Goal: Communication & Community: Answer question/provide support

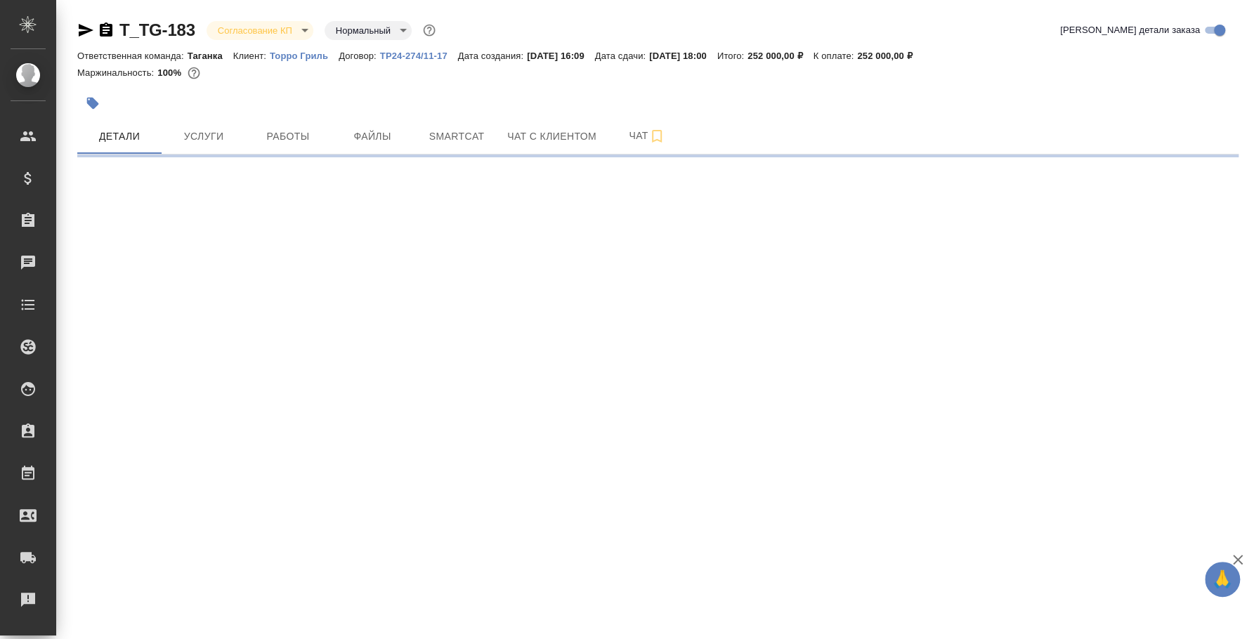
select select "RU"
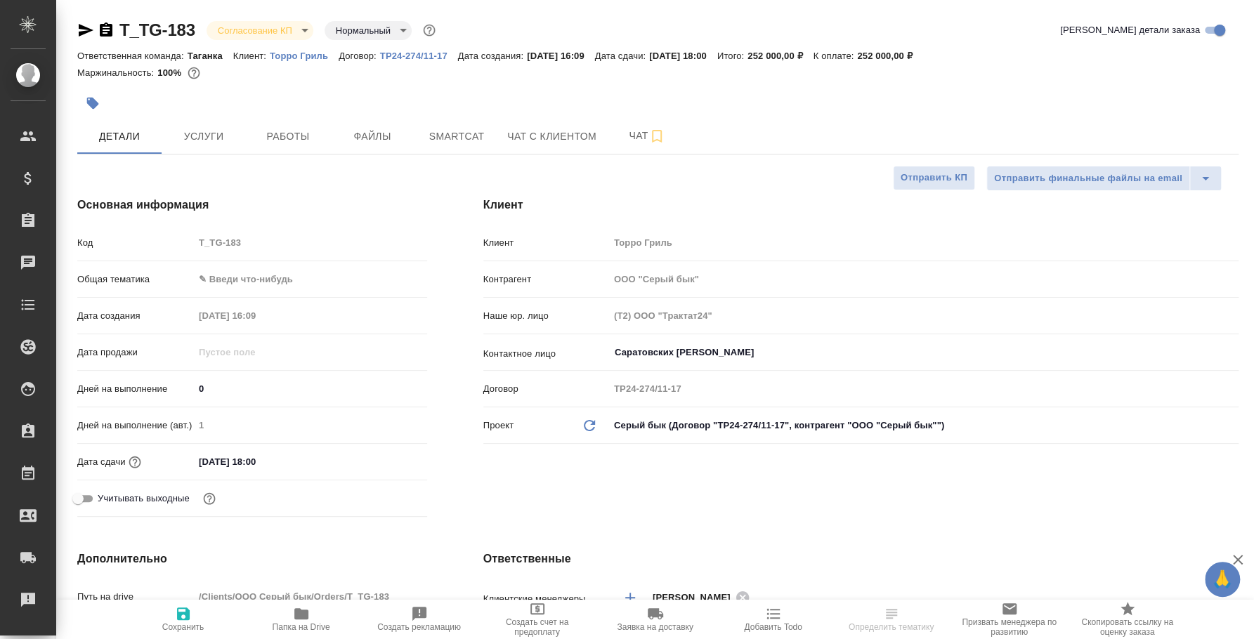
type textarea "x"
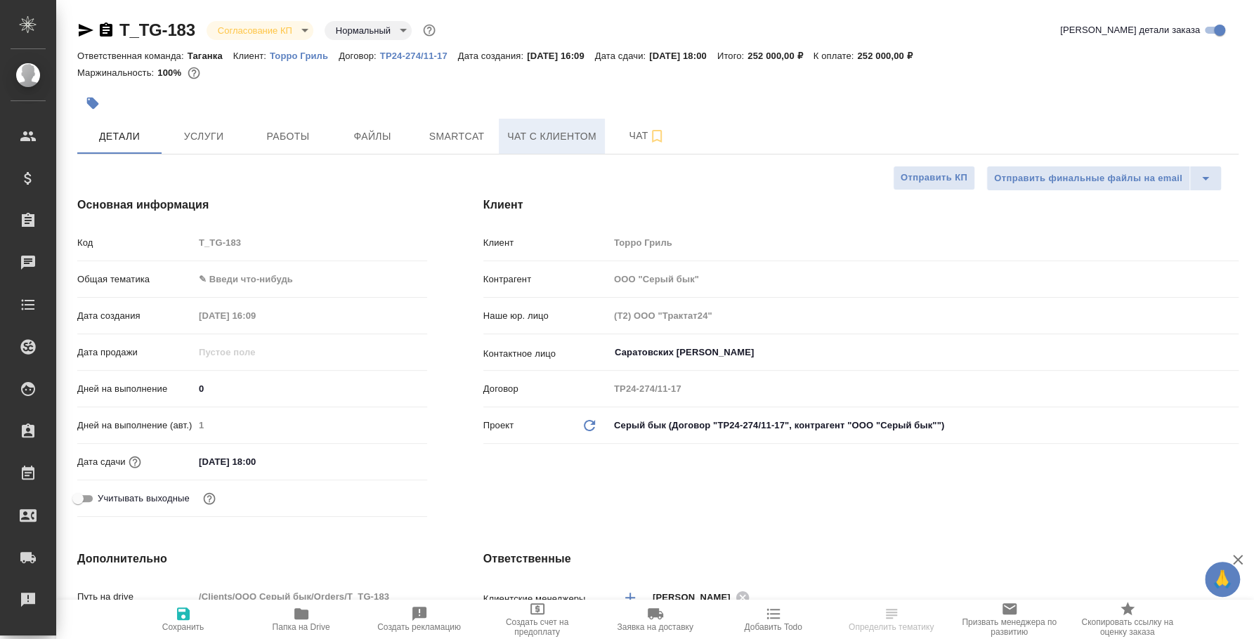
type textarea "x"
type input "[PERSON_NAME]"
type textarea "x"
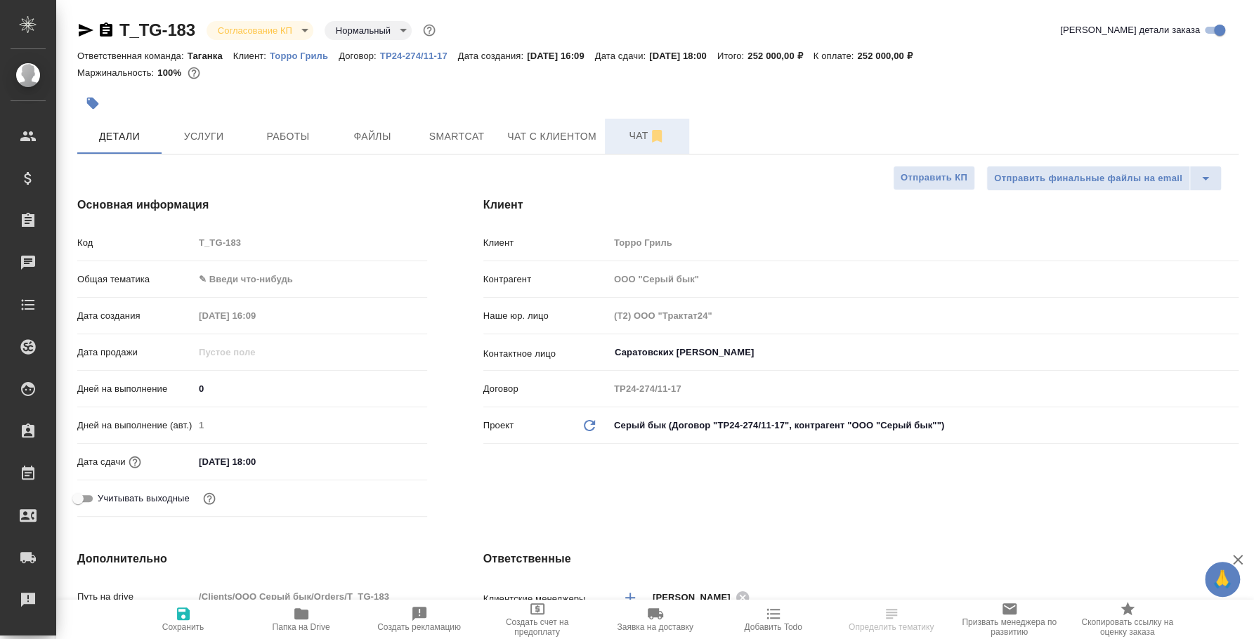
click at [631, 148] on button "Чат" at bounding box center [647, 136] width 84 height 35
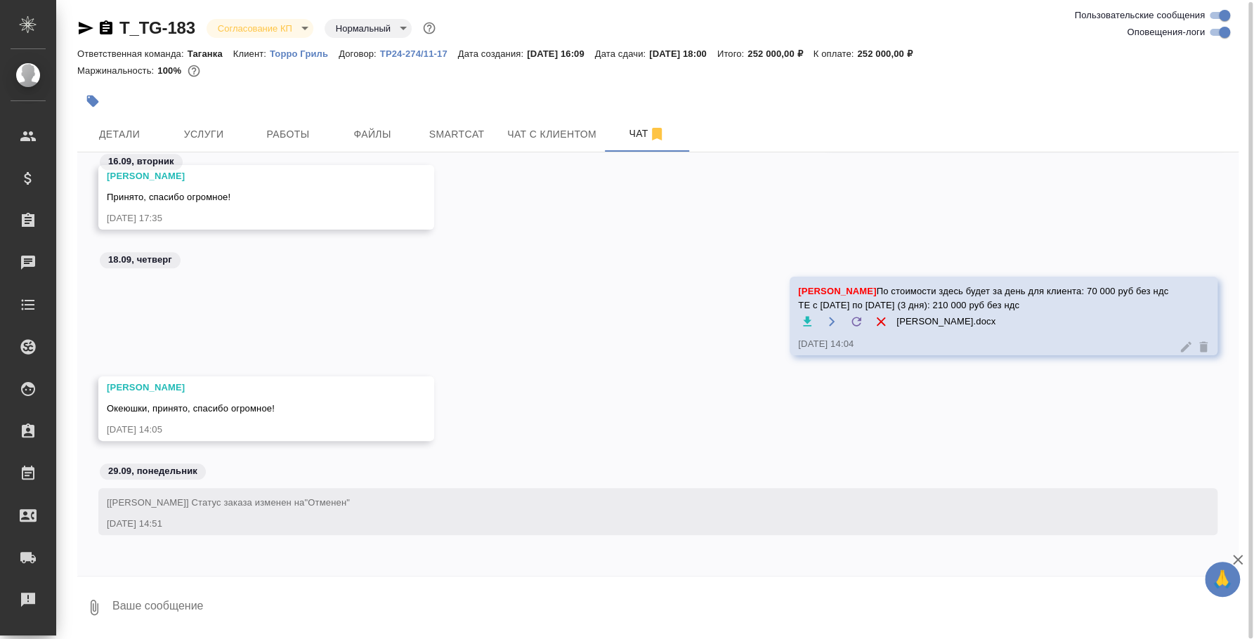
scroll to position [967, 0]
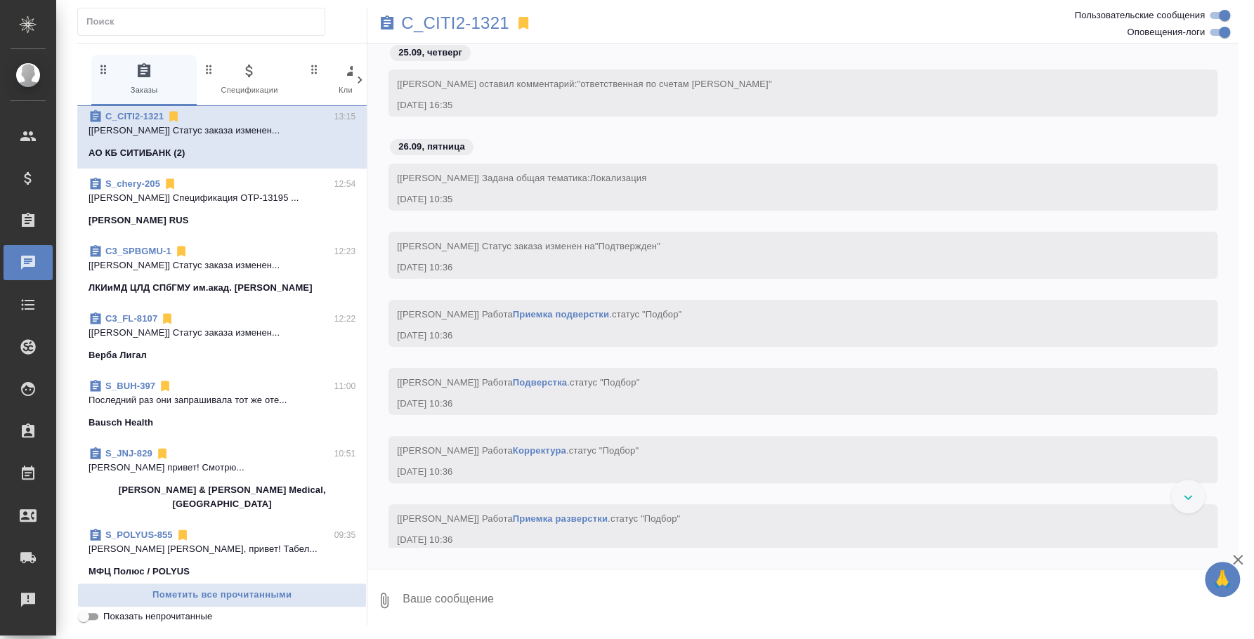
scroll to position [263, 0]
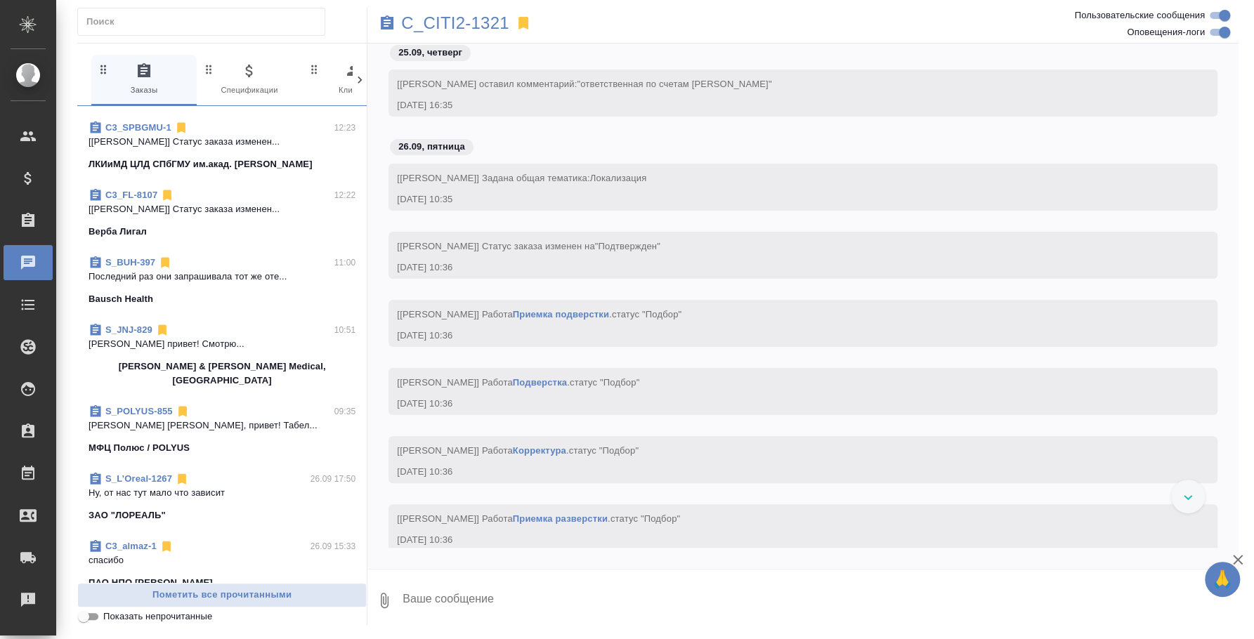
click at [199, 419] on p "Звержановская Диана Диана, привет! Табел..." at bounding box center [222, 426] width 267 height 14
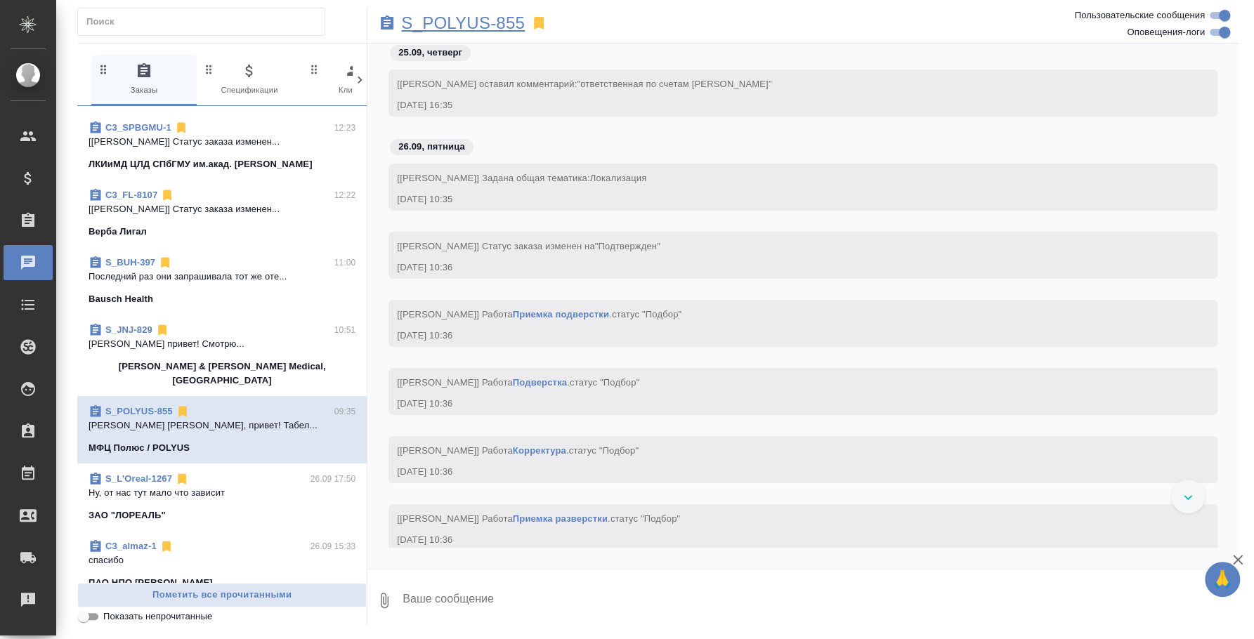
click at [499, 27] on p "S_POLYUS-855" at bounding box center [463, 23] width 124 height 14
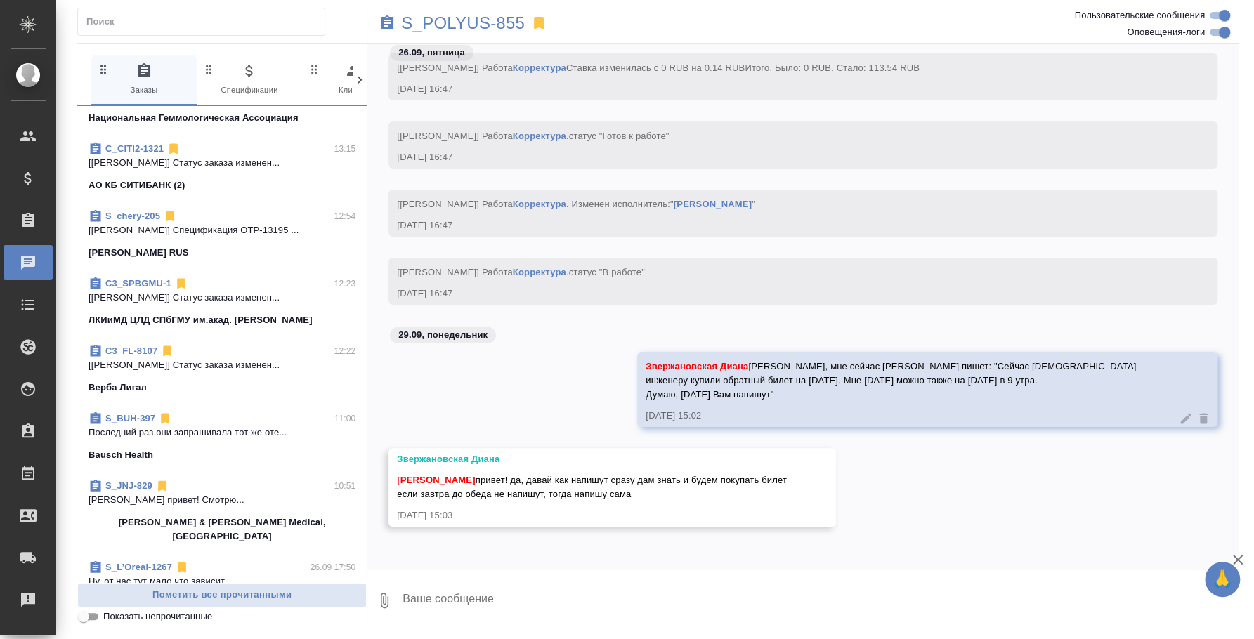
scroll to position [2562, 0]
click at [509, 393] on button "Ответить на сообщение" at bounding box center [474, 397] width 154 height 27
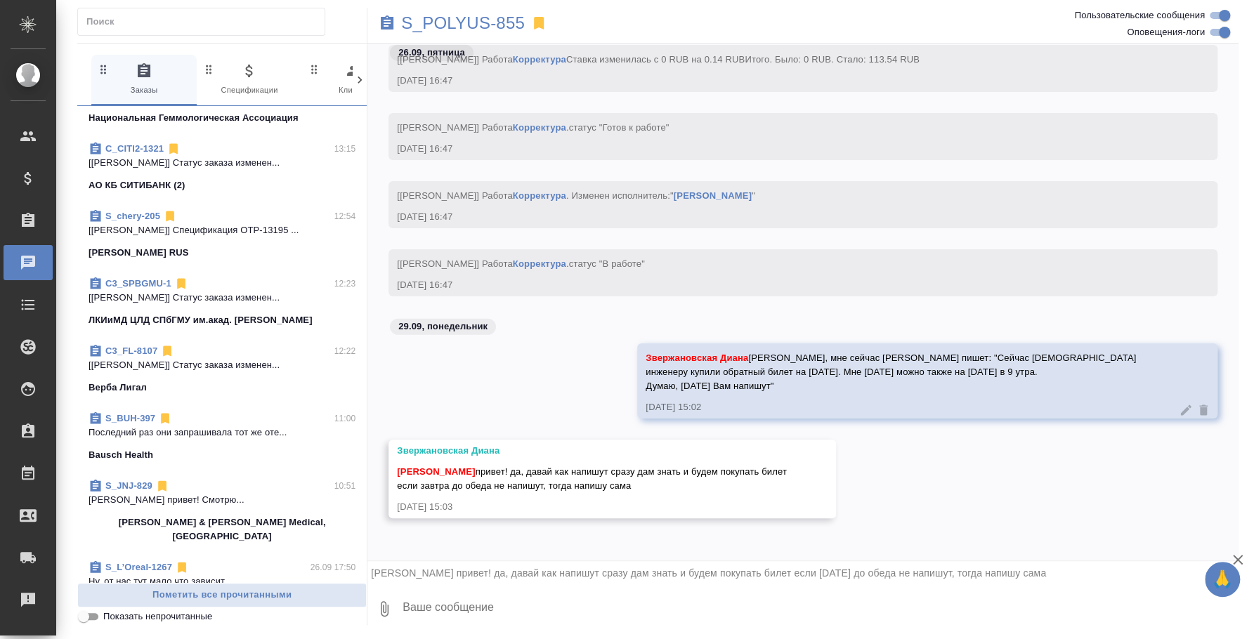
click at [695, 598] on textarea at bounding box center [819, 609] width 837 height 48
type textarea "Хорошо, жду тогда от тебя информации)"
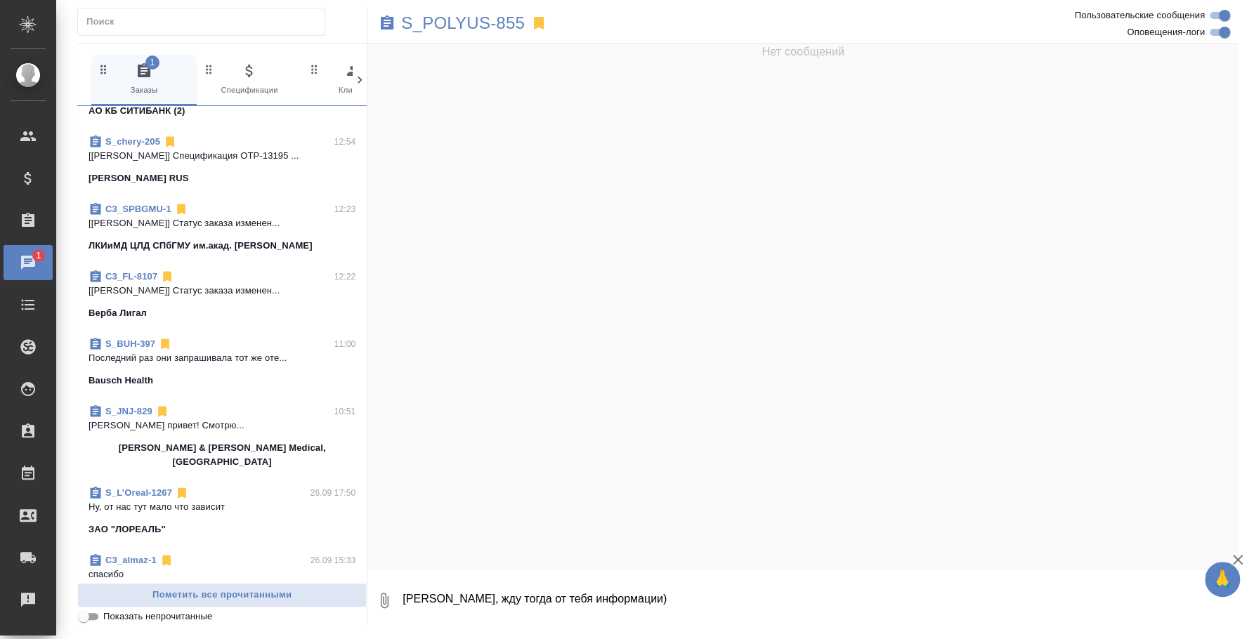
scroll to position [0, 0]
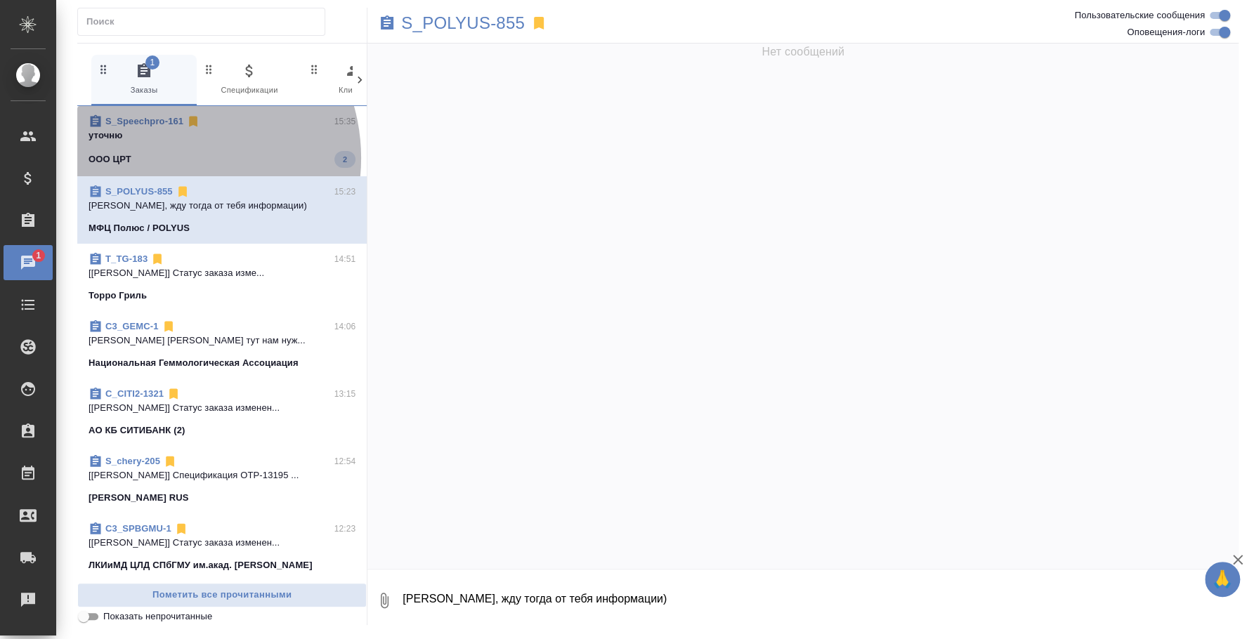
click at [168, 158] on div "OOO ЦРТ 2" at bounding box center [222, 159] width 267 height 17
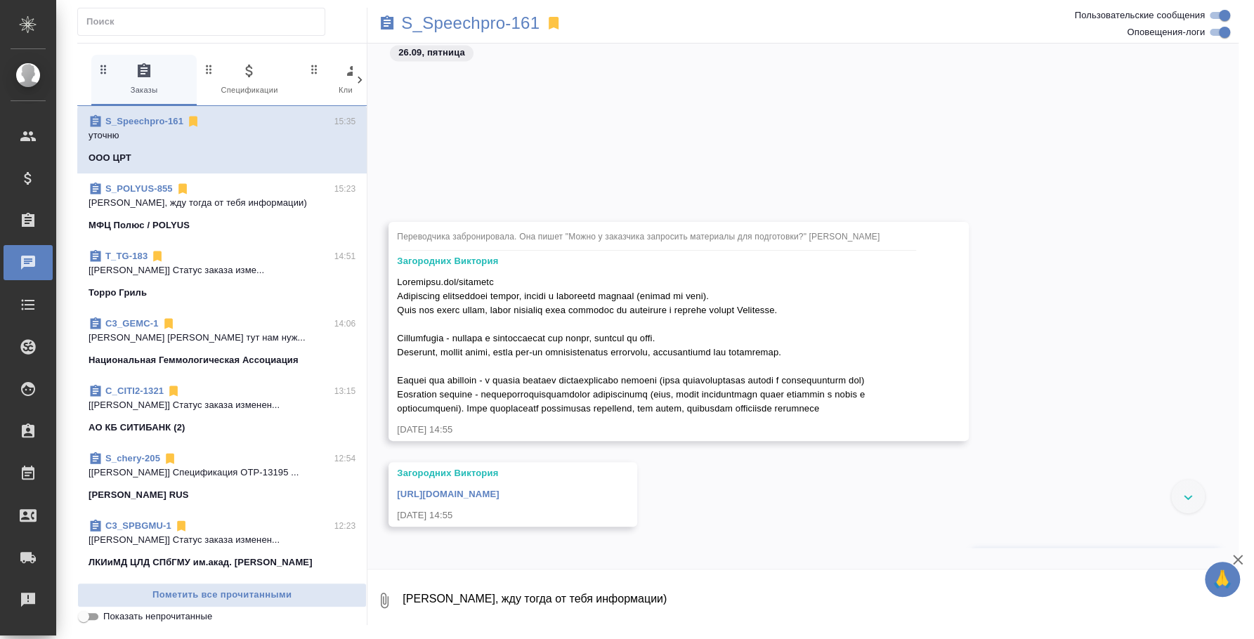
scroll to position [1659, 0]
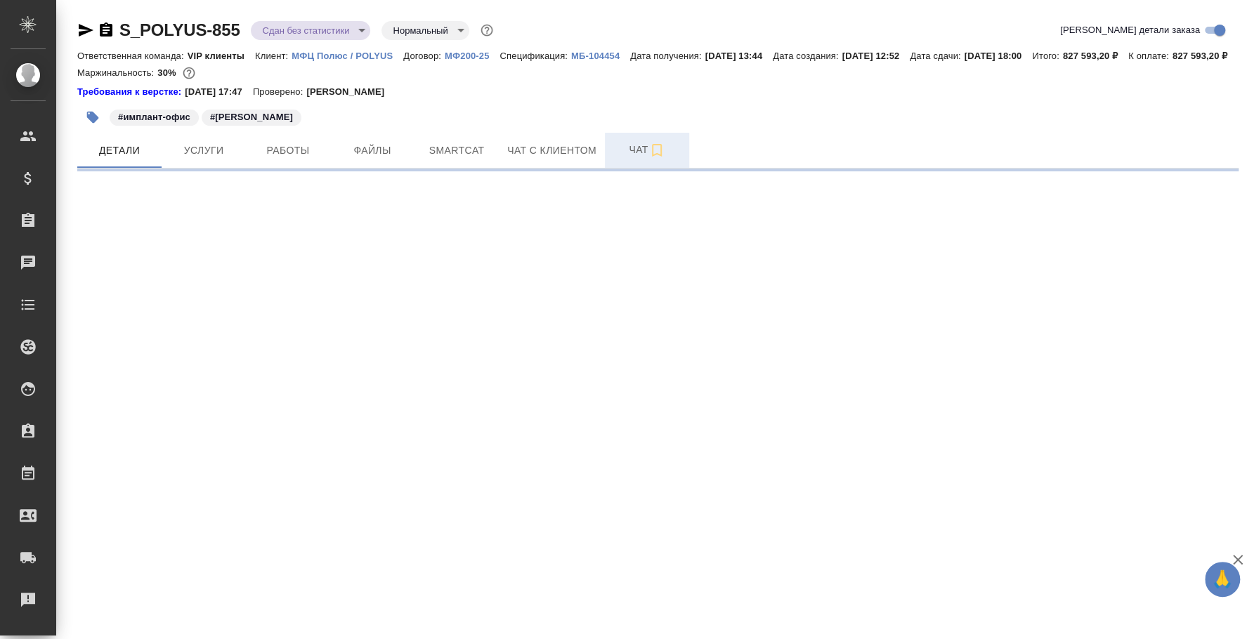
select select "RU"
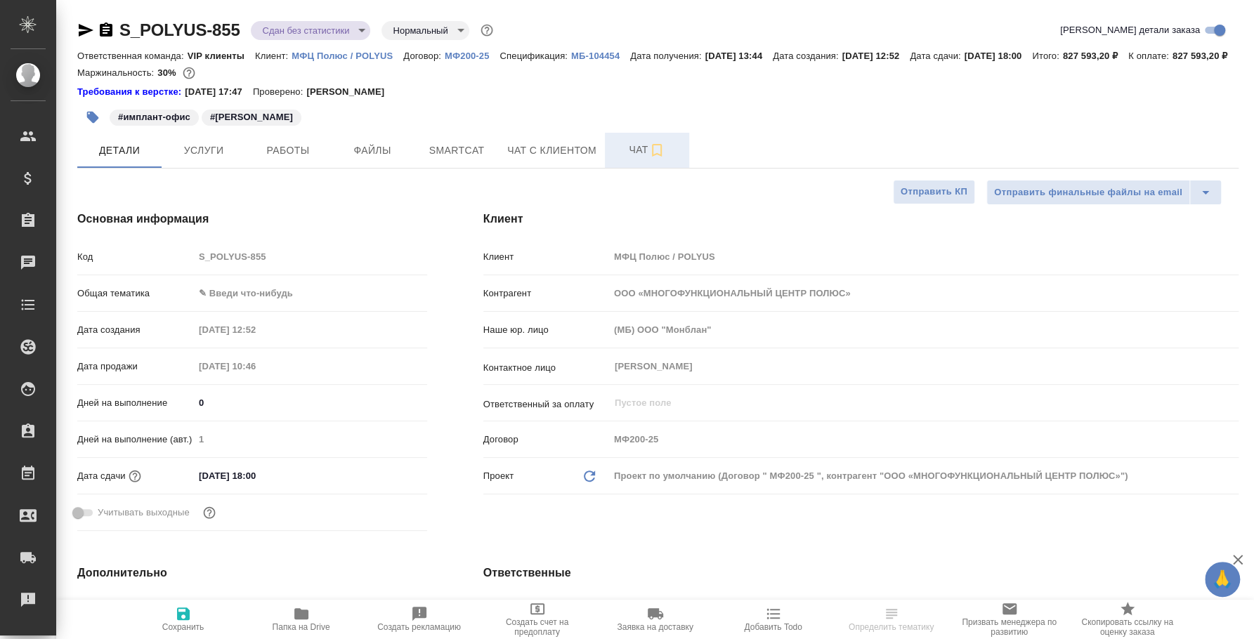
type textarea "x"
click at [630, 159] on span "Чат" at bounding box center [646, 150] width 67 height 18
type textarea "x"
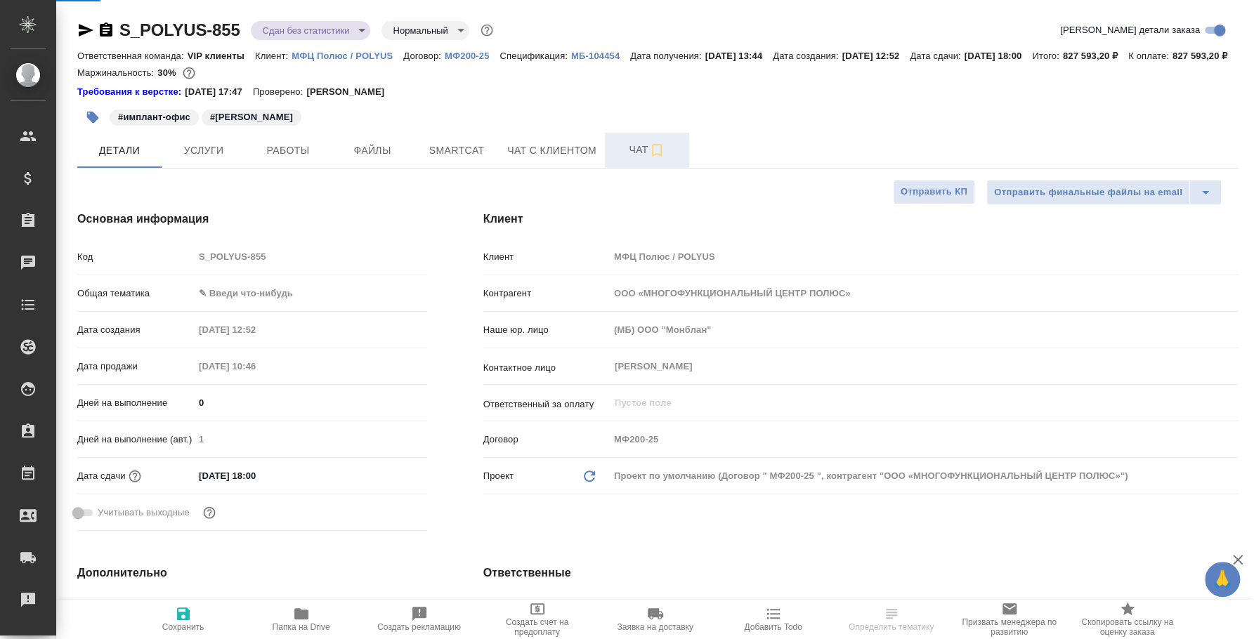
type textarea "x"
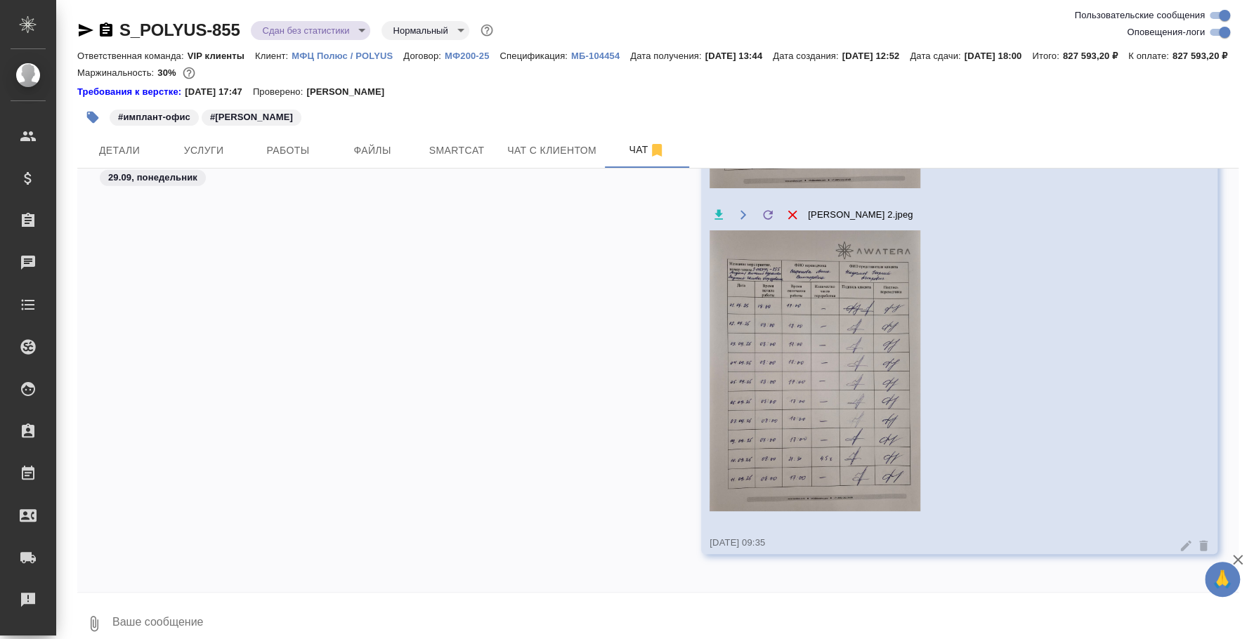
scroll to position [13070, 0]
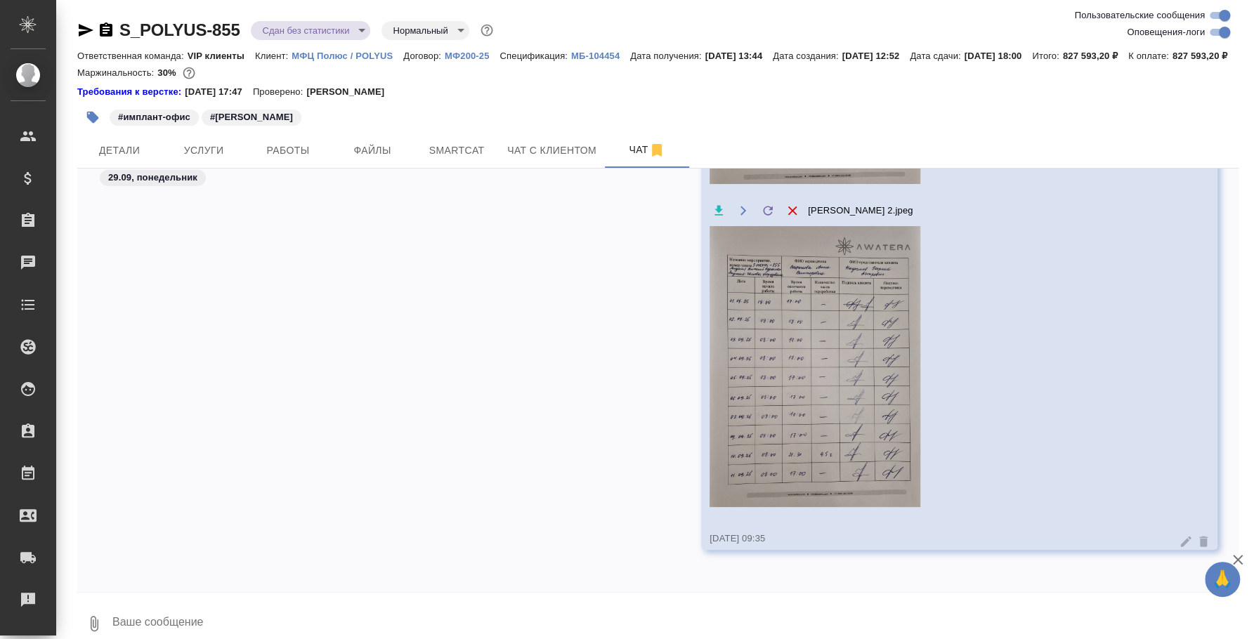
click at [673, 620] on textarea at bounding box center [674, 624] width 1127 height 48
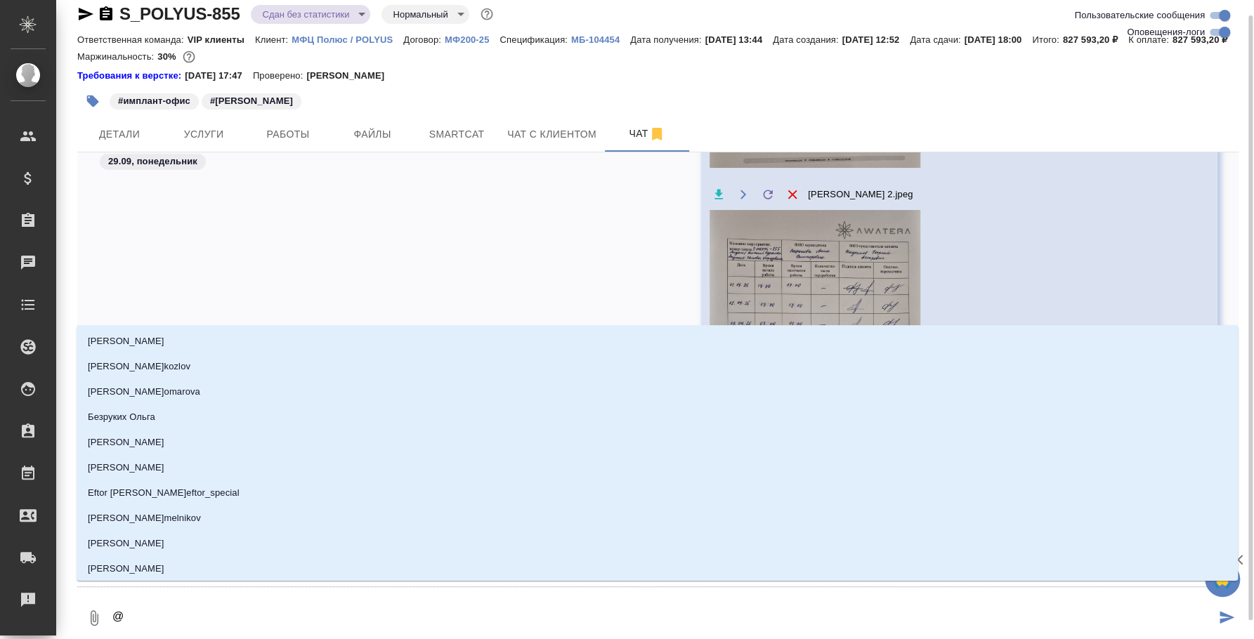
type textarea "@p"
type input "p"
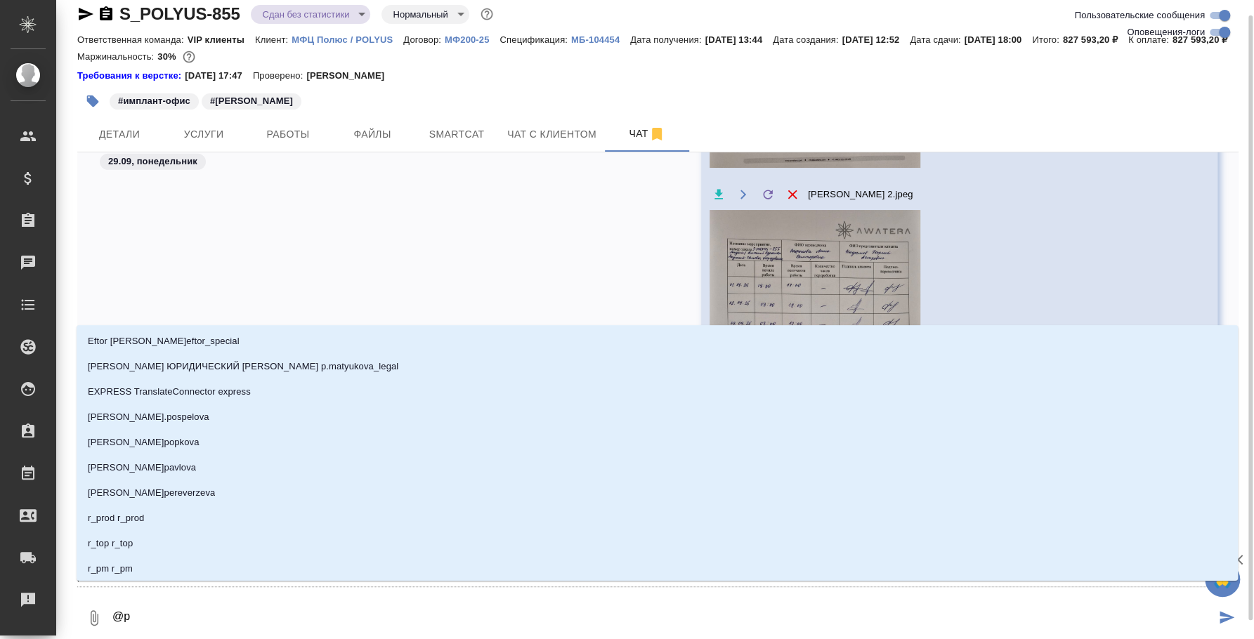
type textarea "@p'd"
type input "p'd"
type textarea "@p'd't"
type input "p'd't"
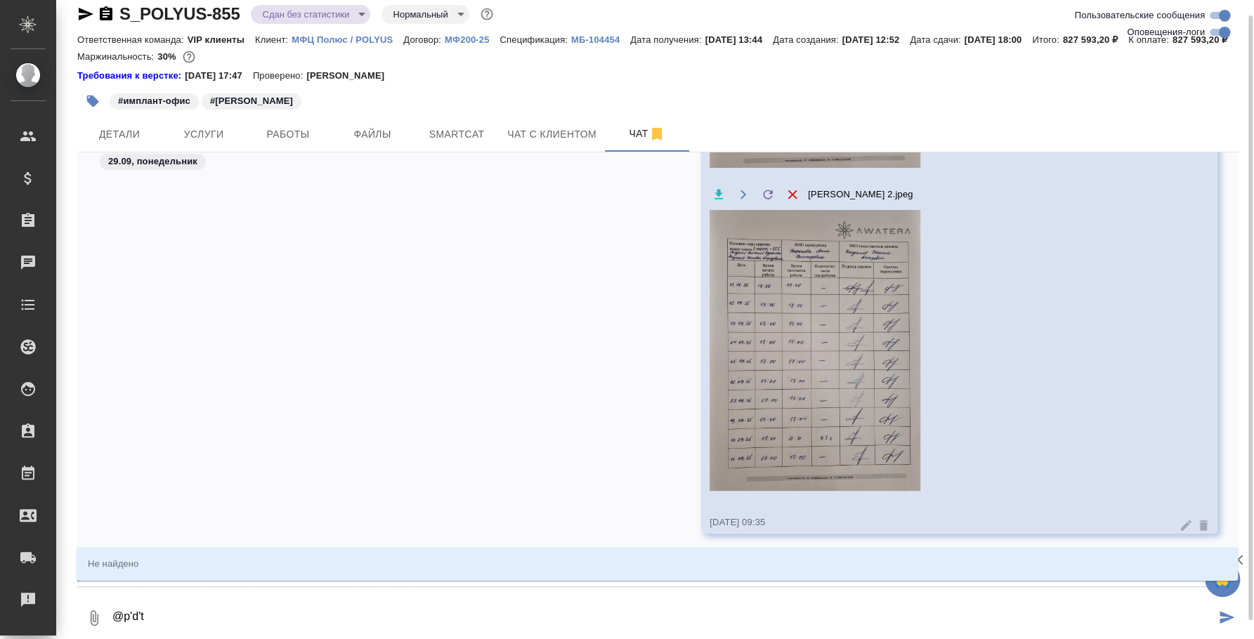
type textarea "@p'd"
type input "p'd"
type textarea "@p"
type input "p"
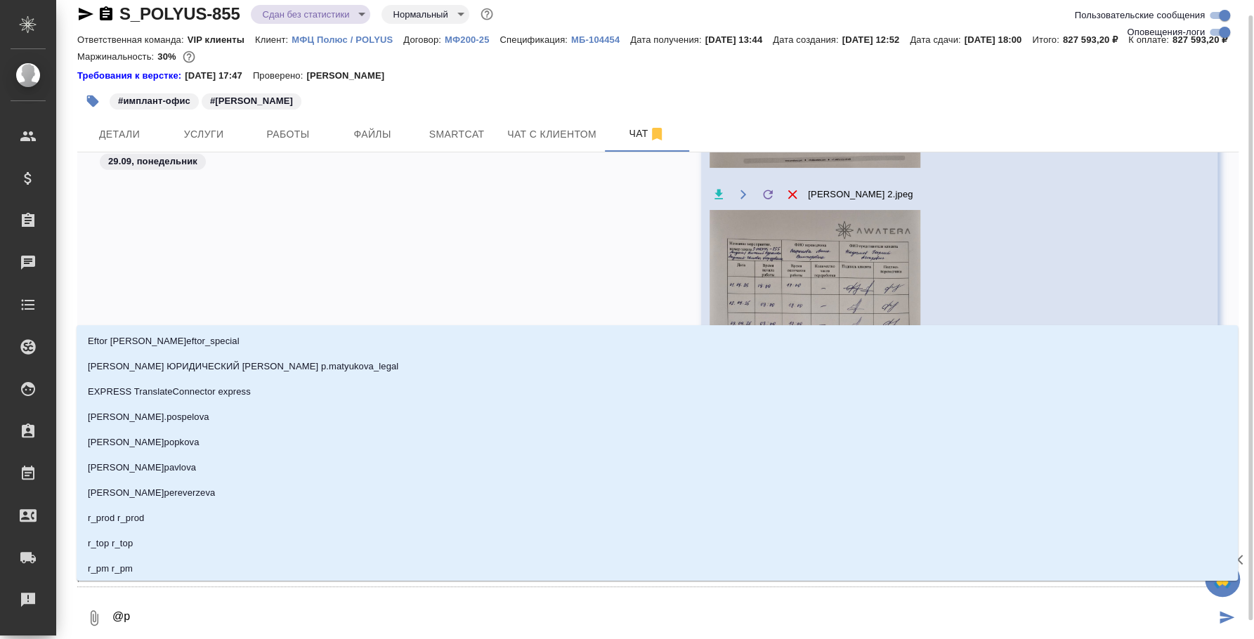
type textarea "@"
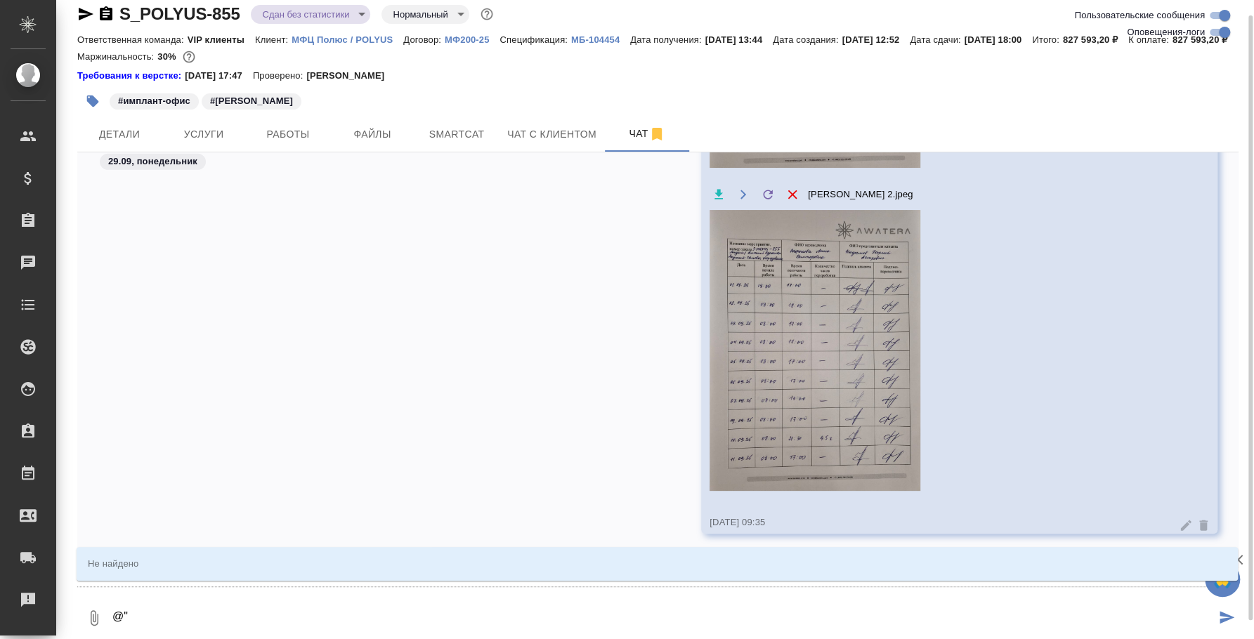
type textarea "@"
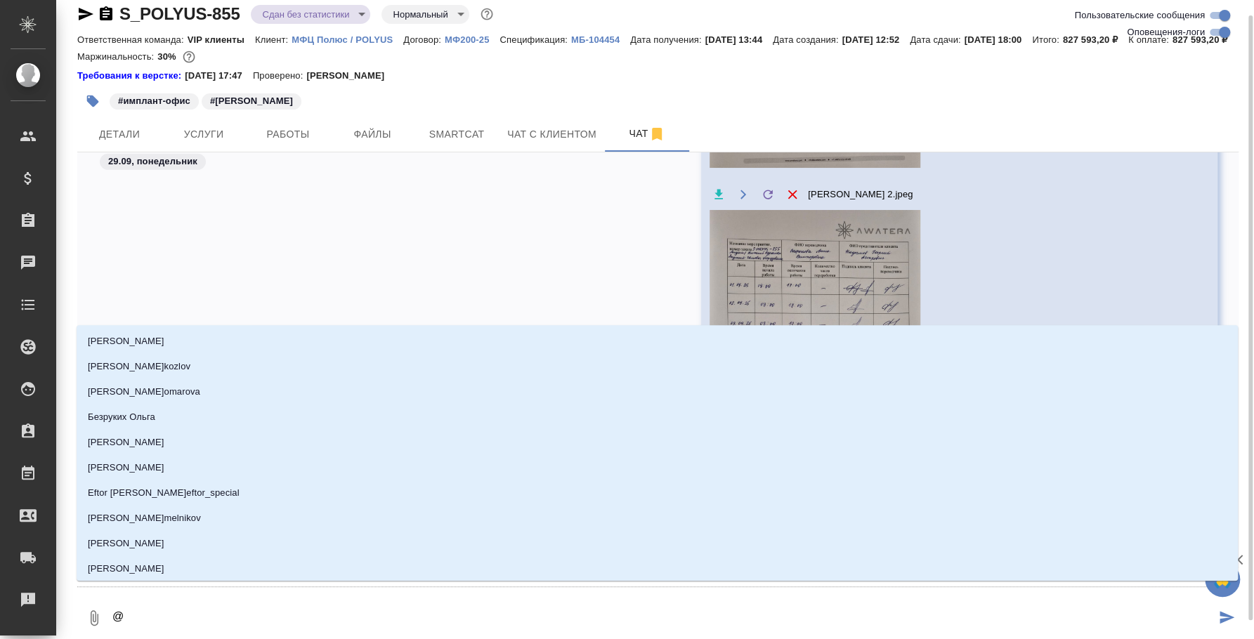
type textarea "@p"
type input "p"
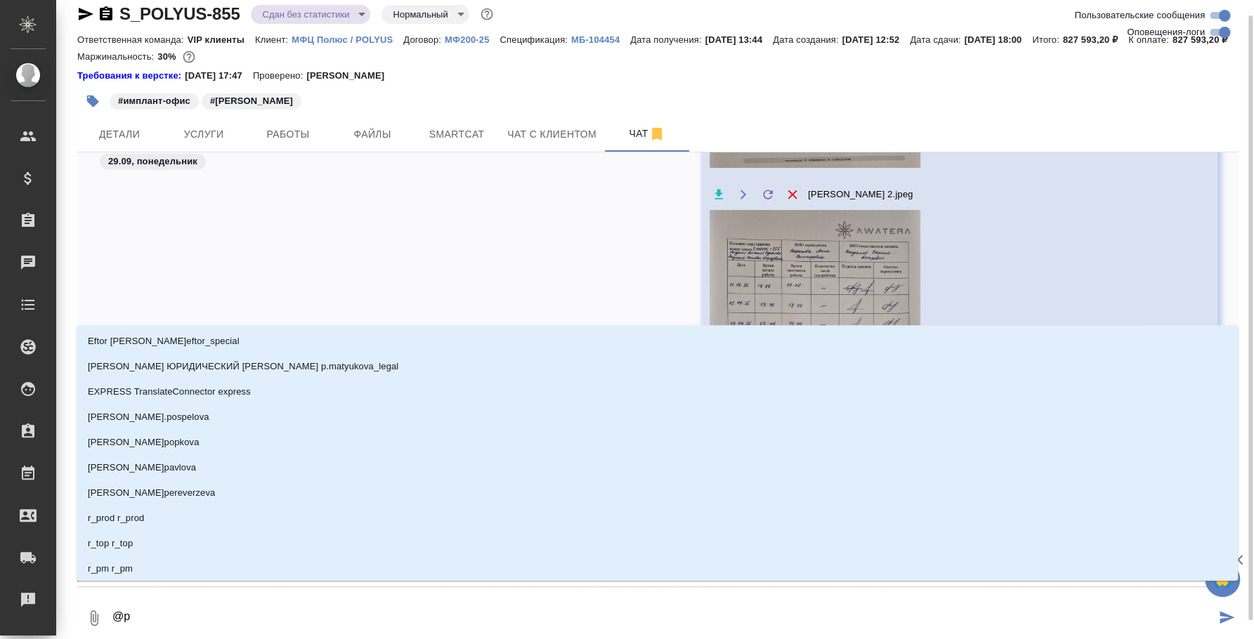
type textarea "@pd"
type input "pd"
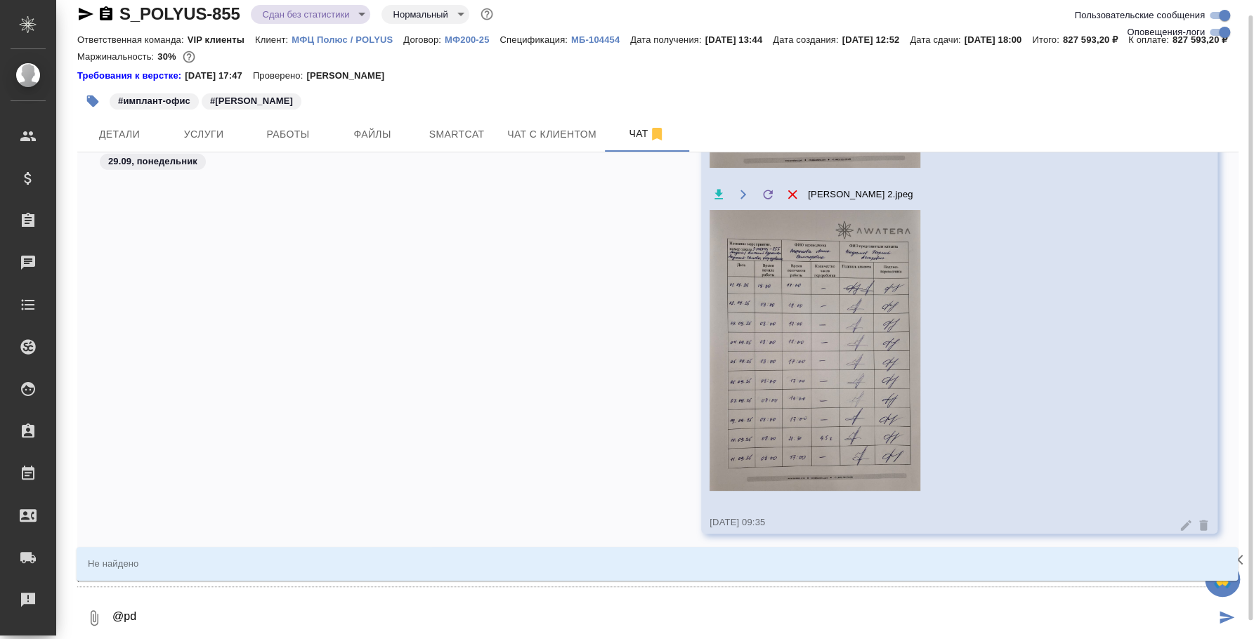
type textarea "@pdt"
type input "pdt"
type textarea "@pd"
type input "pd"
type textarea "@p"
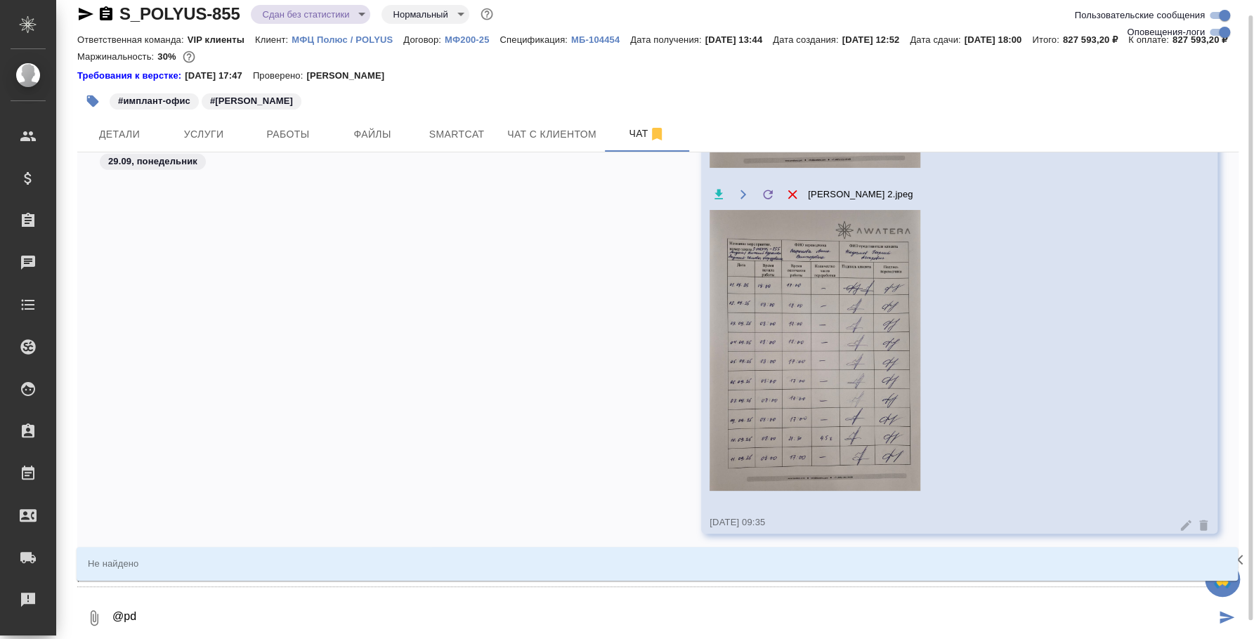
type input "p"
type textarea "@"
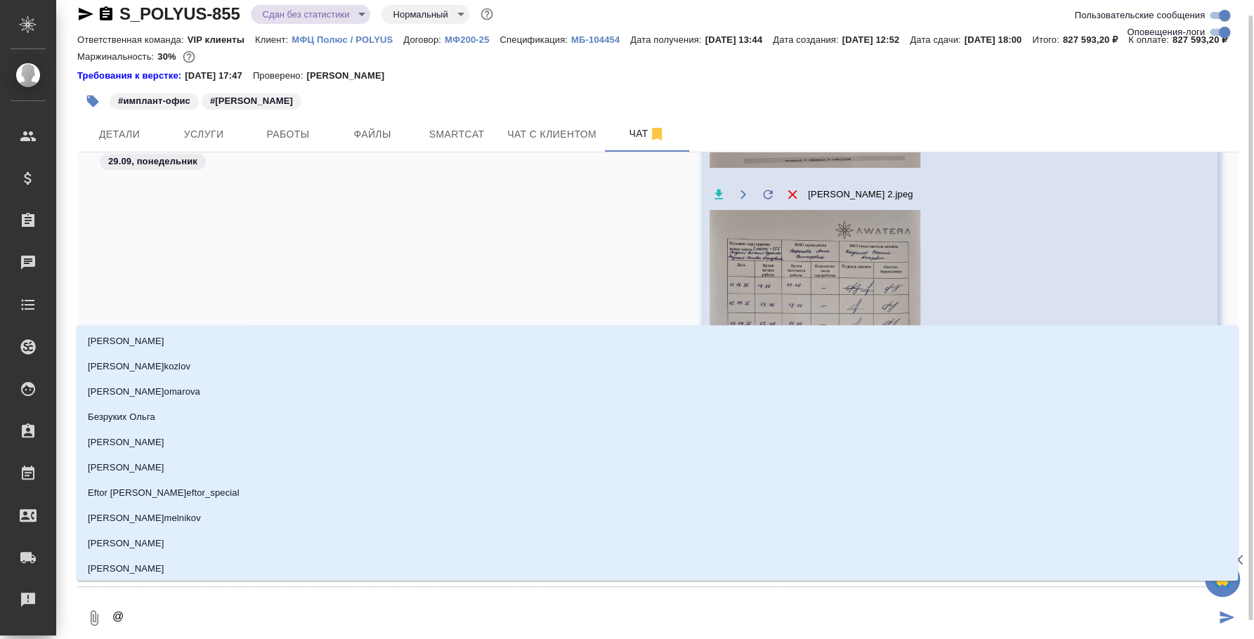
type textarea "@p"
type input "p"
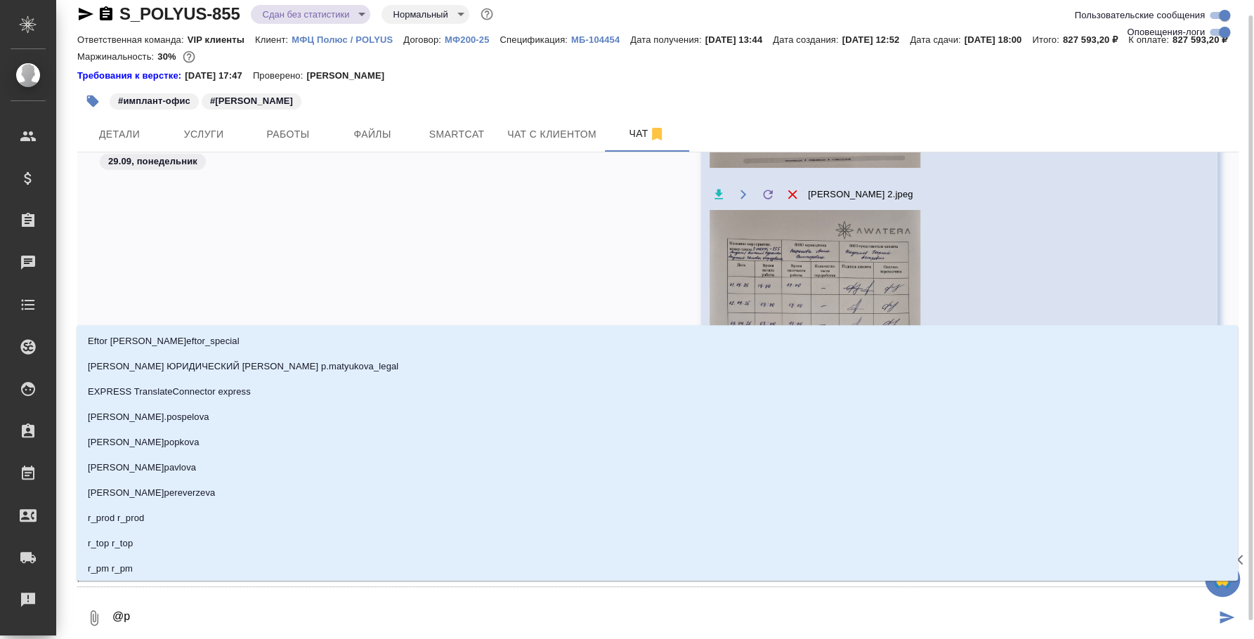
type textarea "@p'd"
type input "p'd"
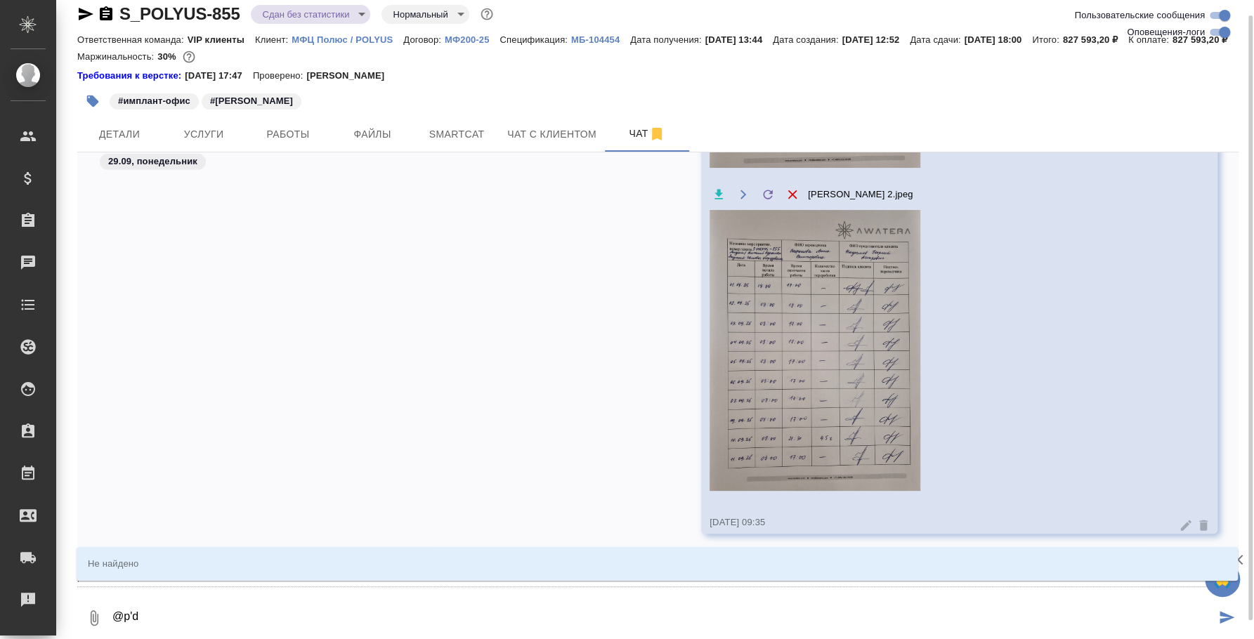
type textarea "@p'd't"
type input "p'd't"
type textarea "@p'd't'h"
type input "p'd't'h"
type textarea "@p'd't"
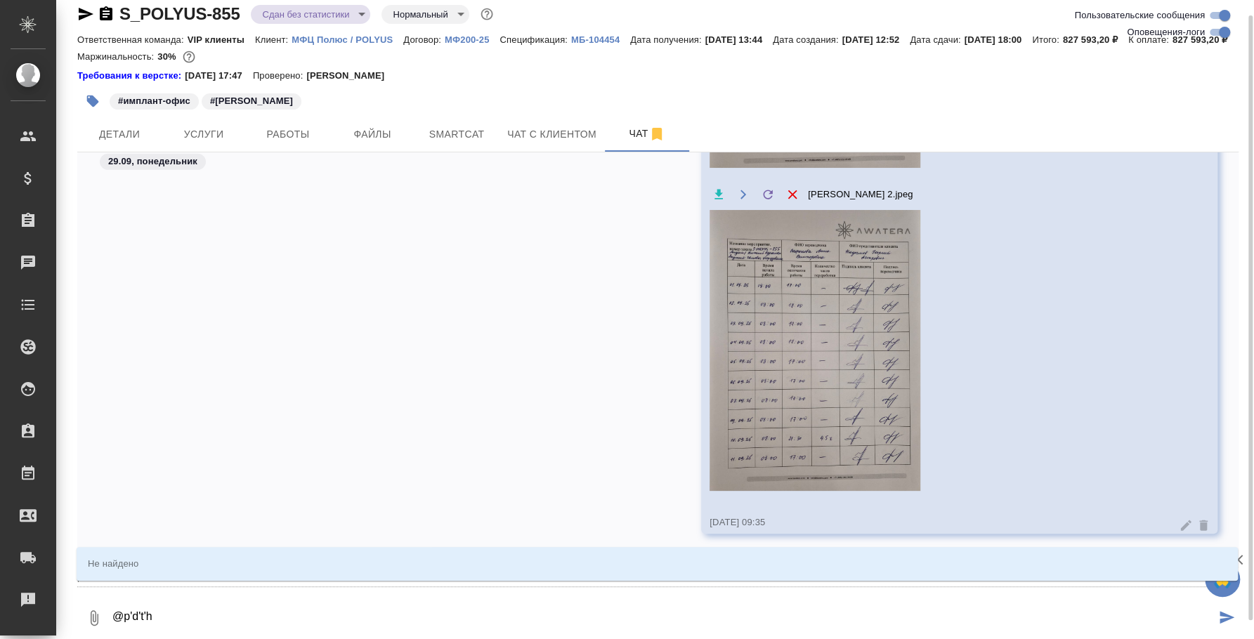
type input "p'd't"
type textarea "@p'd"
type input "p'd"
type textarea "@p"
type input "p"
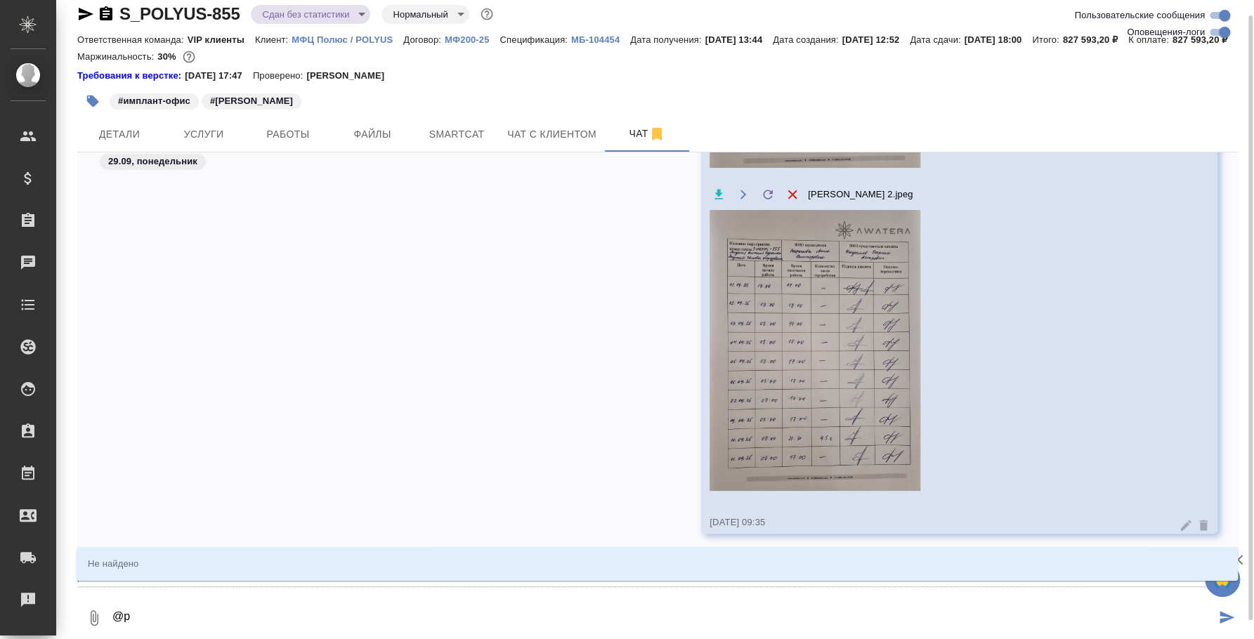
type textarea "@"
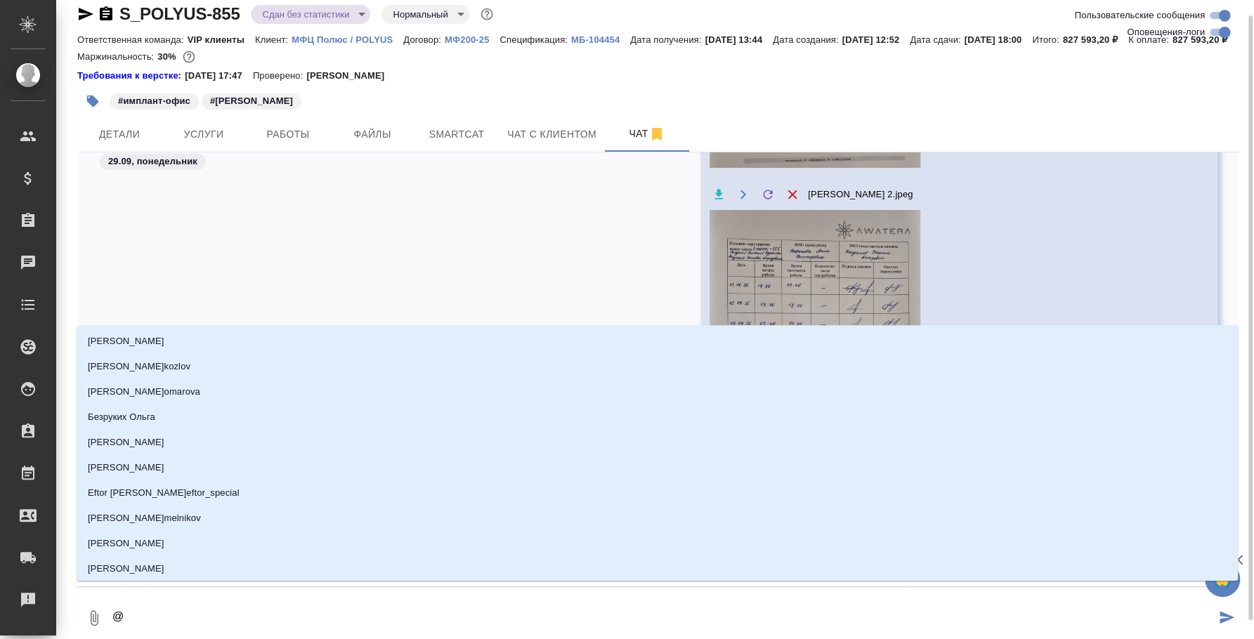
type textarea "@з"
type input "з"
type textarea "@зв"
type input "зв"
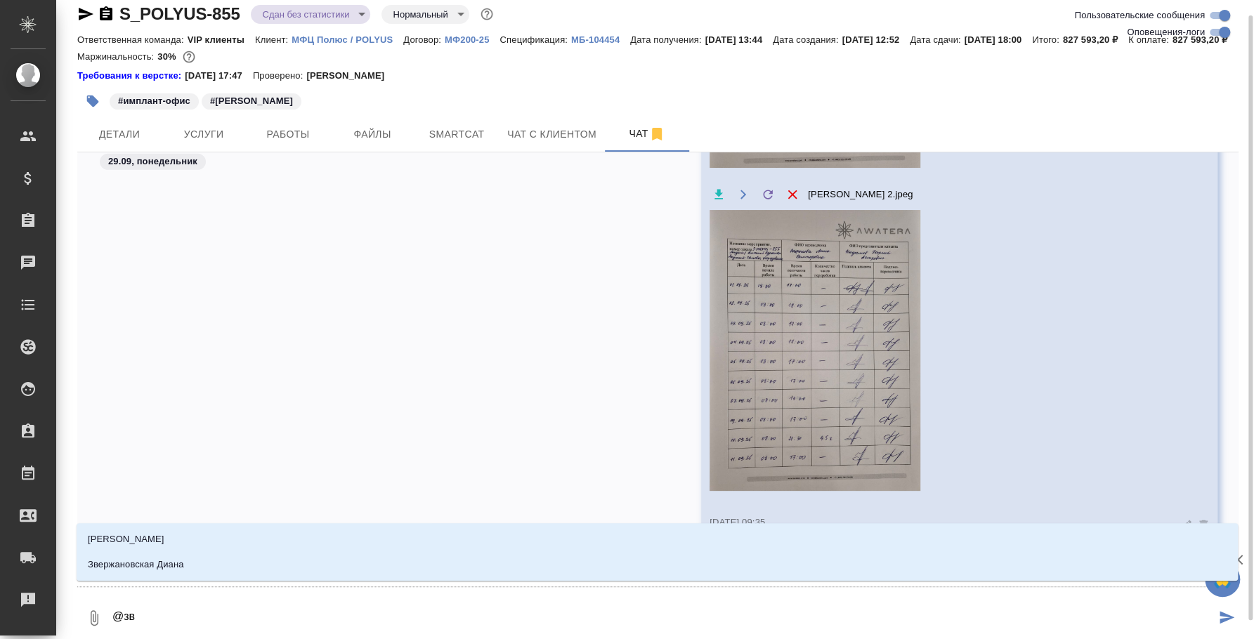
type textarea "@зве"
type input "зве"
type textarea "@звер"
type input "звер"
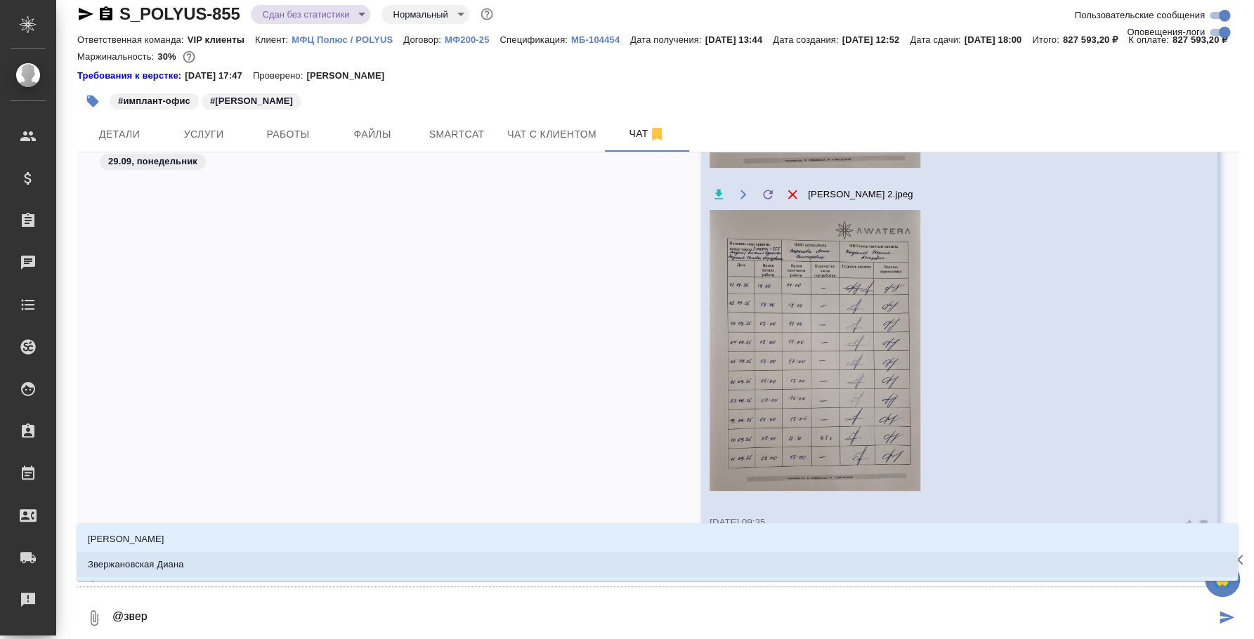
click at [702, 569] on li "Звержановская Диана" at bounding box center [657, 564] width 1161 height 25
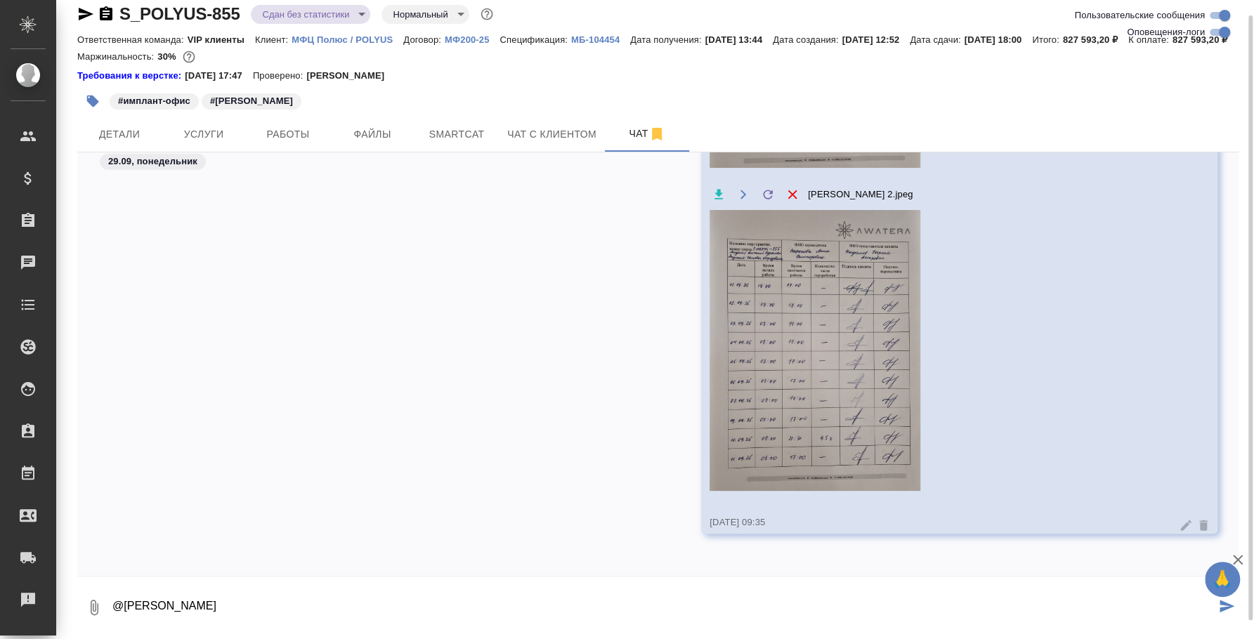
paste textarea "Сейчас китайскому инженеру купили обратный билет на 8 октября. Мне завтра можно…"
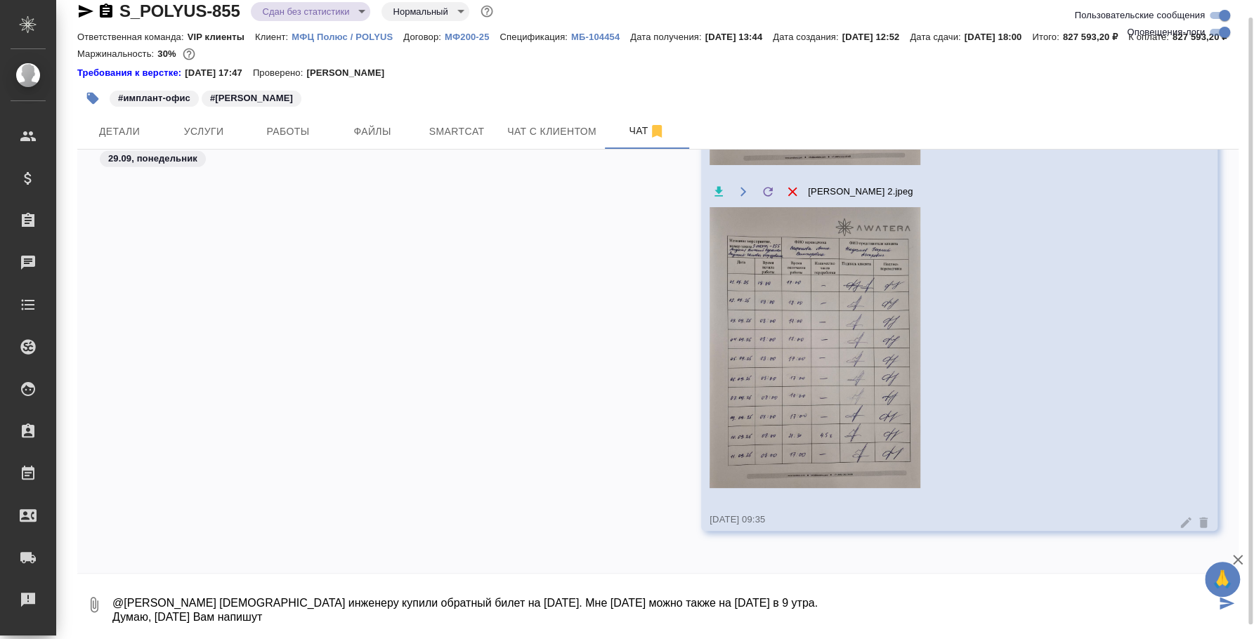
click at [244, 616] on textarea "@Звержановская Диана Сейчас китайскому инженеру купили обратный билет на 8 октя…" at bounding box center [663, 605] width 1104 height 48
type textarea "@Звержановская Диана Диана, мне сейчас Анна пишет: "Сейчас китайскому инженеру …"
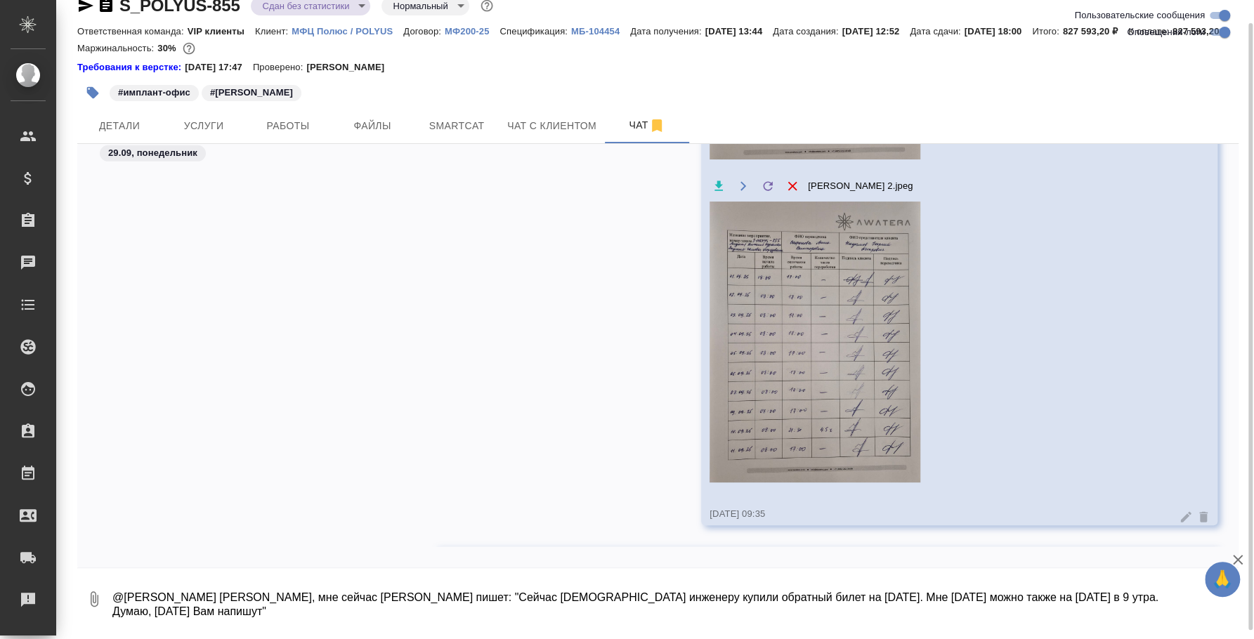
scroll to position [13166, 0]
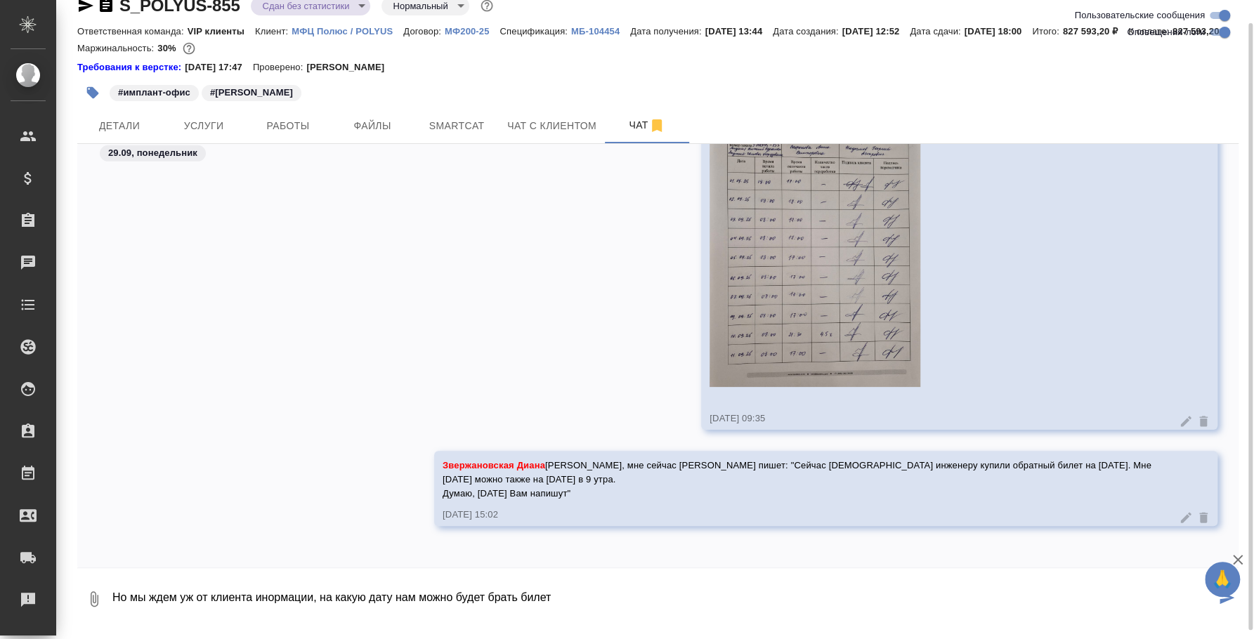
click at [270, 609] on textarea "Но мы ждем уж от клиента инормации, на какую дату нам можно будет брать билет" at bounding box center [663, 599] width 1104 height 48
type textarea "Но мы ждем уж от клиента информации, на какую дату нам можно будет брать билет"
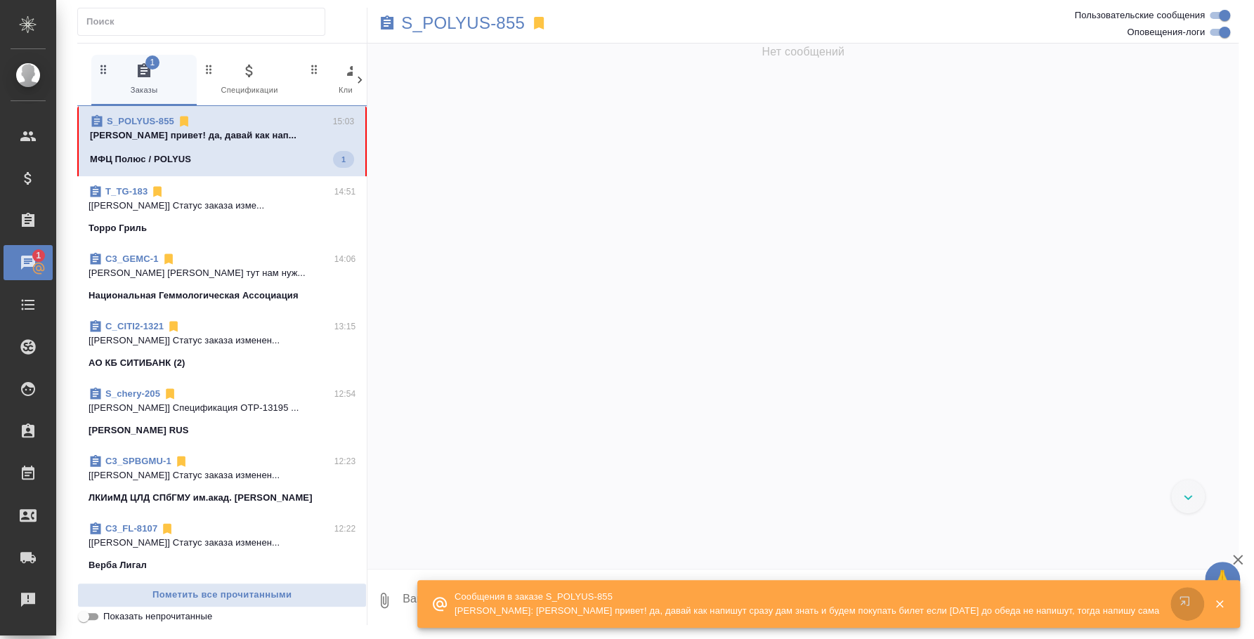
click at [1186, 596] on icon "button" at bounding box center [1183, 600] width 9 height 9
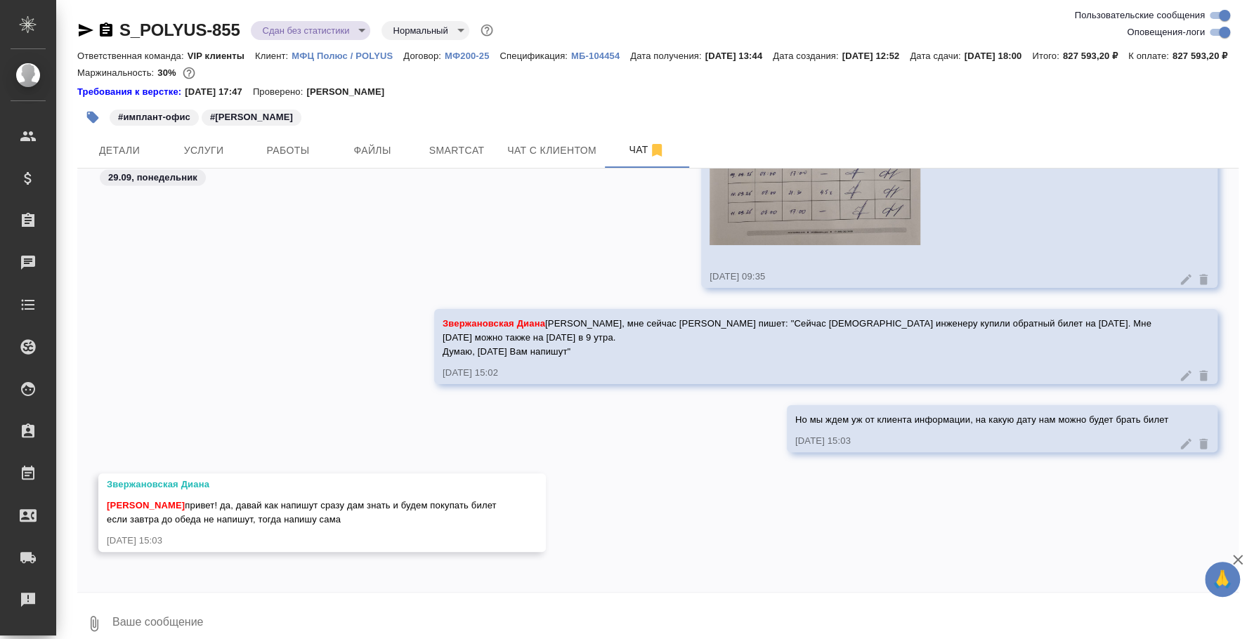
scroll to position [12413, 0]
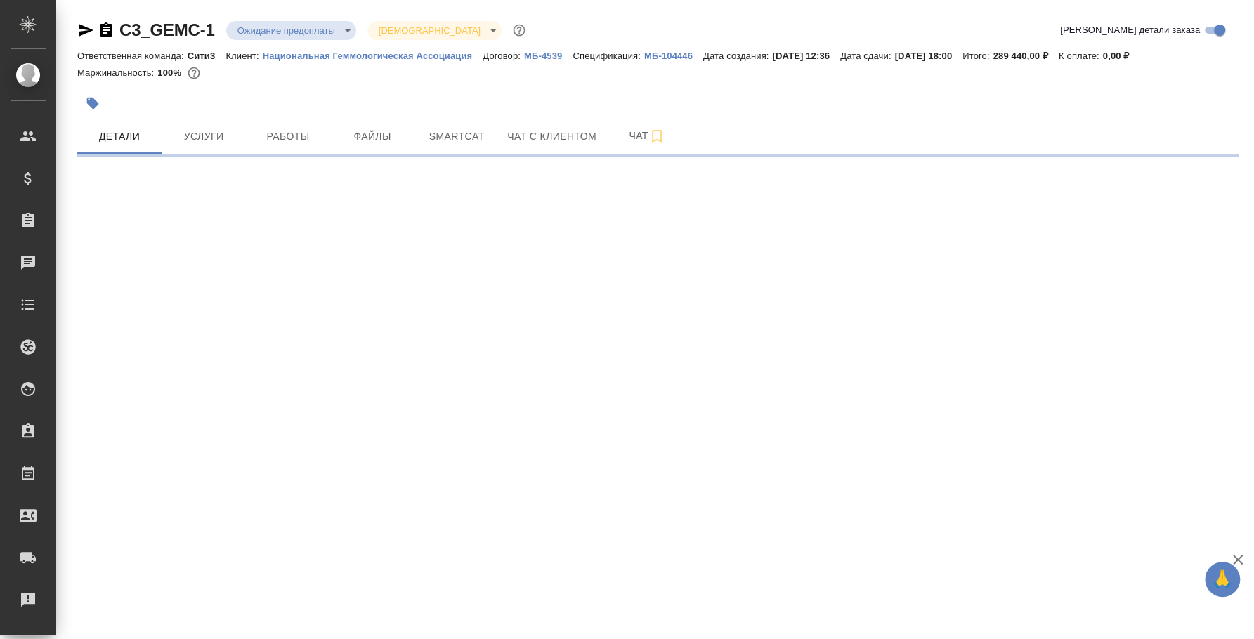
select select "RU"
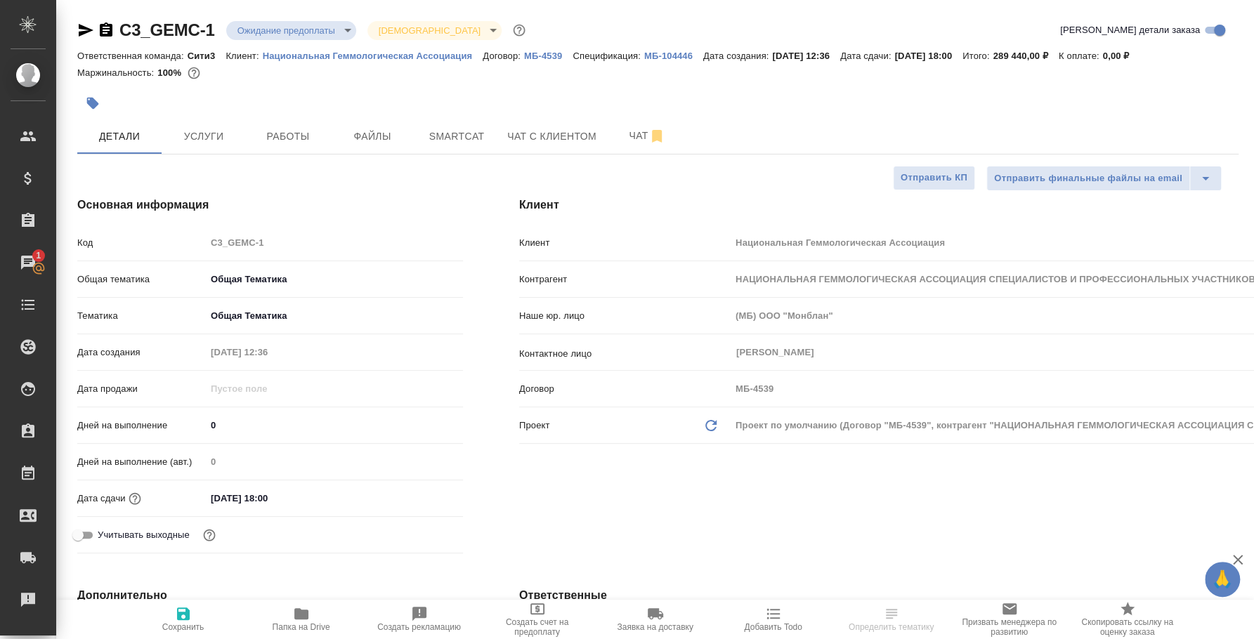
type textarea "x"
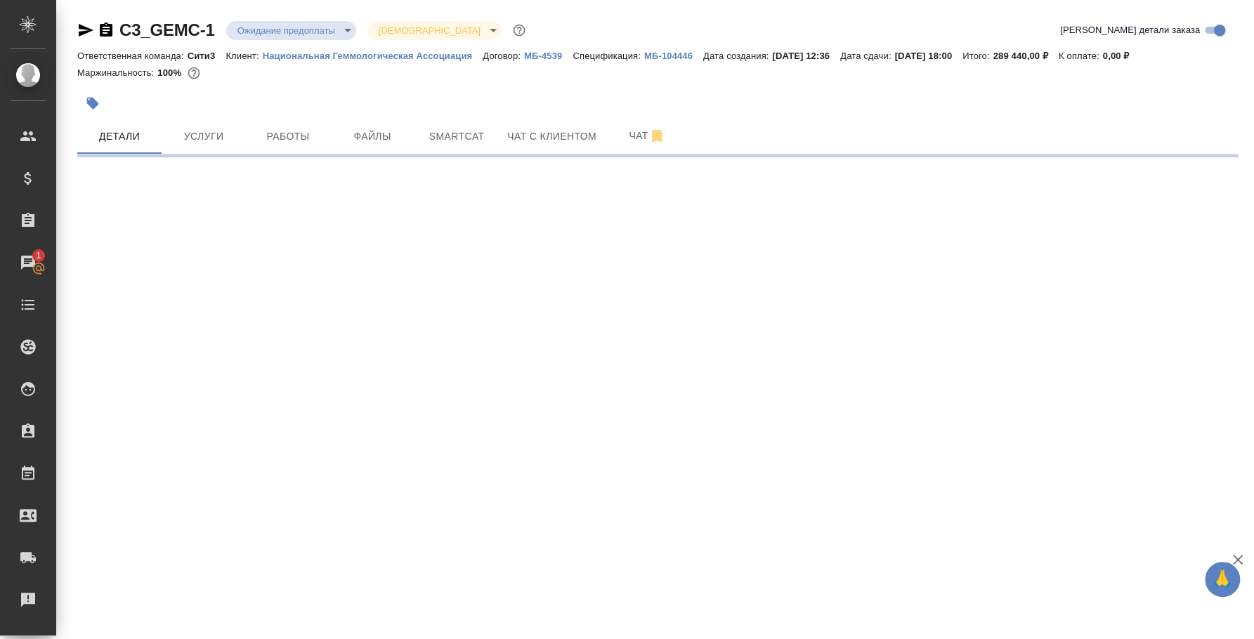
select select "RU"
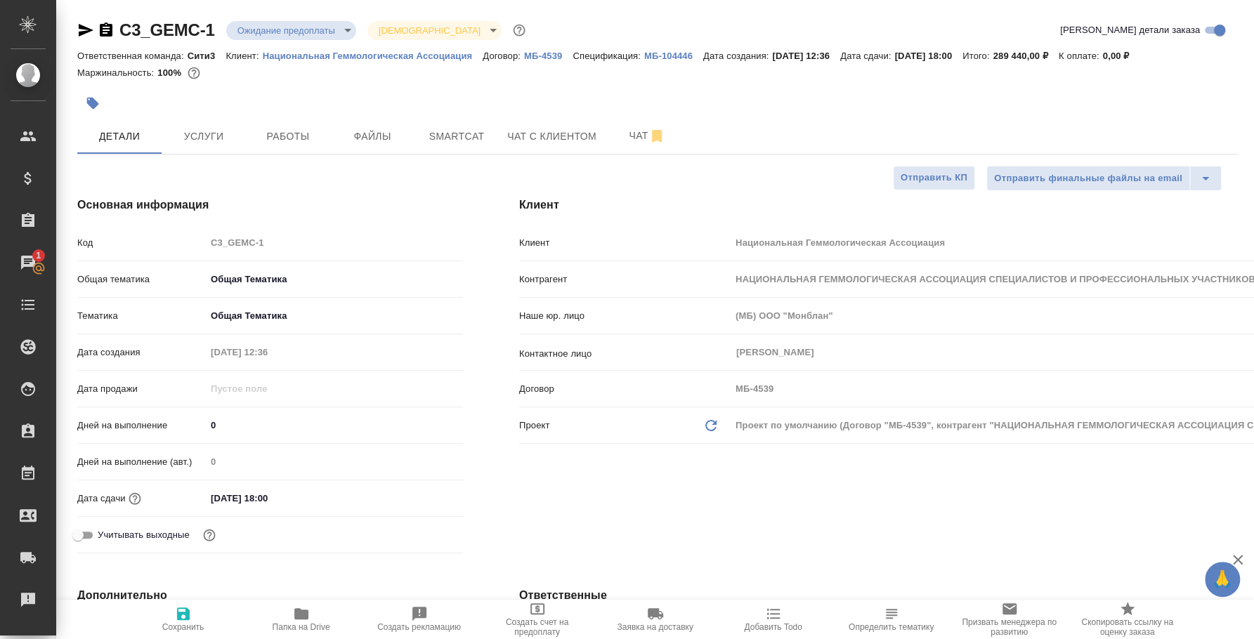
type textarea "x"
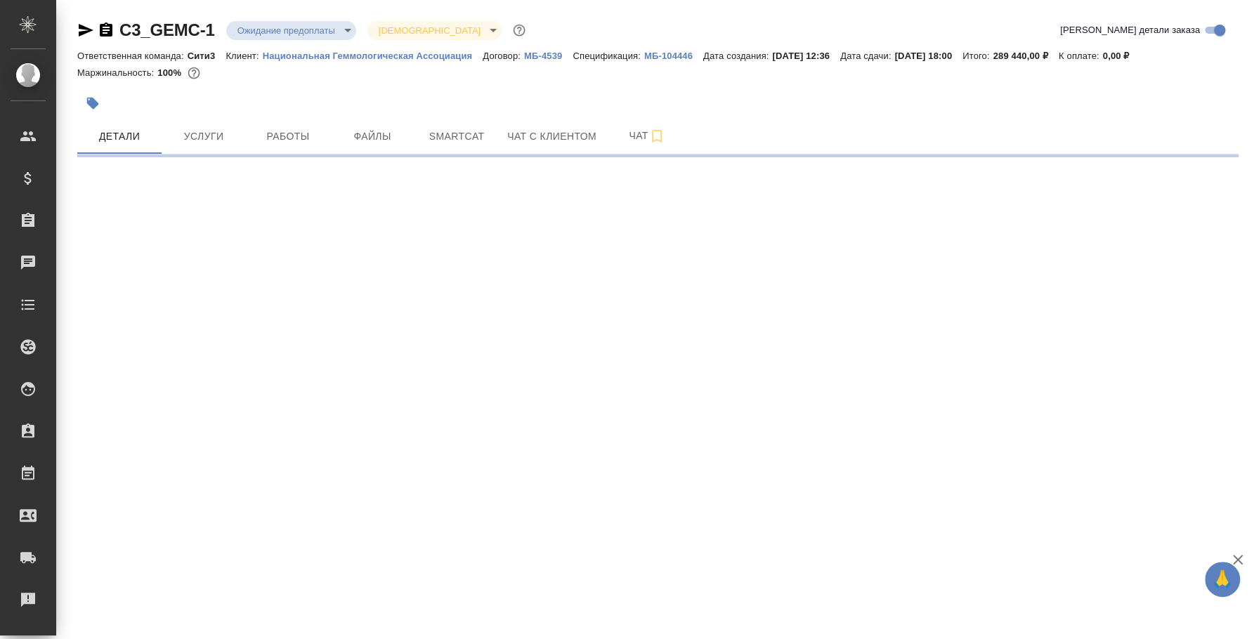
select select "RU"
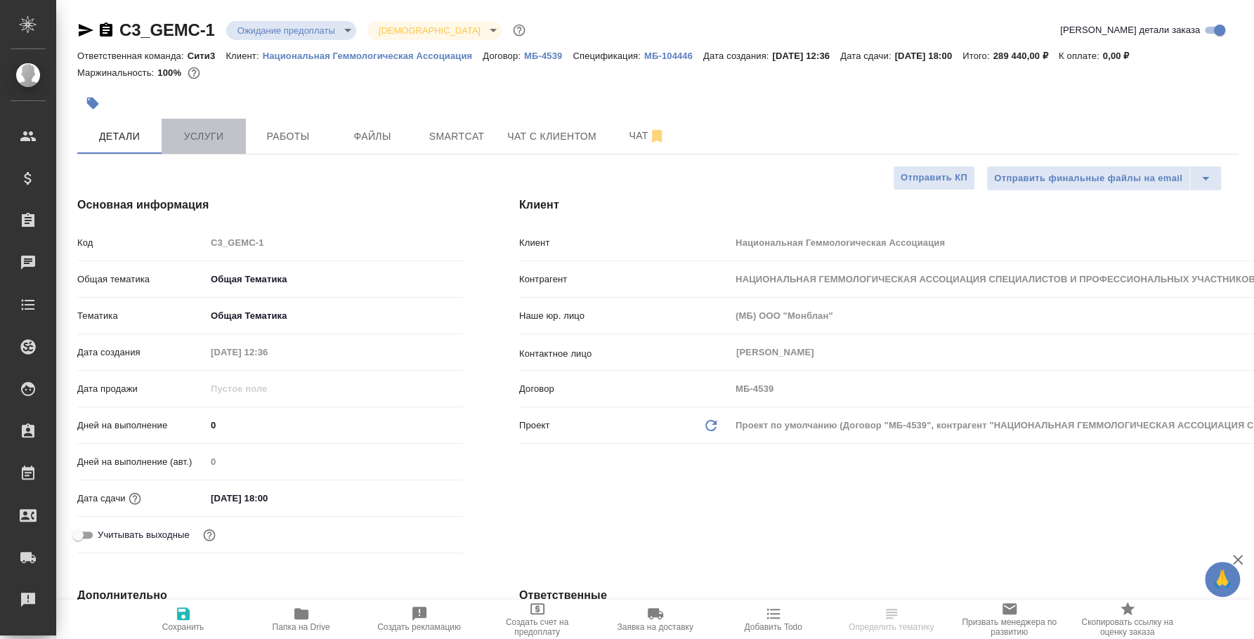
type textarea "x"
click at [222, 143] on span "Услуги" at bounding box center [203, 137] width 67 height 18
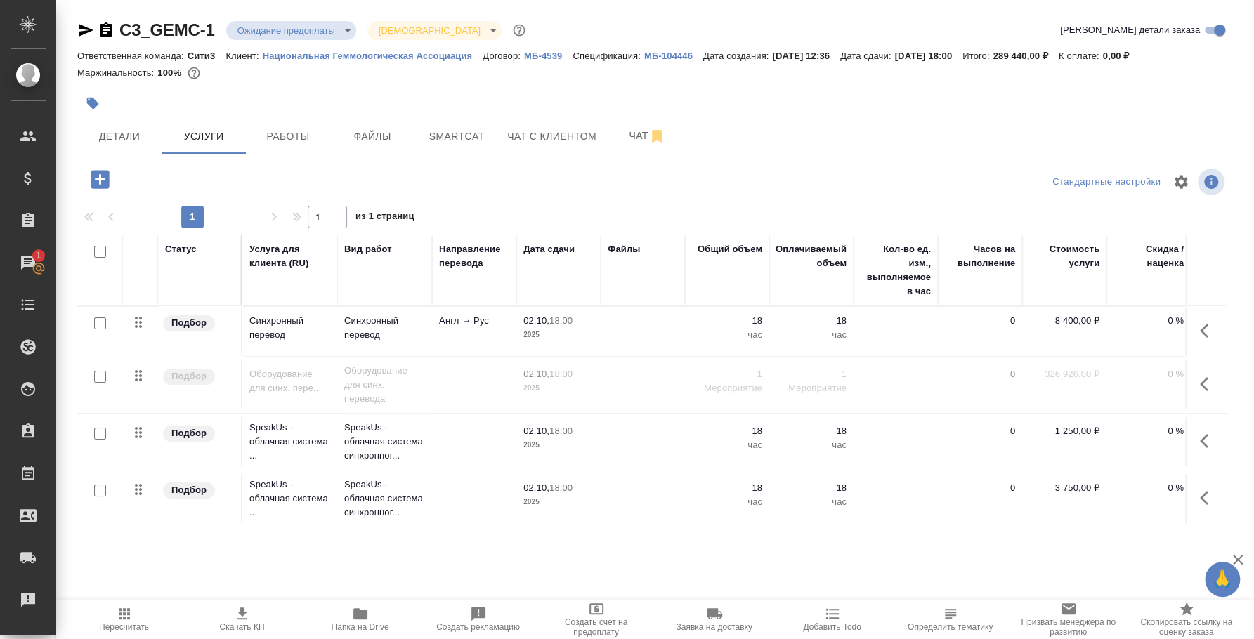
scroll to position [0, 188]
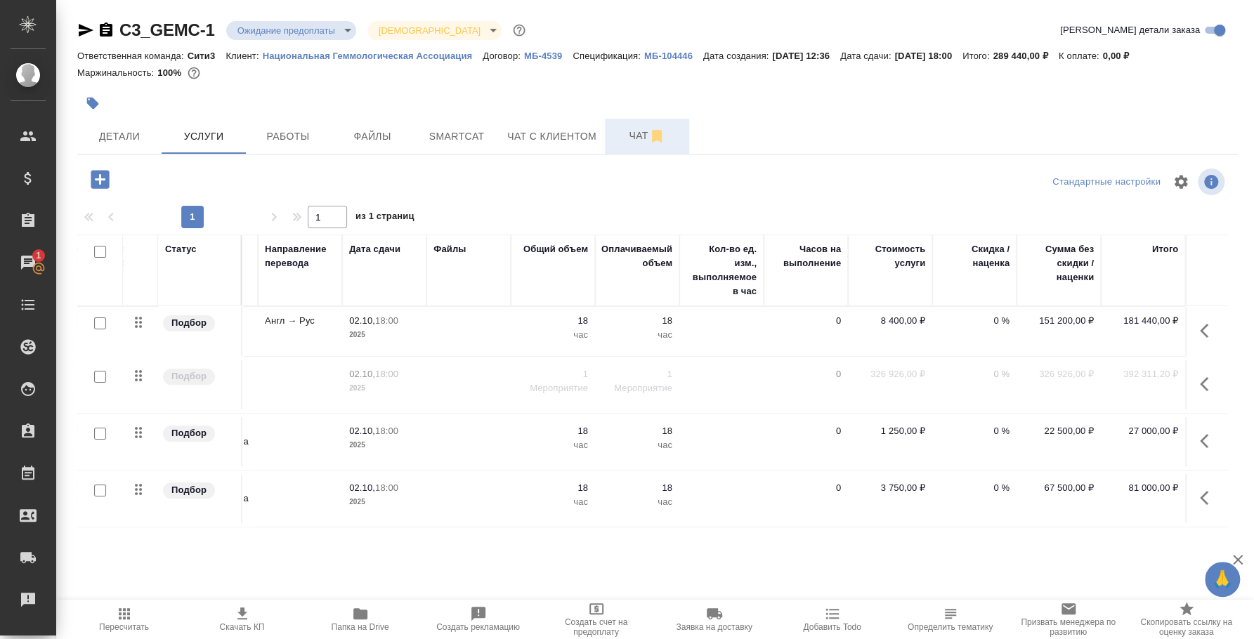
click at [643, 137] on span "Чат" at bounding box center [646, 136] width 67 height 18
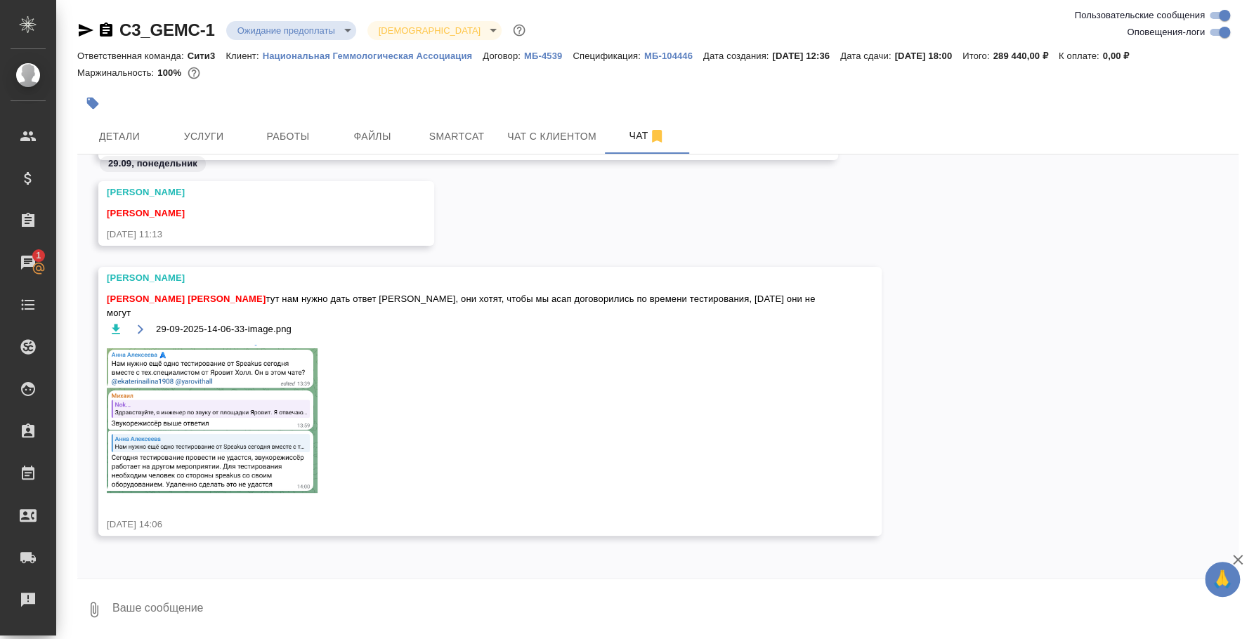
scroll to position [2, 0]
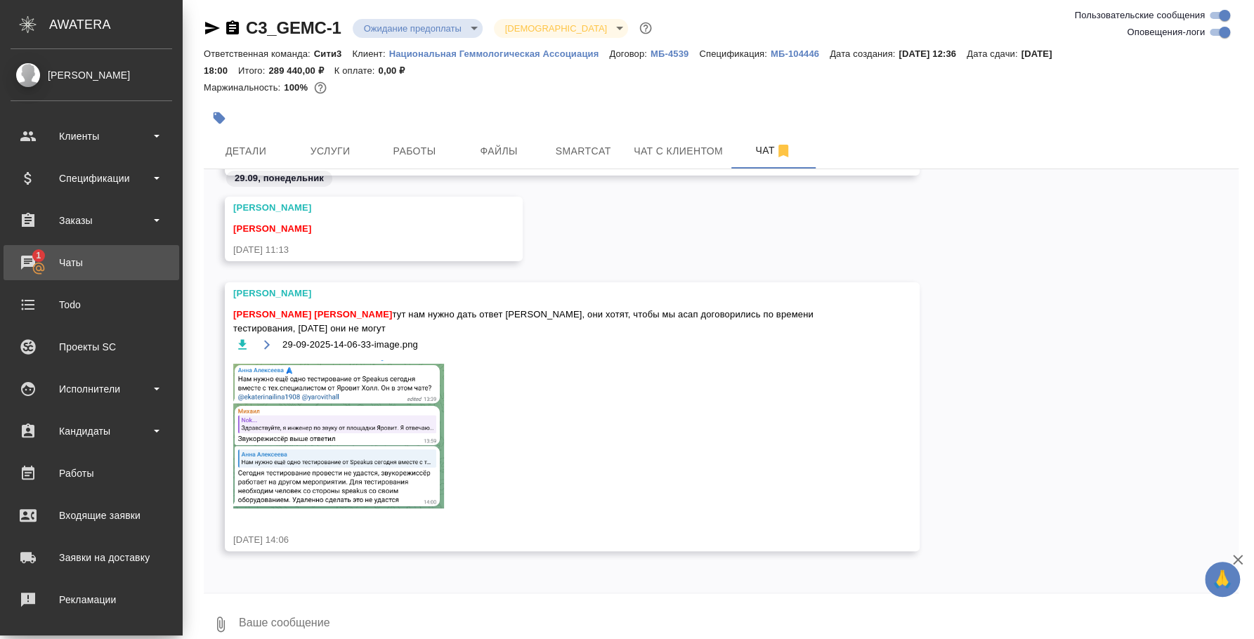
click at [43, 266] on div "Чаты" at bounding box center [92, 262] width 162 height 21
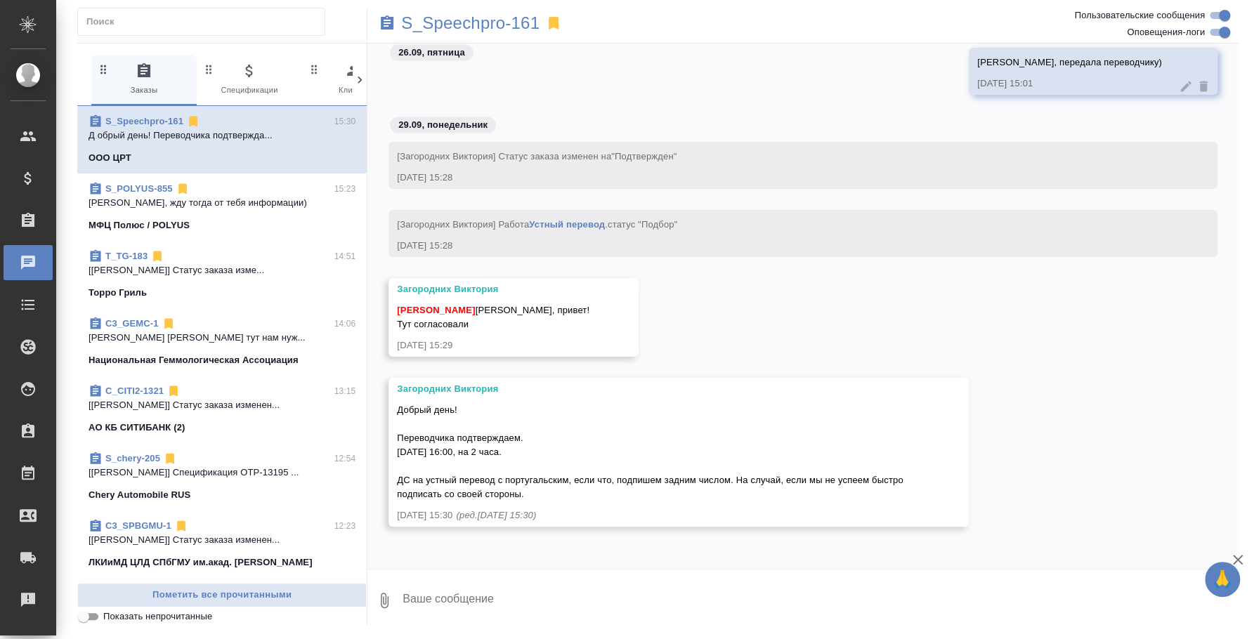
scroll to position [1930, 0]
drag, startPoint x: 396, startPoint y: 448, endPoint x: 530, endPoint y: 454, distance: 133.6
click at [530, 454] on div "Загородних Виктория Добрый день! Переводчика подтверждаем. 2 октября 16:00, на …" at bounding box center [678, 452] width 580 height 149
copy span "2 октября 16:00, на 2 часа."
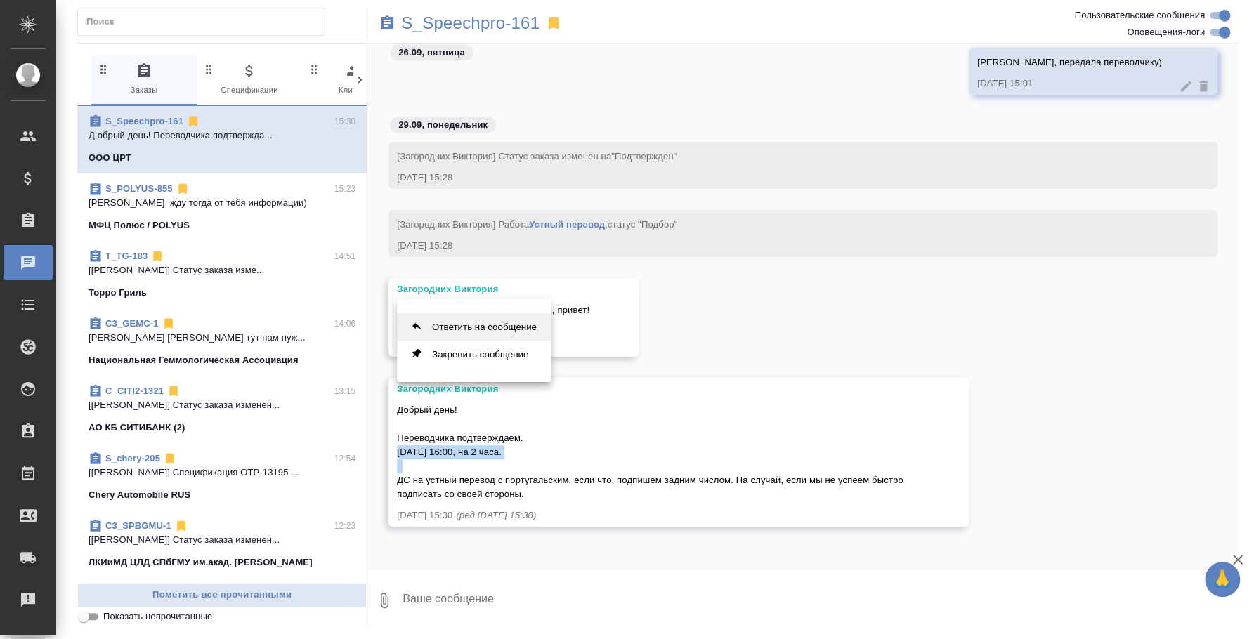
click at [486, 330] on button "Ответить на сообщение" at bounding box center [474, 326] width 154 height 27
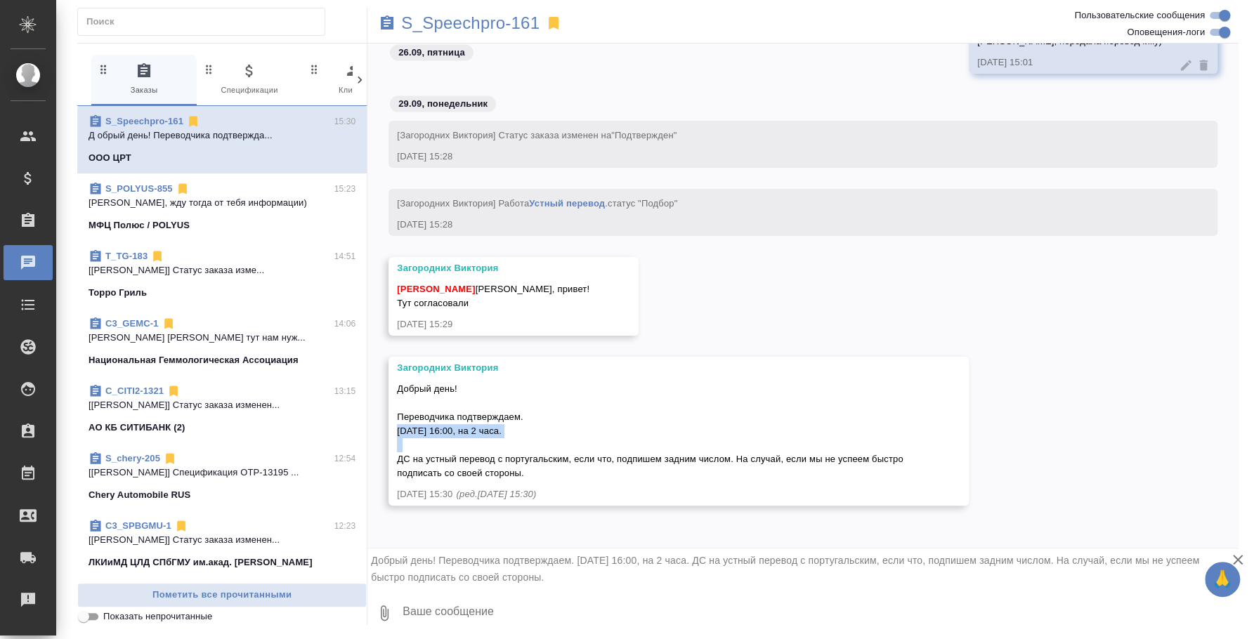
scroll to position [1952, 0]
click at [570, 611] on textarea at bounding box center [819, 613] width 837 height 48
type textarea """
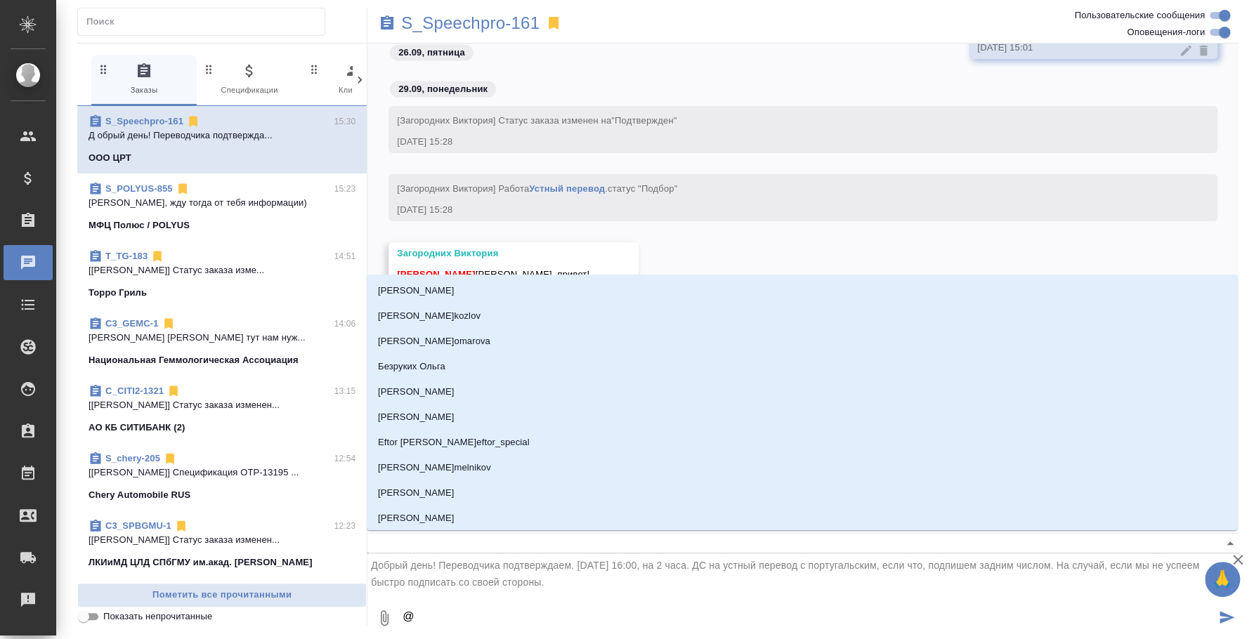
type textarea "@p"
type input "p"
type textarea "@p'f"
type input "p'f"
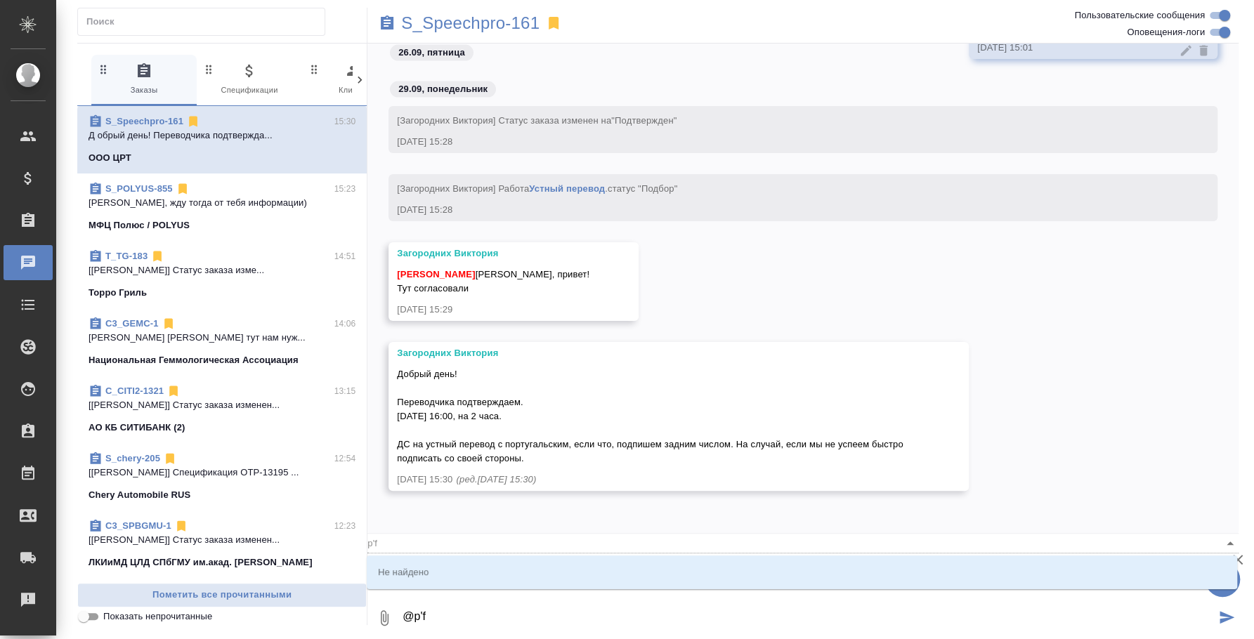
type textarea "@p'fu"
type input "p'fu"
type textarea "@p'fu'j"
type input "p'fu'j"
type textarea "@p'fu"
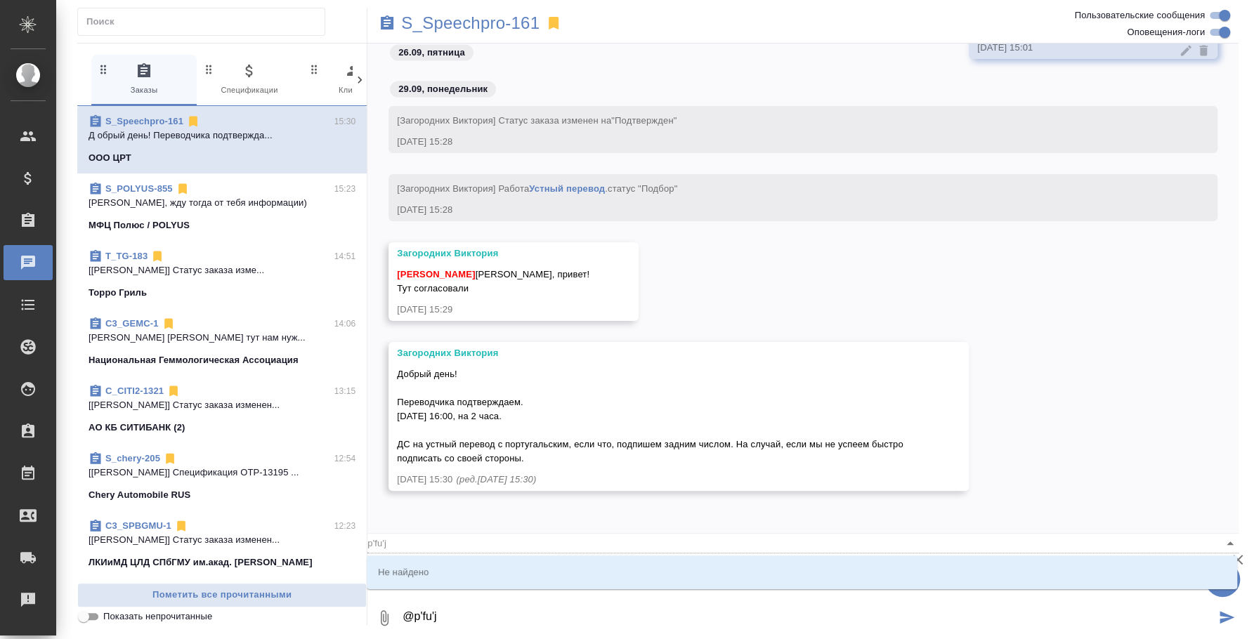
type input "p'fu"
type textarea "@p'f"
type input "p'f"
type textarea "@p"
type input "p"
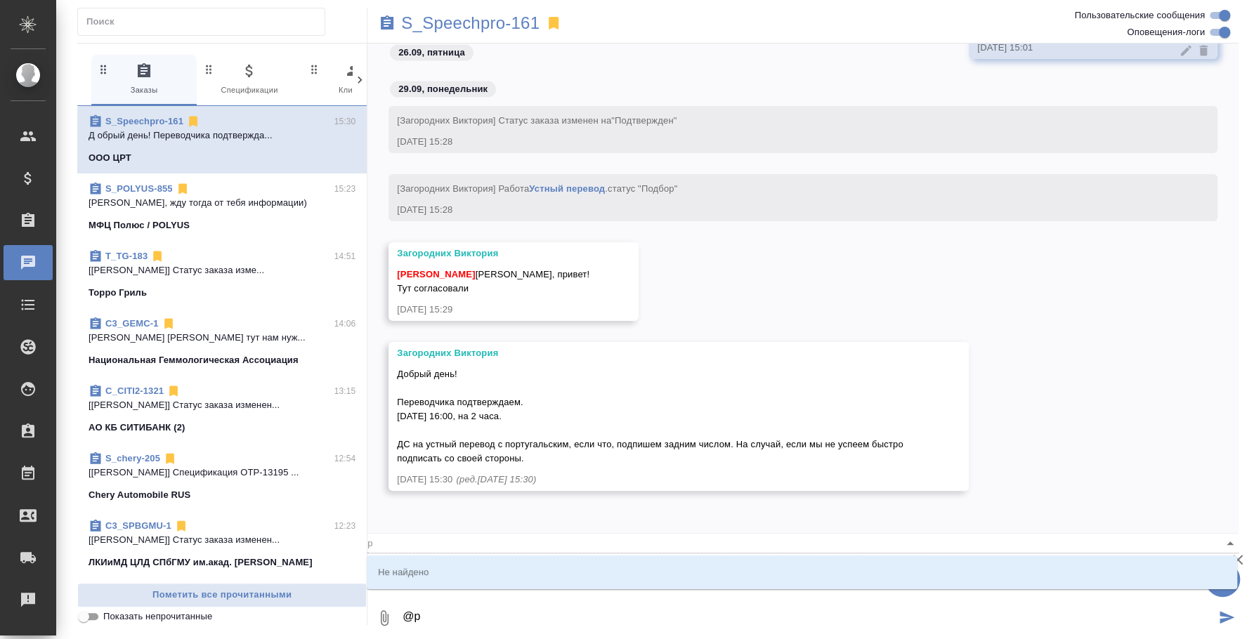
type textarea "@"
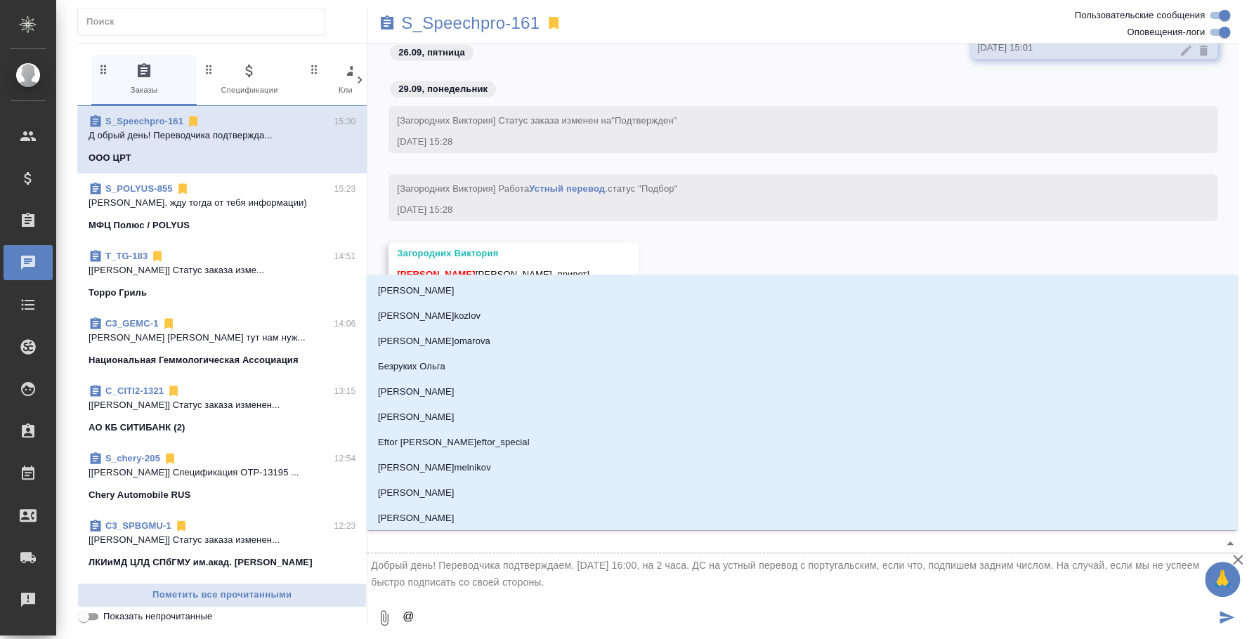
type textarea "@з"
type input "з"
type textarea "@за"
type input "за"
type textarea "@заго"
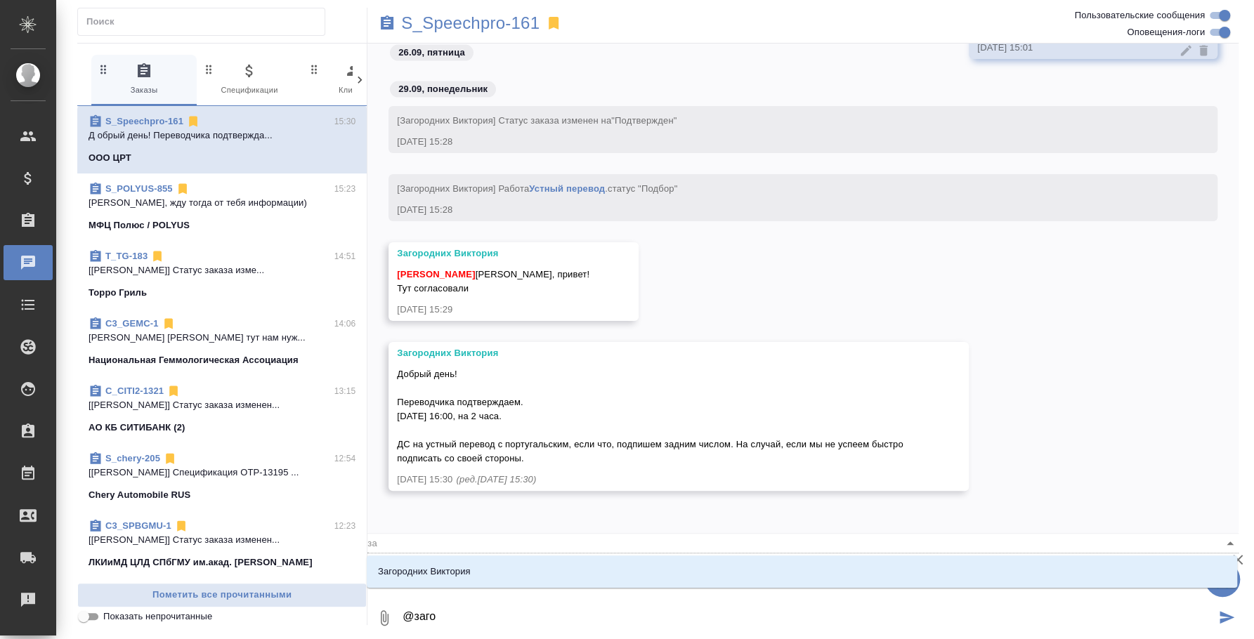
type input "заго"
type textarea "@загор"
type input "загор"
type textarea "@загоро"
type input "загоро"
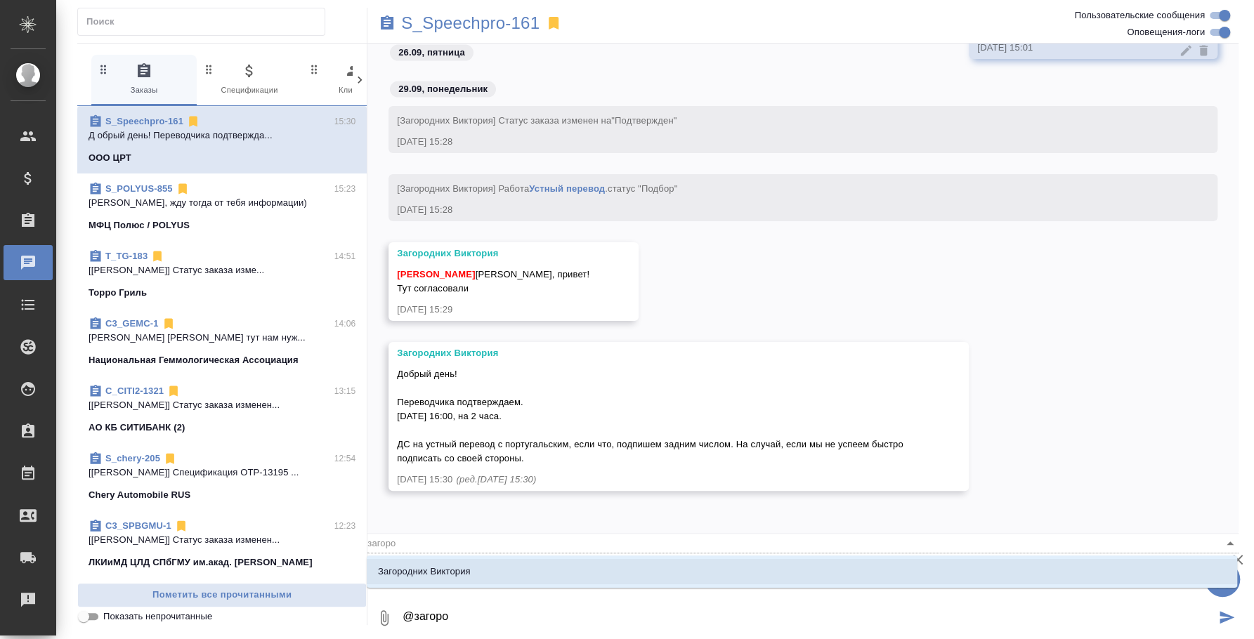
click at [576, 570] on li "Загородних Виктория" at bounding box center [802, 571] width 870 height 25
type textarea "@загороВ"
type input "загороВ"
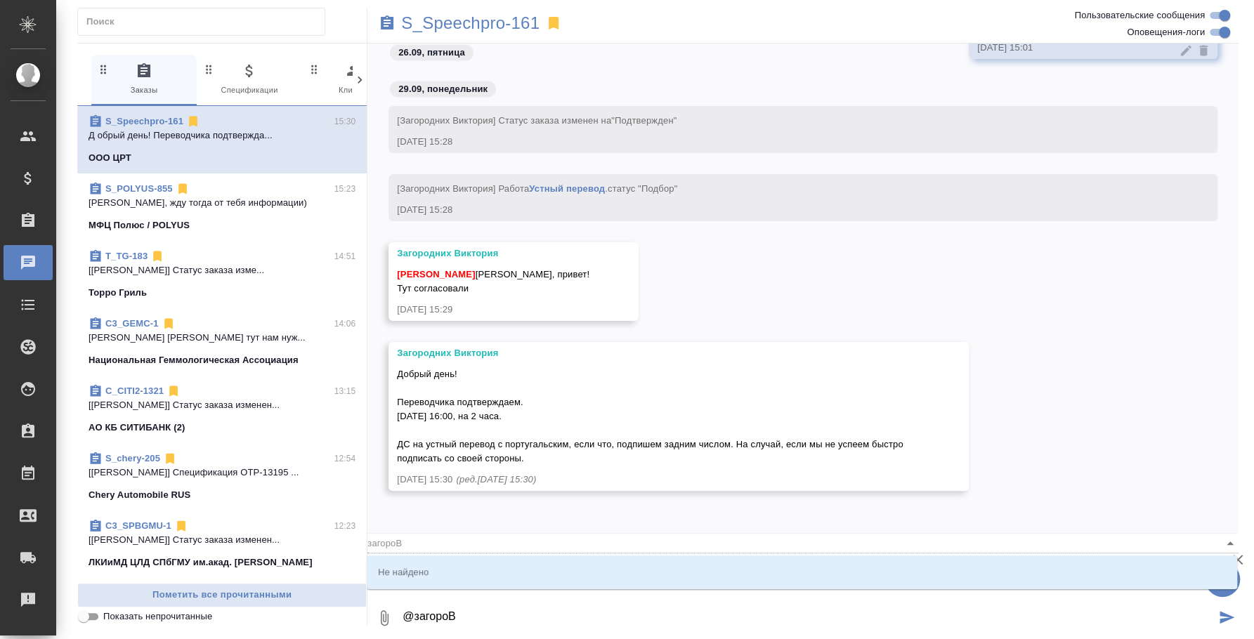
type textarea "@загороВи"
type input "загороВи"
type textarea "@загороВик"
type input "загороВик"
type textarea "@загороВи"
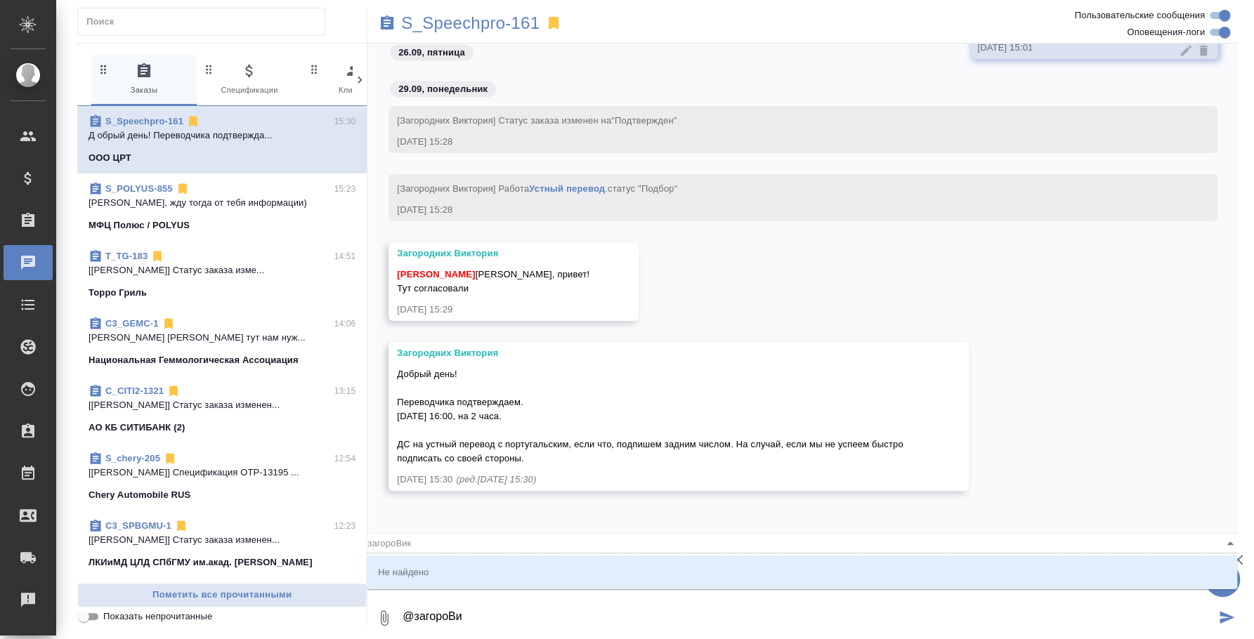
type input "загороВи"
type textarea "@загороВ"
type input "загороВ"
type textarea "@загоро"
type input "загоро"
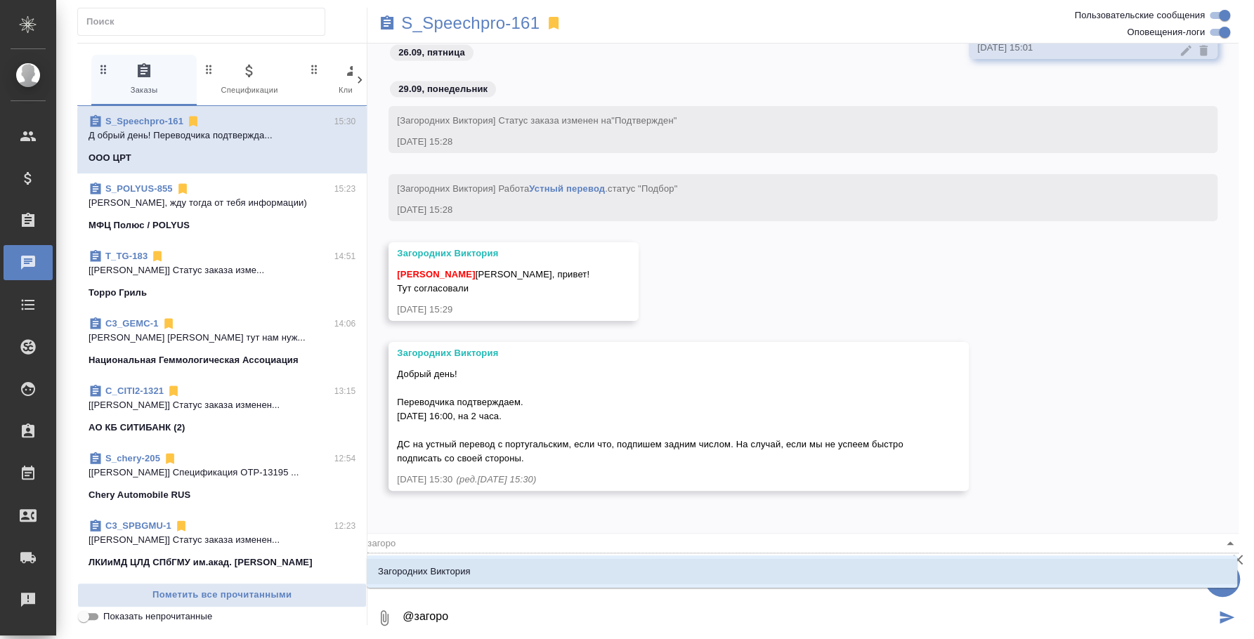
click at [576, 570] on li "Загородних Виктория" at bounding box center [802, 571] width 870 height 25
drag, startPoint x: 529, startPoint y: 572, endPoint x: 524, endPoint y: 591, distance: 19.6
click at [528, 572] on li "Загородних Виктория" at bounding box center [802, 571] width 870 height 25
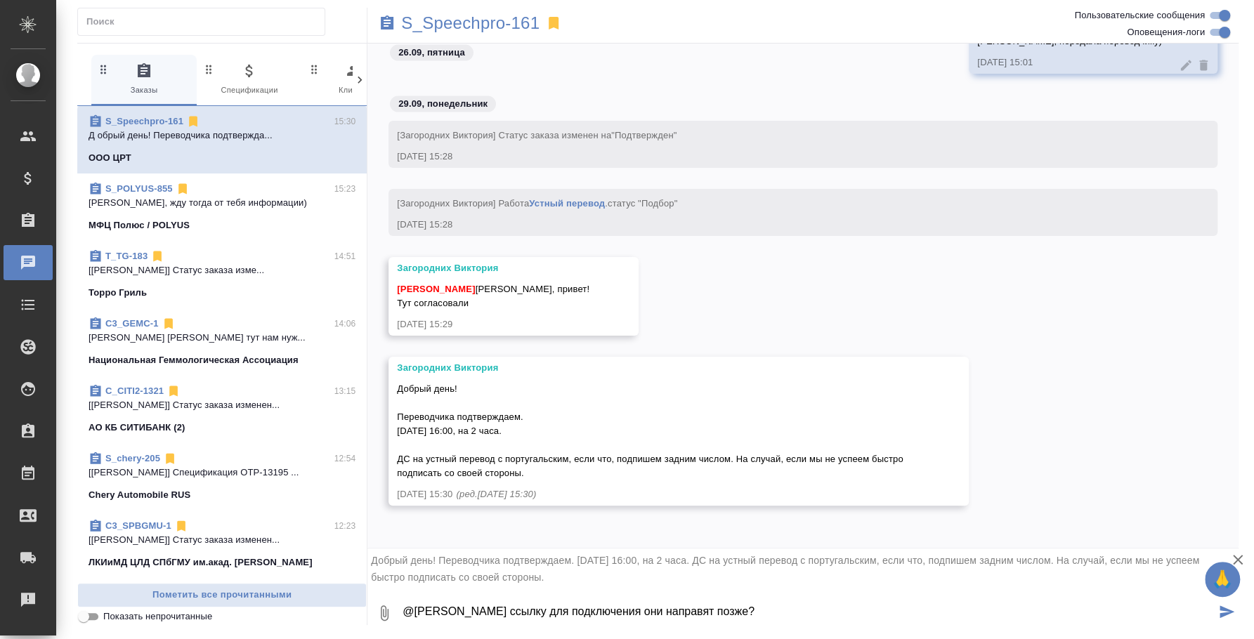
type textarea "@Загородних Виктория ссылку для подключения они направят позже?"
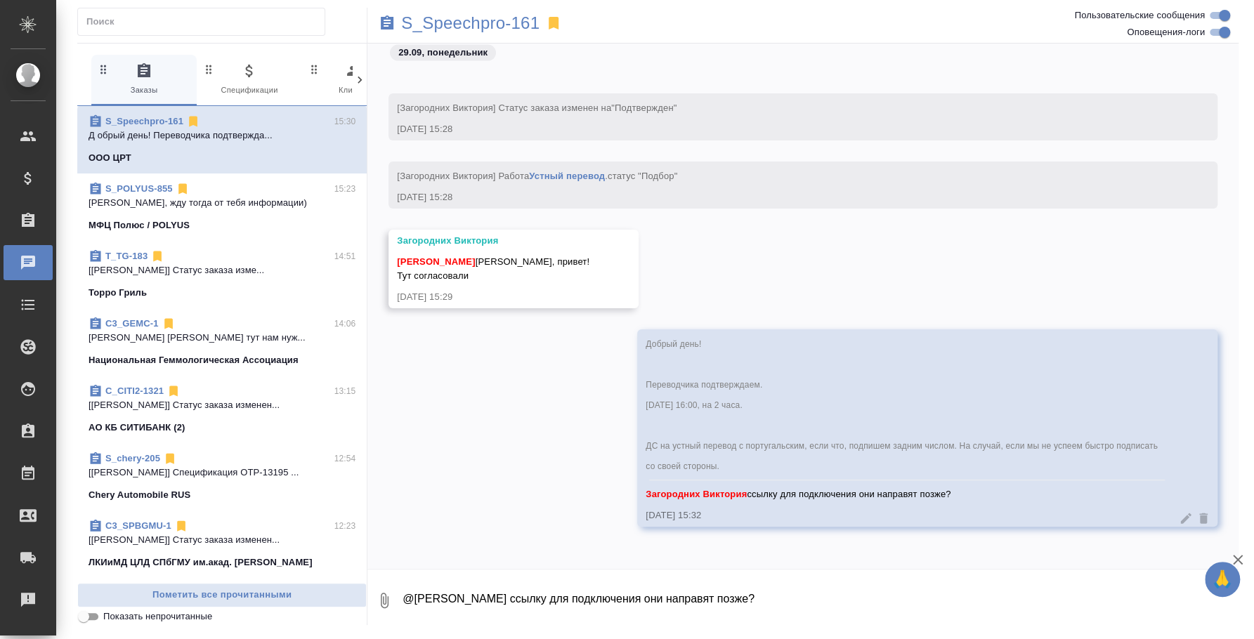
scroll to position [1982, 0]
click at [814, 594] on textarea "@Загородних Виктория ссылку для подключения они направят позже?" at bounding box center [819, 601] width 837 height 48
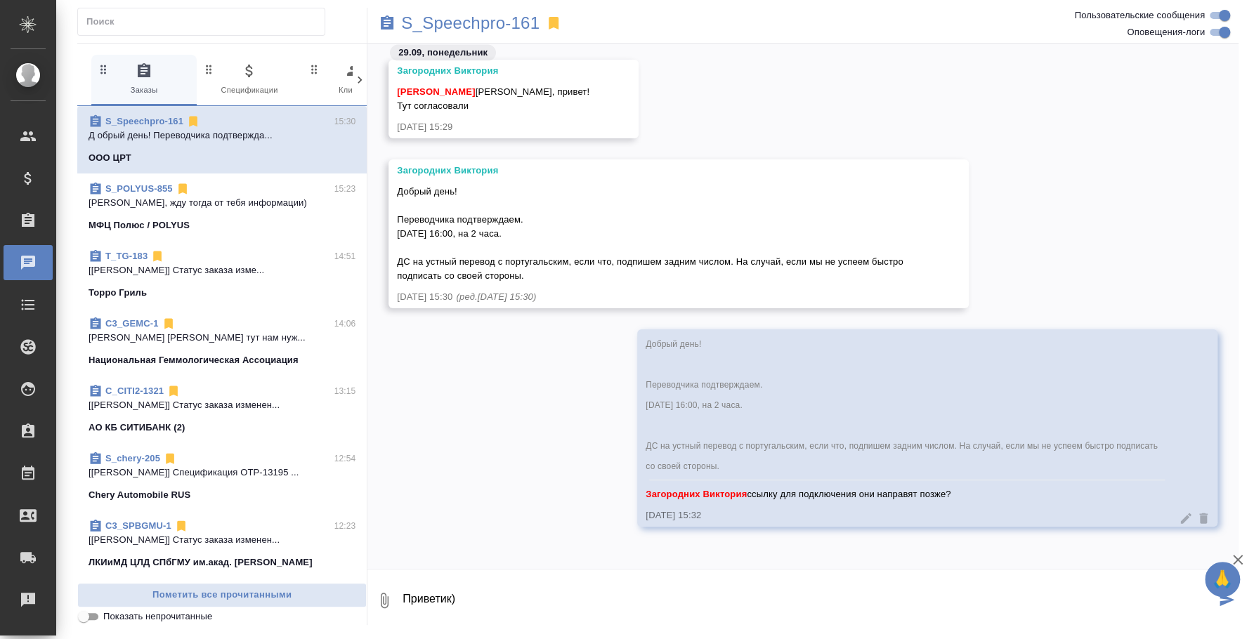
type textarea "Приветик)"
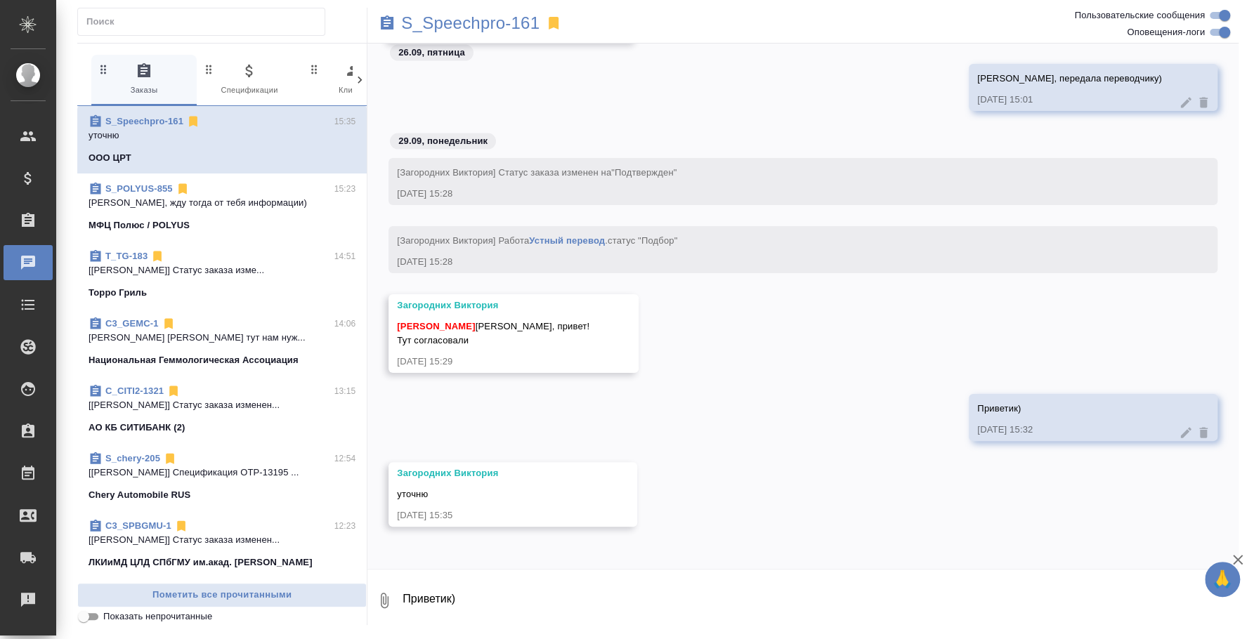
scroll to position [1913, 0]
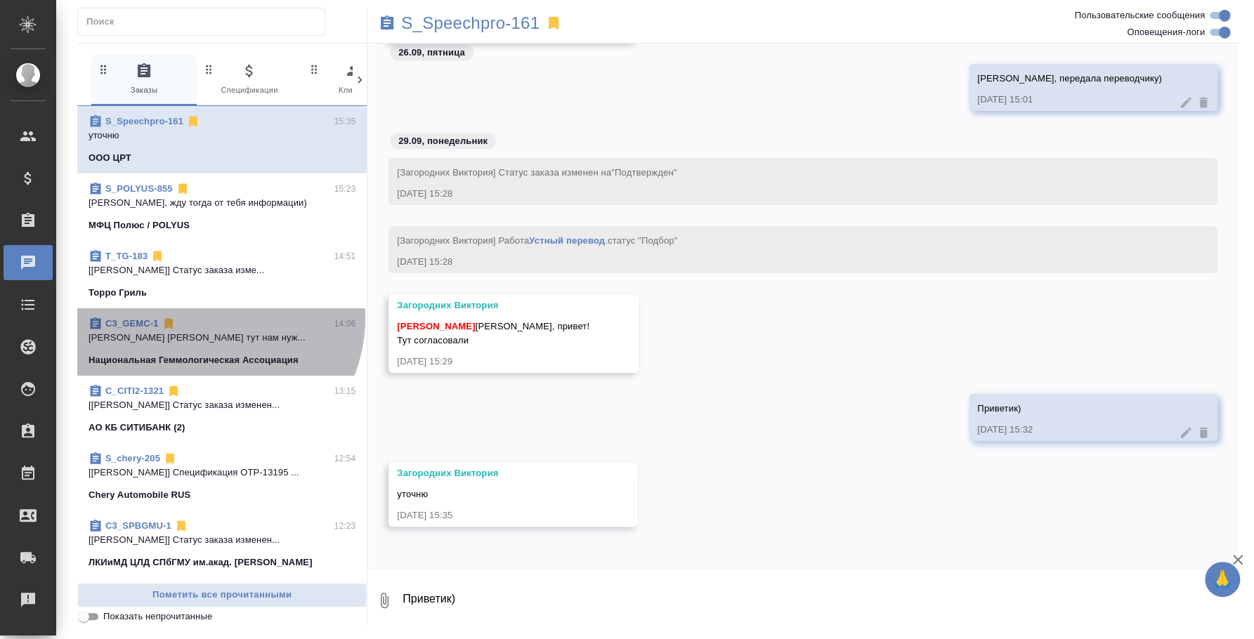
click at [207, 317] on div "C3_GEMC-1 14:06" at bounding box center [222, 324] width 267 height 14
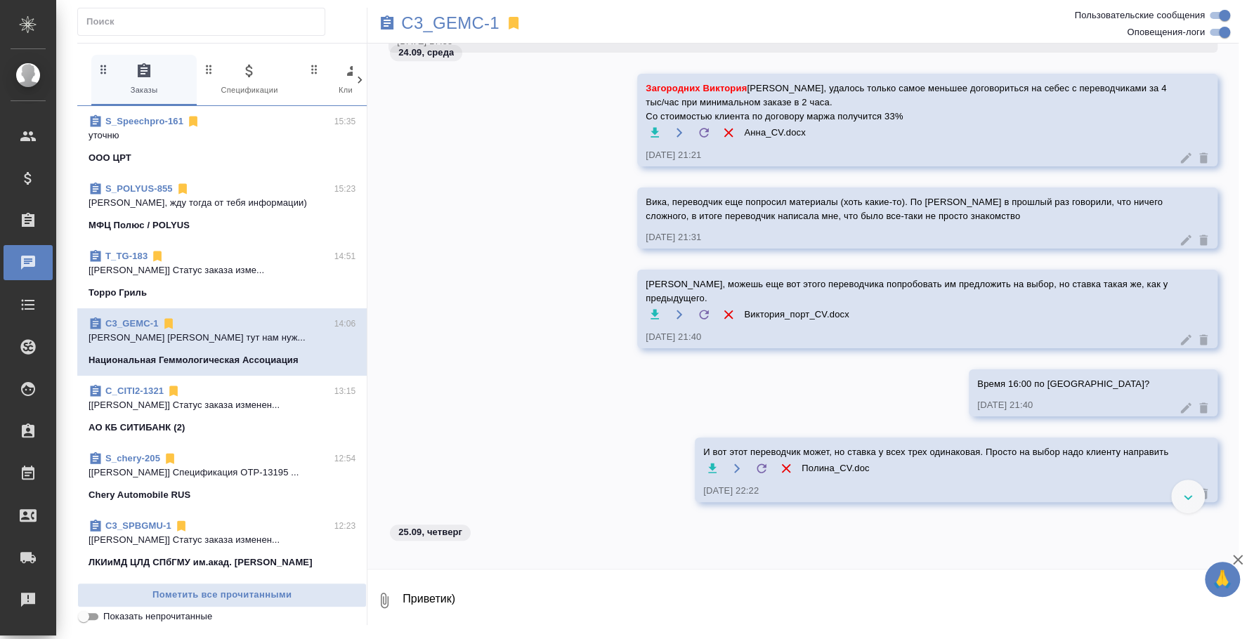
scroll to position [0, 0]
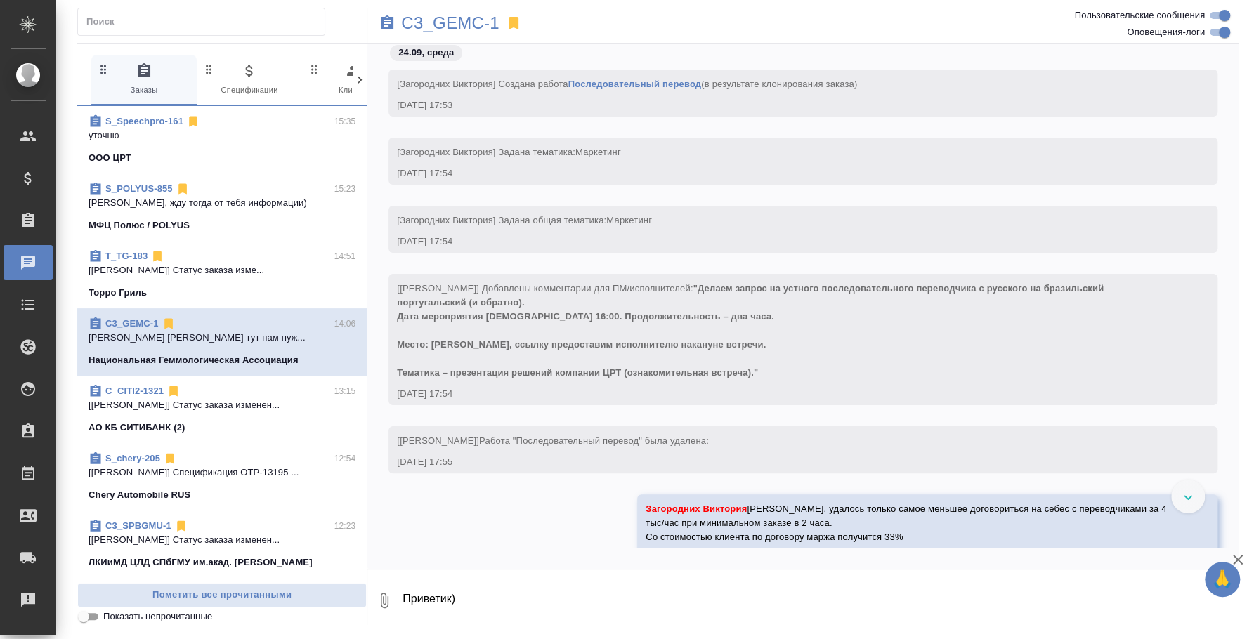
click at [287, 349] on span "C3_GEMC-1 14:06 Баданян Артак Федотова Ирина тут нам нуж... Национальная Геммол…" at bounding box center [222, 342] width 267 height 51
click at [428, 18] on p "C3_GEMC-1" at bounding box center [450, 23] width 98 height 14
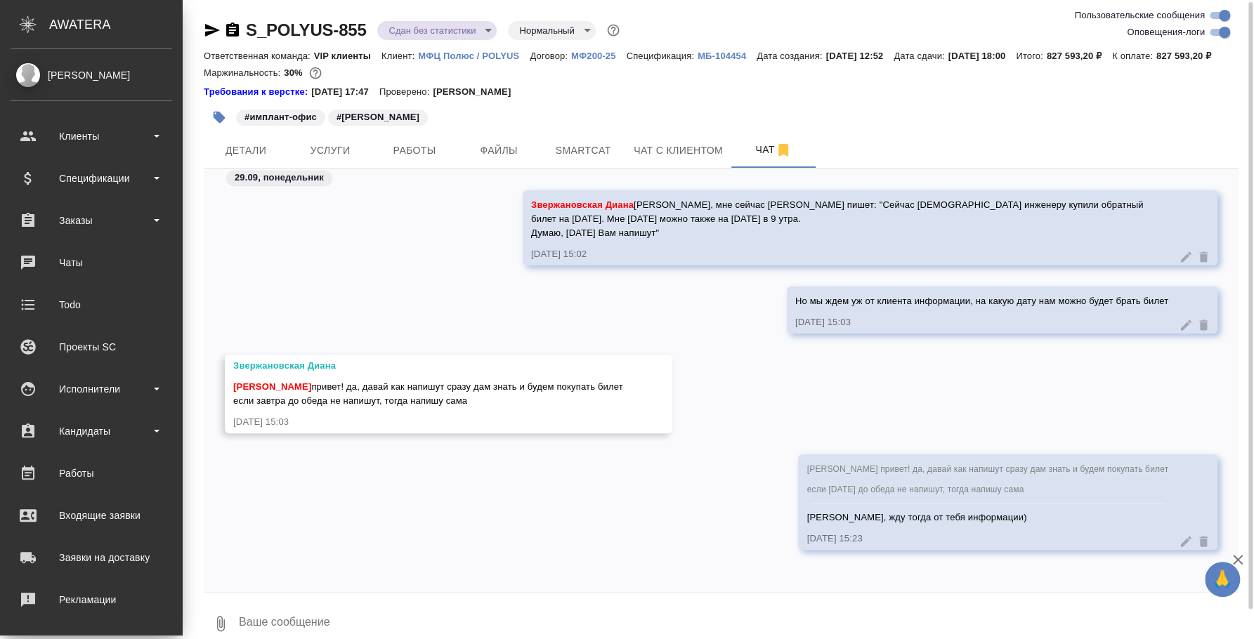
scroll to position [33, 0]
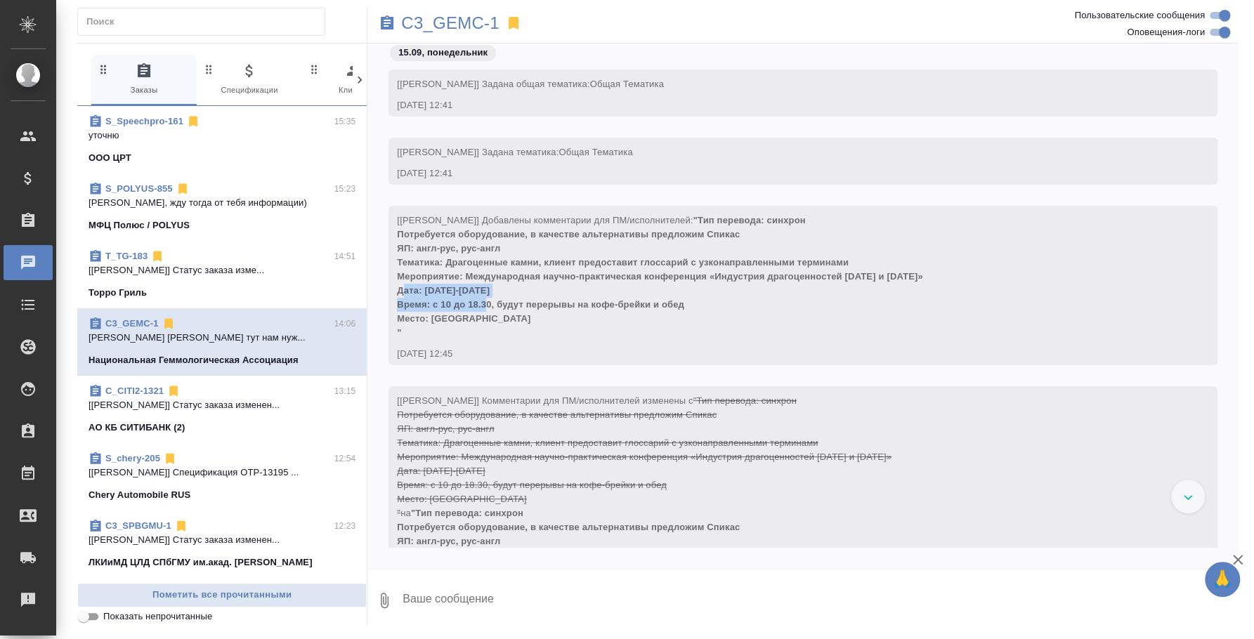
drag, startPoint x: 395, startPoint y: 287, endPoint x: 491, endPoint y: 308, distance: 97.7
click at [491, 308] on span ""Тип перевода: синхрон Потребуется оборудование, в качестве альтернативы предло…" at bounding box center [659, 276] width 525 height 123
copy span "Дата: 1-2 октября Время: с 10 до 18.30"
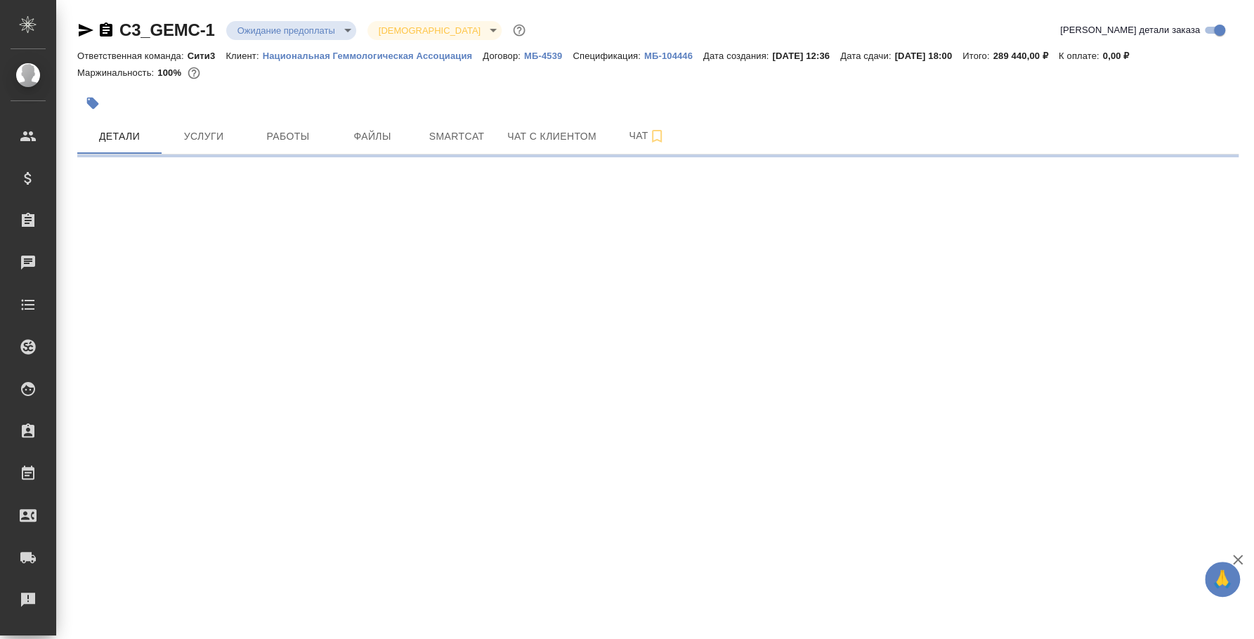
select select "RU"
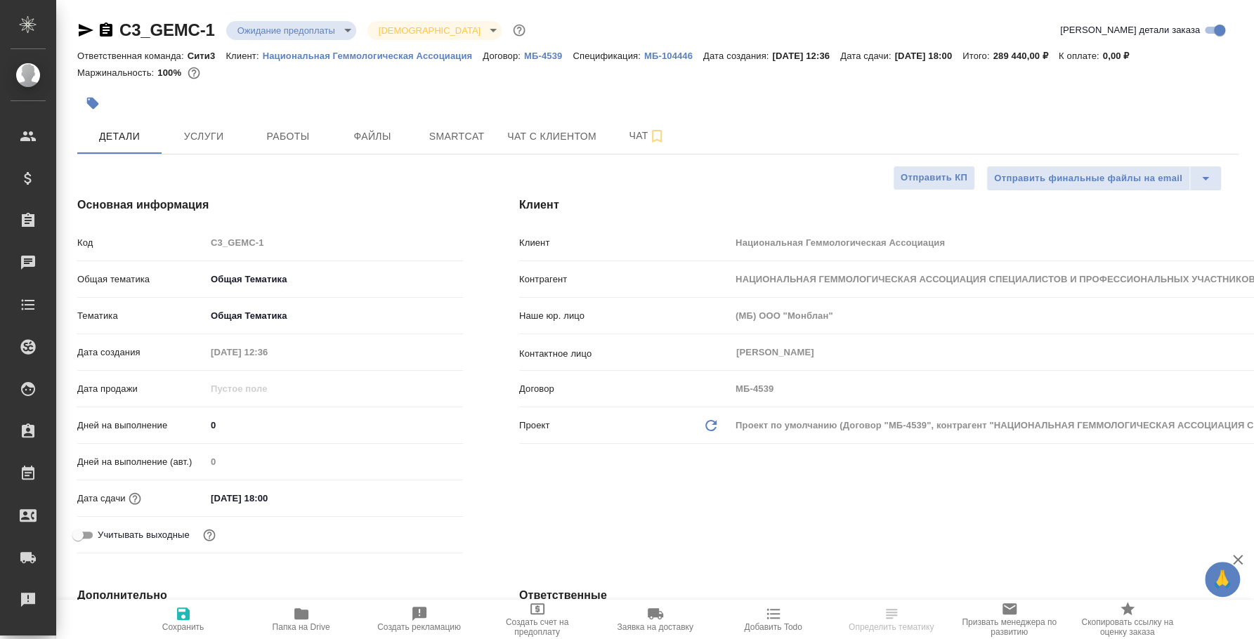
type textarea "x"
type input "Баданян Артак"
type input "Сеитов Павел"
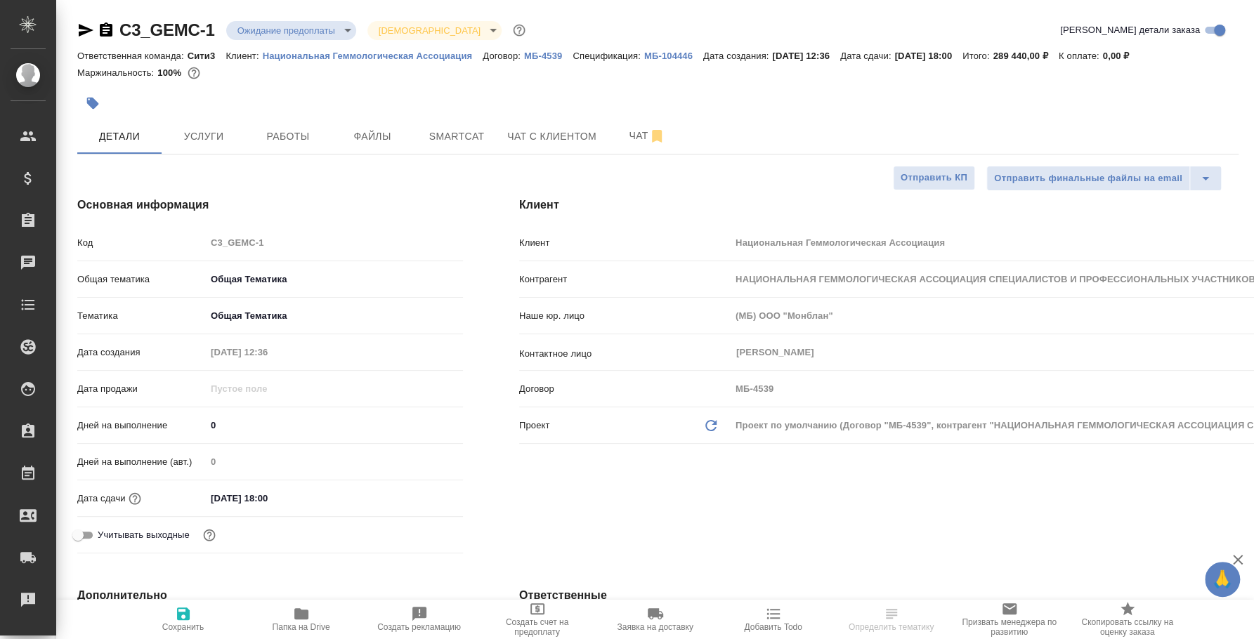
type input "Касаткина Александра"
click at [641, 134] on span "Чат" at bounding box center [646, 136] width 67 height 18
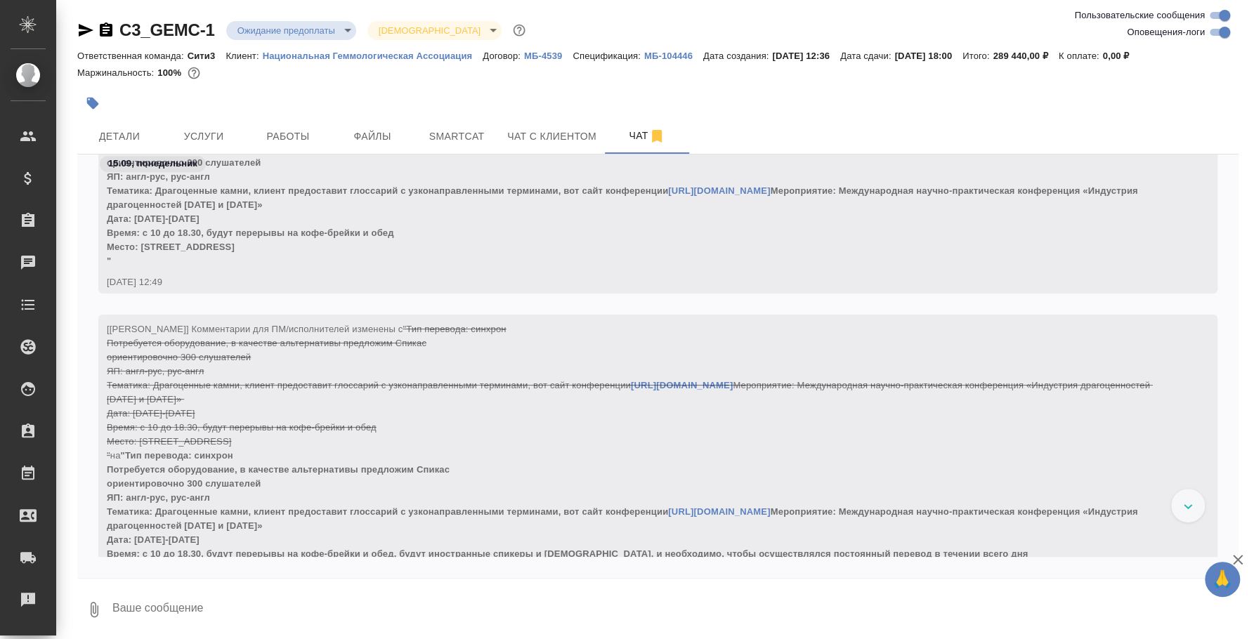
scroll to position [459, 0]
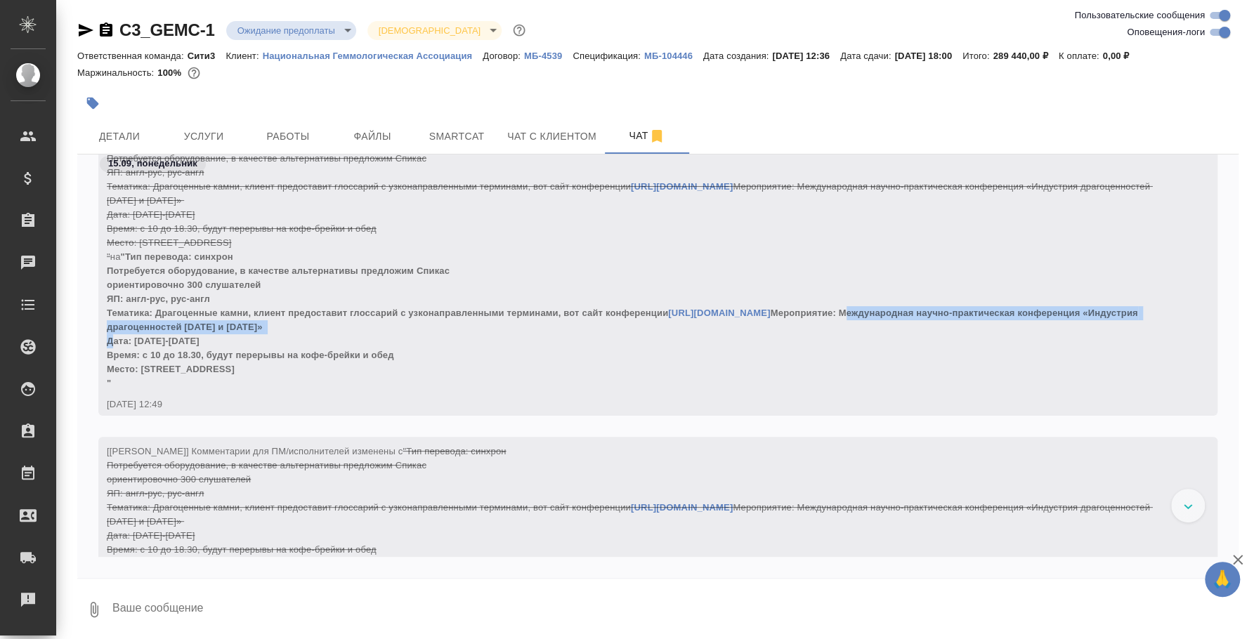
drag, startPoint x: 176, startPoint y: 323, endPoint x: 649, endPoint y: 333, distance: 473.5
click at [649, 333] on div "[Ильина Екатерина] Комментарии для ПМ/исполнителей изменены с "Тип перевода: си…" at bounding box center [637, 262] width 1061 height 256
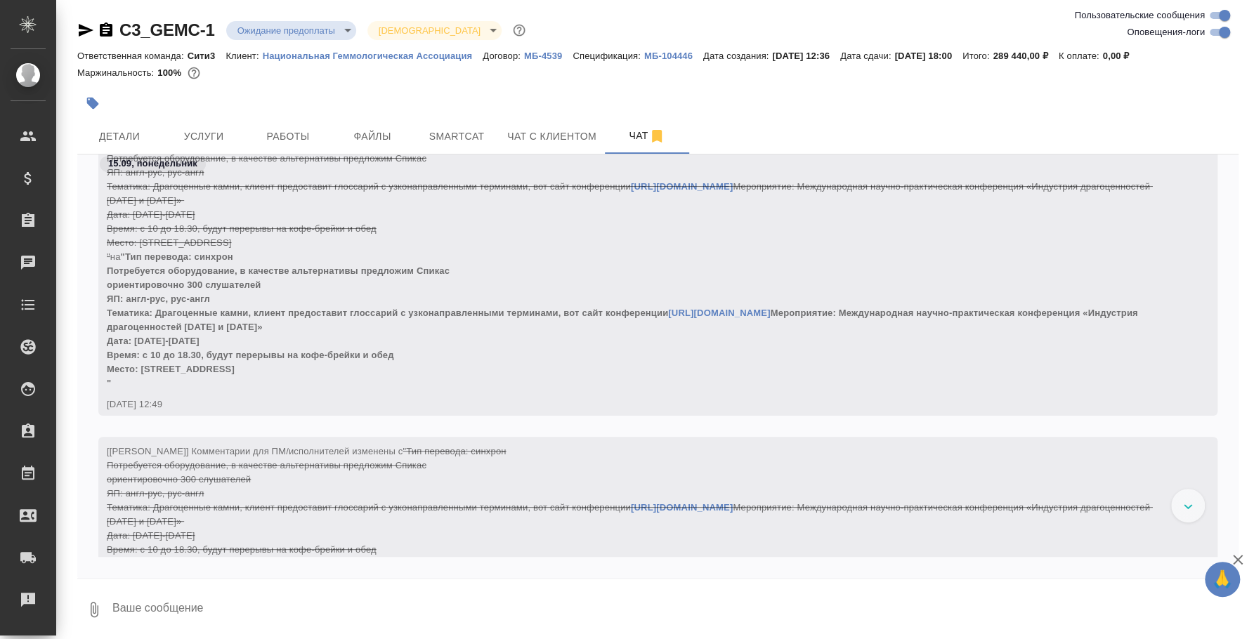
click at [190, 318] on div "[Ильина Екатерина] Комментарии для ПМ/исполнителей изменены с "Тип перевода: си…" at bounding box center [637, 262] width 1061 height 256
drag, startPoint x: 112, startPoint y: 313, endPoint x: 282, endPoint y: 319, distance: 170.8
click at [317, 316] on span ""Тип перевода: синхрон Потребуется оборудование, в качестве альтернативы предло…" at bounding box center [623, 319] width 1033 height 137
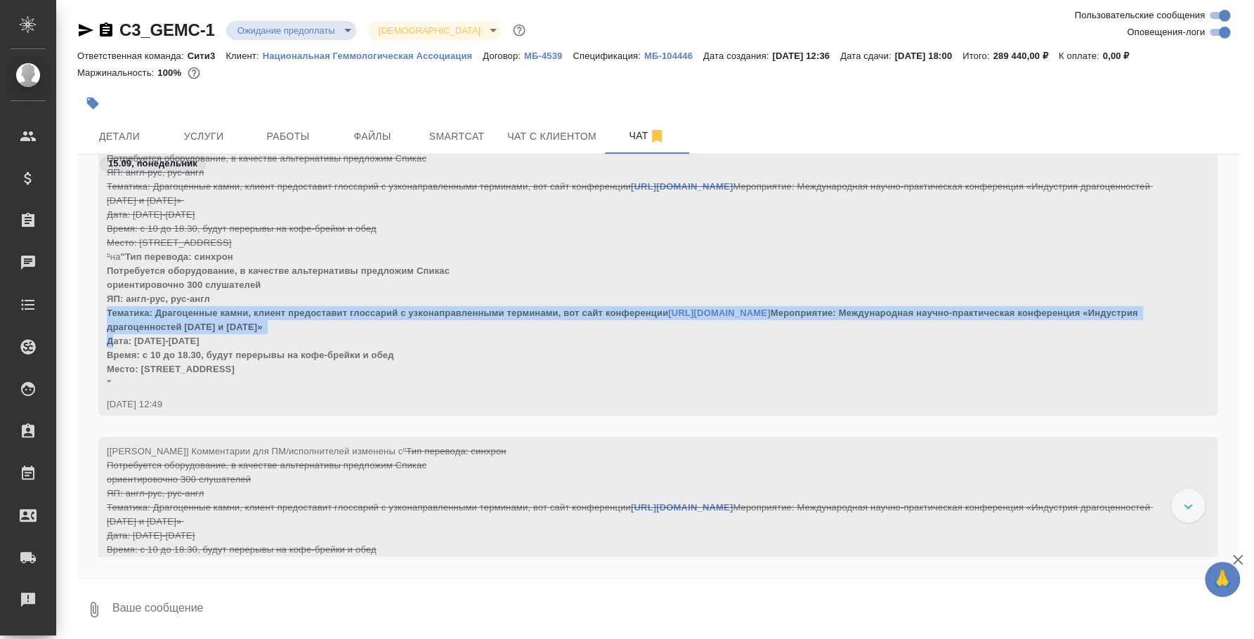
drag, startPoint x: 107, startPoint y: 310, endPoint x: 668, endPoint y: 331, distance: 560.9
click at [668, 331] on div "[Ильина Екатерина] Комментарии для ПМ/исполнителей изменены с "Тип перевода: си…" at bounding box center [637, 262] width 1061 height 256
copy span "Тематика: Драгоценные камни, клиент предоставит глоссарий с узконаправленными т…"
click at [665, 312] on span ""Тип перевода: синхрон Потребуется оборудование, в качестве альтернативы предло…" at bounding box center [623, 319] width 1033 height 137
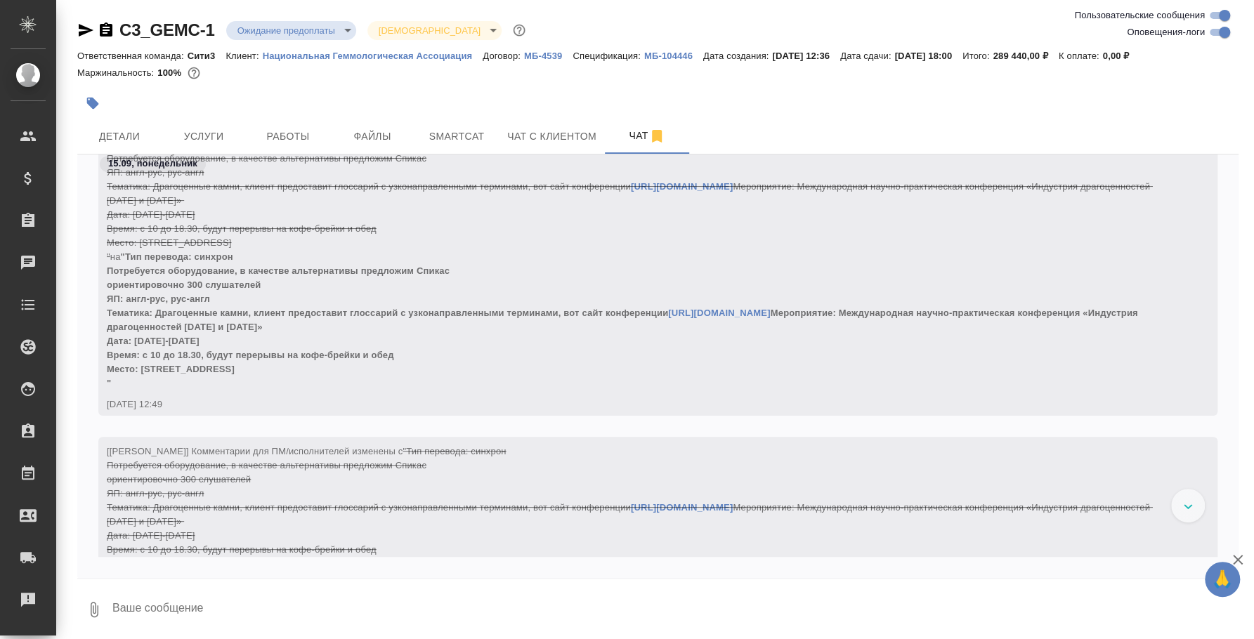
click at [709, 310] on link "https://gemmology.online/" at bounding box center [719, 313] width 102 height 11
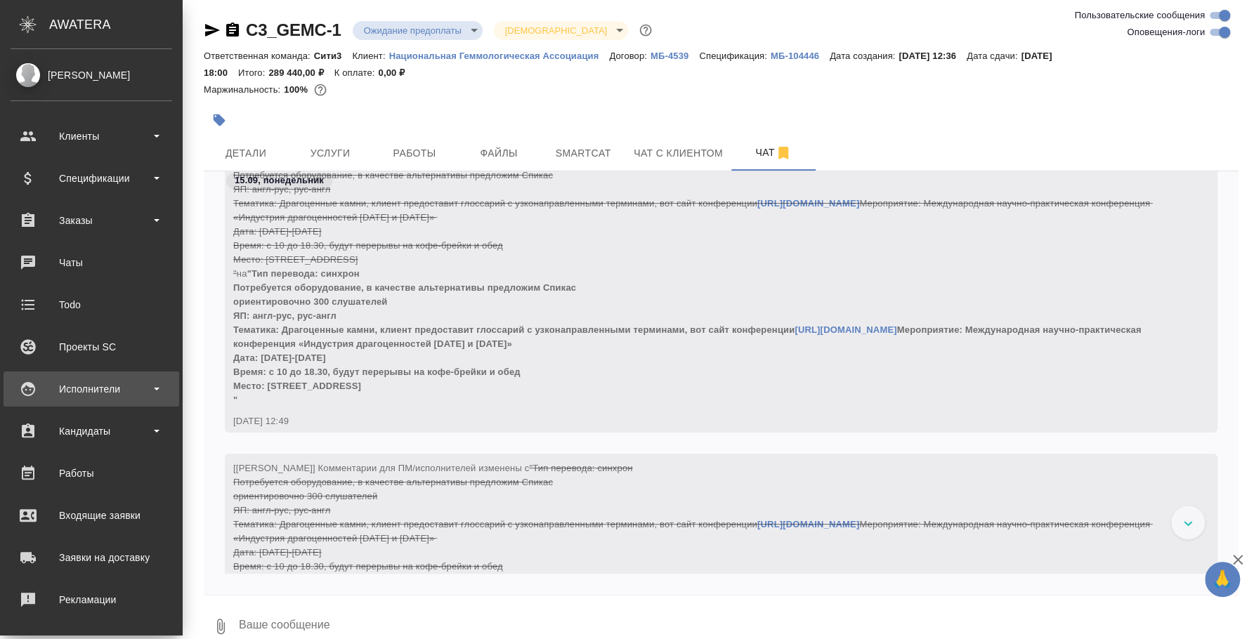
click at [96, 388] on div "Исполнители" at bounding box center [92, 389] width 162 height 21
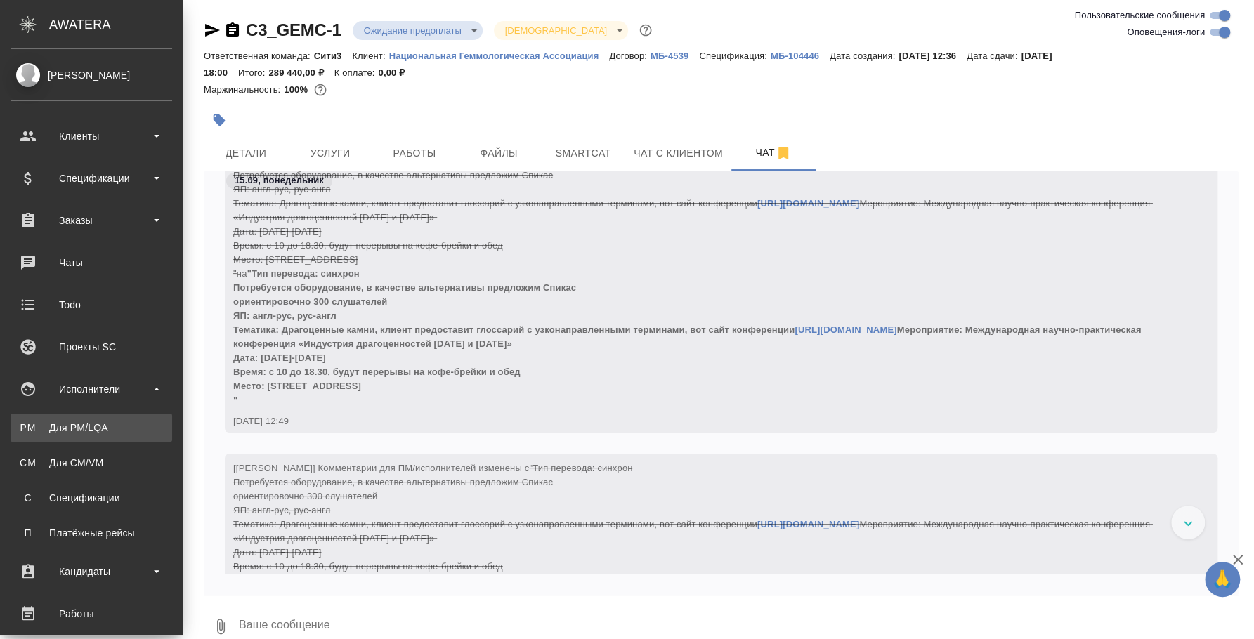
click at [96, 429] on div "Для PM/LQA" at bounding box center [92, 428] width 148 height 14
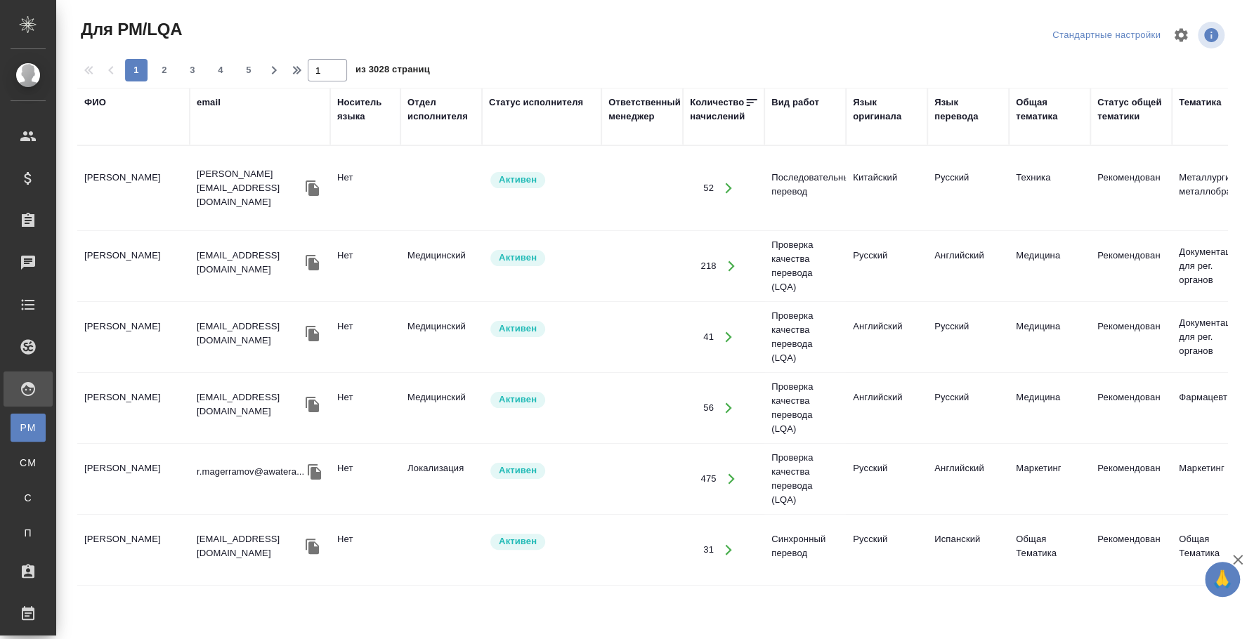
click at [98, 99] on div "ФИО" at bounding box center [95, 103] width 22 height 14
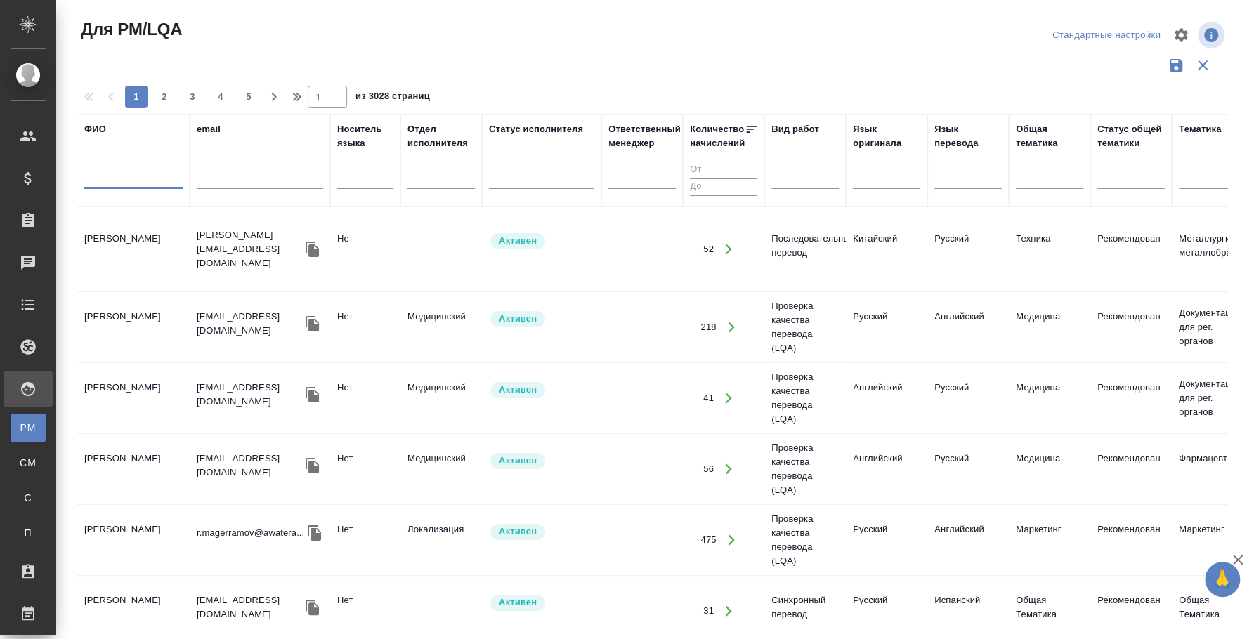
click at [125, 183] on input "text" at bounding box center [133, 180] width 98 height 18
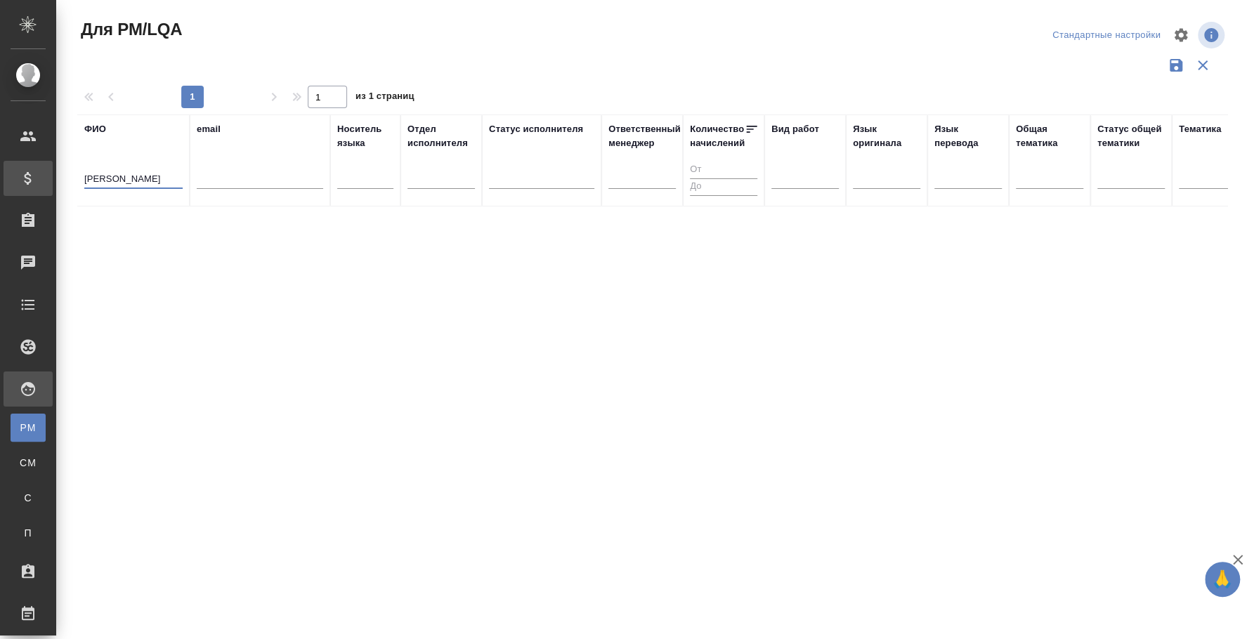
drag, startPoint x: 118, startPoint y: 181, endPoint x: 32, endPoint y: 168, distance: 87.3
click at [32, 169] on div ".cls-1 fill:#fff; AWATERA Fedotova Irina Клиенты Спецификации Заказы 0 Чаты Tod…" at bounding box center [627, 319] width 1254 height 639
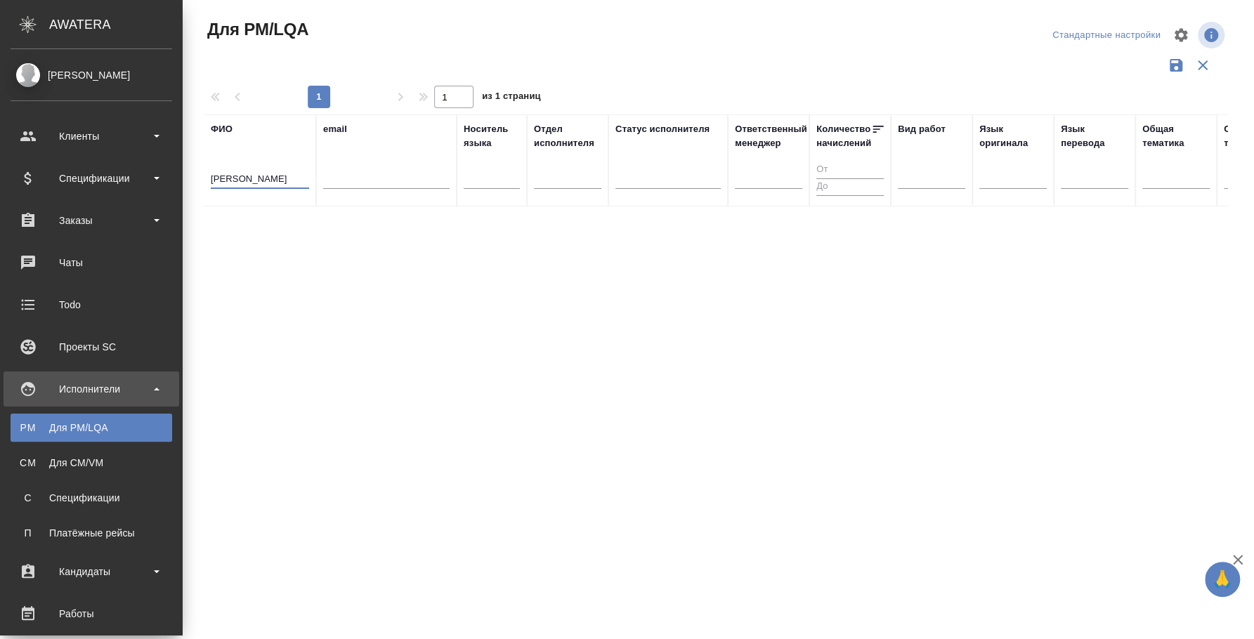
type input "сиренко"
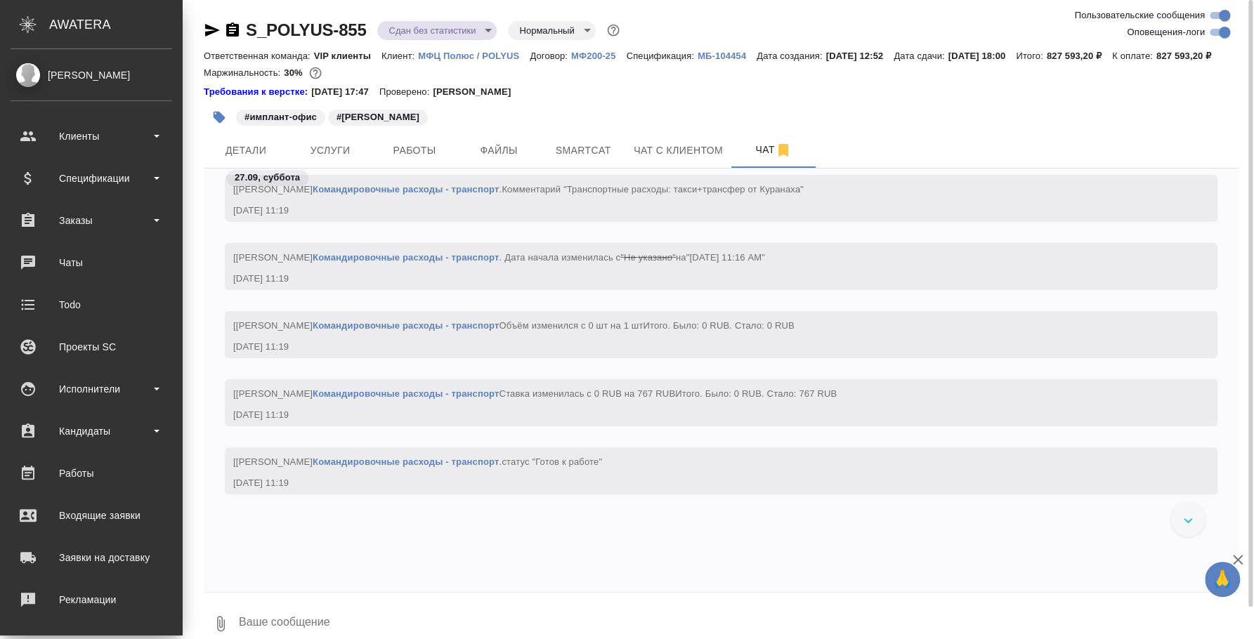
scroll to position [11233, 0]
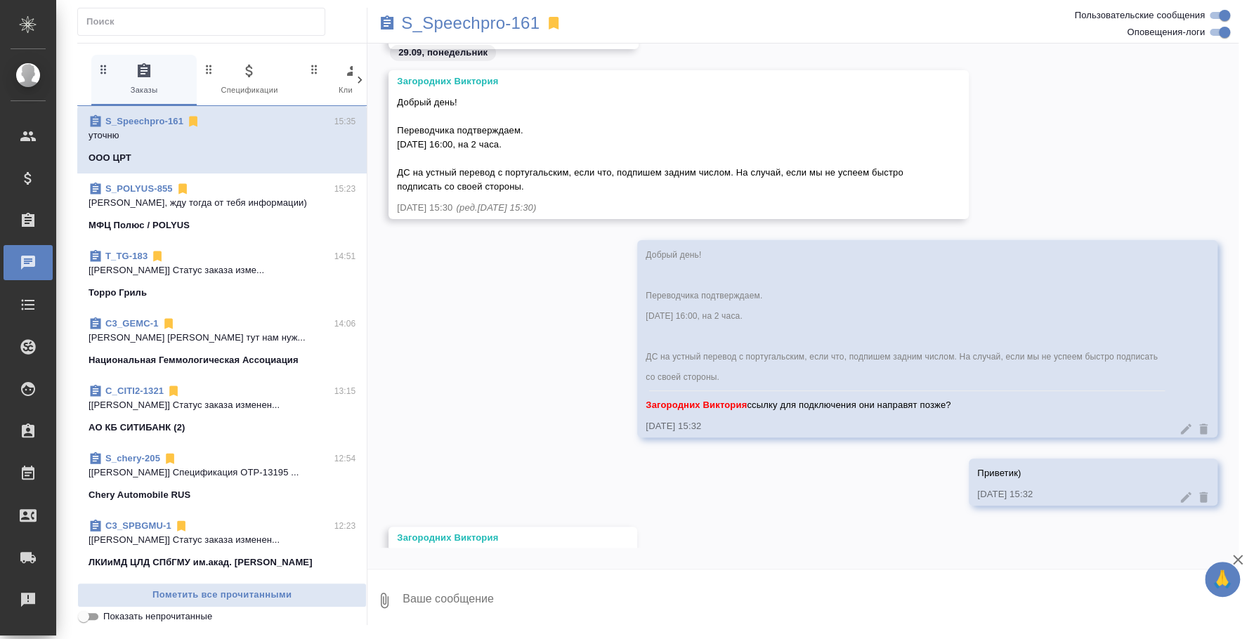
scroll to position [2303, 0]
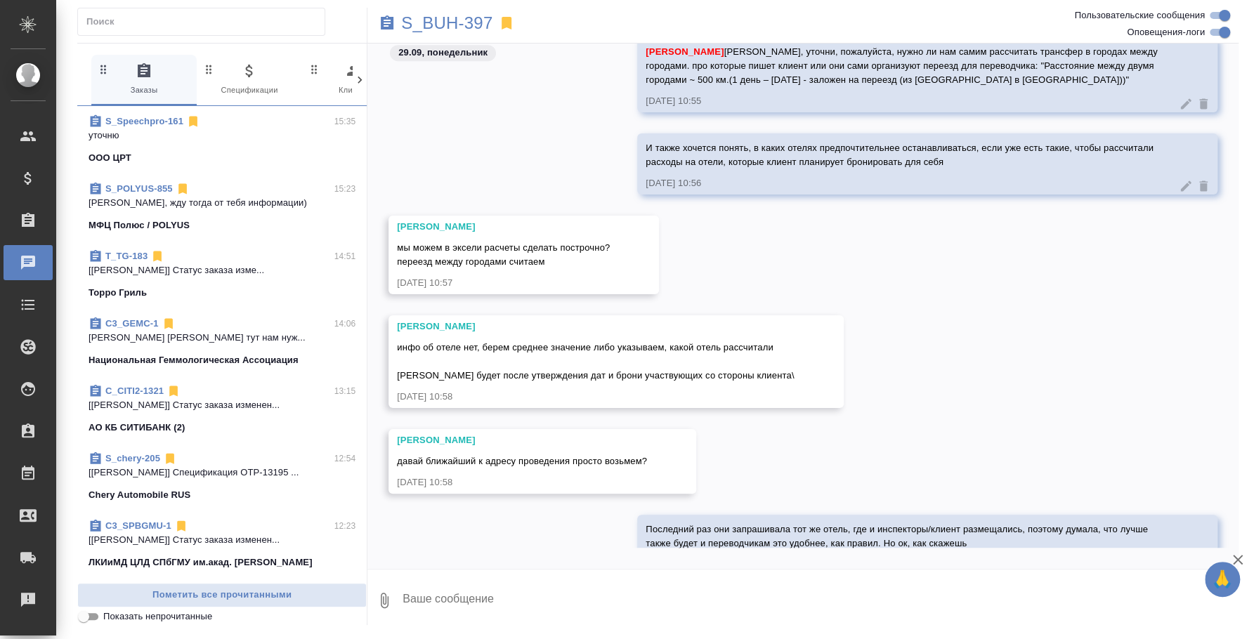
scroll to position [539, 0]
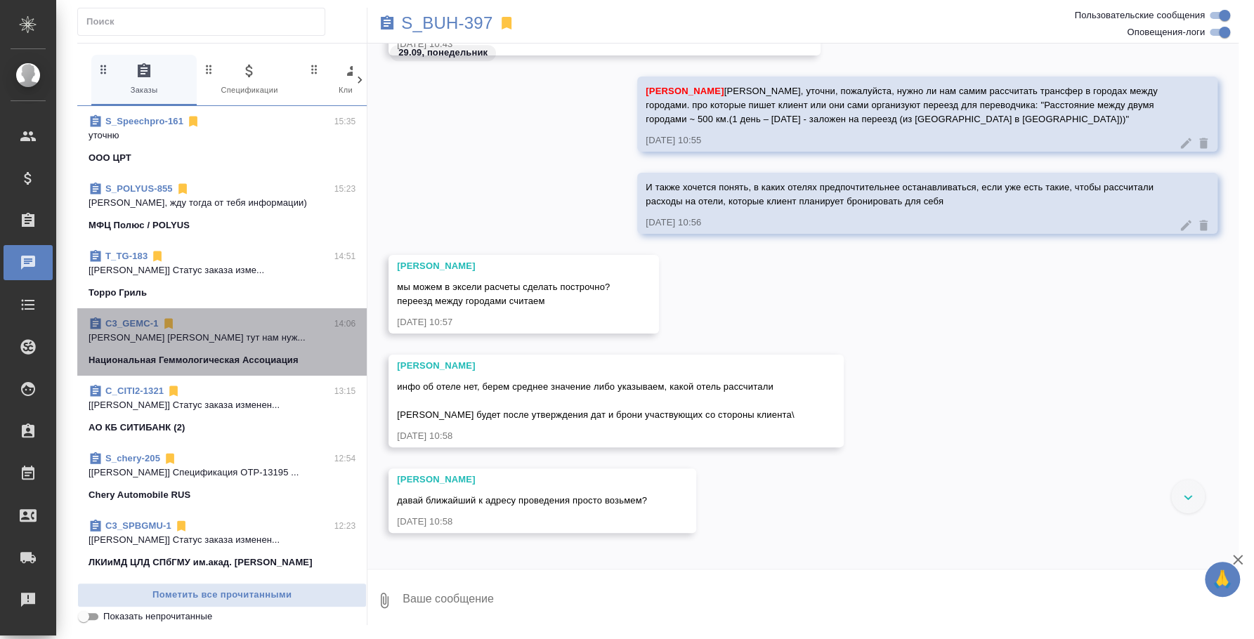
click at [237, 326] on div "C3_GEMC-1 14:06" at bounding box center [222, 324] width 267 height 14
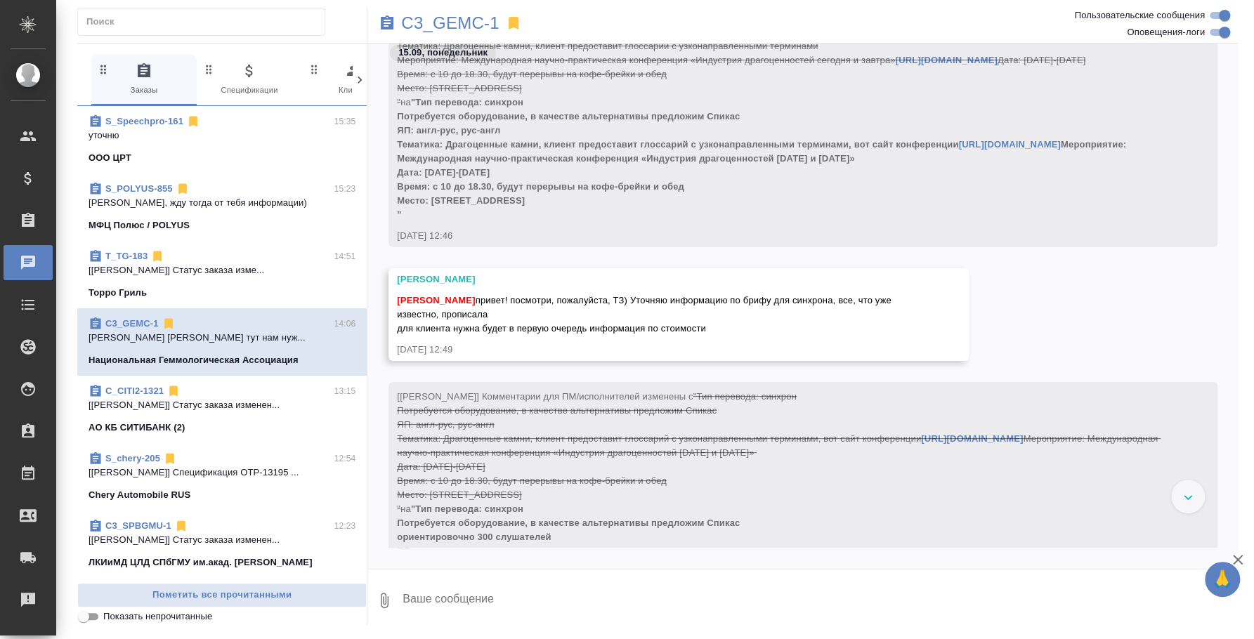
scroll to position [702, 0]
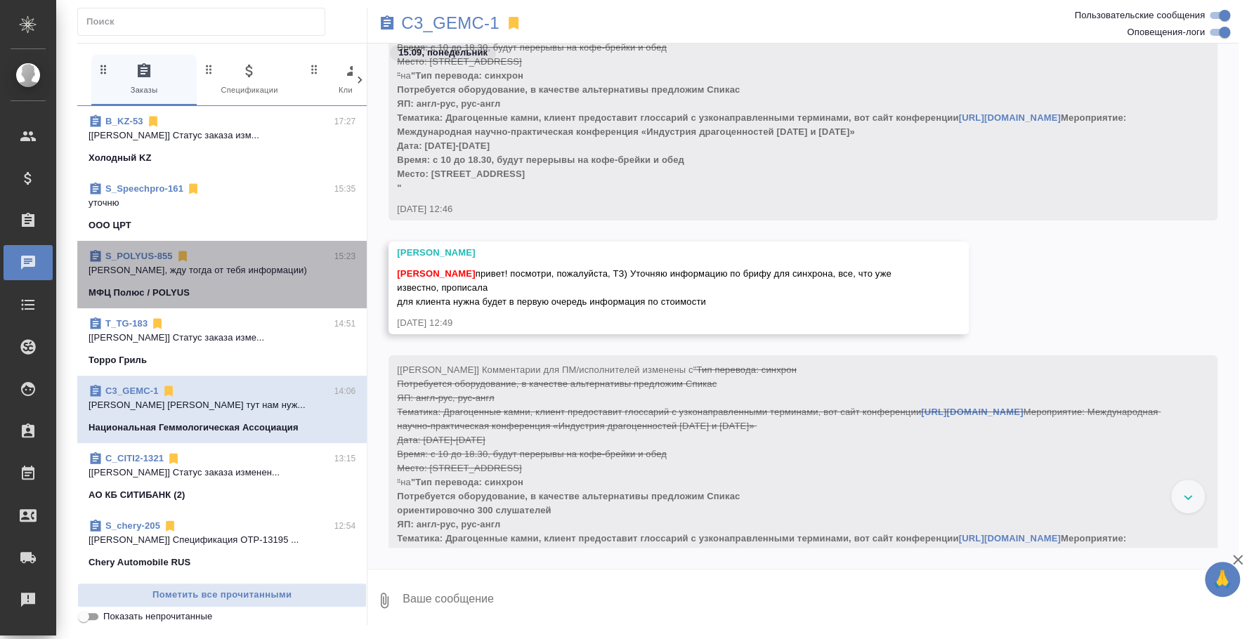
click at [263, 287] on div "МФЦ Полюс / POLYUS" at bounding box center [222, 293] width 267 height 14
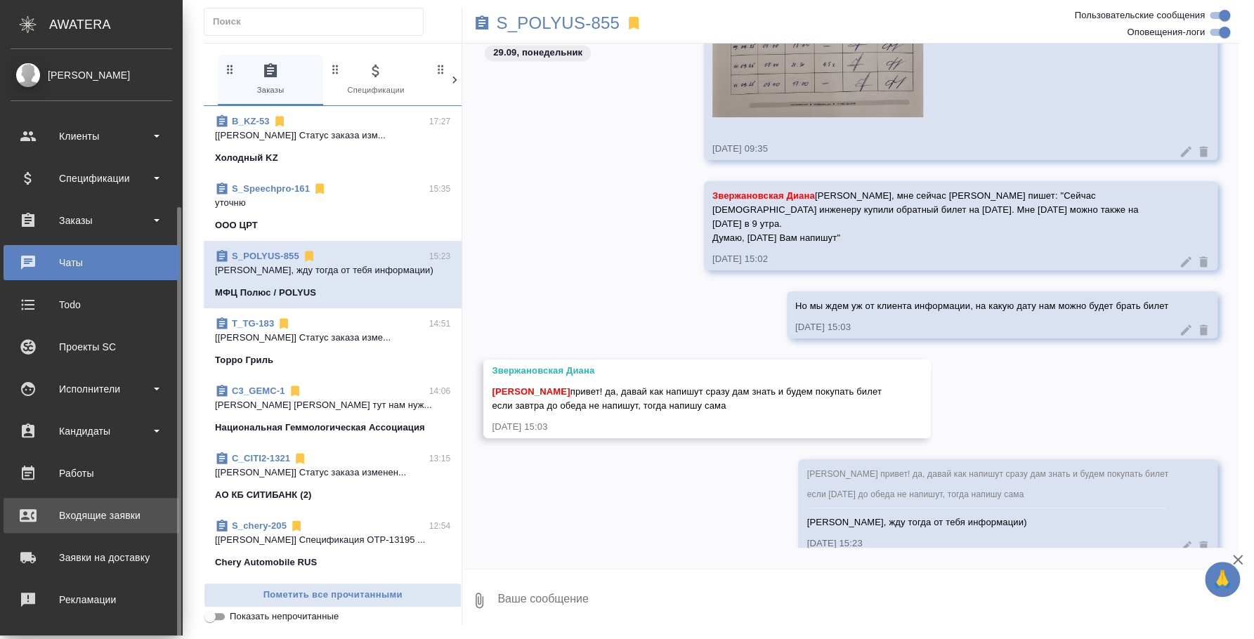
scroll to position [129, 0]
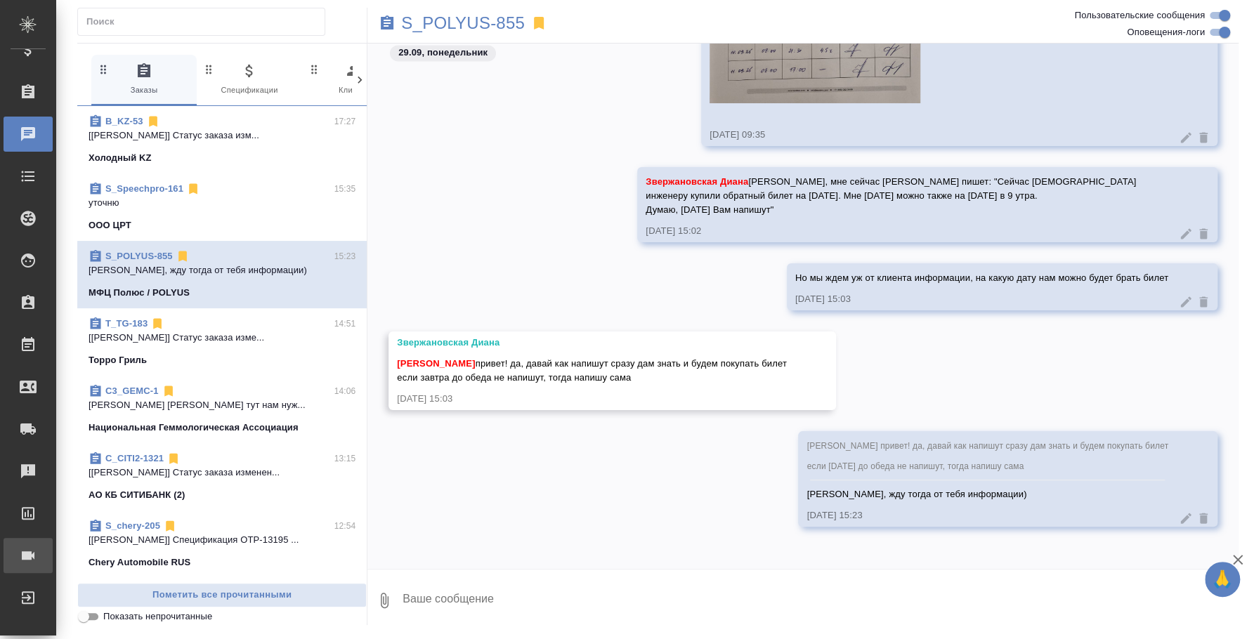
click at [28, 549] on div "Конференции" at bounding box center [10, 555] width 35 height 21
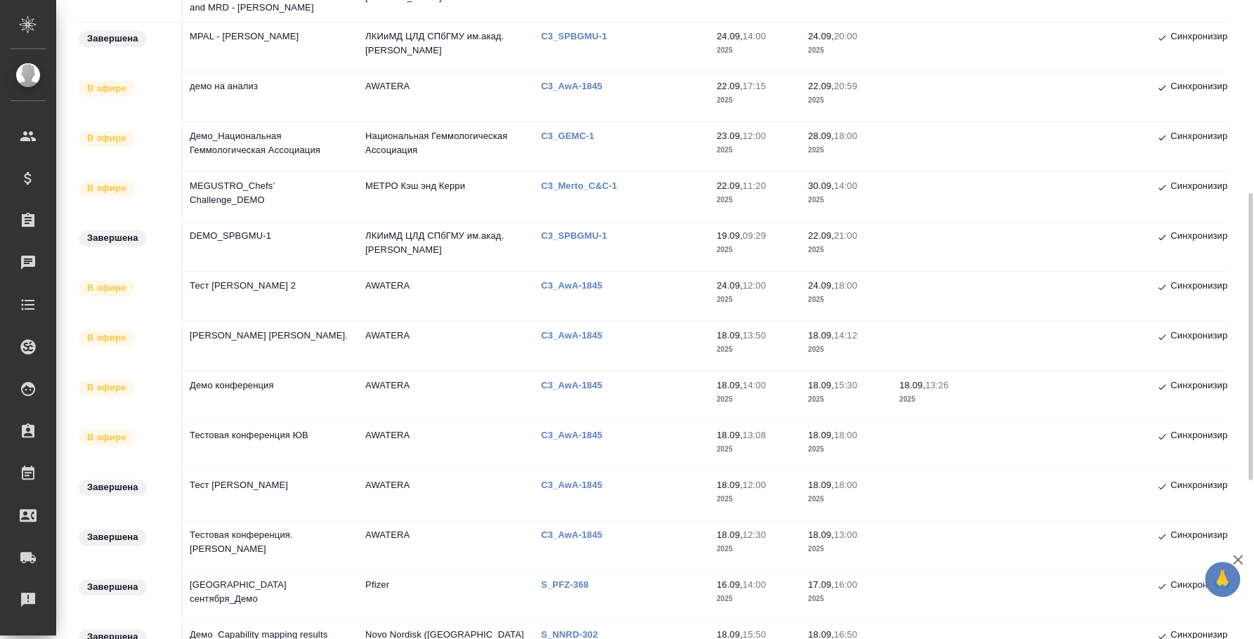
scroll to position [254, 0]
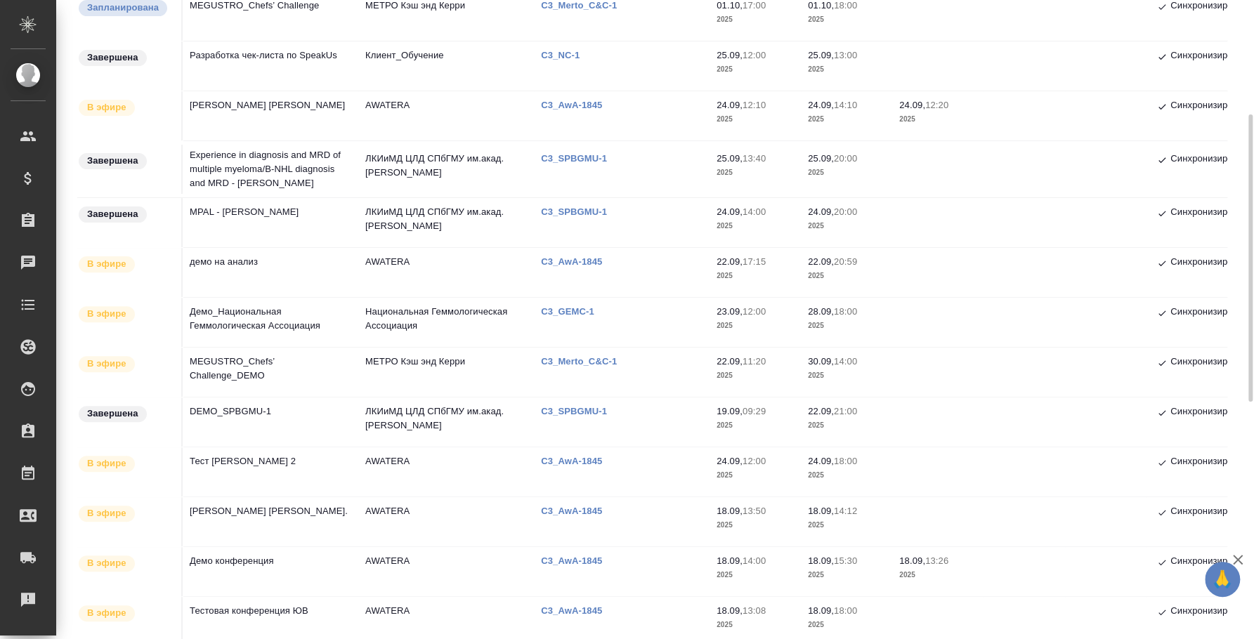
click at [235, 270] on td "демо на анализ" at bounding box center [271, 272] width 176 height 49
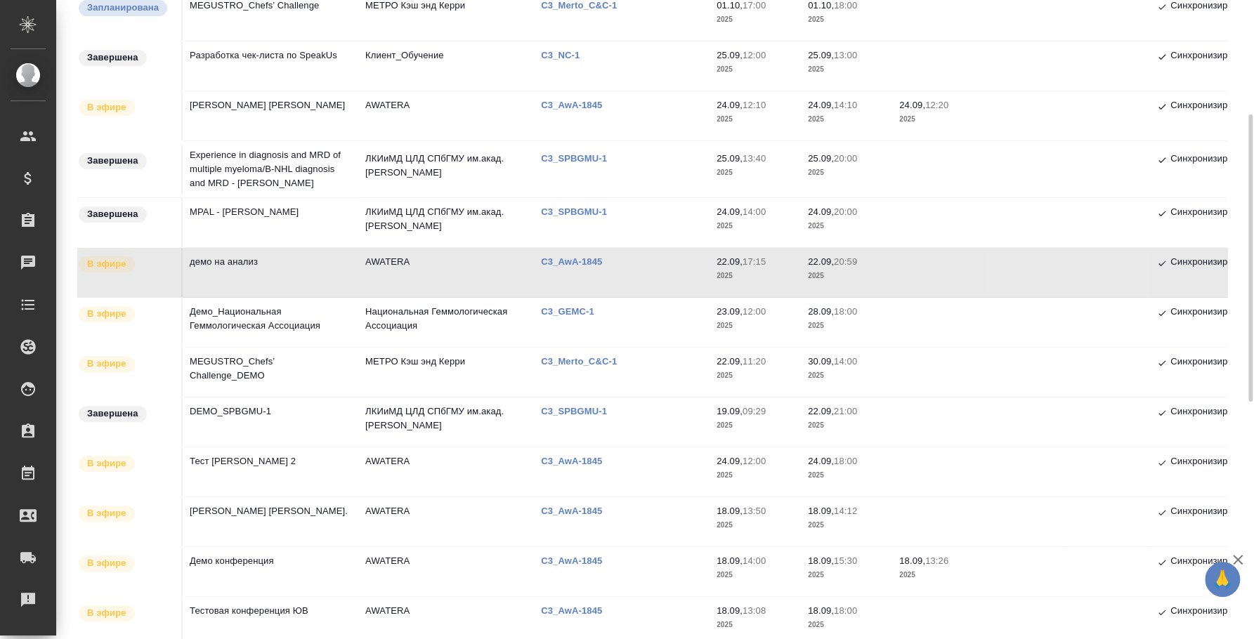
click at [235, 270] on td "демо на анализ" at bounding box center [271, 272] width 176 height 49
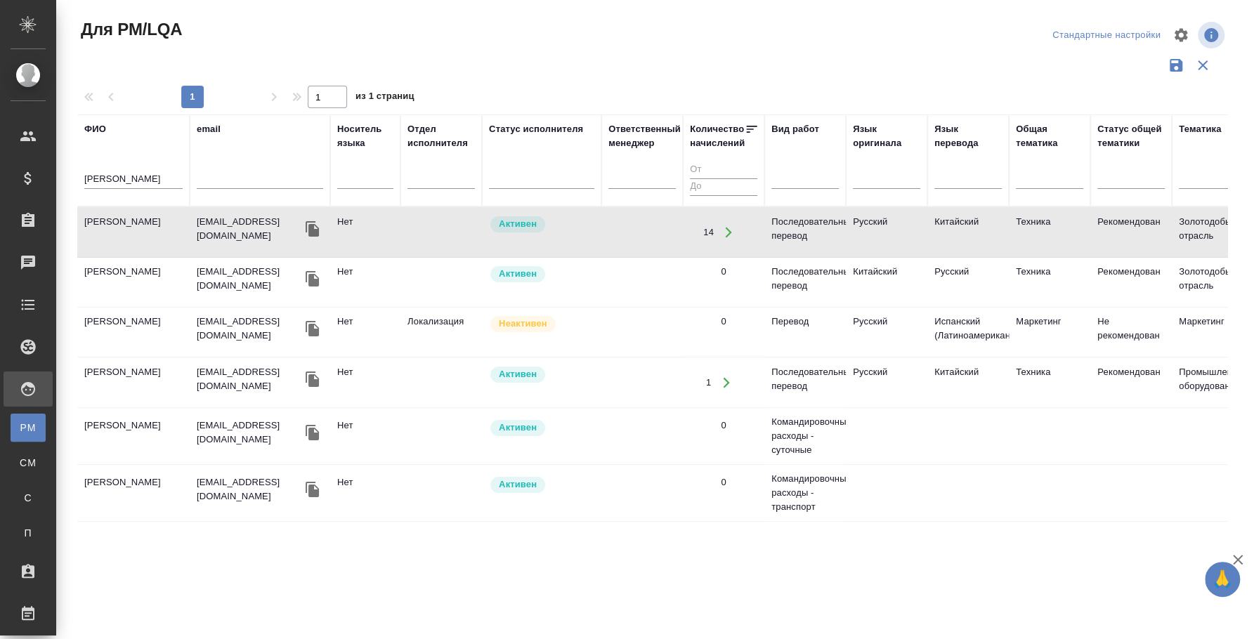
click at [132, 183] on input "Буянов" at bounding box center [133, 180] width 98 height 18
type input "с"
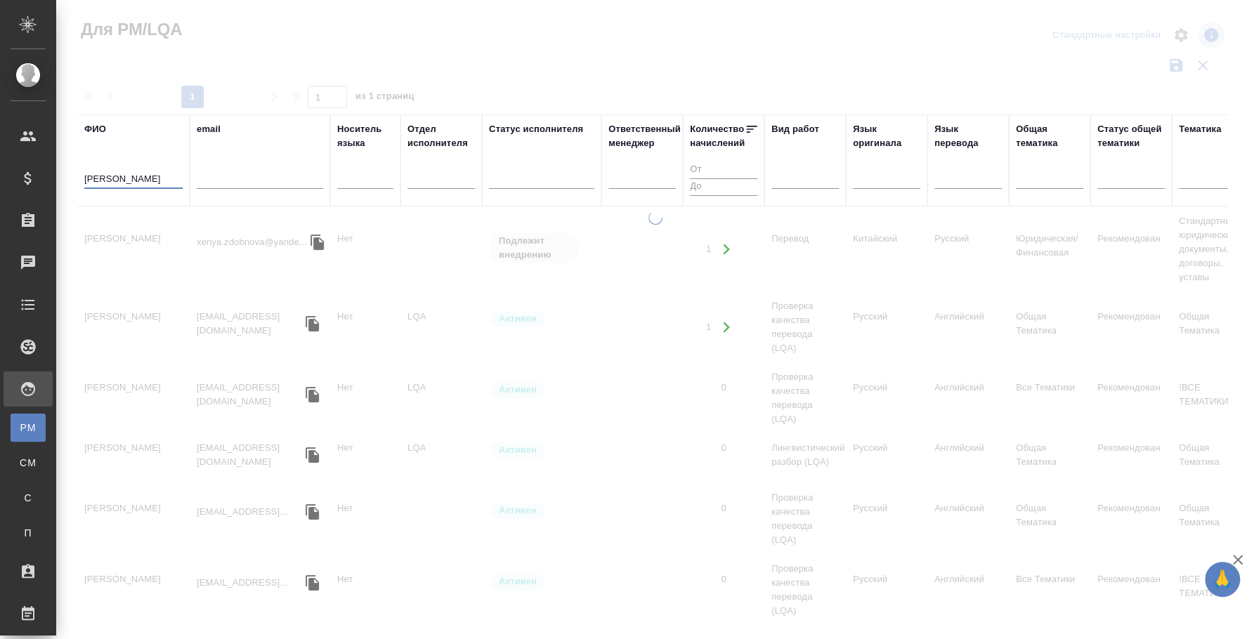
click at [120, 176] on input "ксениярузова" at bounding box center [133, 180] width 98 height 18
click at [115, 177] on input "ксениярузова" at bounding box center [133, 180] width 98 height 18
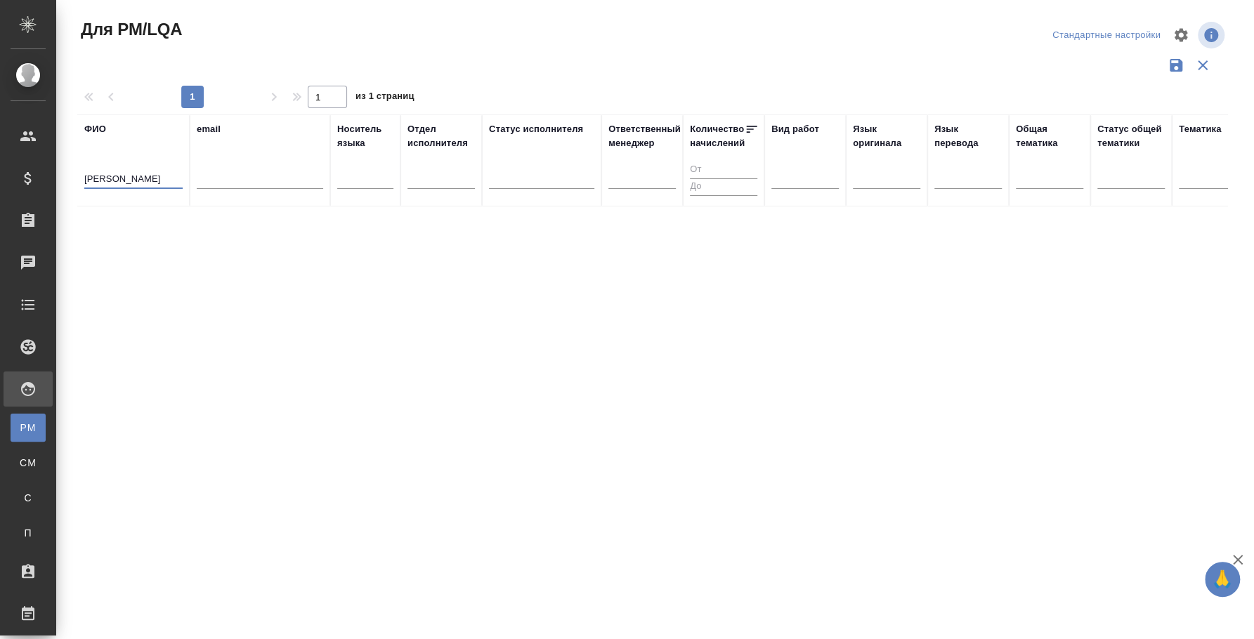
click at [156, 178] on input "ксения рузова" at bounding box center [133, 180] width 98 height 18
type input "к"
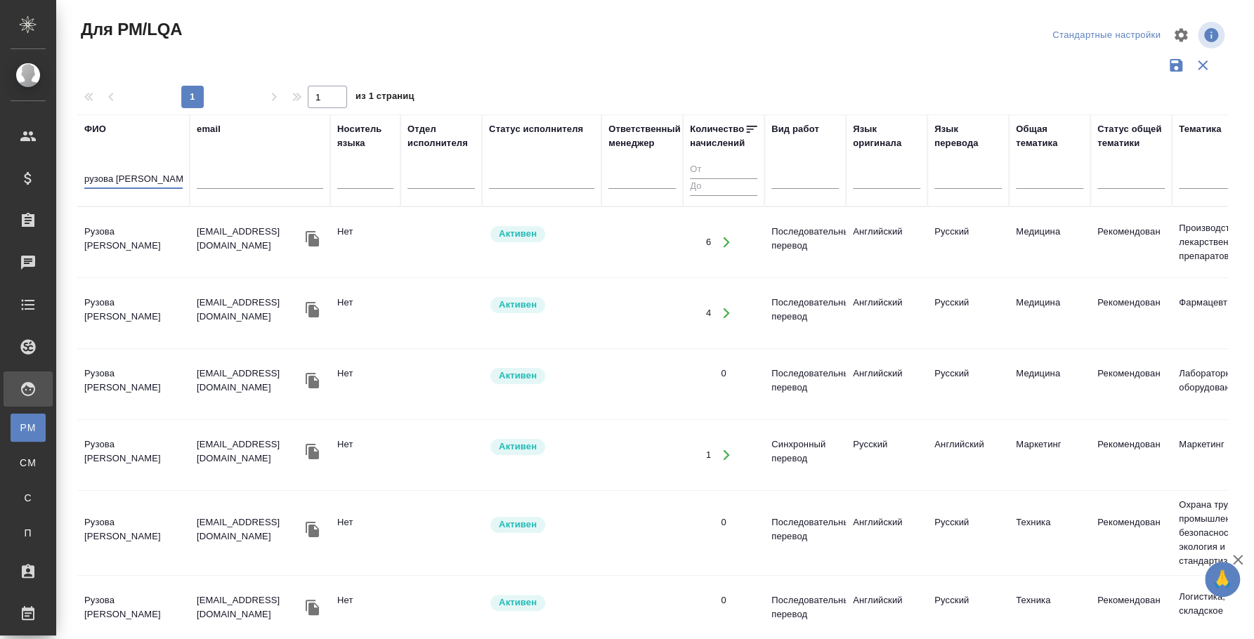
type input "рузова ксения"
click at [119, 249] on td "Рузова [PERSON_NAME]" at bounding box center [133, 242] width 112 height 49
click at [119, 249] on td "Рузова Ксения Александровна" at bounding box center [133, 242] width 112 height 49
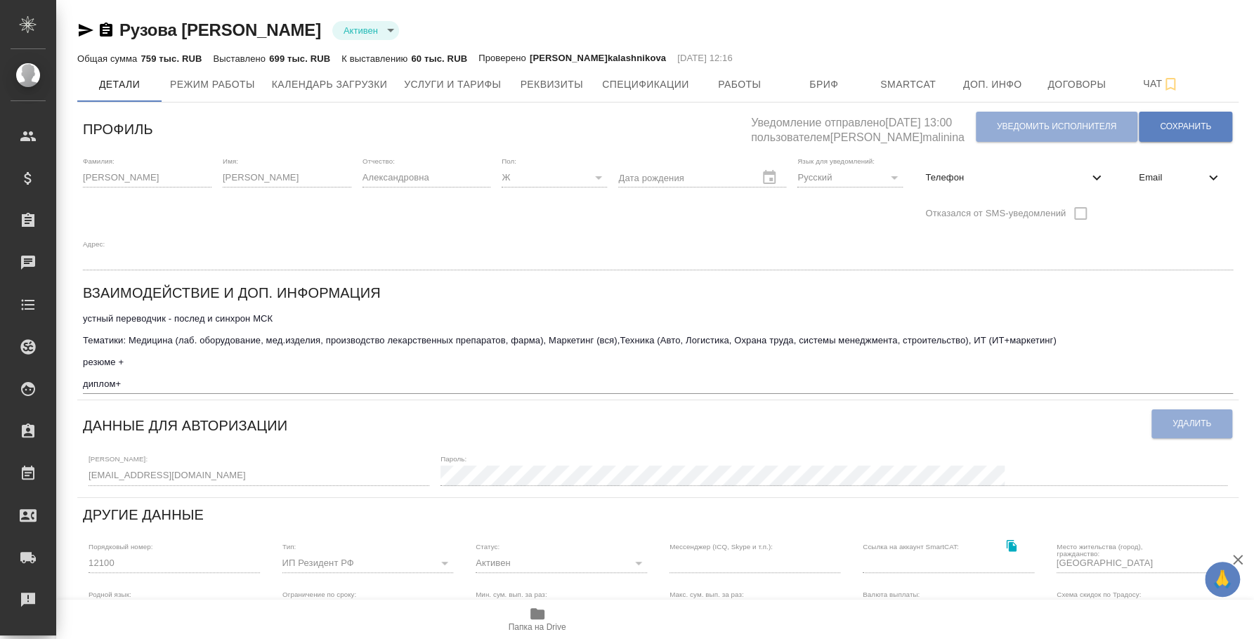
click at [82, 37] on icon "button" at bounding box center [85, 30] width 17 height 17
click at [88, 30] on icon "button" at bounding box center [86, 30] width 15 height 13
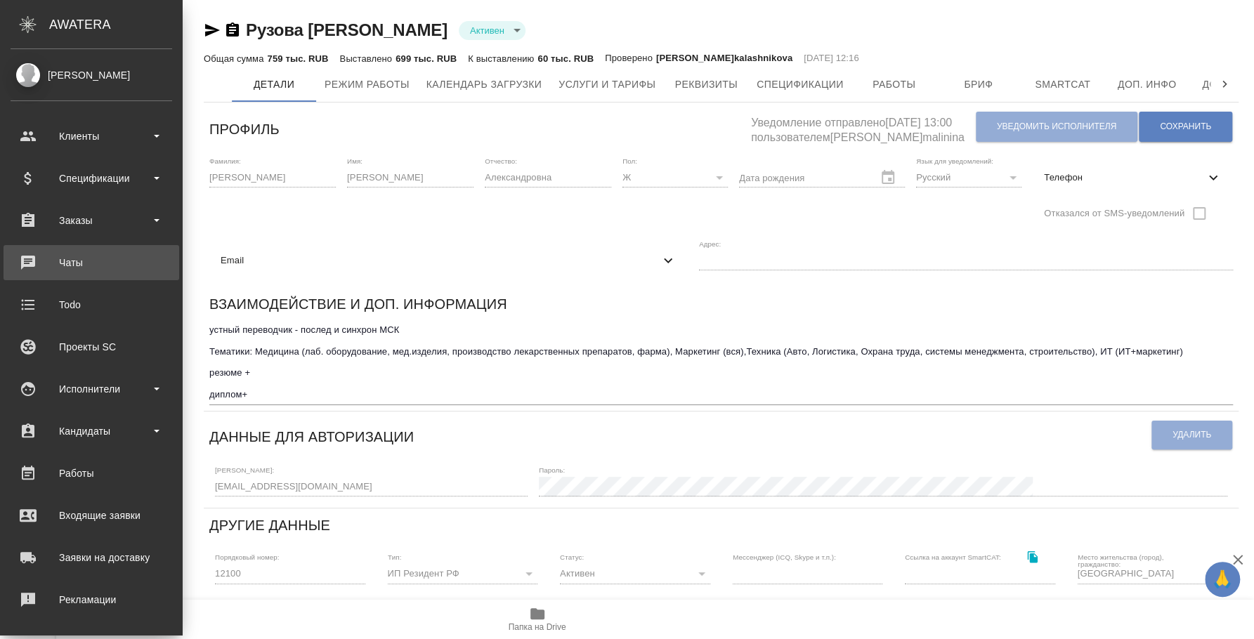
click at [92, 263] on div "Чаты" at bounding box center [92, 262] width 162 height 21
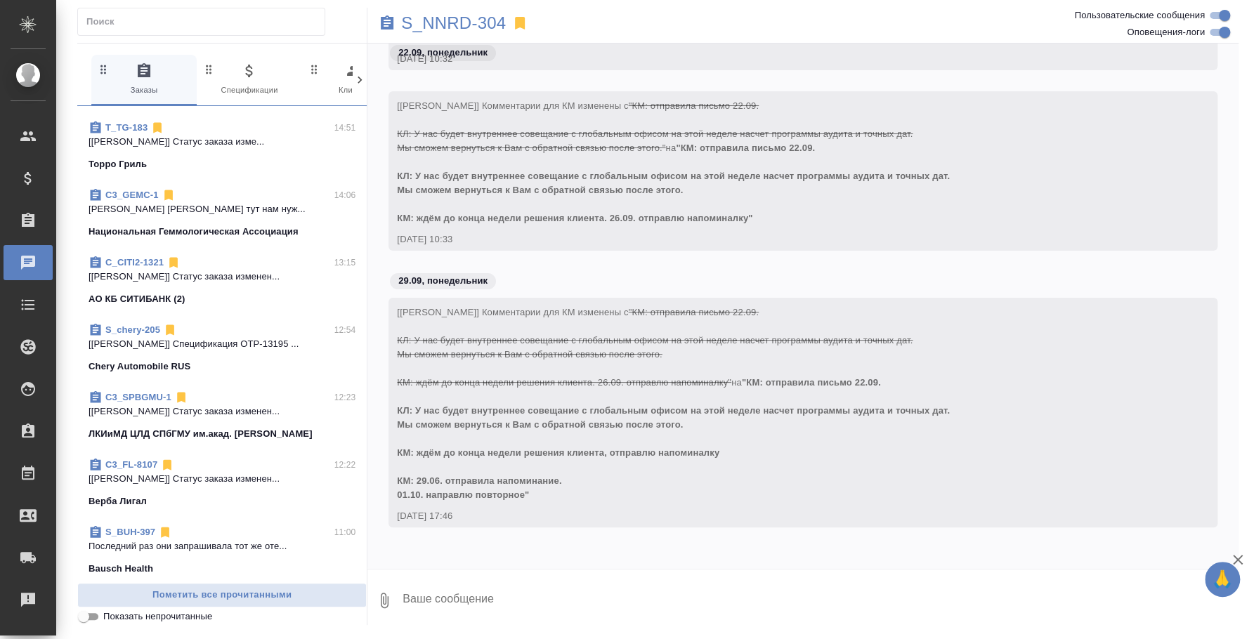
scroll to position [438, 0]
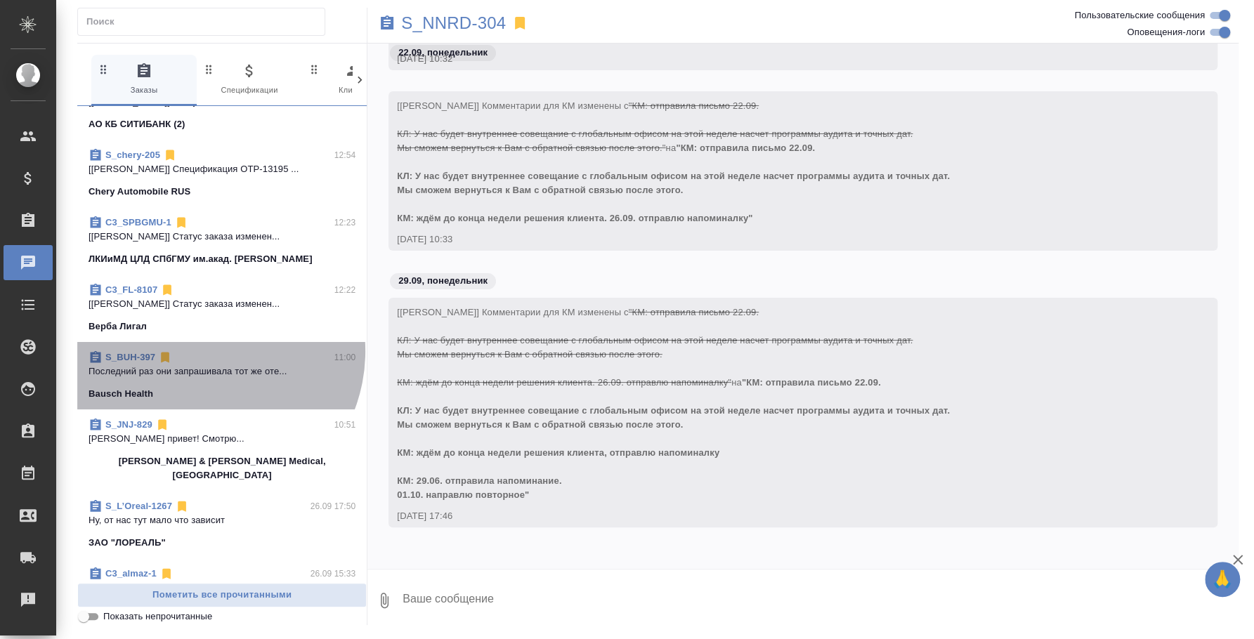
click at [203, 351] on div "S_BUH-397 11:00" at bounding box center [222, 358] width 267 height 14
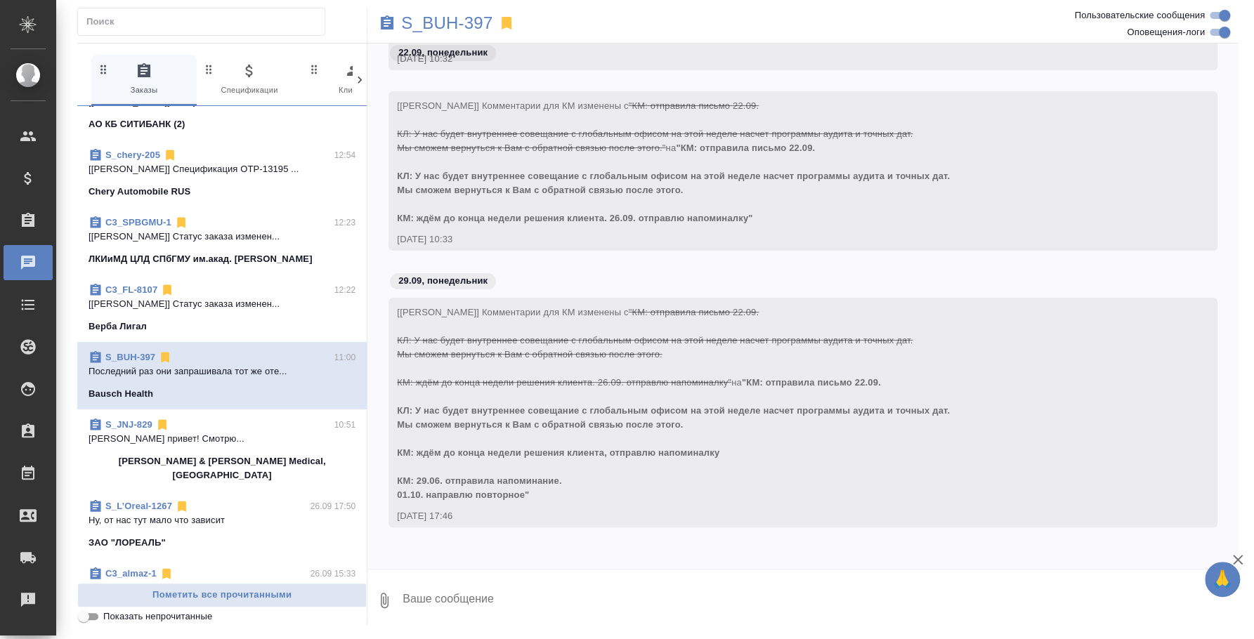
click at [533, 608] on textarea at bounding box center [819, 601] width 837 height 48
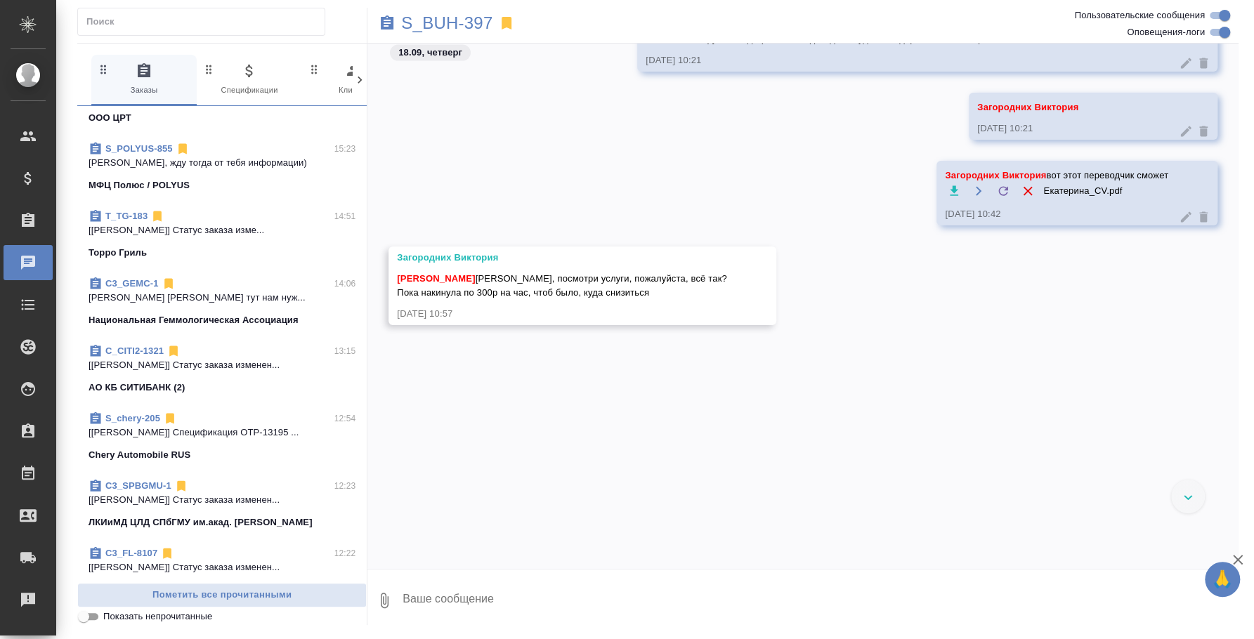
scroll to position [1586, 0]
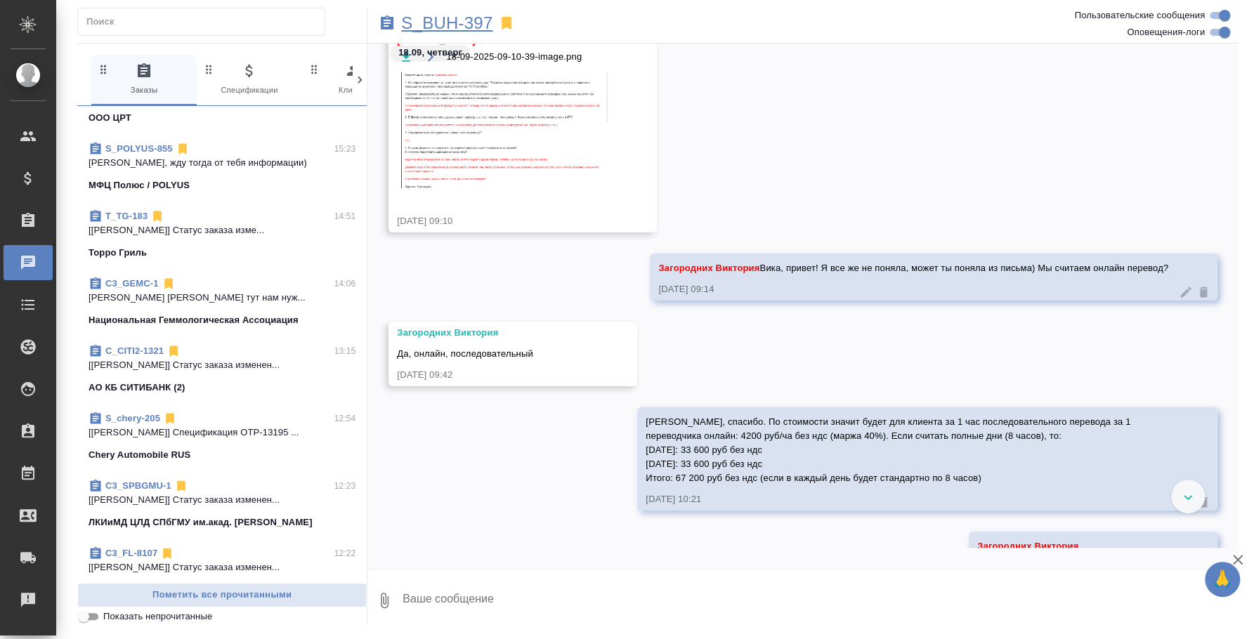
click at [471, 20] on p "S_BUH-397" at bounding box center [446, 23] width 91 height 14
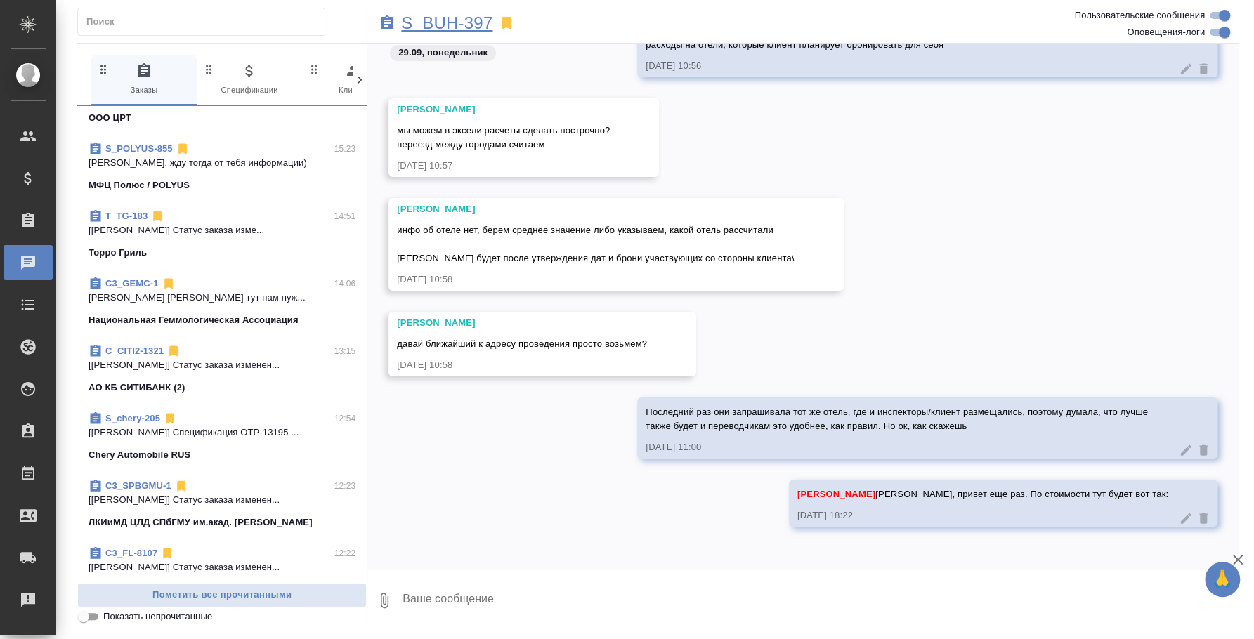
scroll to position [490, 0]
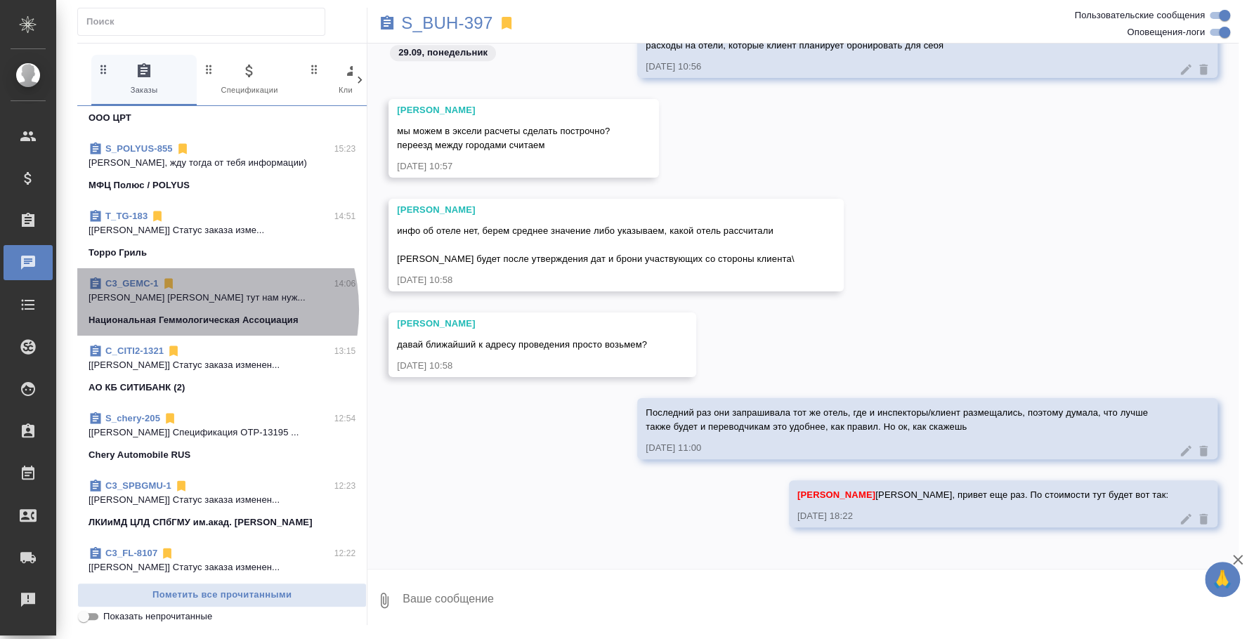
click at [178, 309] on span "C3_GEMC-1 14:06 Баданян Артак Федотова Ирина тут нам нуж... Национальная Геммол…" at bounding box center [222, 302] width 267 height 51
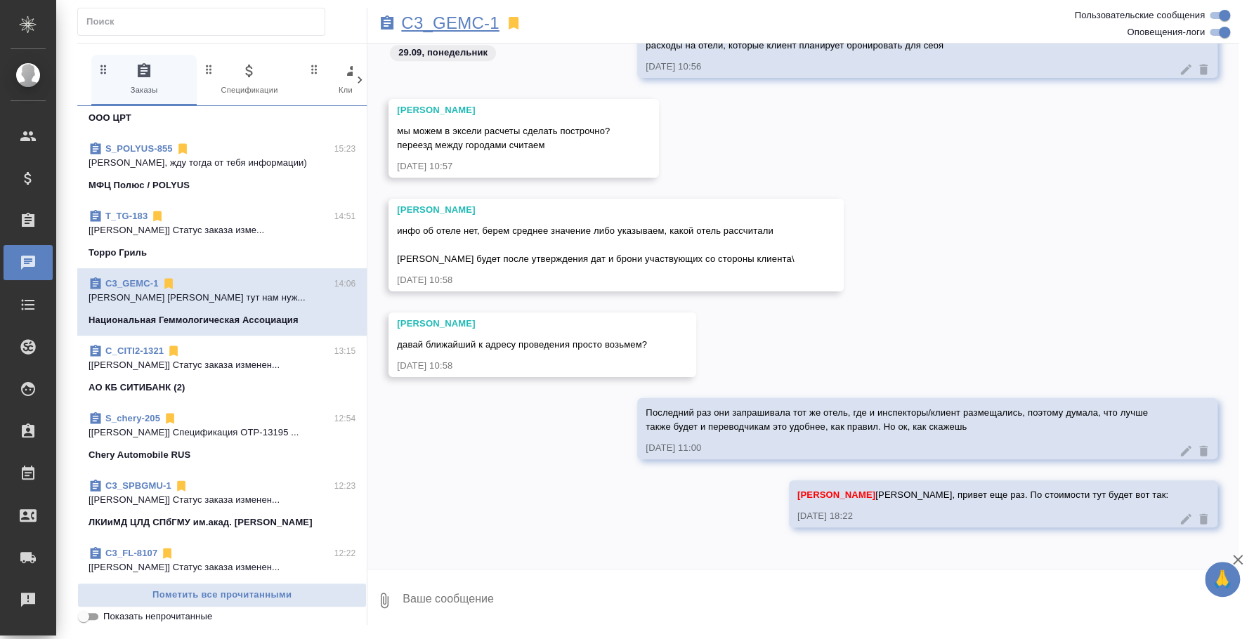
click at [419, 21] on p "C3_GEMC-1" at bounding box center [450, 23] width 98 height 14
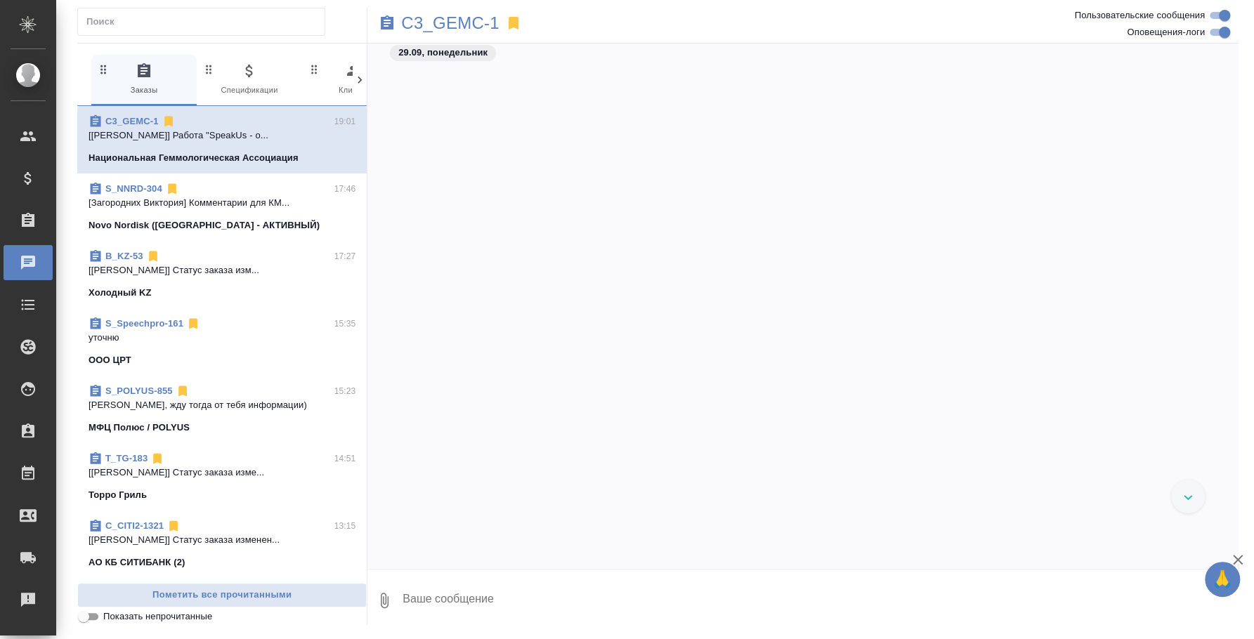
scroll to position [968, 0]
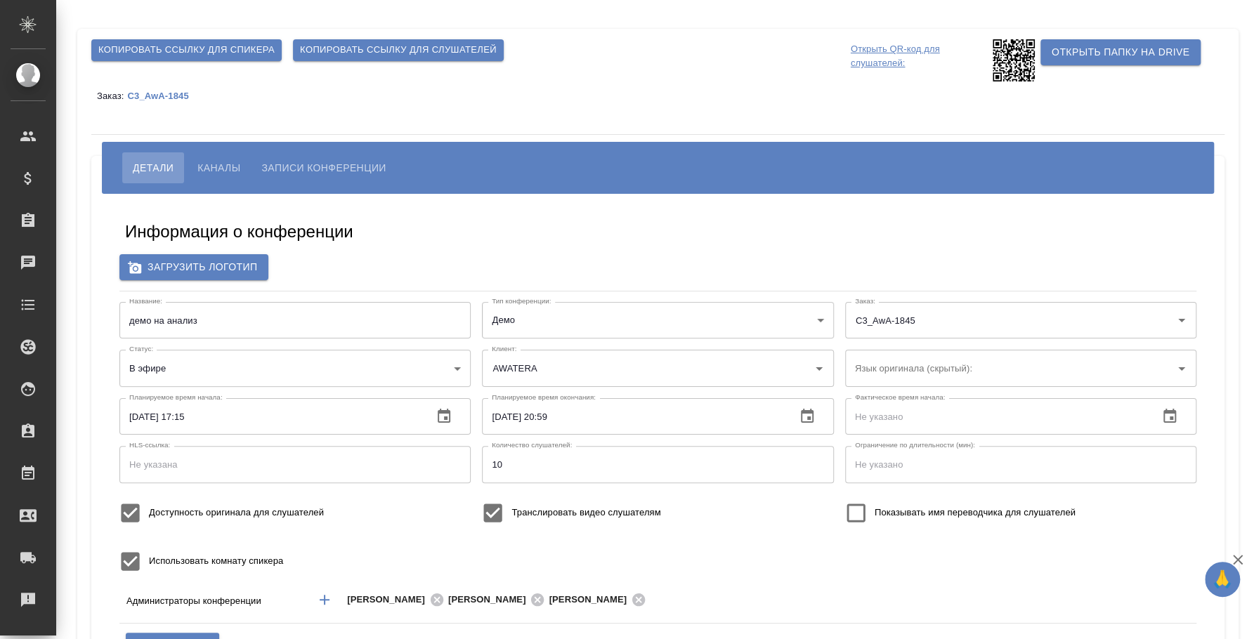
type input "AWATERA"
type input "400"
click at [212, 164] on span "Каналы" at bounding box center [218, 167] width 43 height 17
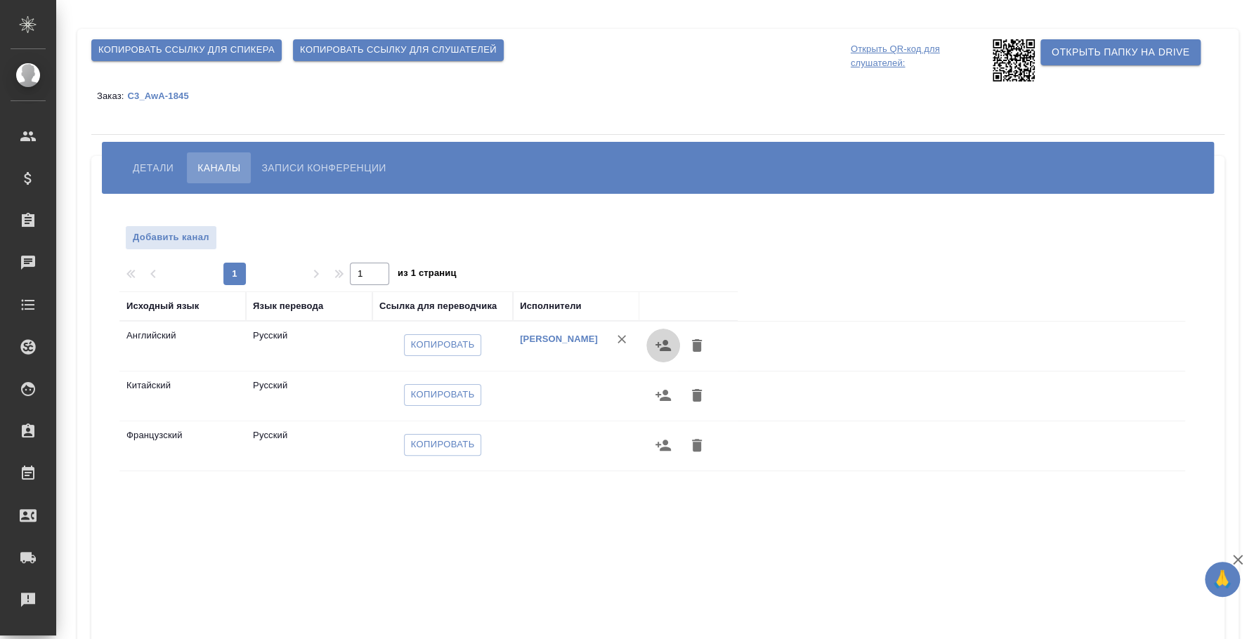
click at [659, 346] on icon "button" at bounding box center [663, 345] width 17 height 17
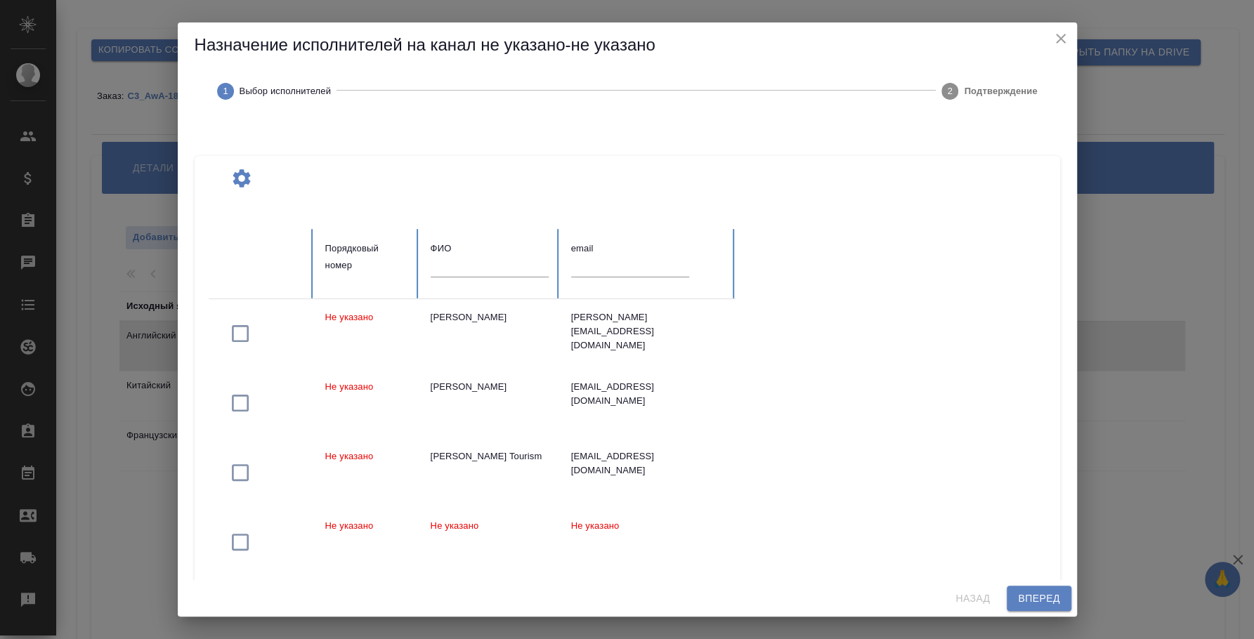
click at [448, 267] on input "text" at bounding box center [490, 267] width 118 height 20
type input "h"
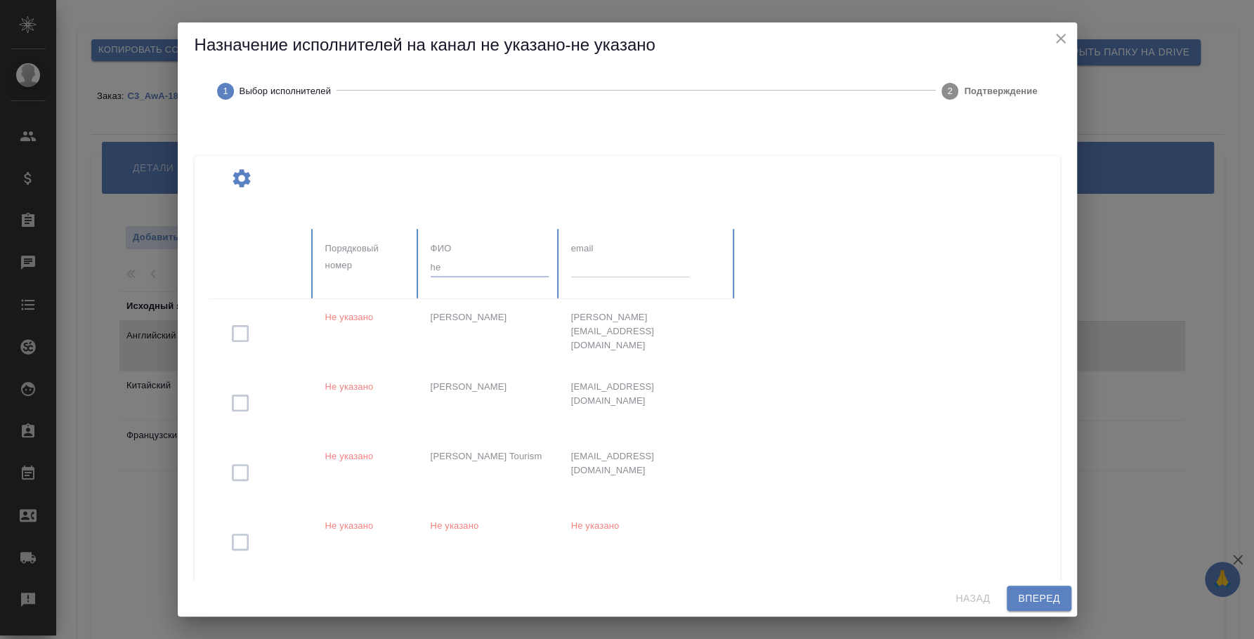
type input "h"
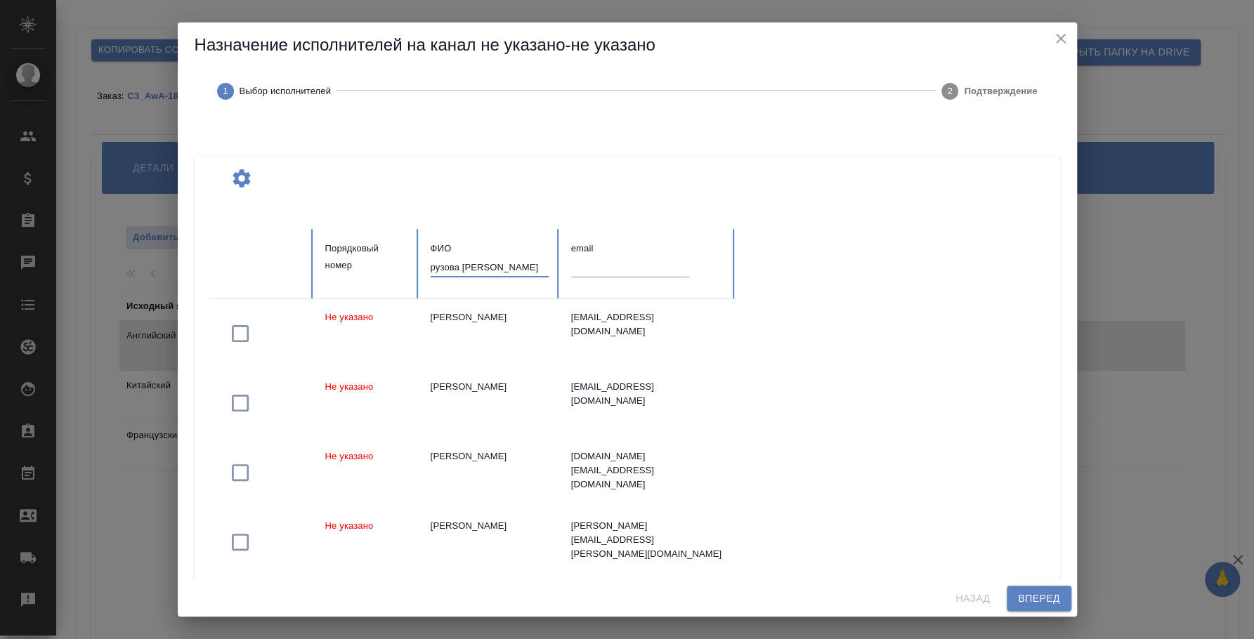
type input "рузова [PERSON_NAME]"
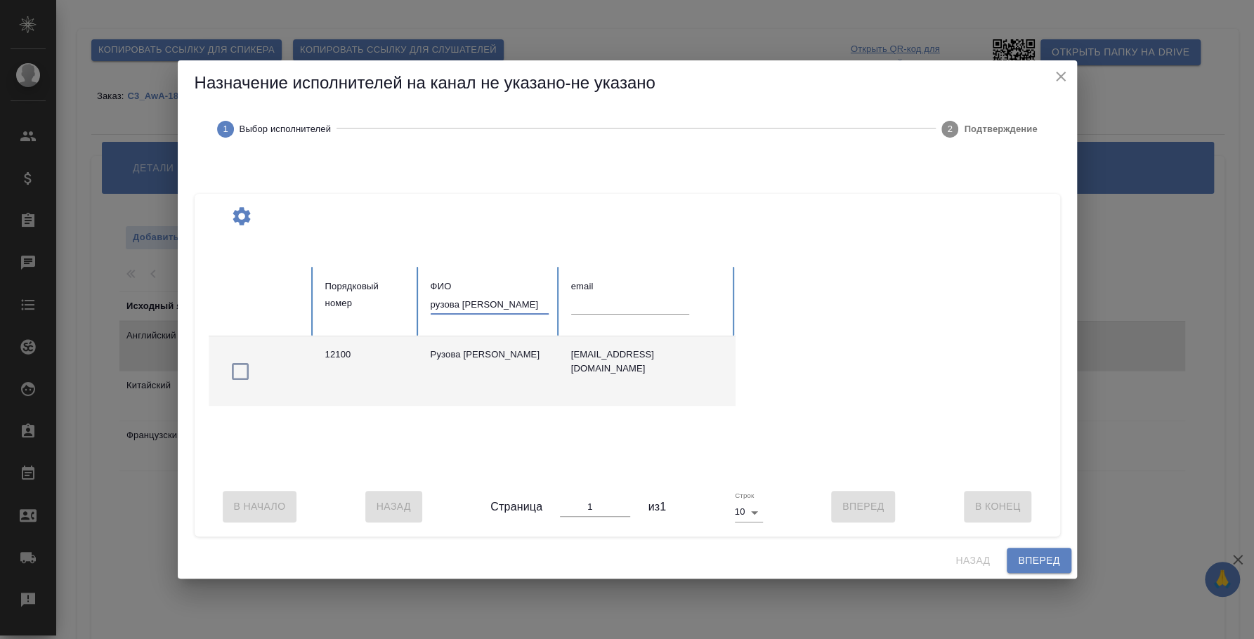
click at [247, 371] on icon "button" at bounding box center [240, 371] width 17 height 17
click at [1036, 574] on button "Вперед" at bounding box center [1039, 561] width 64 height 26
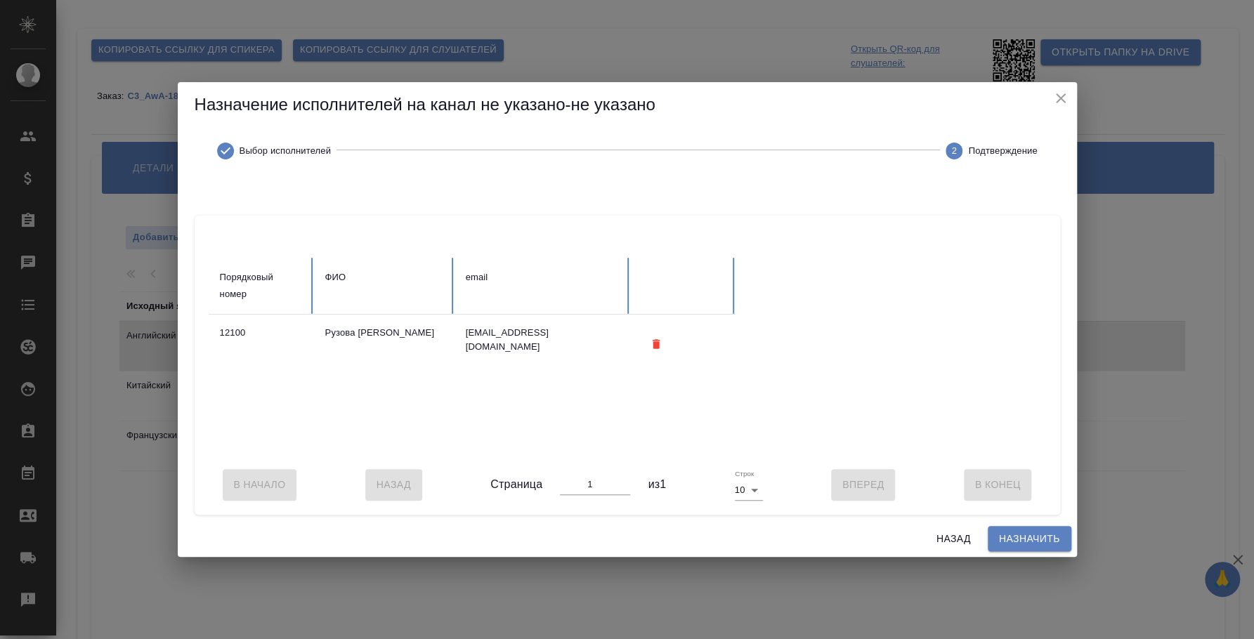
click at [1033, 542] on span "Назначить" at bounding box center [1029, 539] width 61 height 18
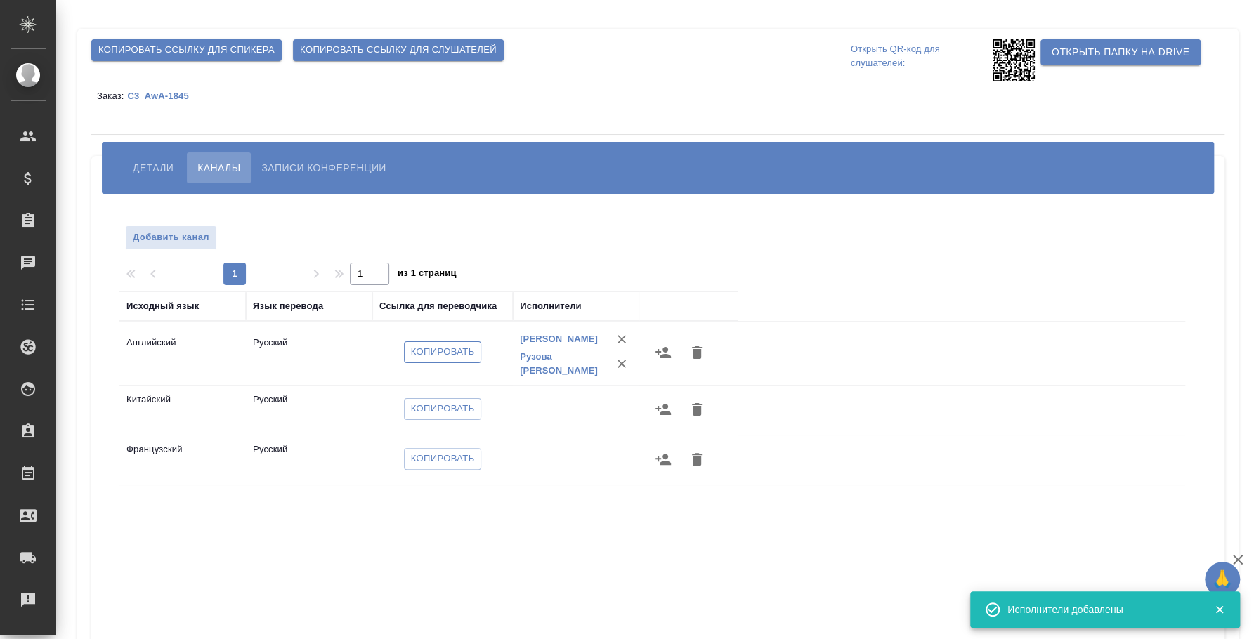
click at [416, 359] on span "Копировать" at bounding box center [443, 352] width 64 height 16
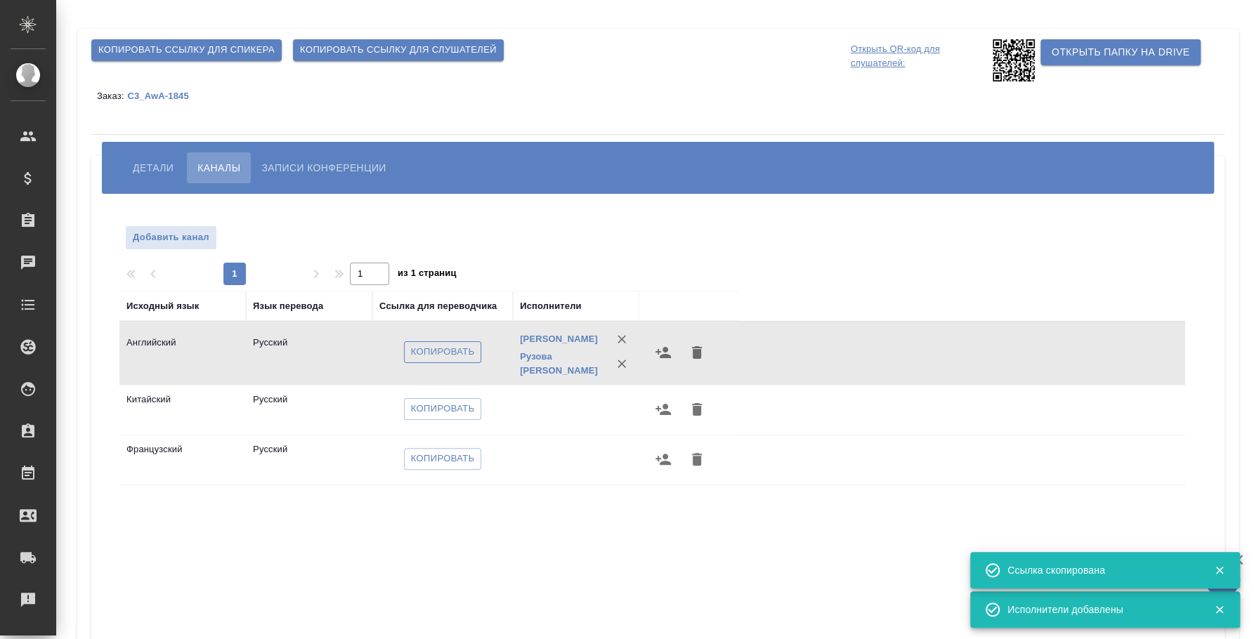
click at [416, 359] on span "Копировать" at bounding box center [443, 352] width 64 height 16
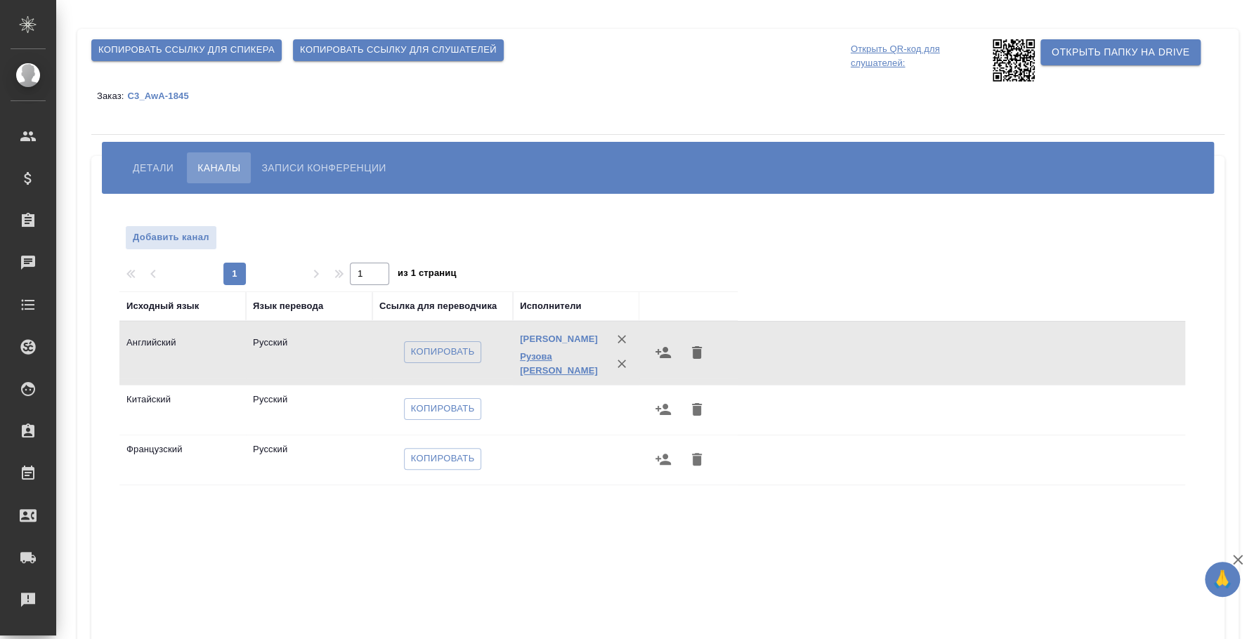
click at [564, 376] on link "Рузова [PERSON_NAME]" at bounding box center [559, 363] width 78 height 25
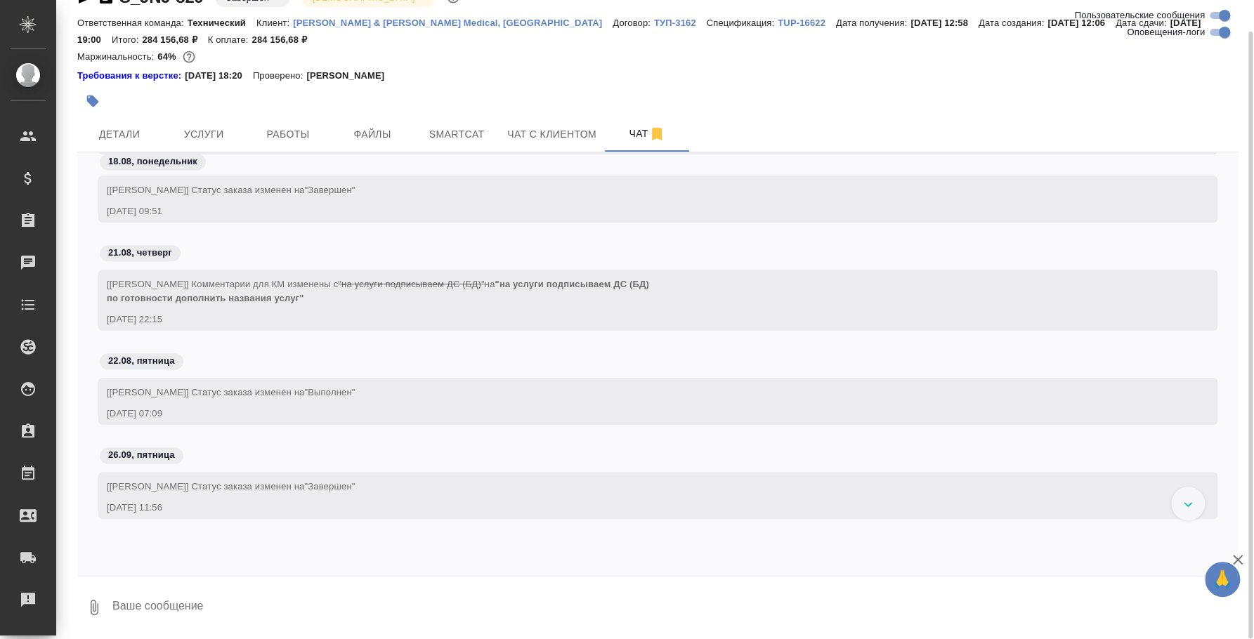
scroll to position [22346, 0]
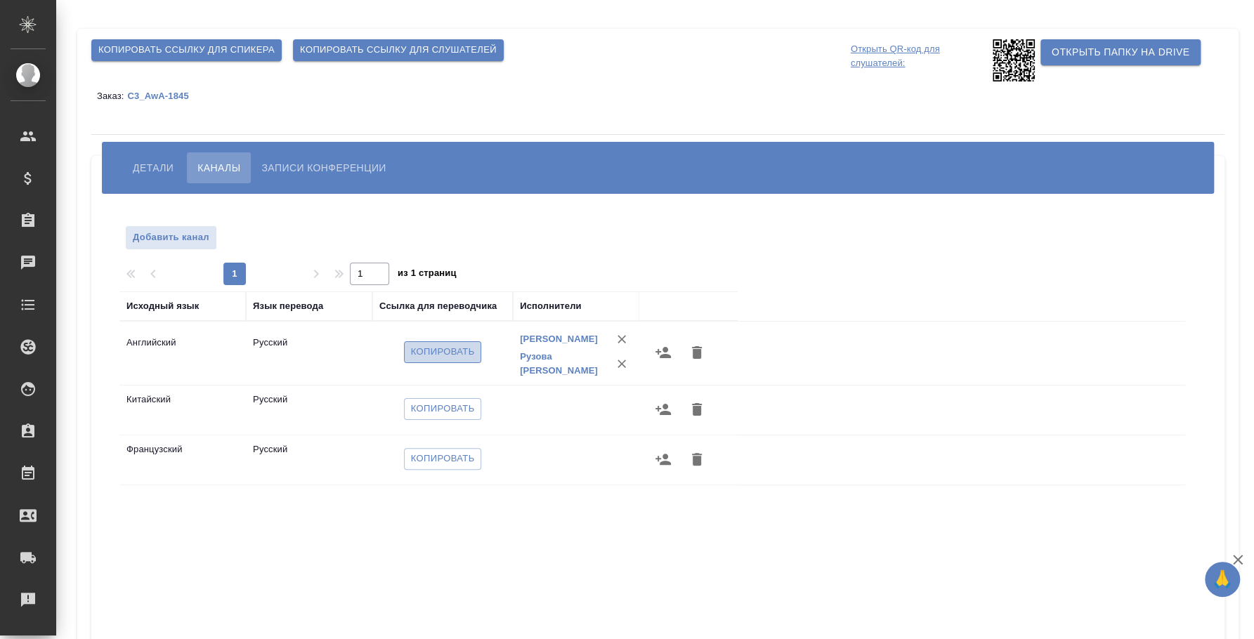
click at [436, 360] on span "Копировать" at bounding box center [443, 352] width 64 height 16
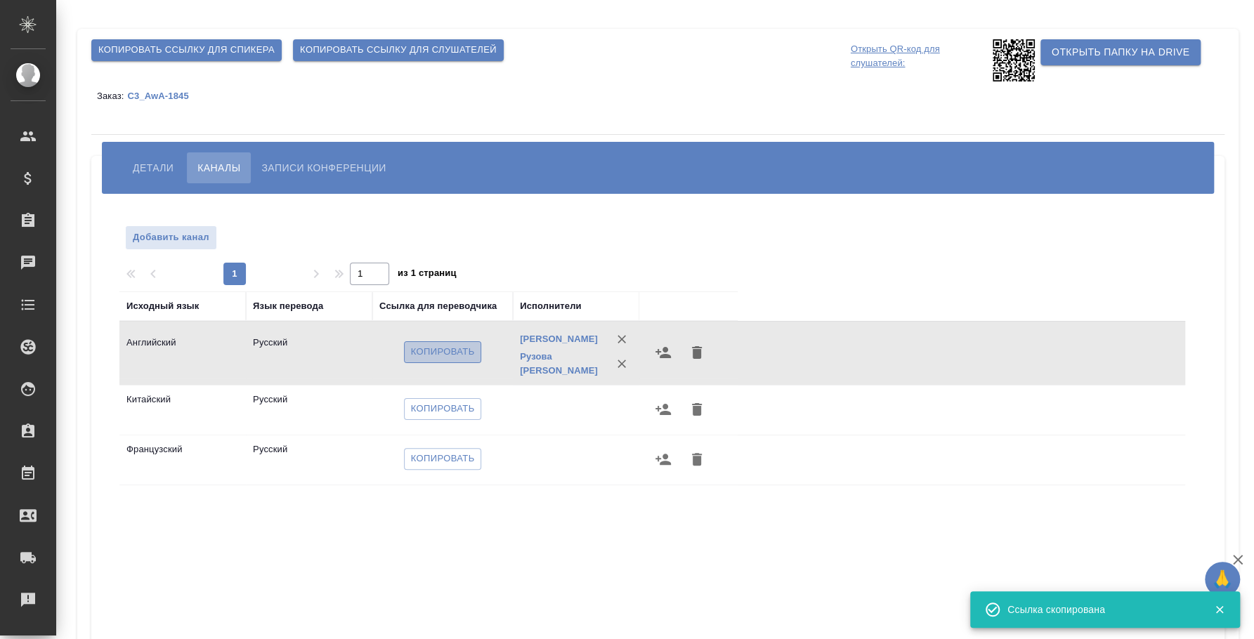
click at [444, 360] on span "Копировать" at bounding box center [443, 352] width 64 height 16
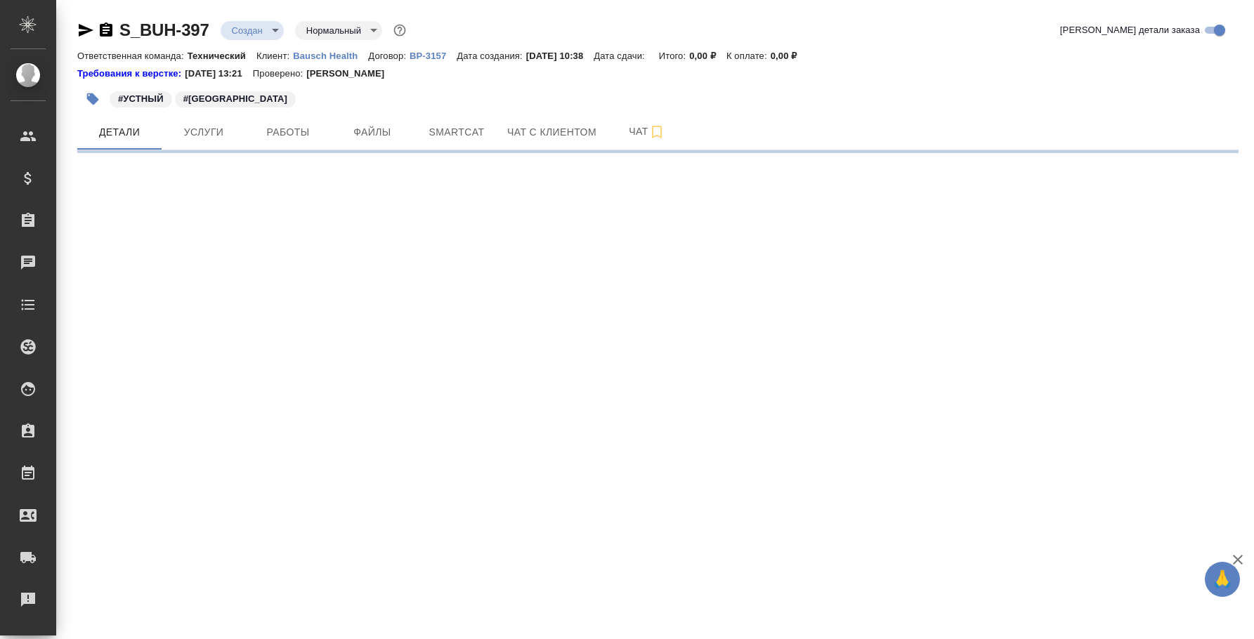
select select "RU"
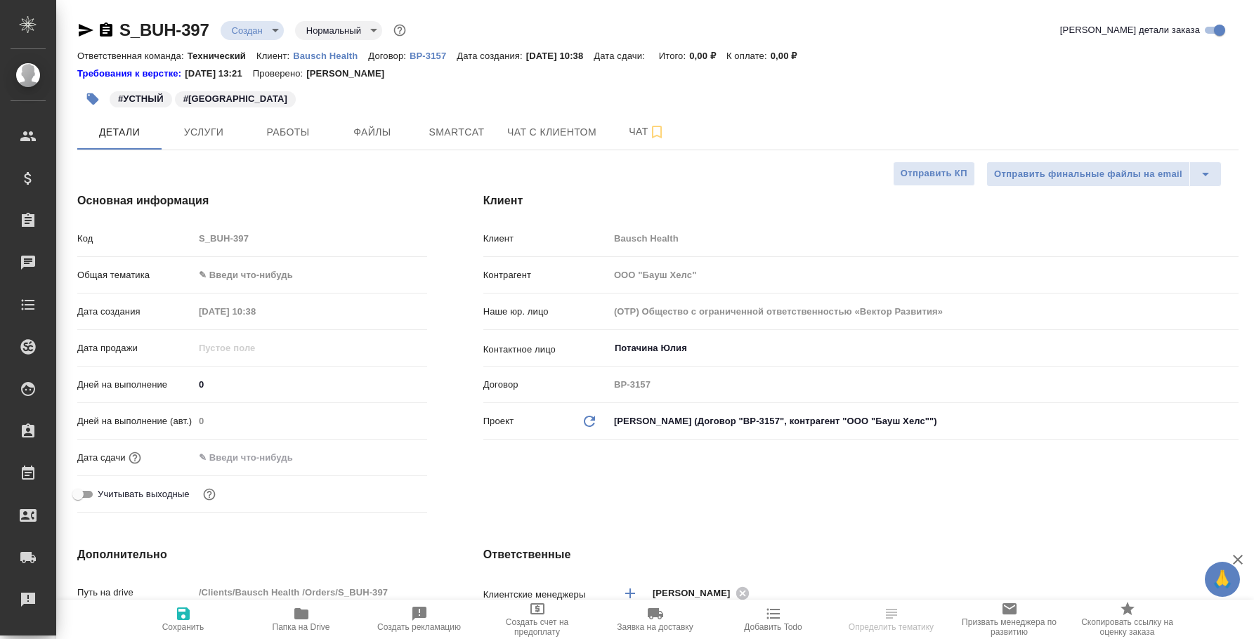
type textarea "x"
select select "RU"
type textarea "x"
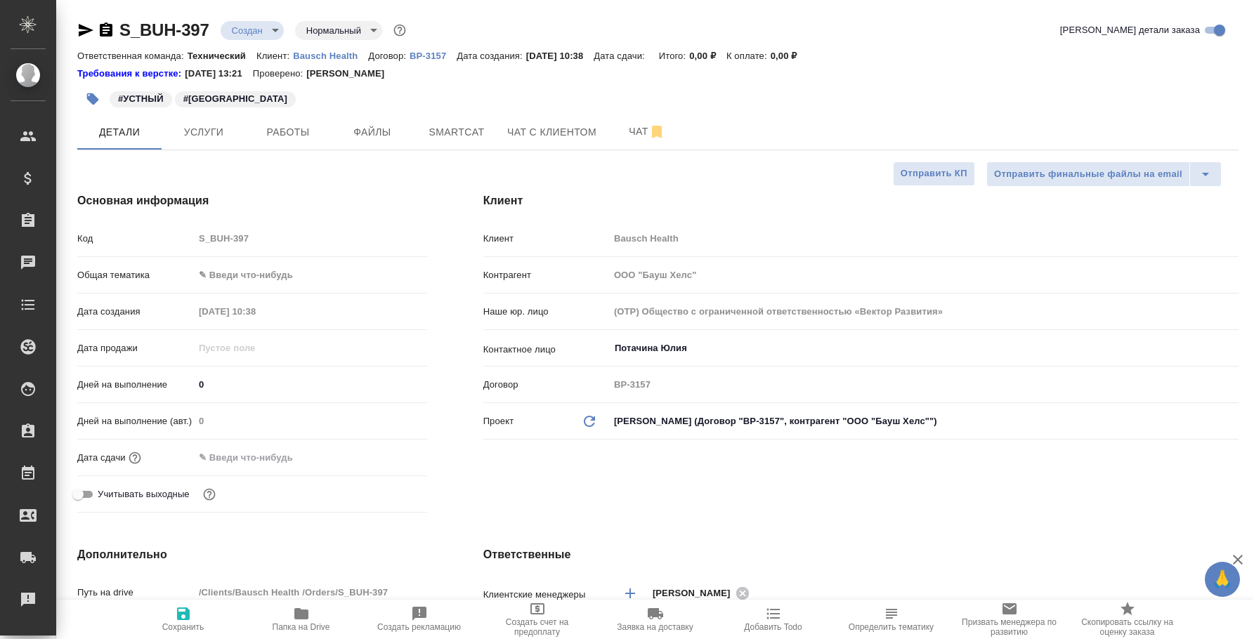
type textarea "x"
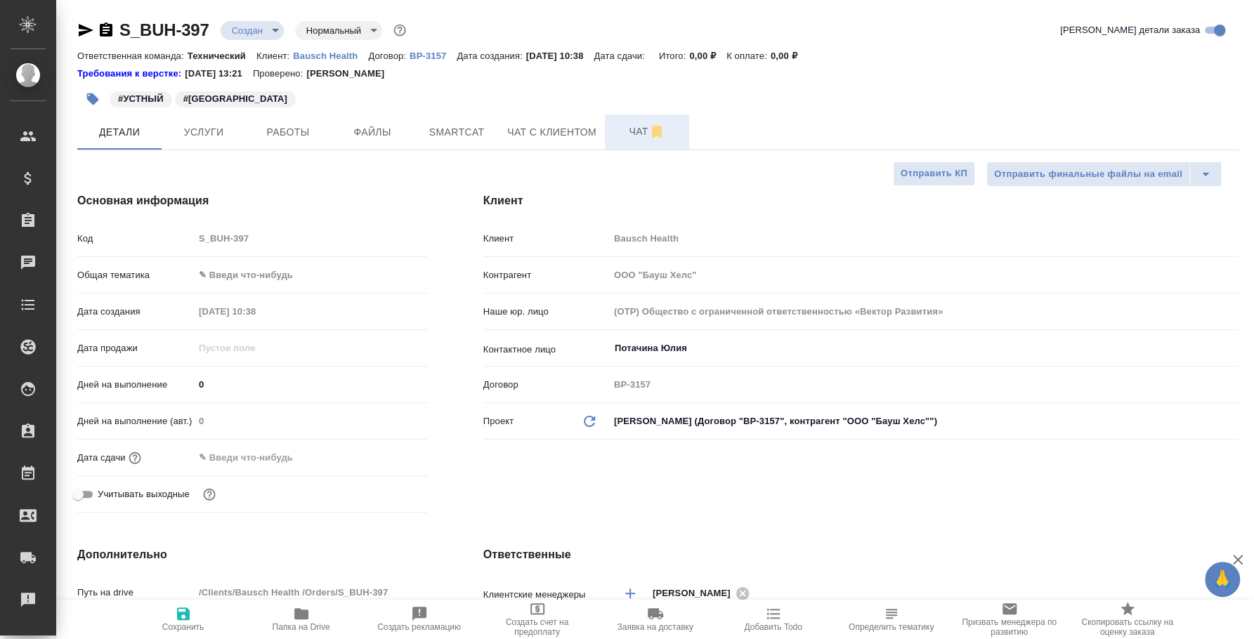
click at [625, 136] on span "Чат" at bounding box center [646, 132] width 67 height 18
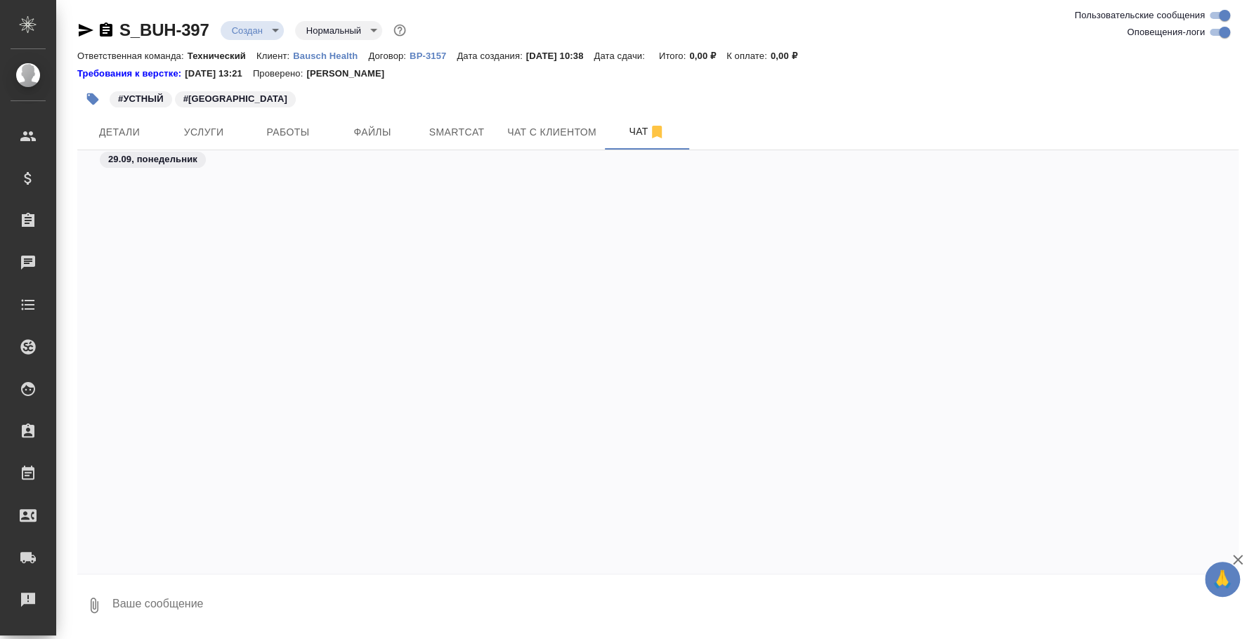
scroll to position [1338, 0]
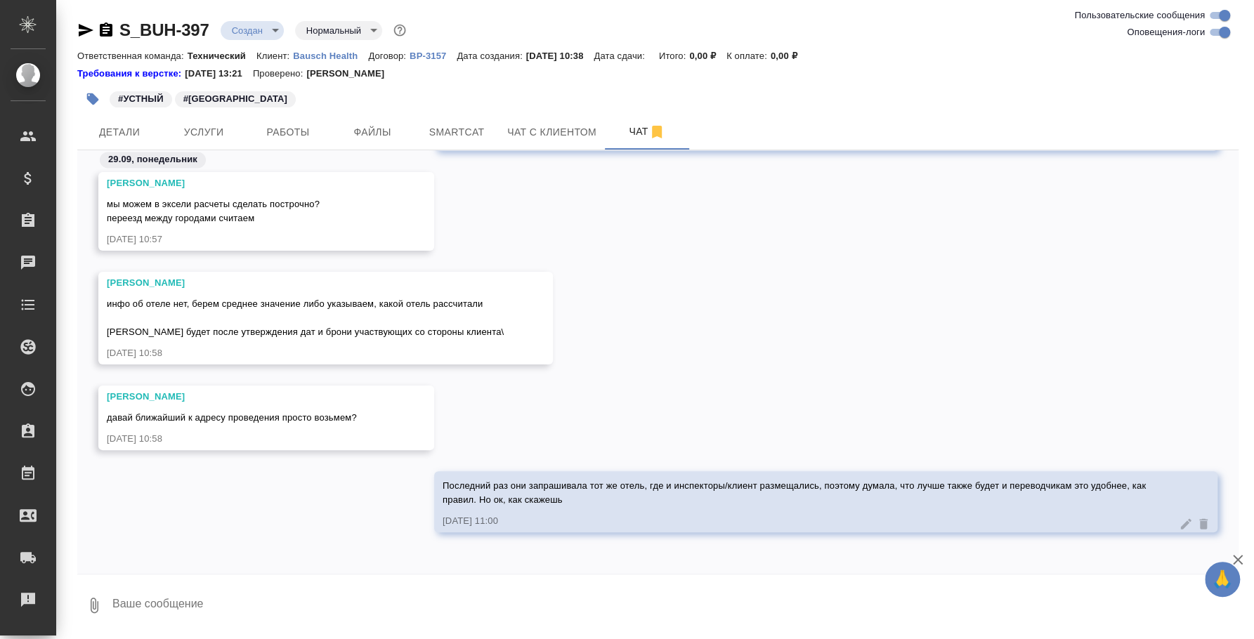
click at [709, 594] on textarea at bounding box center [674, 606] width 1127 height 48
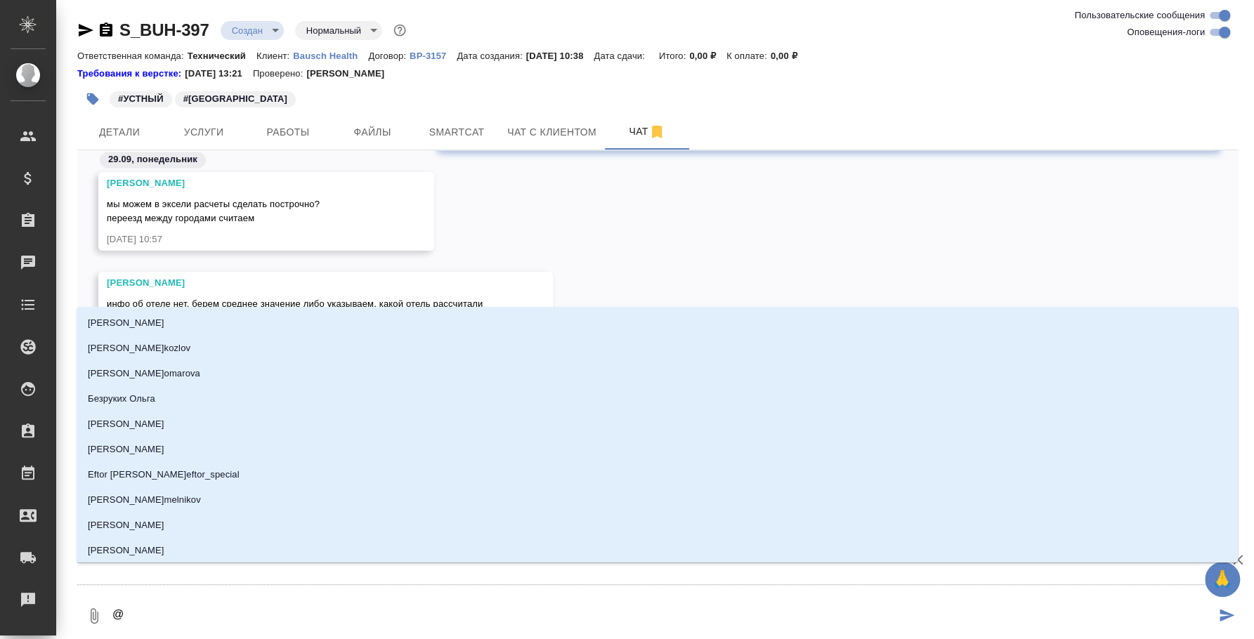
type textarea "@n"
type input "n"
type textarea "@ni"
type input "ni"
type textarea "@n"
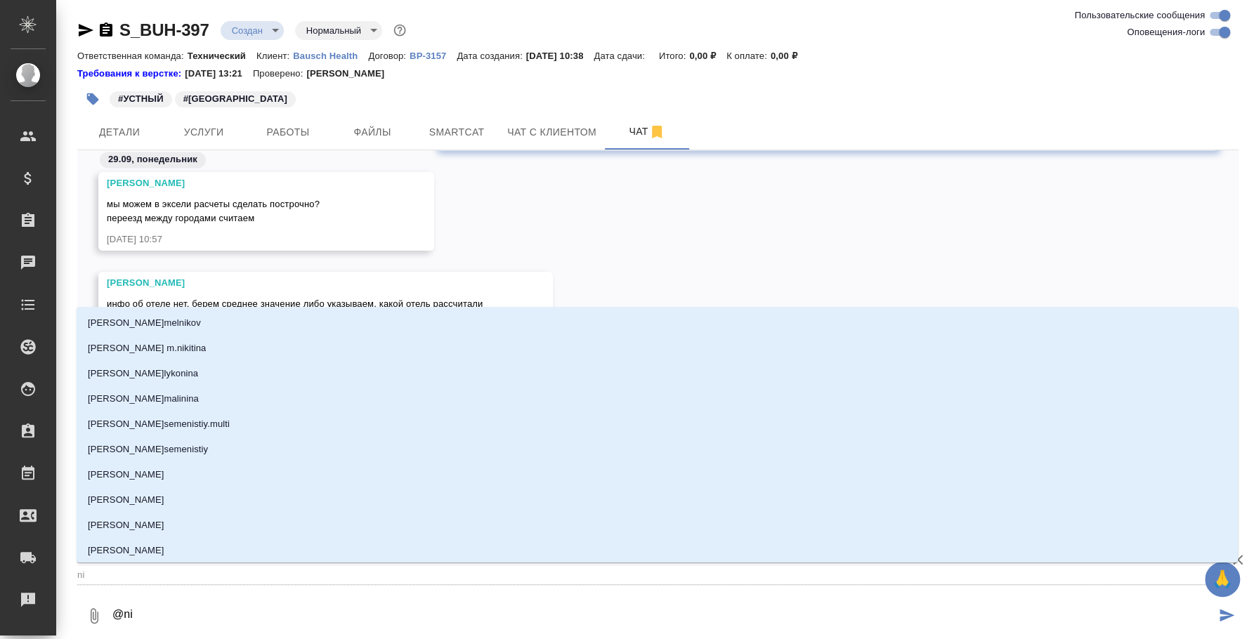
type input "n"
type textarea "@"
type textarea "@т"
type input "т"
type textarea "@тш"
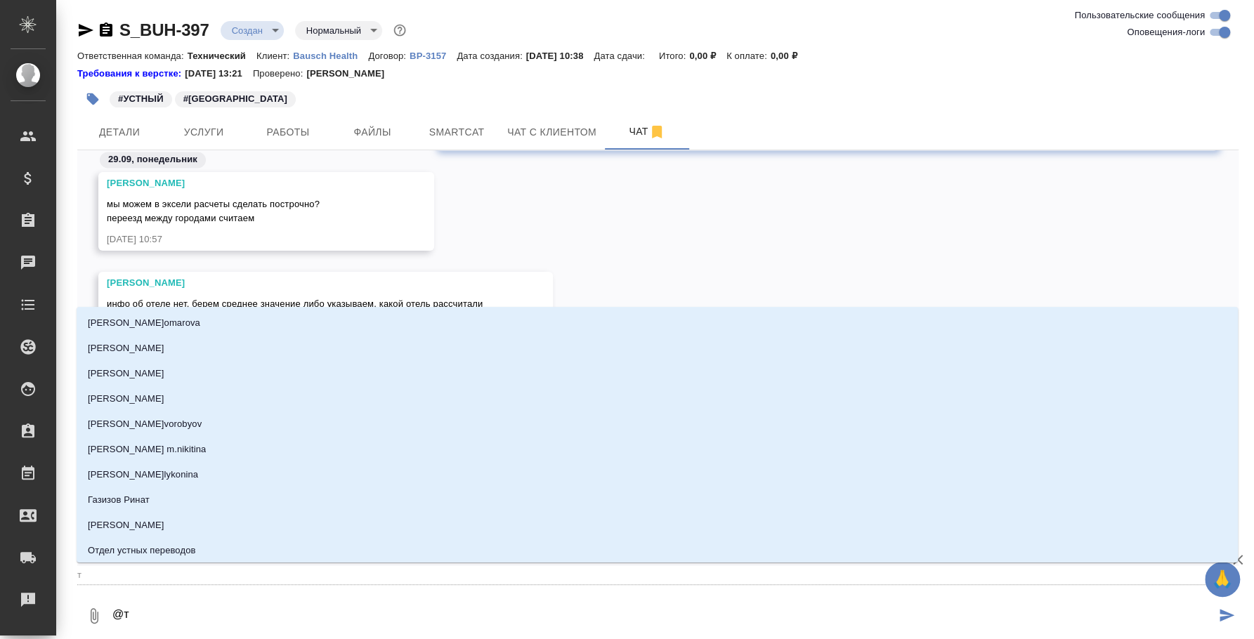
type input "тш"
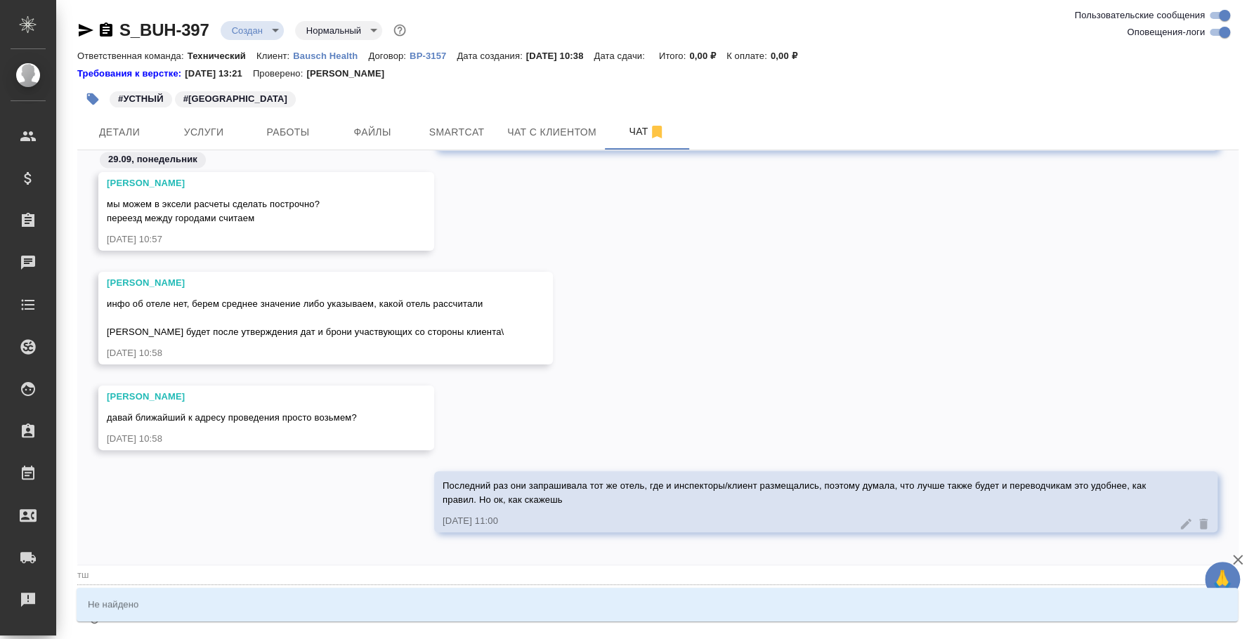
type textarea "@т"
type input "т"
type textarea "@"
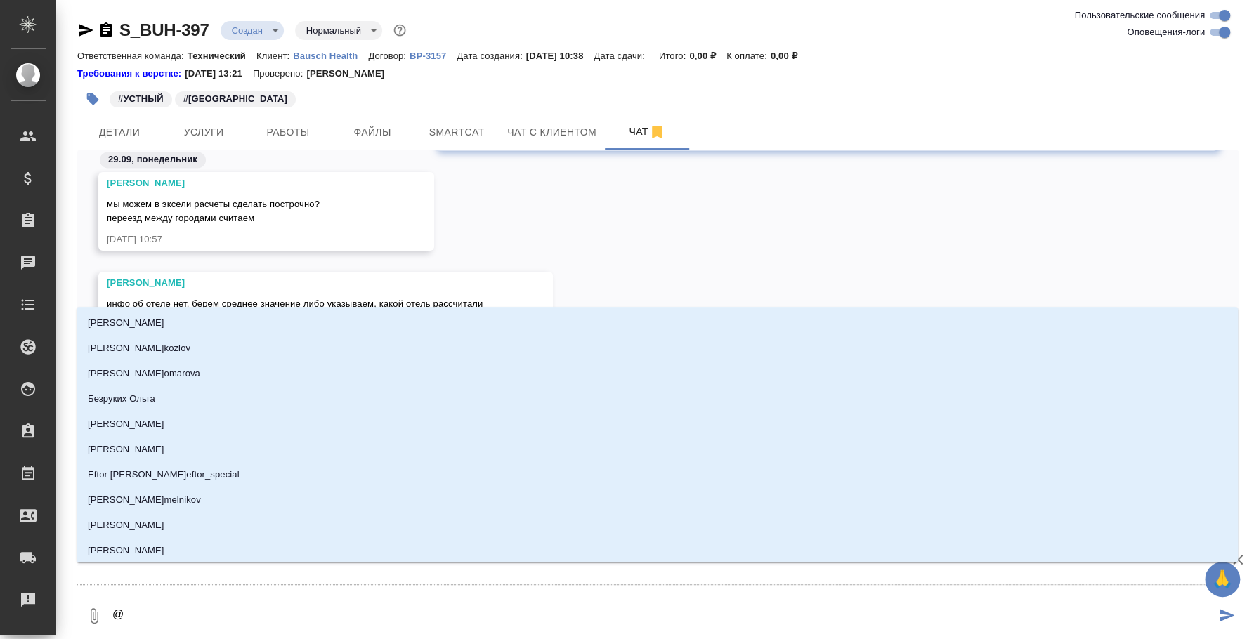
type textarea "@n"
type input "n"
type textarea "@ni"
type input "ni"
type textarea "@nik"
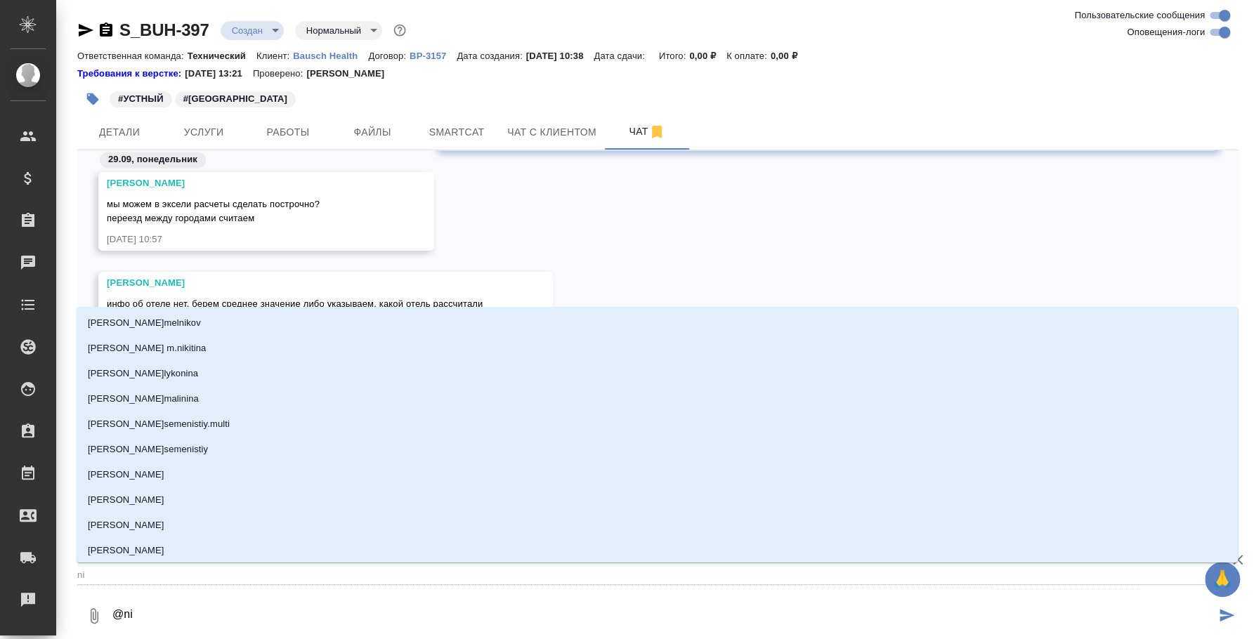
type input "nik"
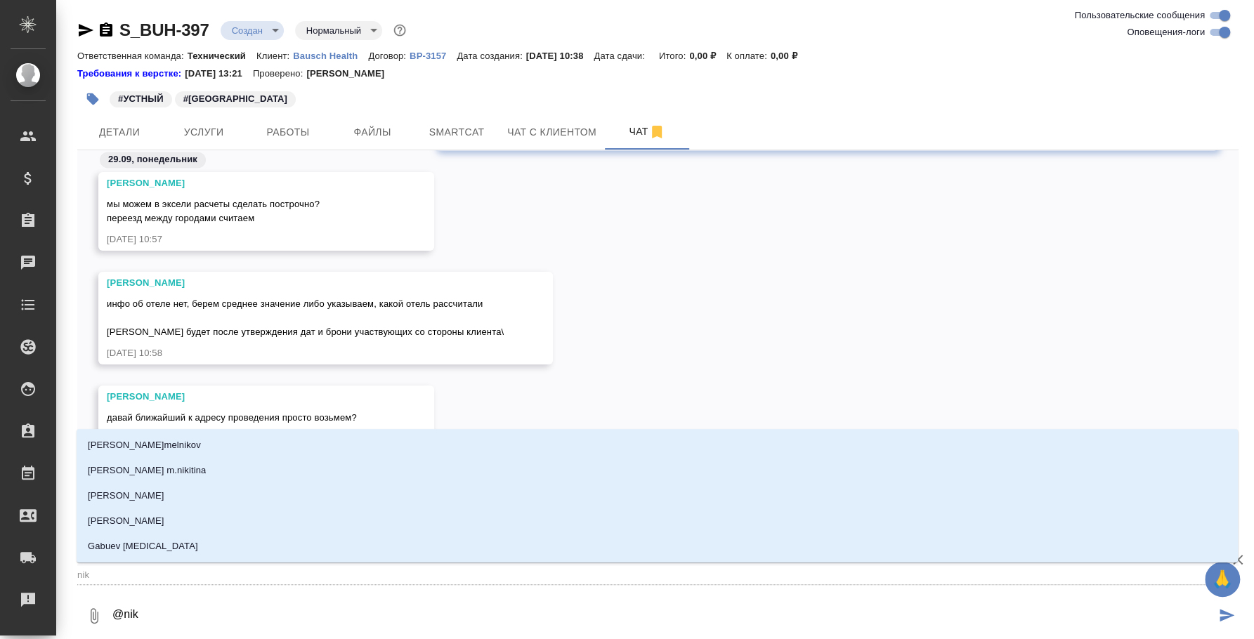
type textarea "@niki"
type input "niki"
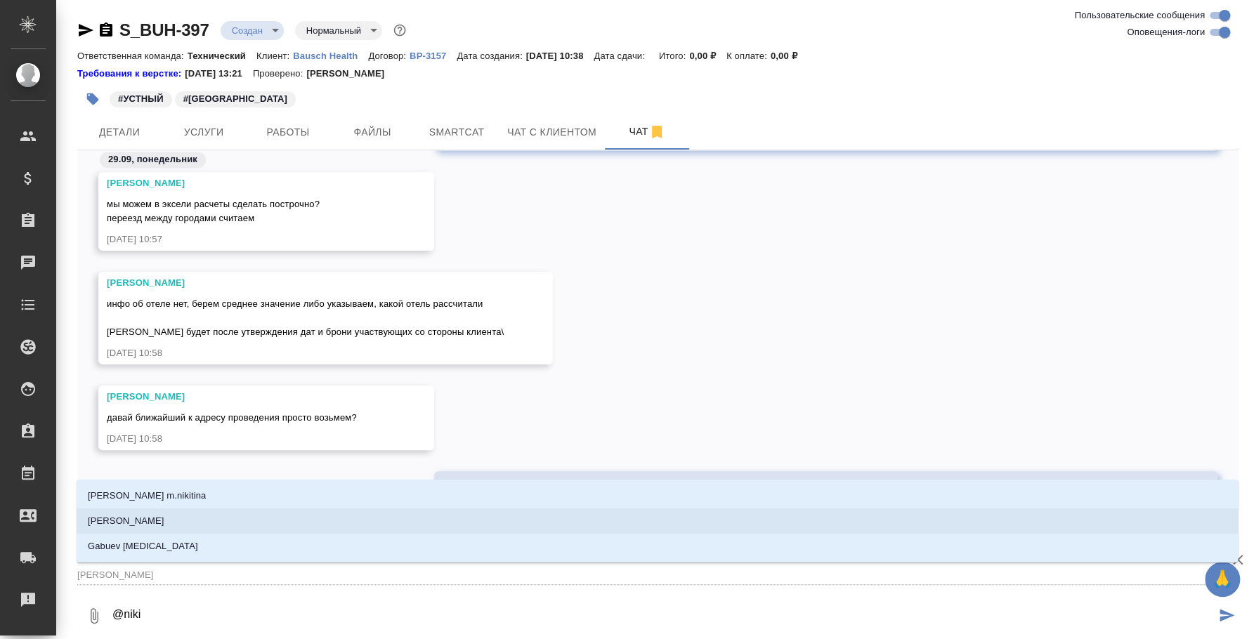
type textarea "@nik"
type input "nik"
type textarea "@ni"
type input "ni"
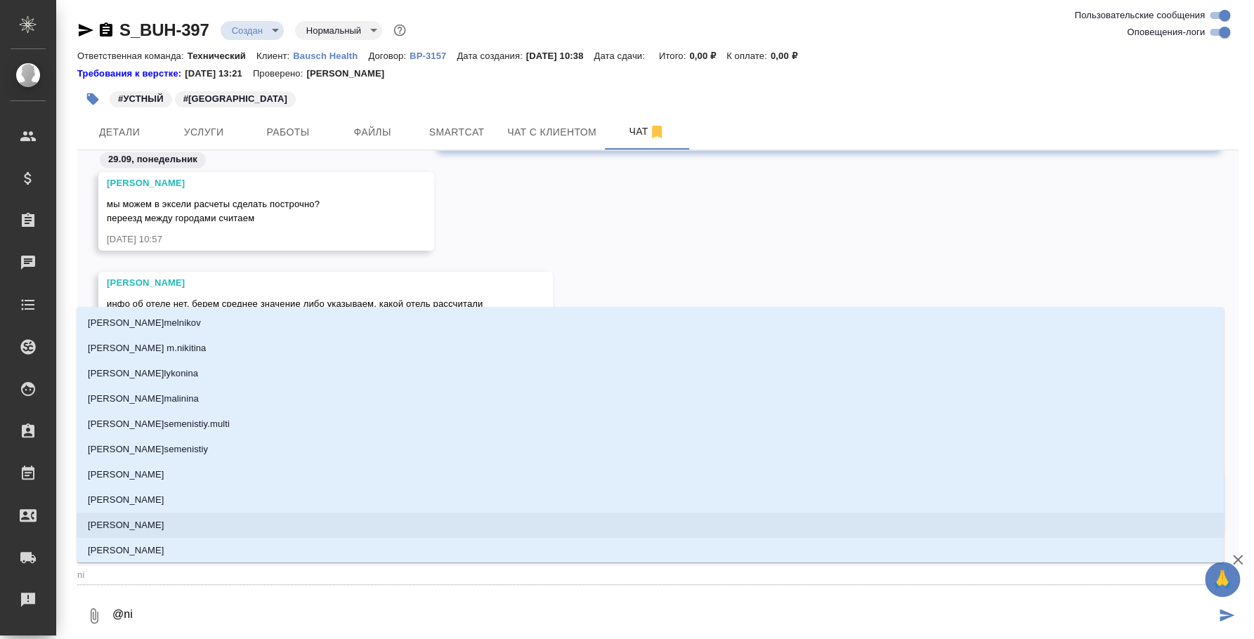
type textarea "@n"
type input "n"
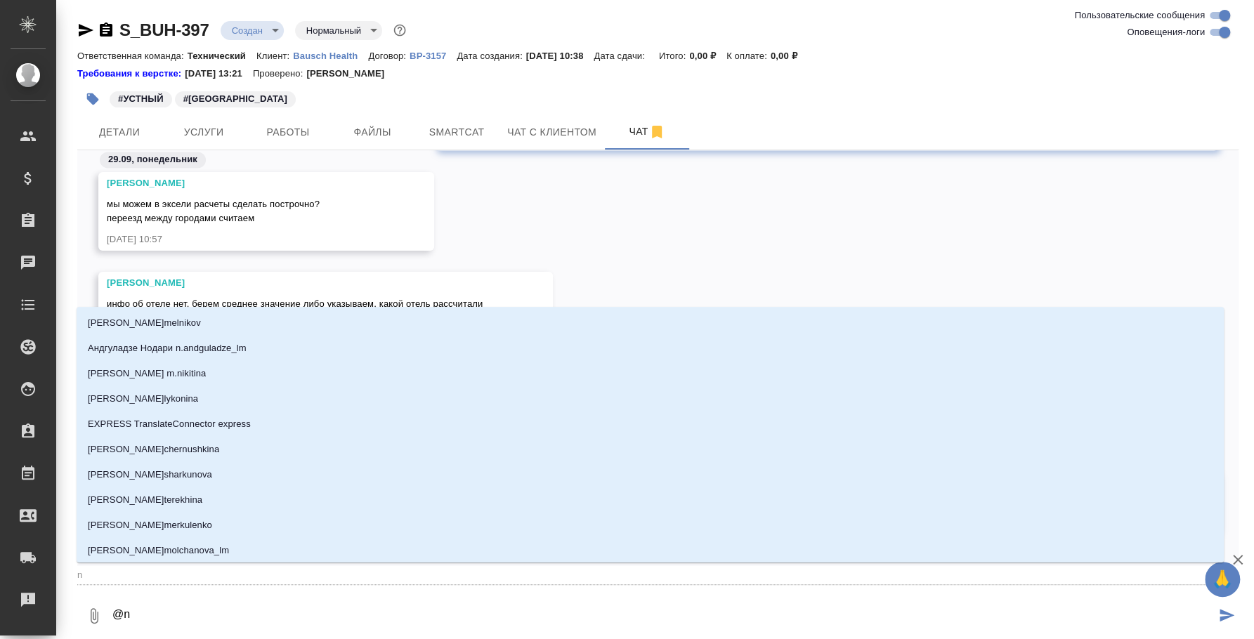
type textarea "@"
type textarea "@y"
type input "y"
type textarea "@y'b"
type input "y'b"
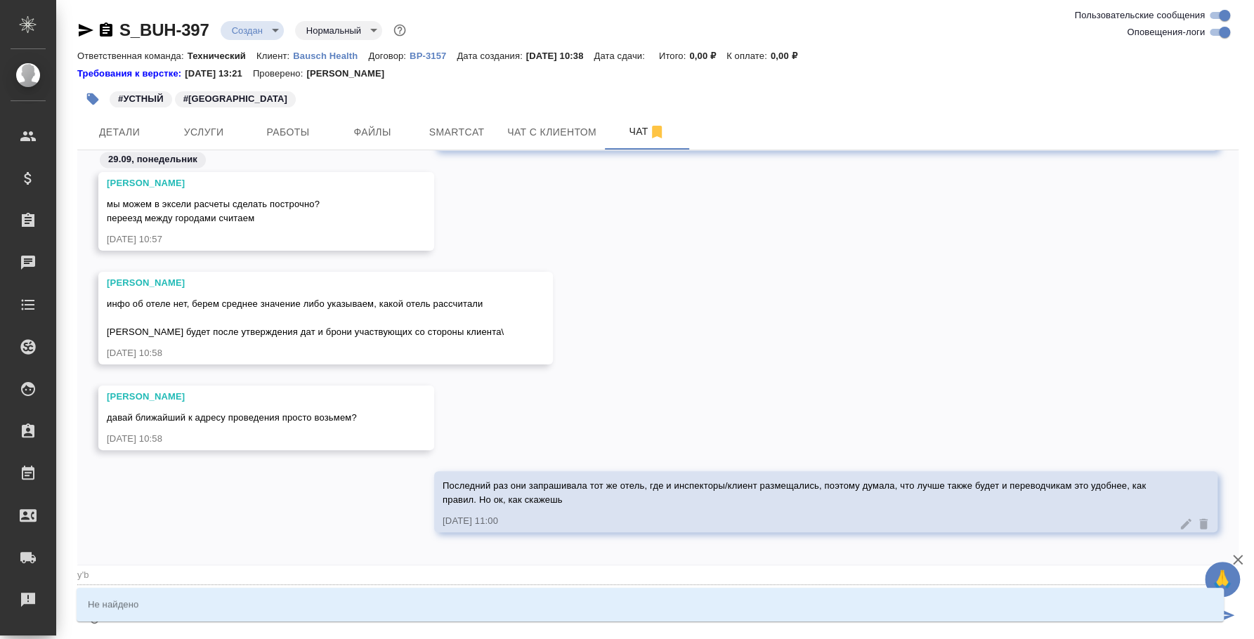
type textarea "@y"
type input "y"
type textarea "@"
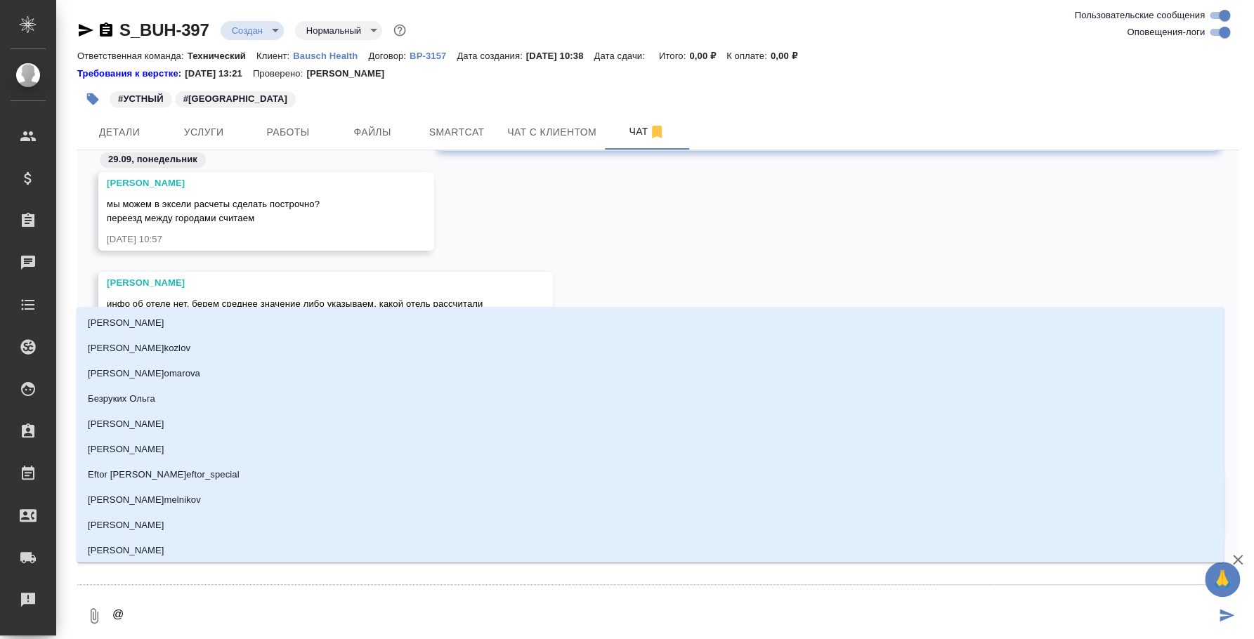
type textarea "@н"
type input "н"
type textarea "@ни"
type input "ни"
type textarea "@ниф"
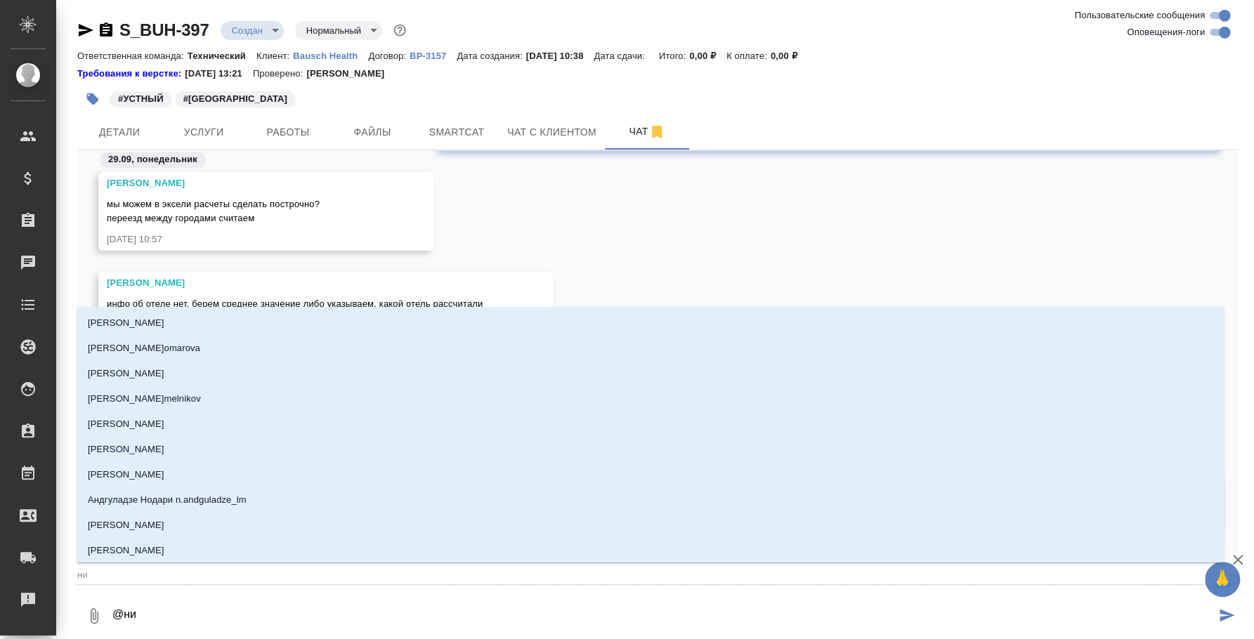
type input "ниф"
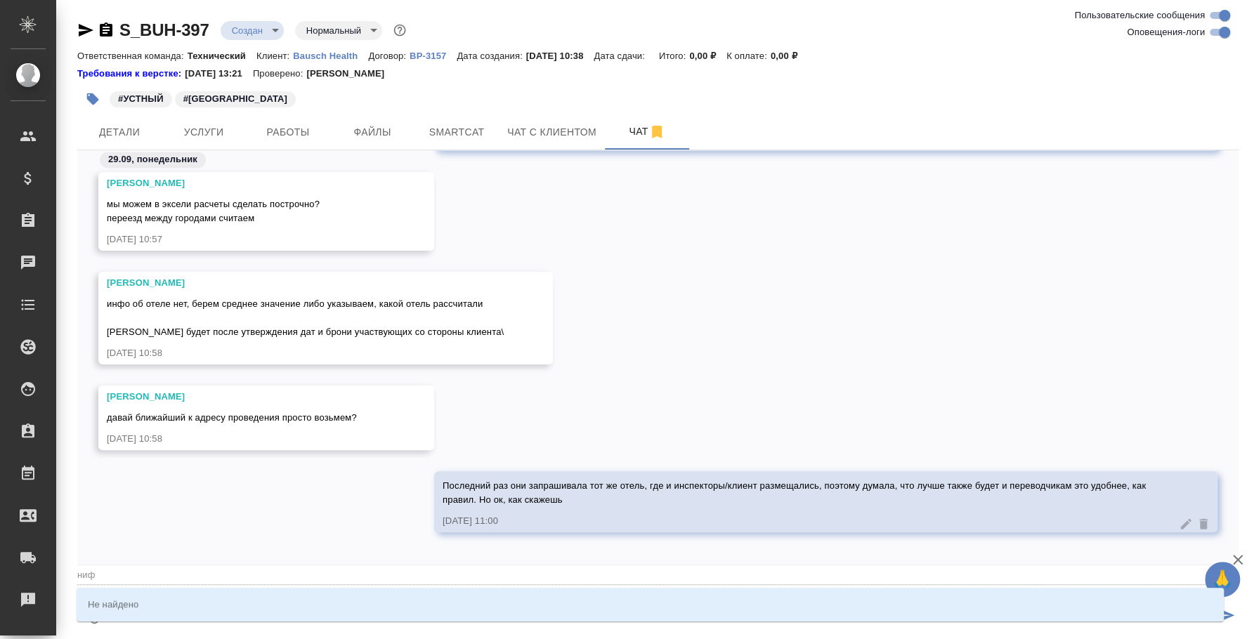
type textarea "@нифи"
type input "нифи"
type textarea "@ниф"
type input "ниф"
type textarea "@ни"
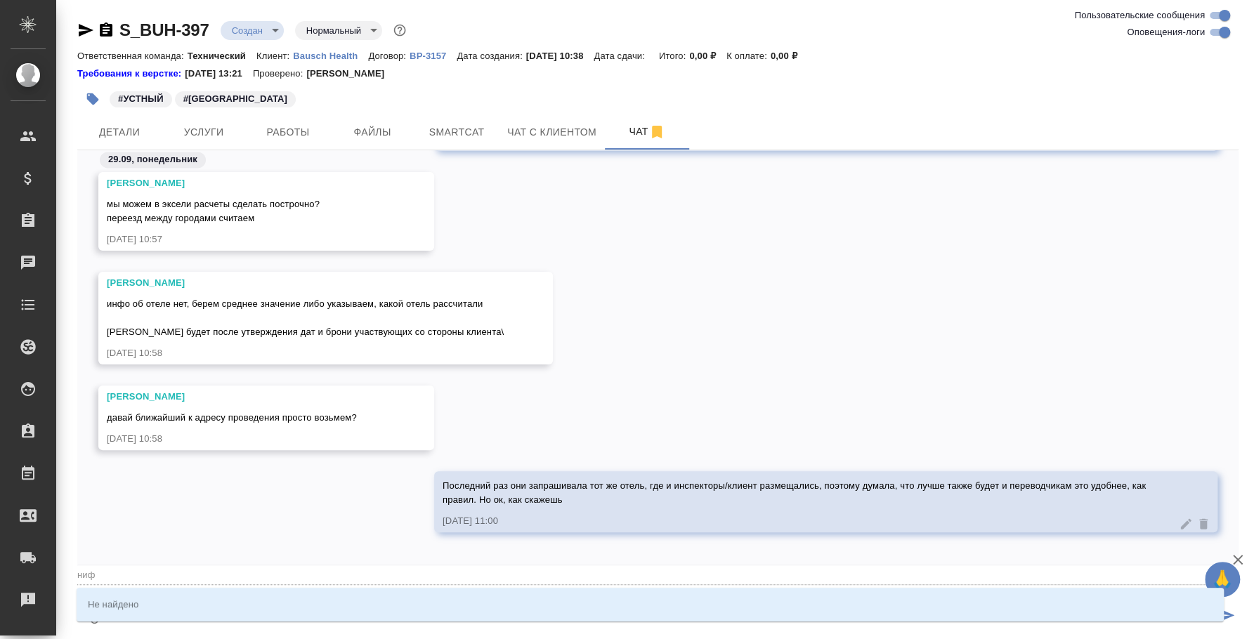
type input "ни"
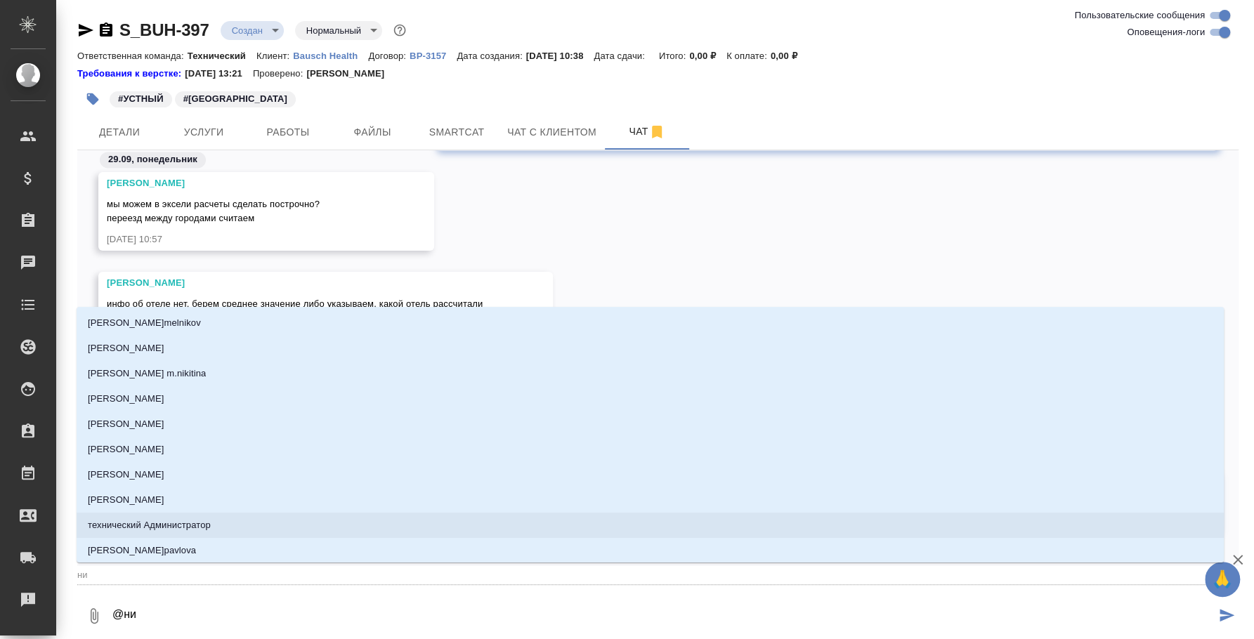
type textarea "@ниу"
type input "ниу"
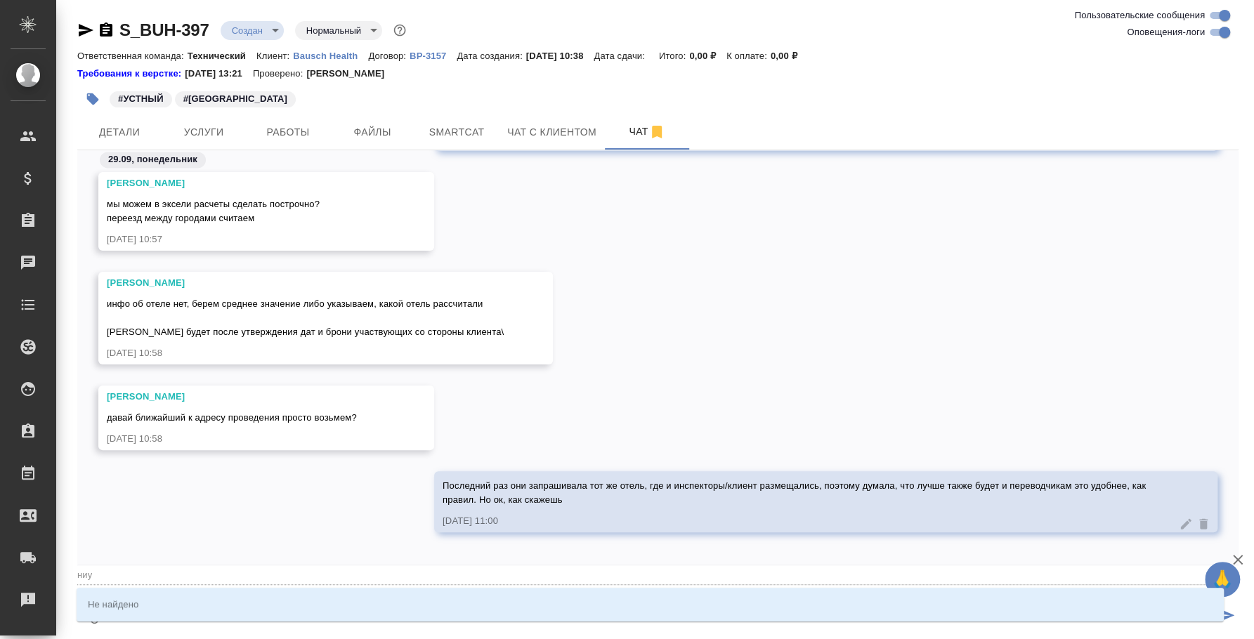
type textarea "@ни"
type input "ни"
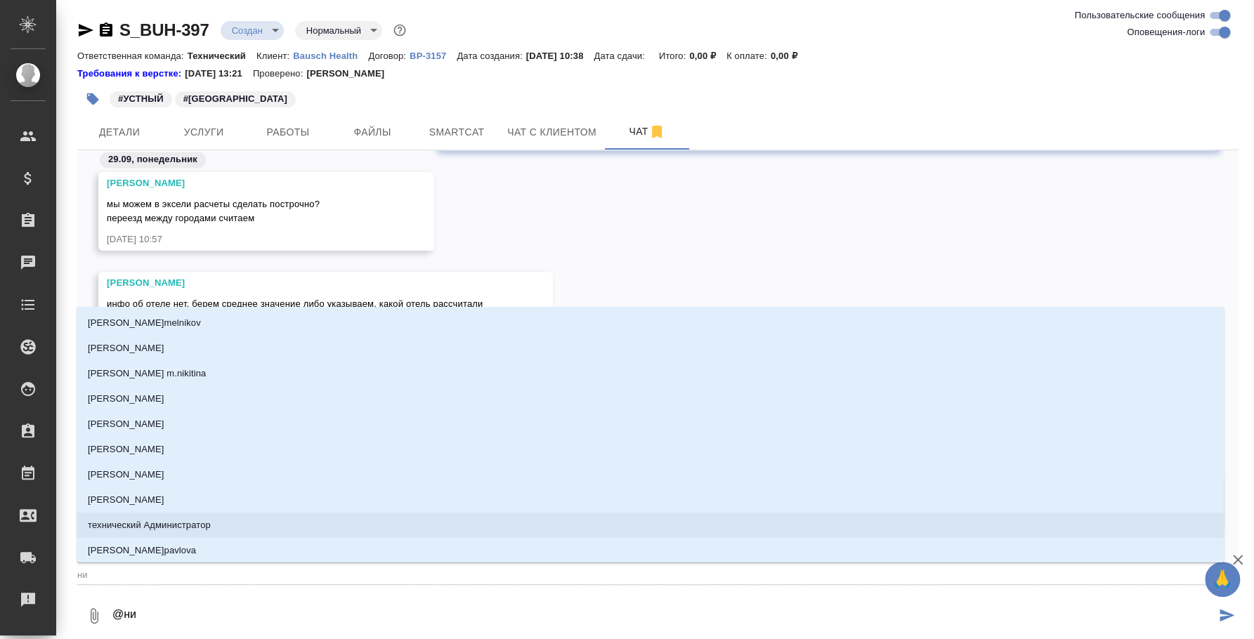
type textarea "@ник"
type input "ник"
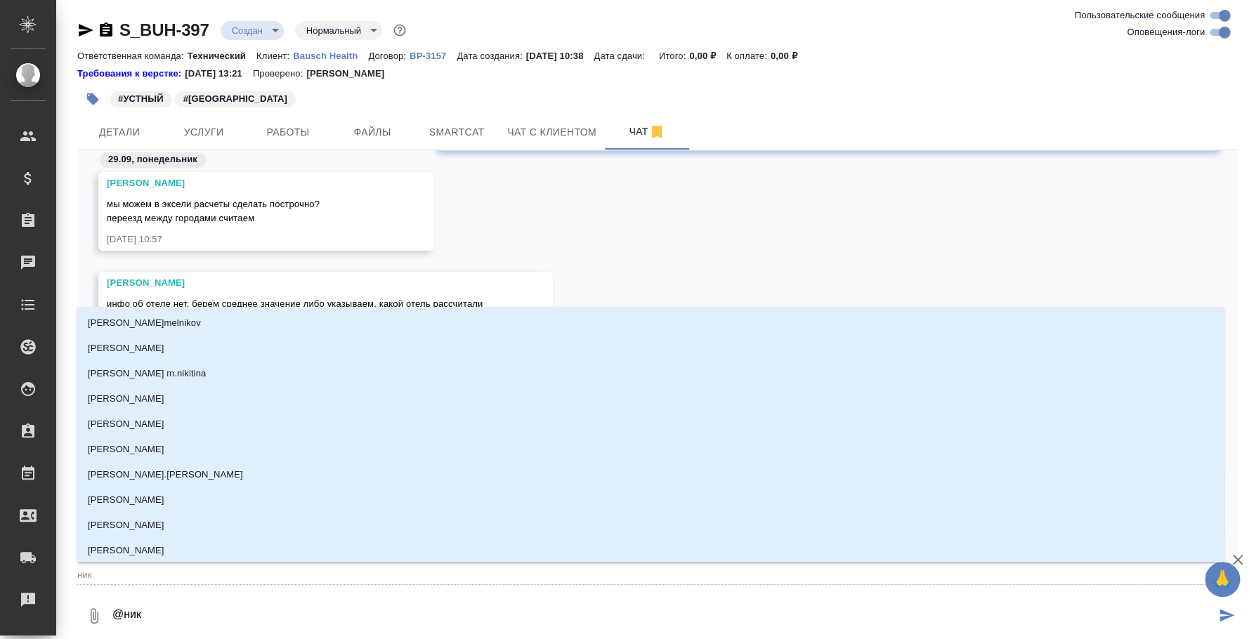
type textarea "@ники"
type input "ники"
type textarea "@никиф"
type input "никиф"
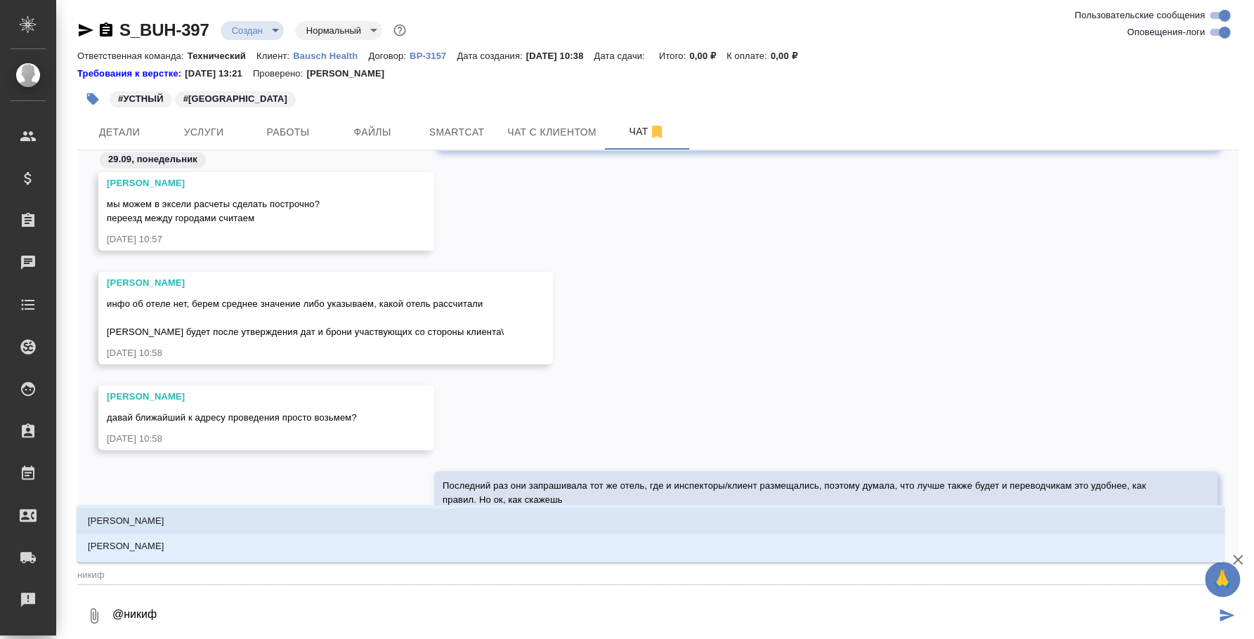
type textarea "@никифо"
type input "никифо"
type textarea "@никифор"
type input "никифор"
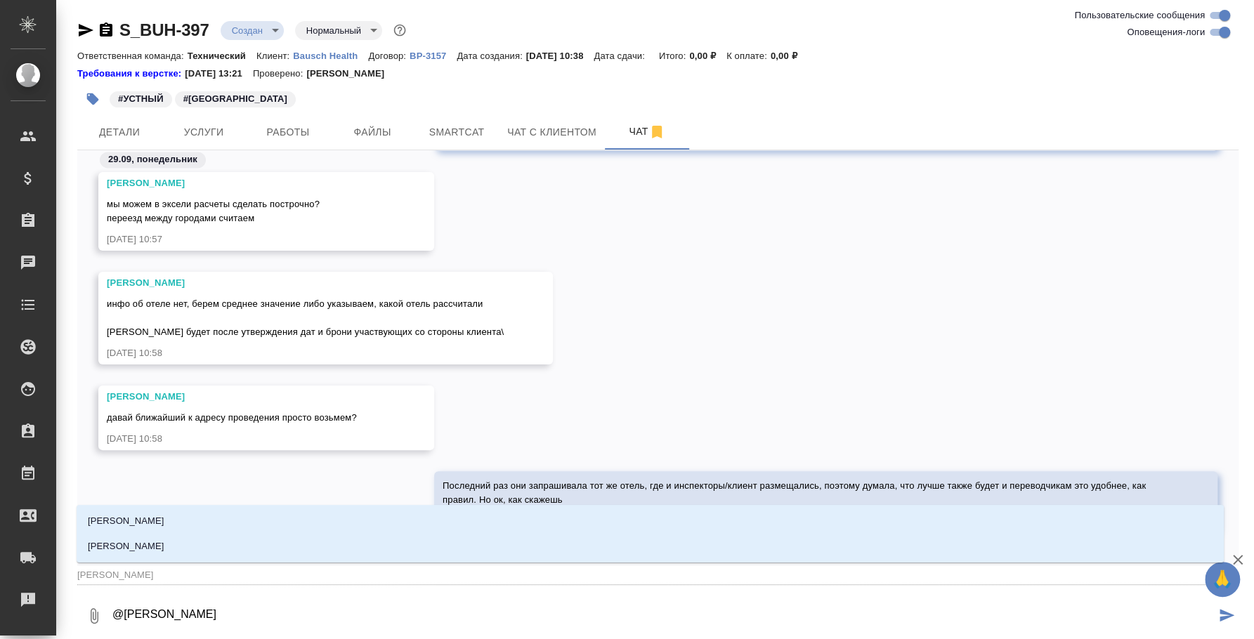
type textarea "@никифоро"
type input "никифоро"
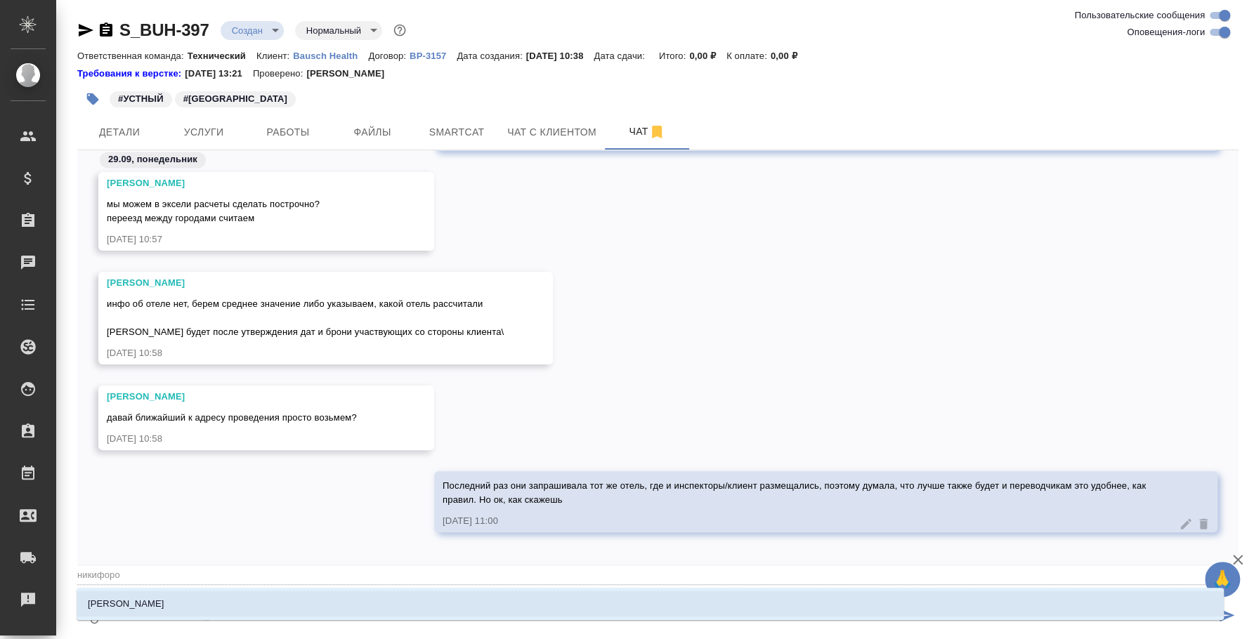
click at [145, 604] on p "Никифорова Валерия" at bounding box center [126, 604] width 77 height 14
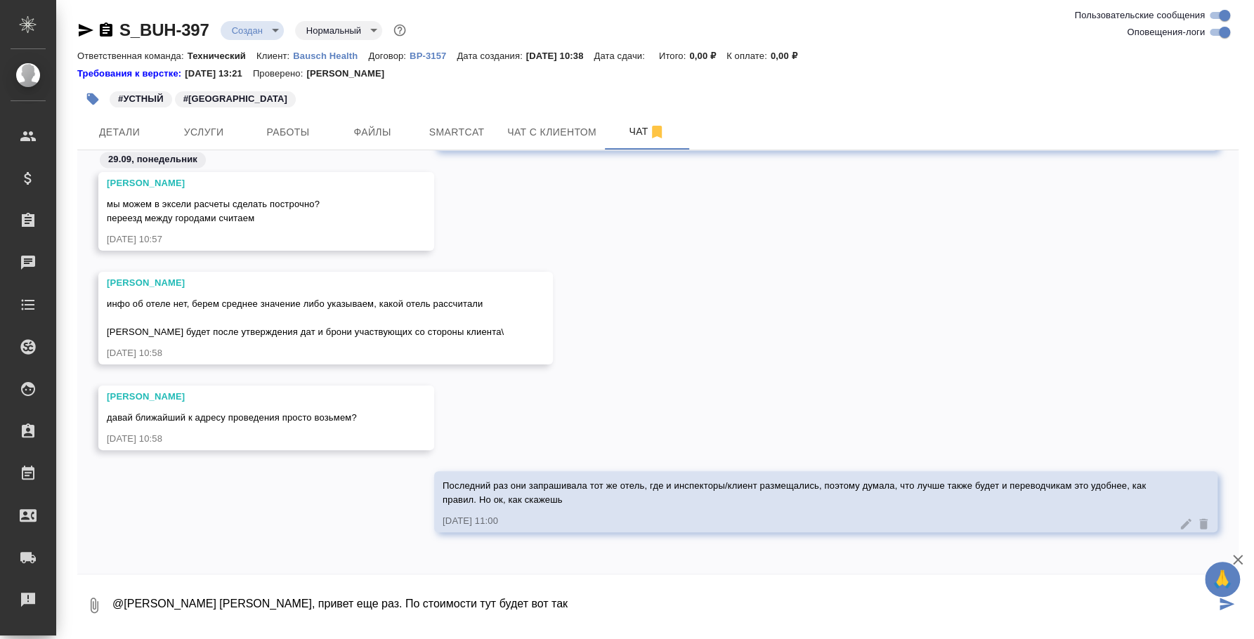
type textarea "@Никифорова Валерия Лера, привет еще раз. По стоимости тут будет вот так"
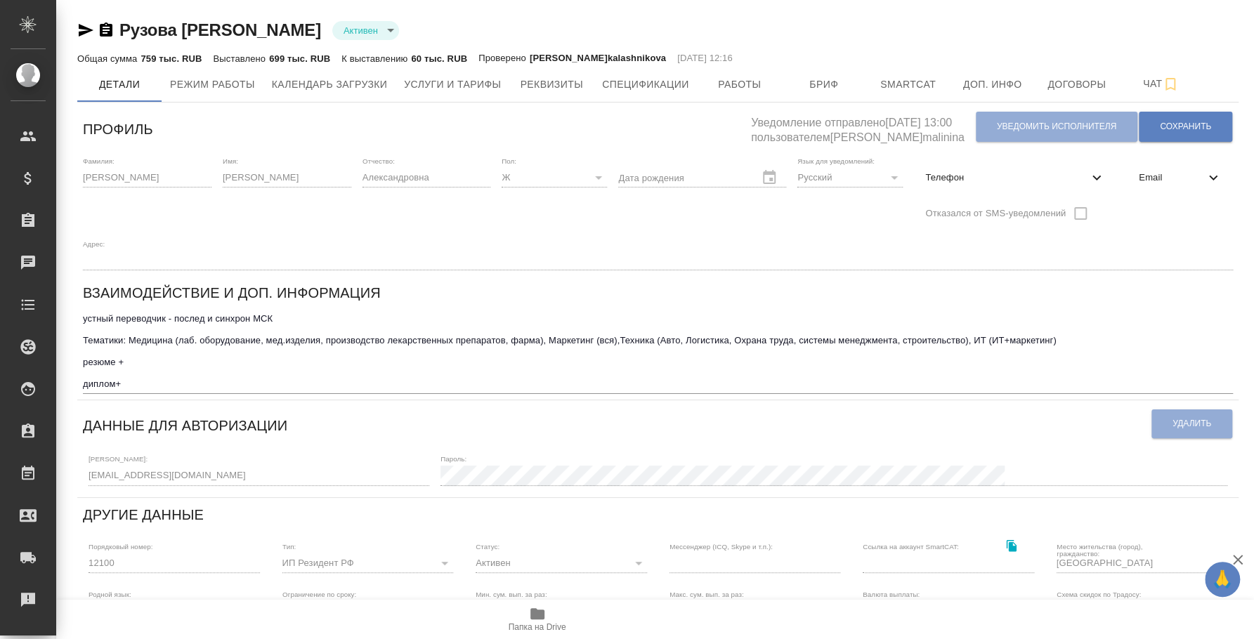
click at [89, 36] on icon "button" at bounding box center [85, 30] width 17 height 17
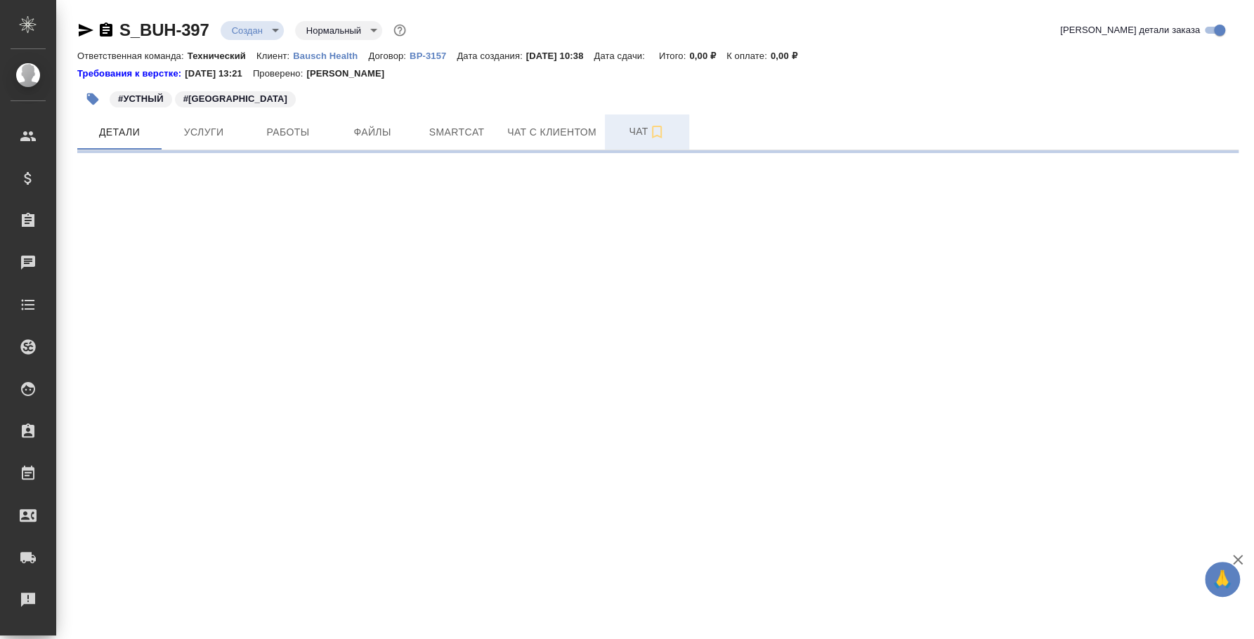
select select "RU"
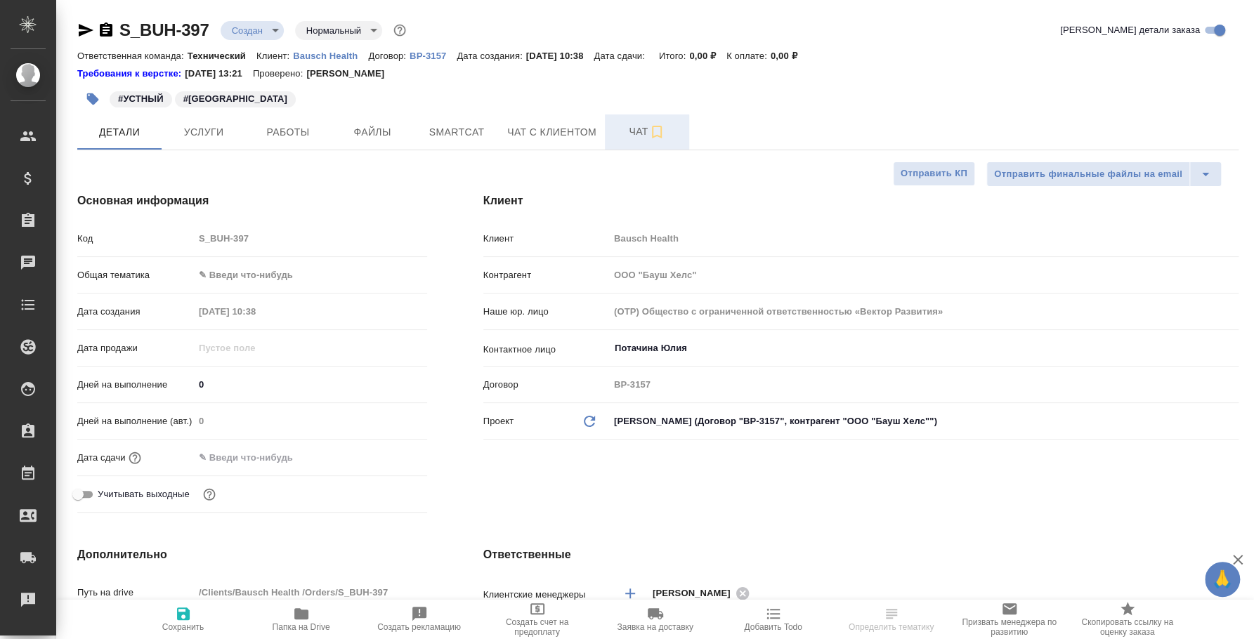
type textarea "x"
click at [656, 138] on icon "button" at bounding box center [656, 132] width 17 height 17
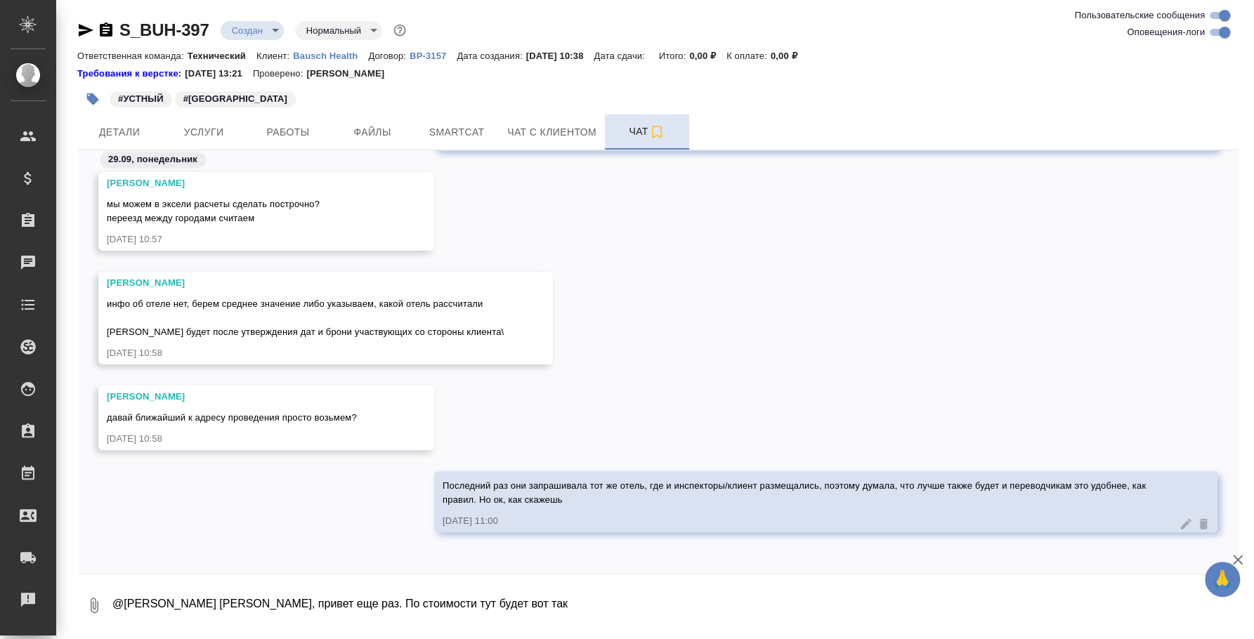
scroll to position [1339, 0]
click at [585, 601] on textarea "@[PERSON_NAME] [PERSON_NAME], привет еще раз. По стоимости тут будет вот так" at bounding box center [674, 606] width 1127 height 48
type textarea "@[PERSON_NAME] [PERSON_NAME], привет еще раз. По стоимости тут будет вот так:"
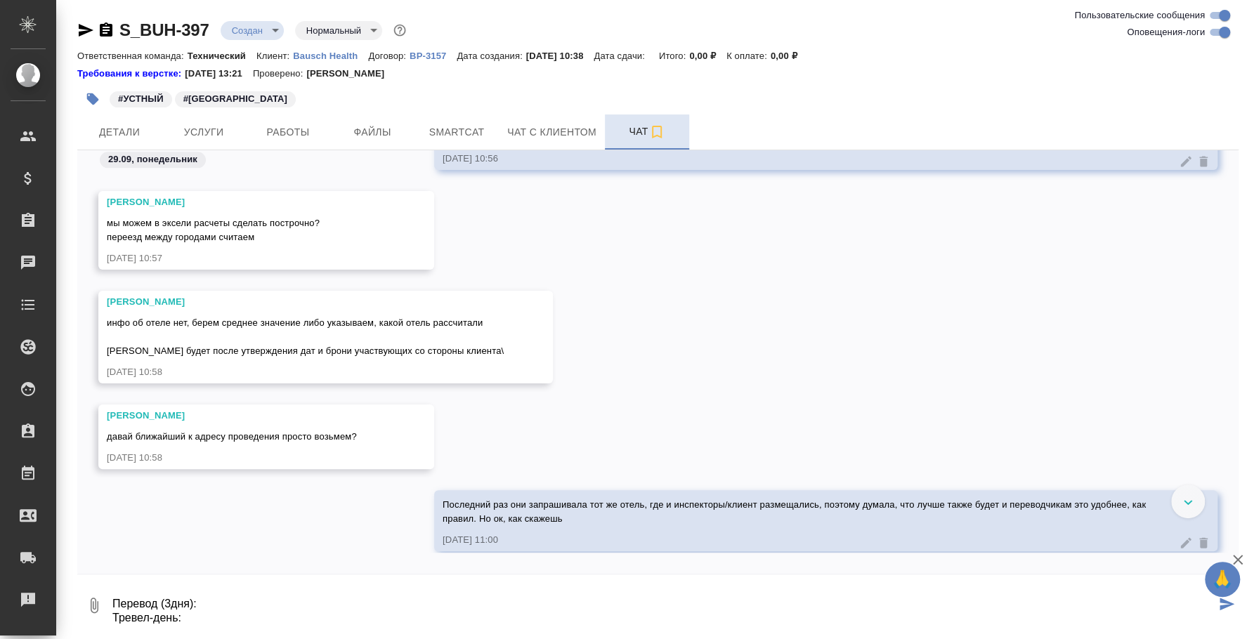
scroll to position [725, 0]
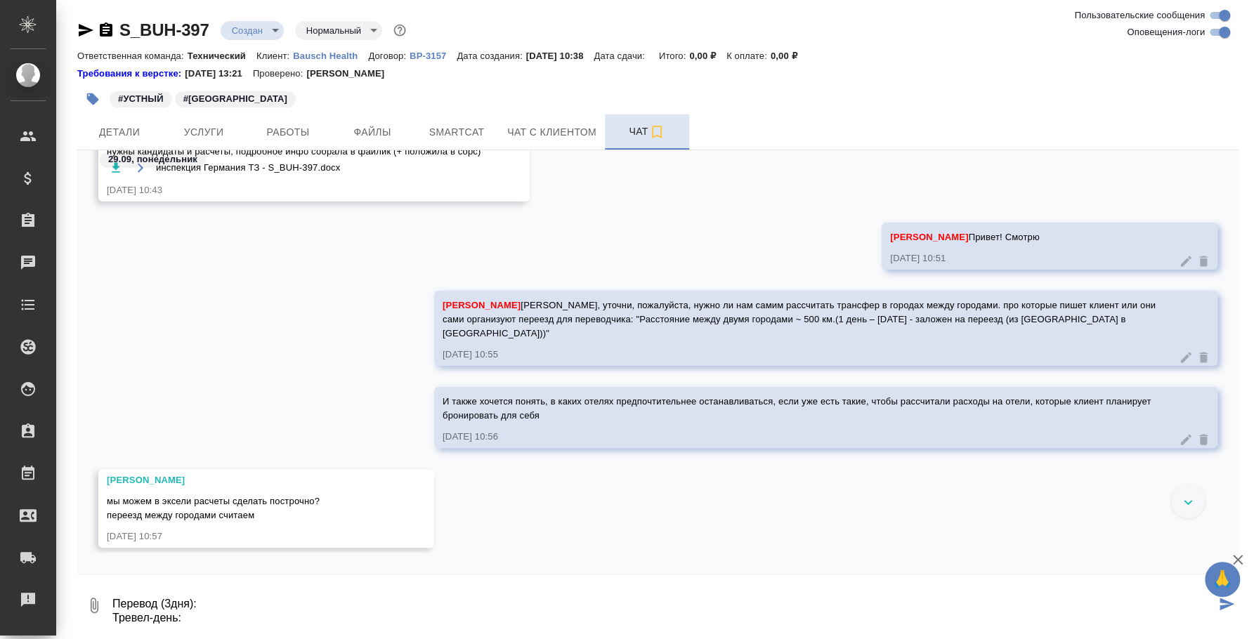
click at [169, 594] on textarea "Перевод (3дня): Тревел-день:" at bounding box center [663, 606] width 1104 height 48
click at [173, 615] on textarea "Перевод (3 дня): Тревел-день:" at bounding box center [663, 606] width 1104 height 48
click at [266, 622] on textarea "Перевод (3 дня): Тревел-день (1 день - 3.12):" at bounding box center [663, 606] width 1104 height 48
type textarea "Перевод (3 дня): Тревел-день (1 день - 3.12): Проживание (гостиница):"
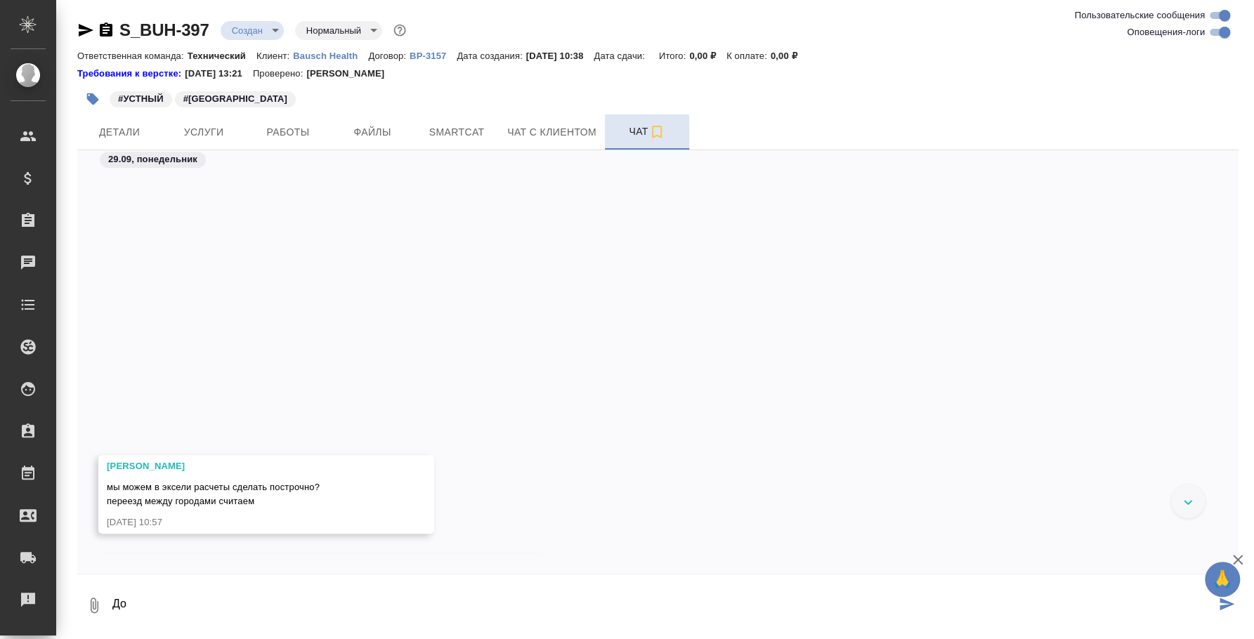
scroll to position [1173, 0]
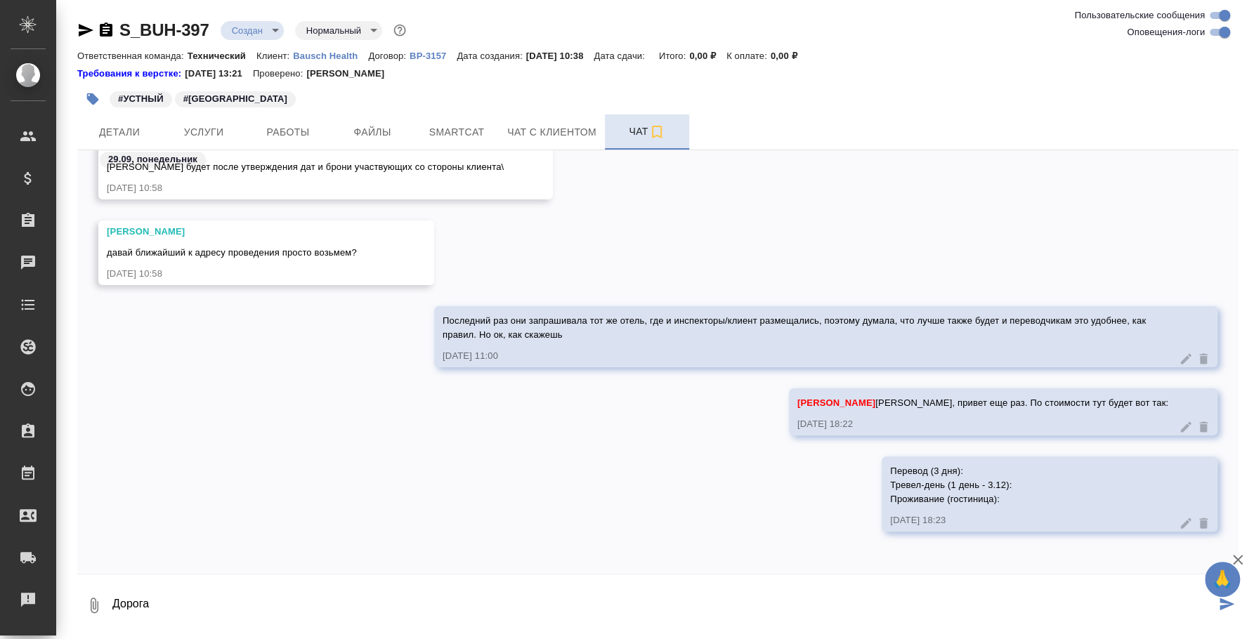
click at [1179, 519] on icon at bounding box center [1186, 523] width 14 height 14
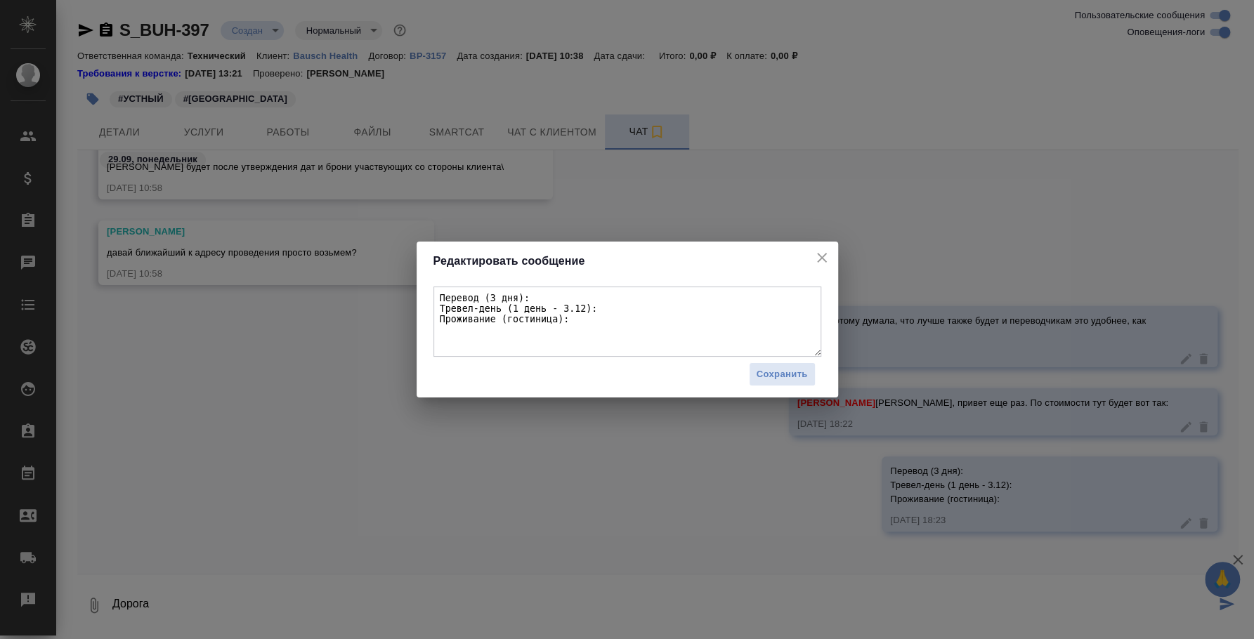
click at [554, 328] on textarea "Перевод (3 дня): Тревел-день (1 день - 3.12): Проживание (гостиница):" at bounding box center [627, 322] width 388 height 70
drag, startPoint x: 575, startPoint y: 327, endPoint x: 360, endPoint y: 265, distance: 223.0
click at [360, 265] on div "Редактировать сообщение Перевод (3 дня): Тревел-день (1 день - 3.12): Проживани…" at bounding box center [627, 319] width 1254 height 639
click at [818, 254] on icon "close" at bounding box center [821, 257] width 17 height 17
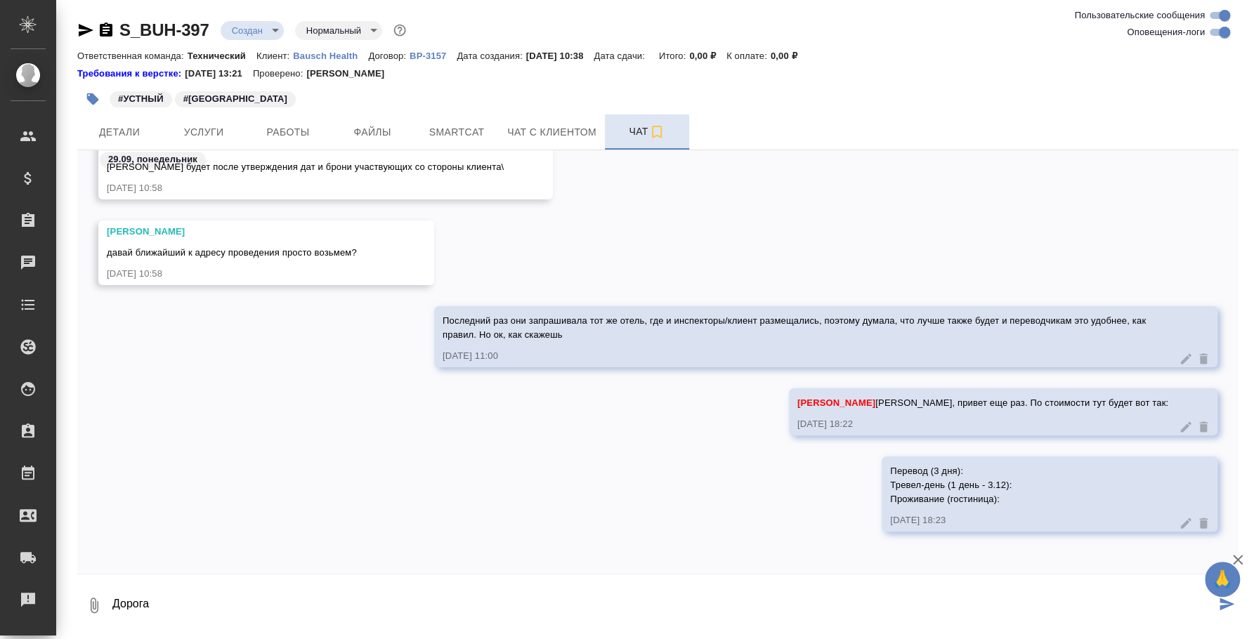
click at [1199, 518] on icon at bounding box center [1203, 523] width 8 height 11
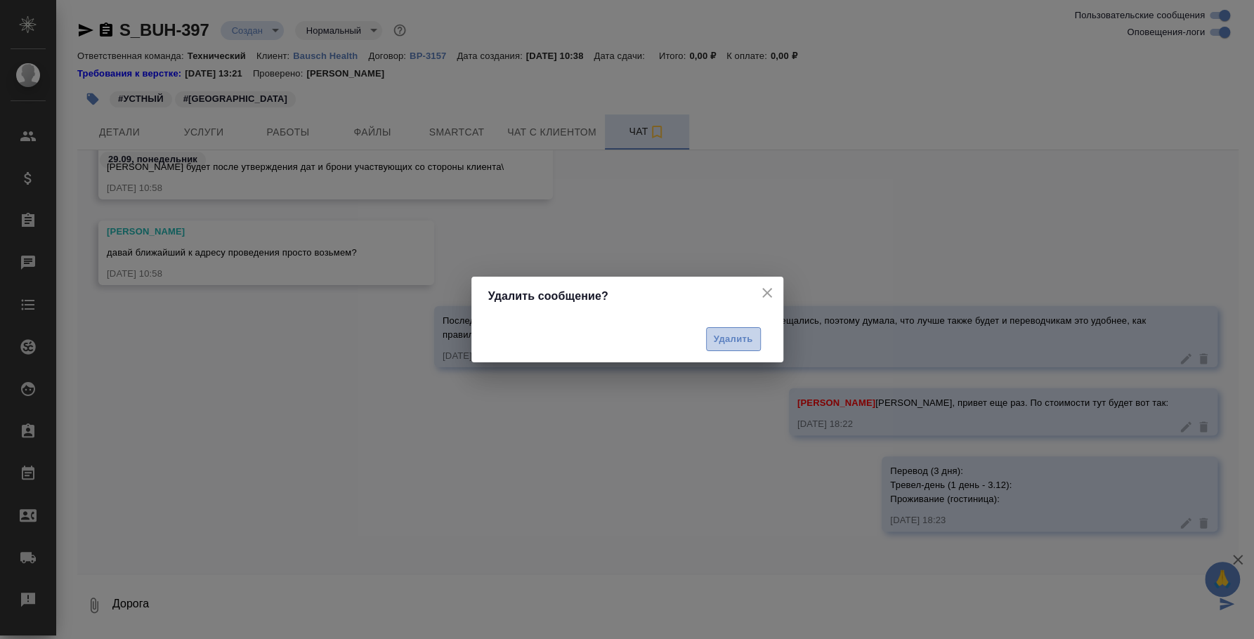
click at [738, 334] on span "Удалить" at bounding box center [733, 340] width 39 height 16
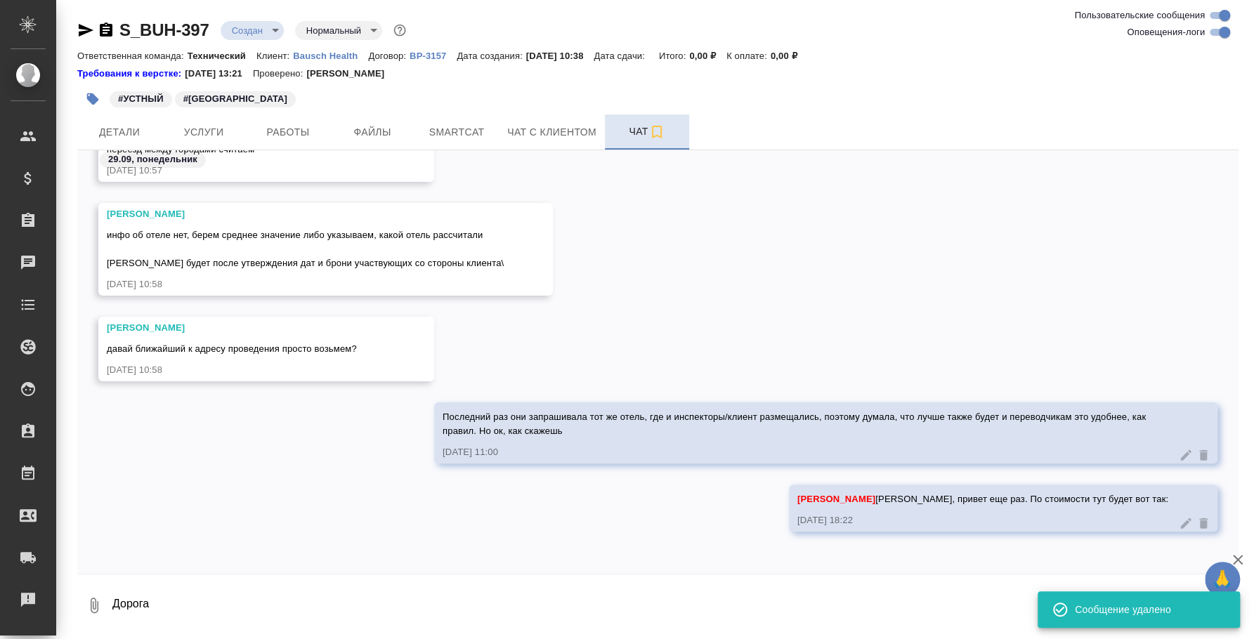
click at [114, 602] on textarea "Дорога" at bounding box center [663, 606] width 1104 height 48
paste textarea "Перевод (3 дня): Тревел-день (1 день - 3.12): Проживание (гостиница):"
click at [114, 602] on textarea "Перевод (3 дня): Тревел-день (1 день - 3.12): Проживание (гостиница): Дорога" at bounding box center [663, 606] width 1104 height 48
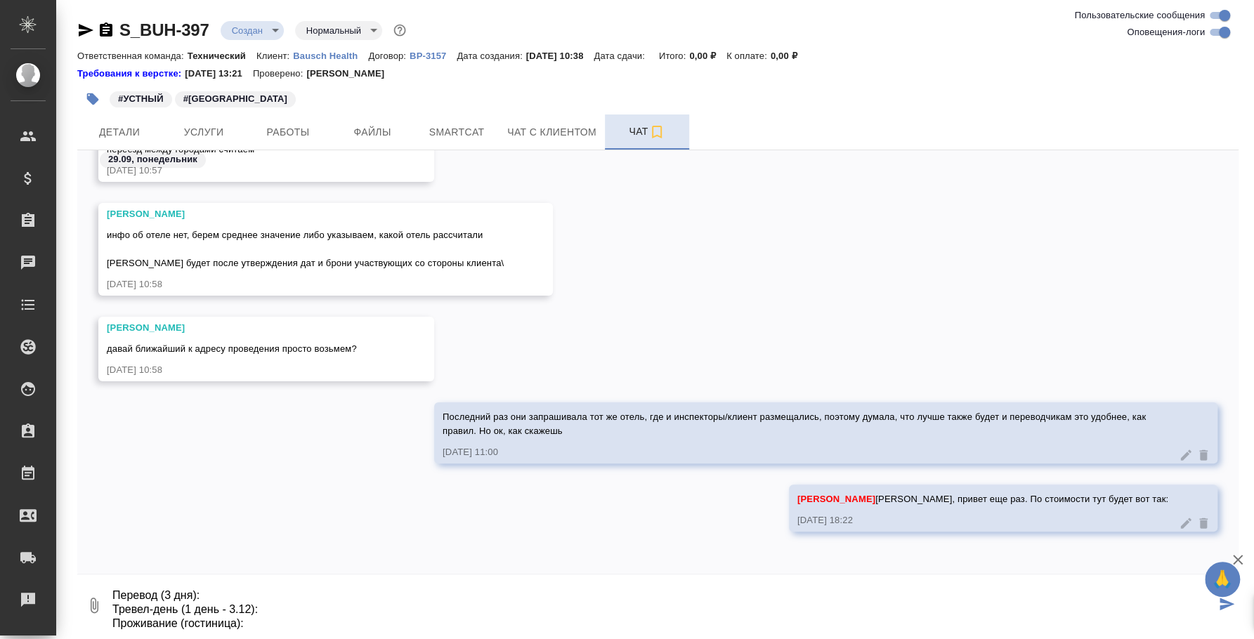
click at [114, 602] on textarea "Перевод (3 дня): Тревел-день (1 день - 3.12): Проживание (гостиница): Дорога" at bounding box center [663, 606] width 1104 height 48
drag, startPoint x: 206, startPoint y: 613, endPoint x: 242, endPoint y: 615, distance: 35.9
click at [206, 613] on textarea "Перевод (3 дня): Тревел-день (1 день - 3.12): Проживание (гостиница): Дорога" at bounding box center [663, 606] width 1104 height 48
click at [253, 617] on textarea "Перевод (3 дня): Тревел-день (1 день - 3.12): Проживание (гостиница): Дорога" at bounding box center [663, 606] width 1104 height 48
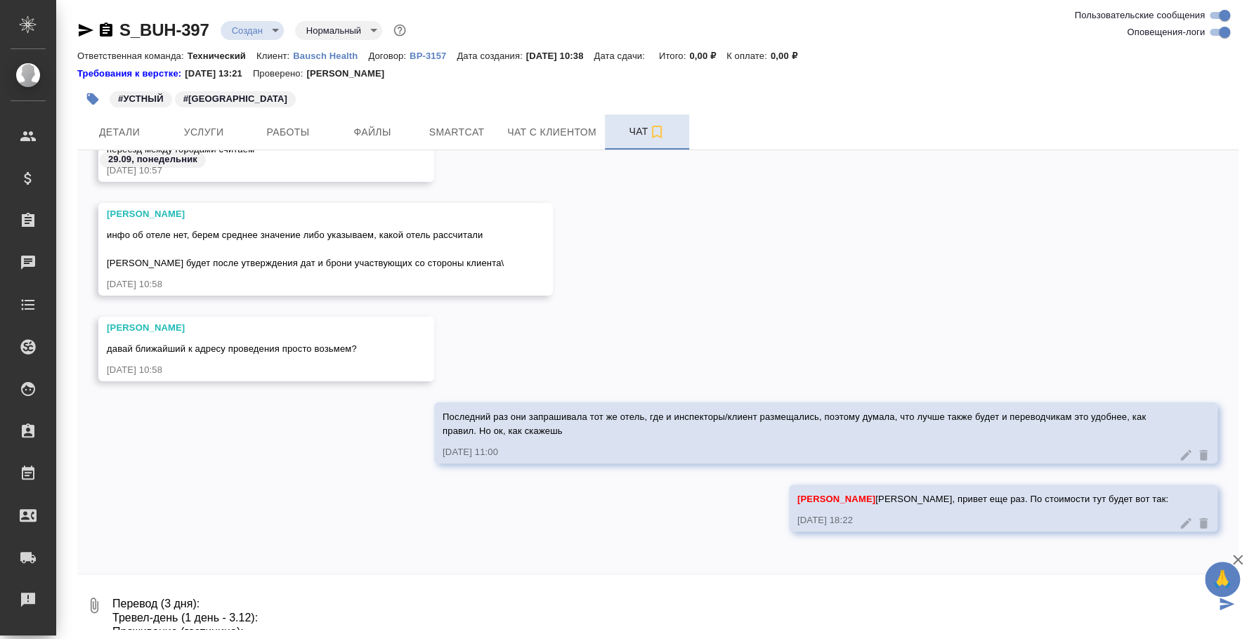
click at [216, 608] on textarea "Перевод (3 дня): Тревел-день (1 день - 3.12): Проживание (гостиница): Дорога:" at bounding box center [663, 606] width 1104 height 48
click at [215, 625] on textarea "Перевод (3 дня): Тревел-день (1 день - 3.12): Проживание (гостиница): Дорога:" at bounding box center [663, 606] width 1104 height 48
click at [229, 598] on textarea "Перевод (3 дня): Тревел-день (1 день - 3.12): Проживание (гостиница): Дорога:" at bounding box center [663, 606] width 1104 height 48
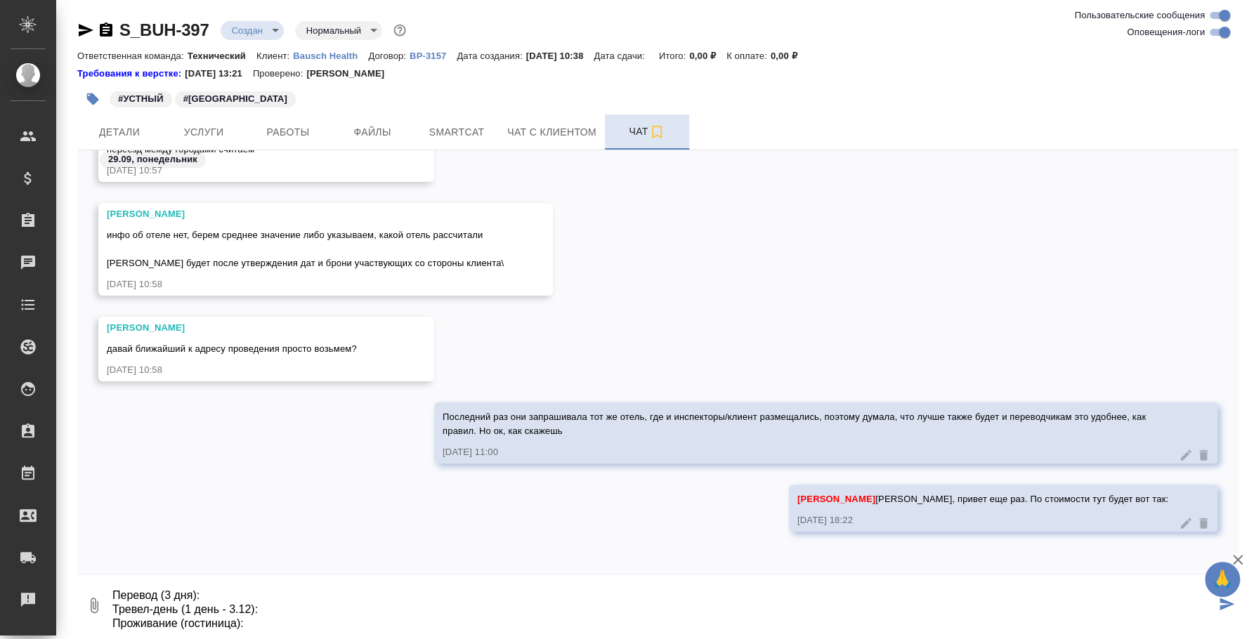
scroll to position [22, 0]
click at [181, 604] on textarea "Перевод (3 дня): Тревел-день (1 день - 3.12): Проживание (гостиница): Дорога:" at bounding box center [663, 606] width 1104 height 48
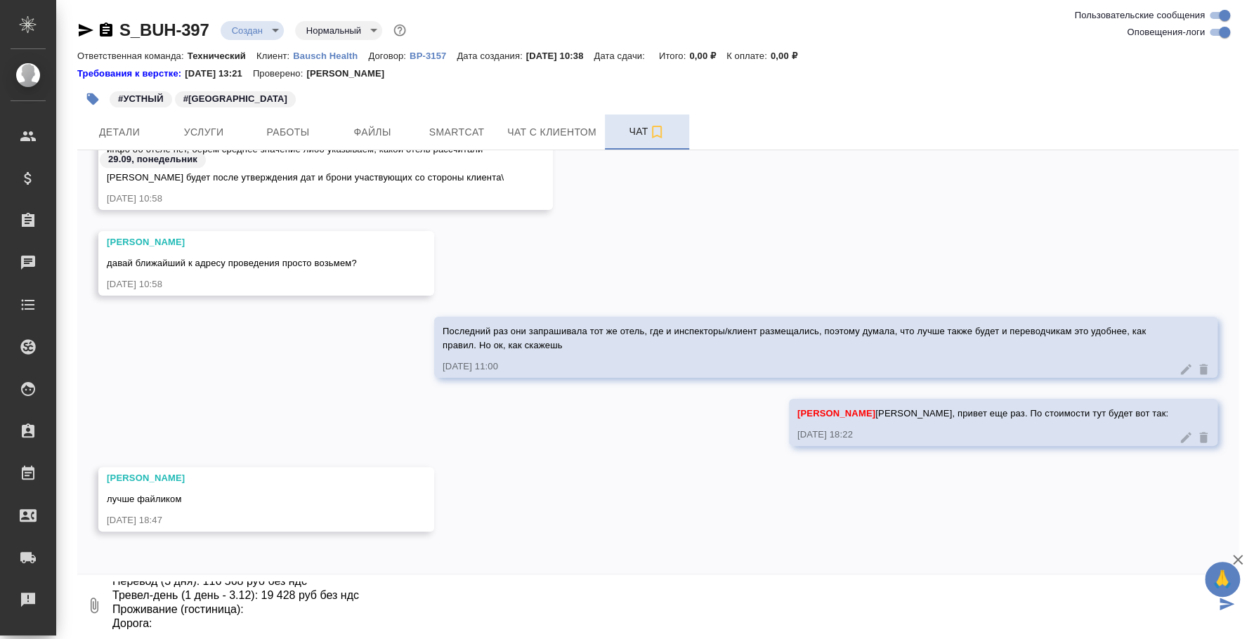
click at [258, 603] on textarea "Перевод (3 дня): 116 568 руб без ндс Тревел-день (1 день - 3.12): 19 428 руб бе…" at bounding box center [663, 606] width 1104 height 48
click at [224, 625] on textarea "Перевод (3 дня): 116 568 руб без ндс Тревел-день (1 день - 3.12): 19 428 руб бе…" at bounding box center [663, 606] width 1104 height 48
click at [257, 603] on textarea "Перевод (3 дня): 116 568 руб без ндс Тревел-день (1 день - 3.12): 19 428 руб бе…" at bounding box center [663, 606] width 1104 height 48
click at [241, 611] on textarea "Перевод (3 дня): 116 568 руб без ндс Тревел-день (1 день - 3.12): 19 428 руб бе…" at bounding box center [663, 606] width 1104 height 48
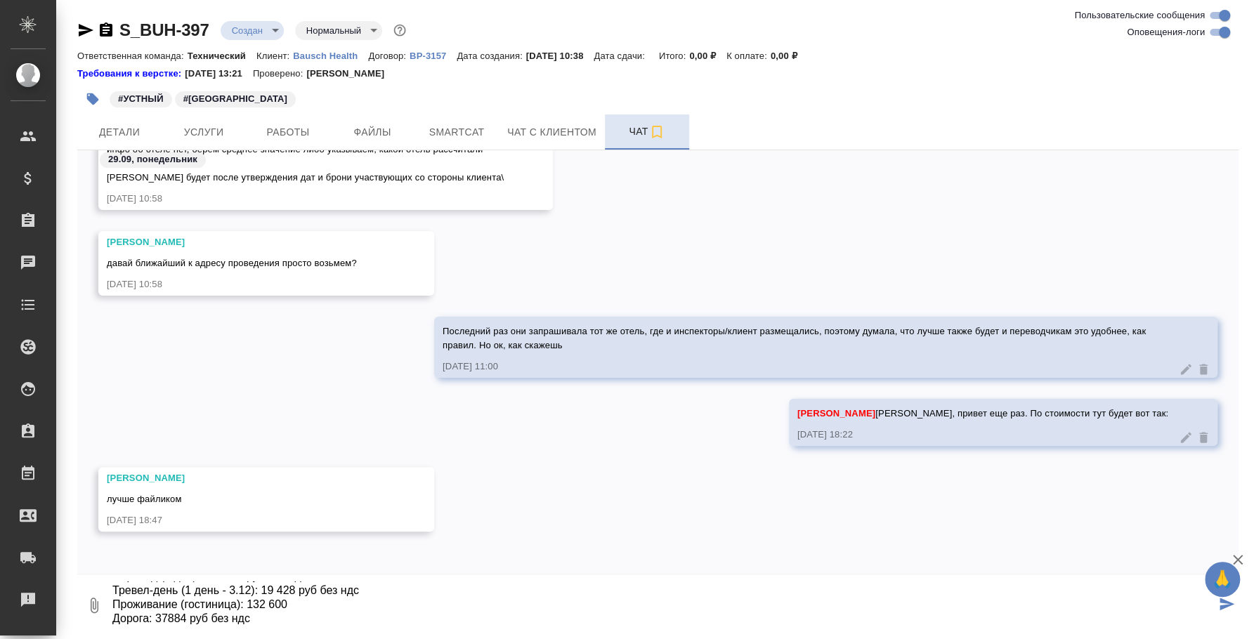
click at [162, 611] on textarea "Перевод (3 дня): 116 568 руб без ндс Тревел-день (1 день - 3.12): 19 428 руб бе…" at bounding box center [663, 606] width 1104 height 48
click at [308, 596] on textarea "Перевод (3 дня): 116 568 руб без ндс Тревел-день (1 день - 3.12): 19 428 руб бе…" at bounding box center [663, 606] width 1104 height 48
click at [289, 613] on textarea "Перевод (3 дня): 116 568 руб без ндс Тревел-день (1 день - 3.12): 19 428 руб бе…" at bounding box center [663, 606] width 1104 height 48
click at [411, 609] on textarea "Перевод (3 дня): 116 568 руб без ндс Тревел-день (1 день - 3.12): 19 428 руб бе…" at bounding box center [663, 606] width 1104 height 48
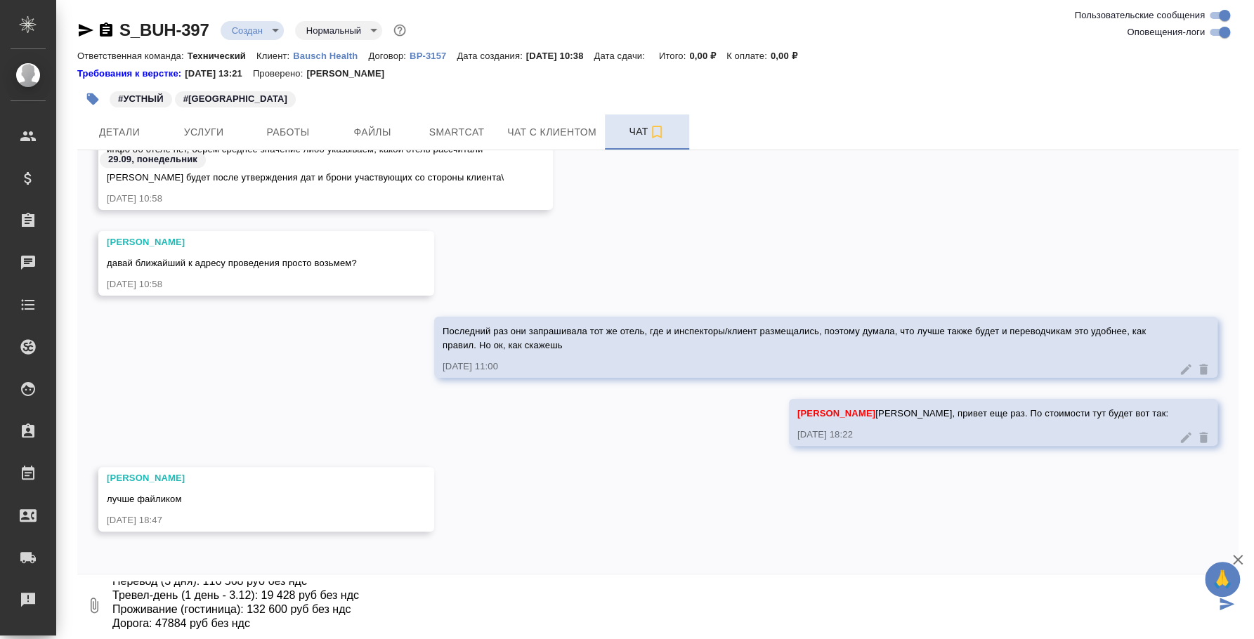
scroll to position [15, 0]
click at [269, 617] on textarea "Перевод (3 дня): 116 568 руб без ндс Тревел-день (1 день - 3.12): 19 428 руб бе…" at bounding box center [663, 606] width 1104 height 48
click at [274, 618] on textarea "Перевод (3 дня): 116 568 руб без ндс Тревел-день (1 день - 3.12): 19 428 руб бе…" at bounding box center [663, 606] width 1104 height 48
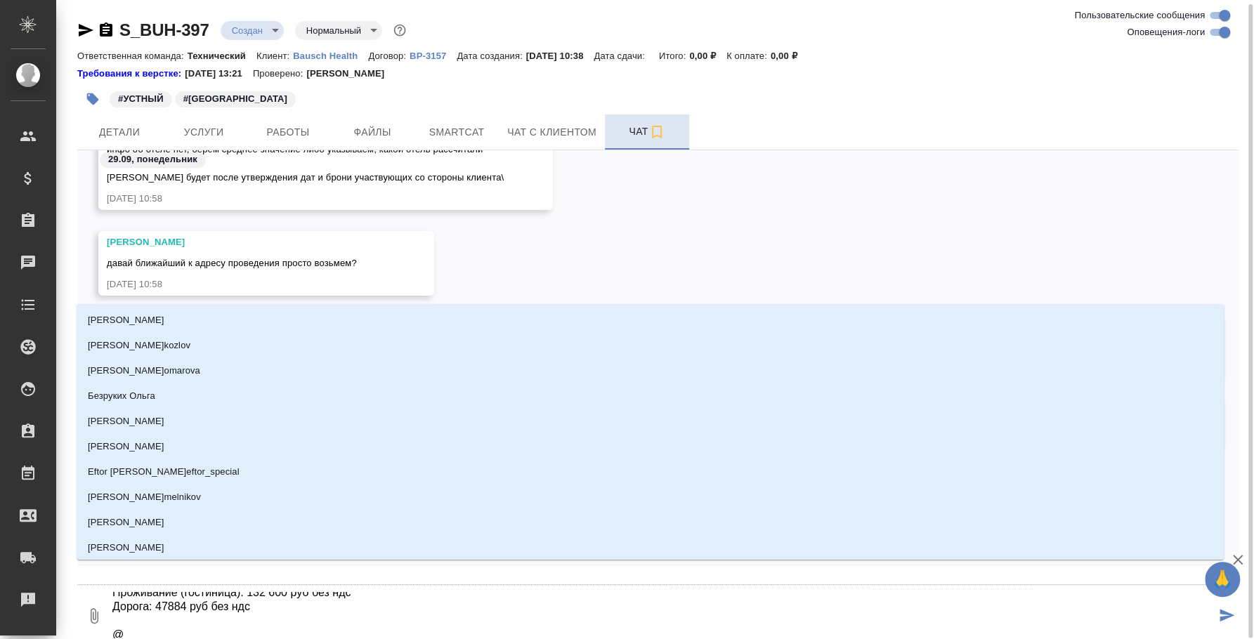
scroll to position [2, 0]
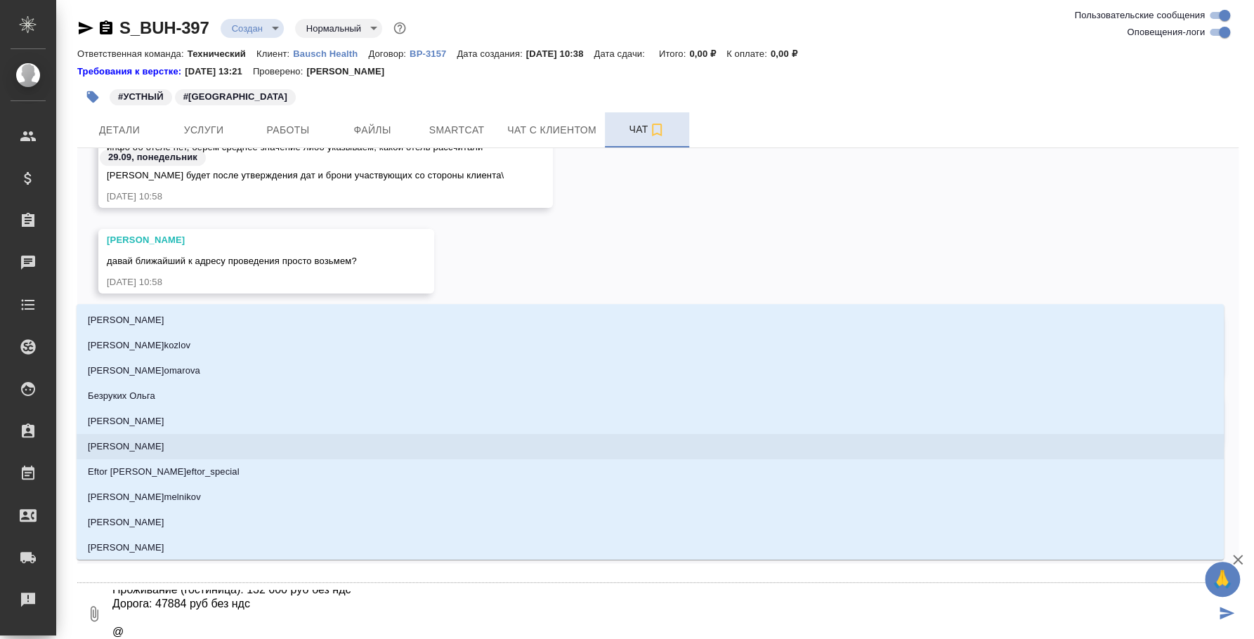
type textarea "Перевод (3 дня): 116 568 руб без ндс Тревел-день (1 день - 3.12): 19 428 руб бе…"
type input "н"
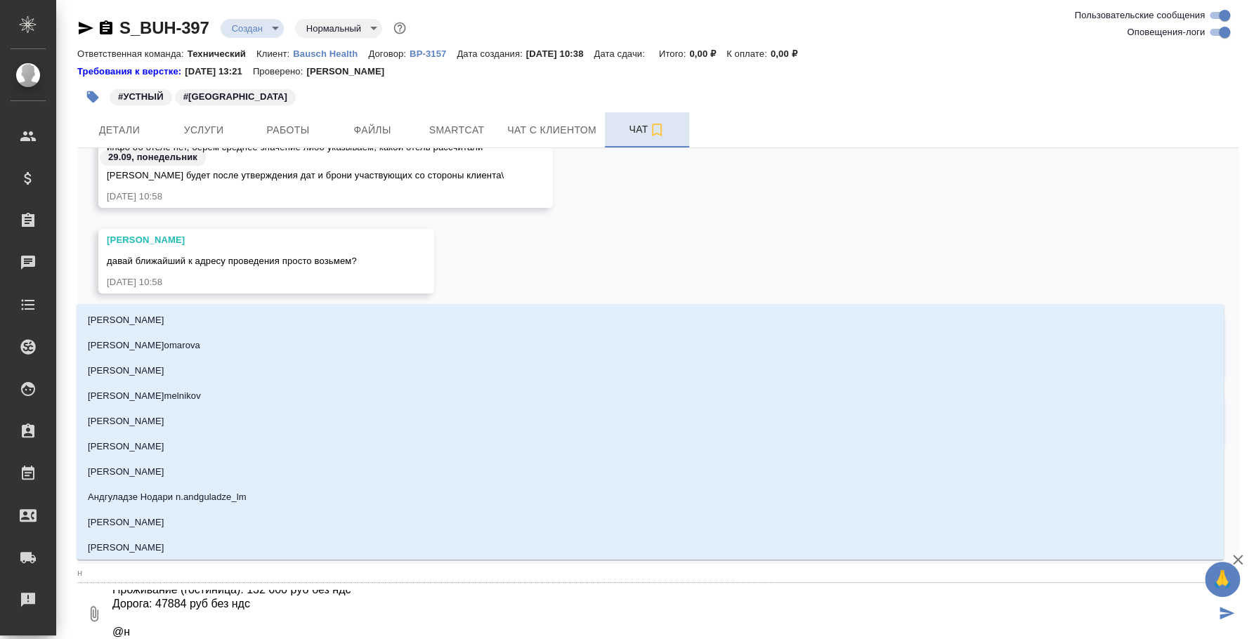
type textarea "Перевод (3 дня): 116 568 руб без ндс Тревел-день (1 день - 3.12): 19 428 руб бе…"
type input "ни"
type textarea "Перевод (3 дня): 116 568 руб без ндс Тревел-день (1 день - 3.12): 19 428 руб бе…"
type input "ник"
type textarea "Перевод (3 дня): 116 568 руб без ндс Тревел-день (1 день - 3.12): 19 428 руб бе…"
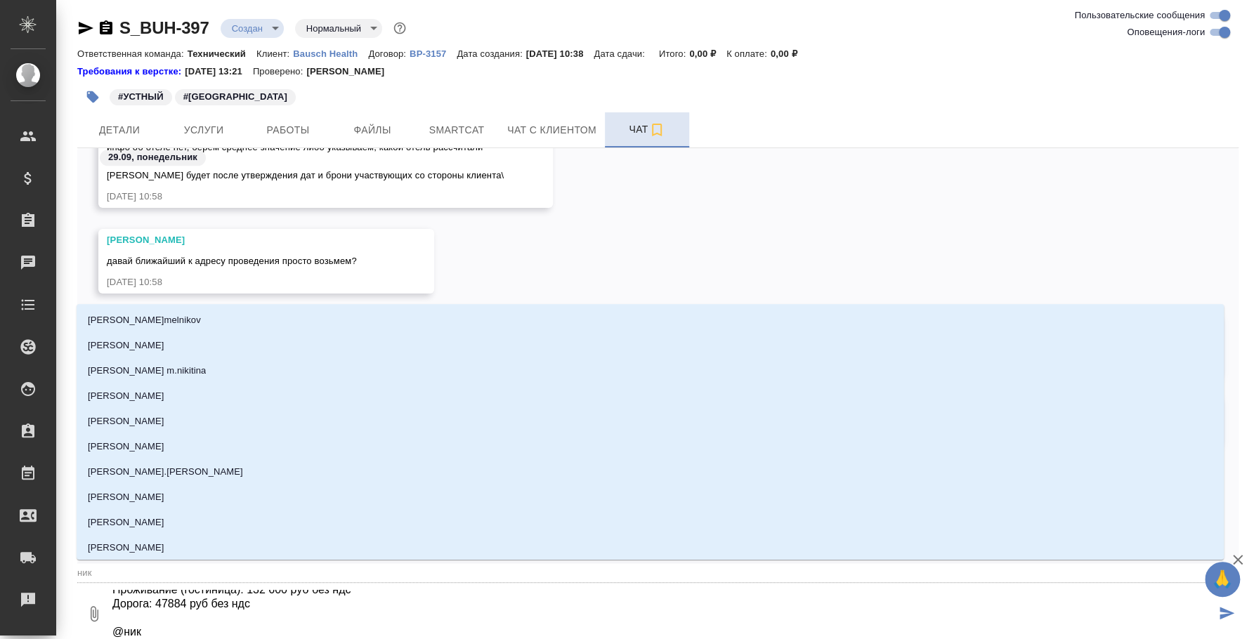
type input "ники"
type textarea "Перевод (3 дня): 116 568 руб без ндс Тревел-день (1 день - 3.12): 19 428 руб бе…"
type input "никиф"
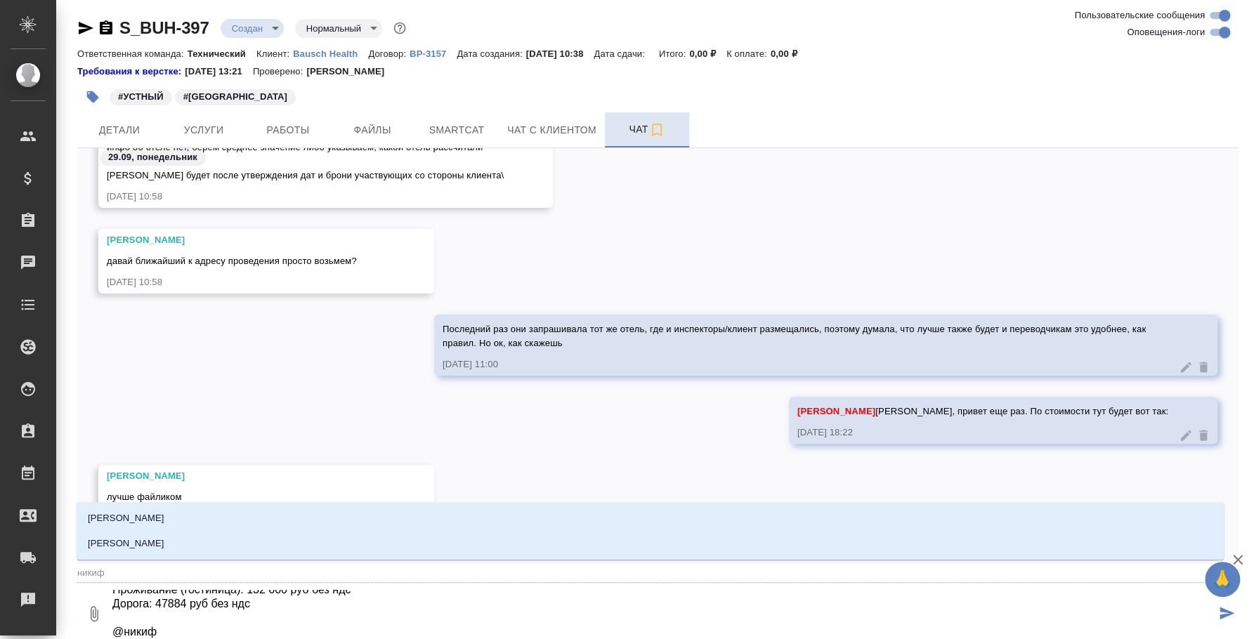
type textarea "Перевод (3 дня): 116 568 руб без ндс Тревел-день (1 день - 3.12): 19 428 руб бе…"
type input "никифо"
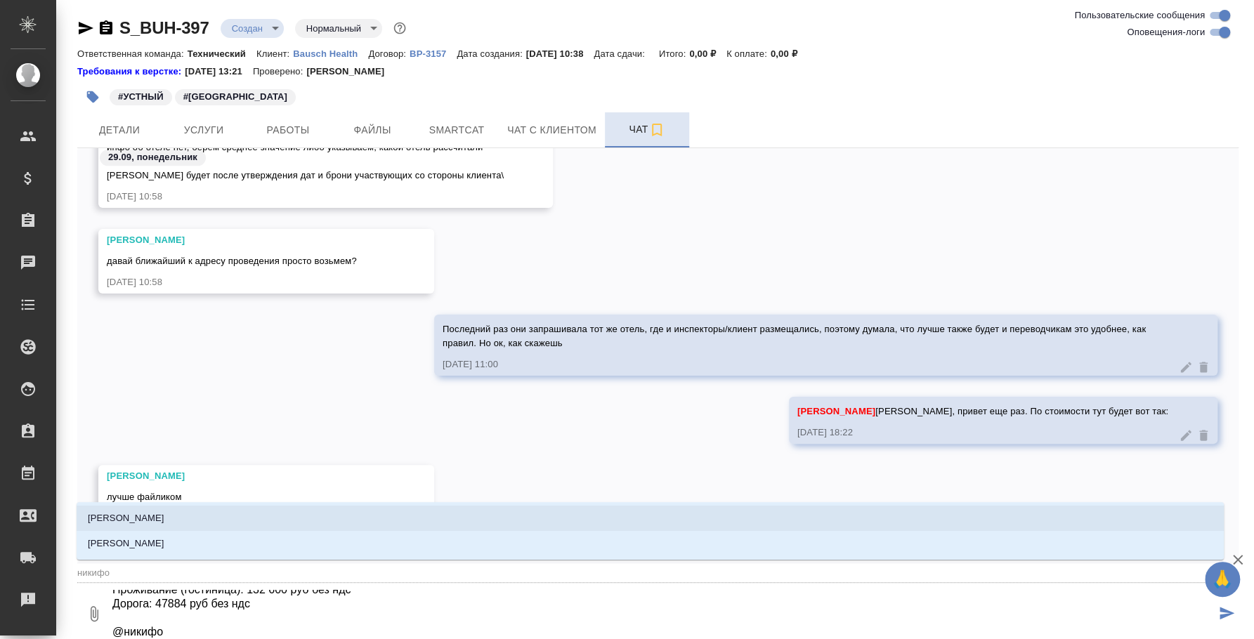
click at [384, 527] on li "[PERSON_NAME]" at bounding box center [650, 518] width 1147 height 25
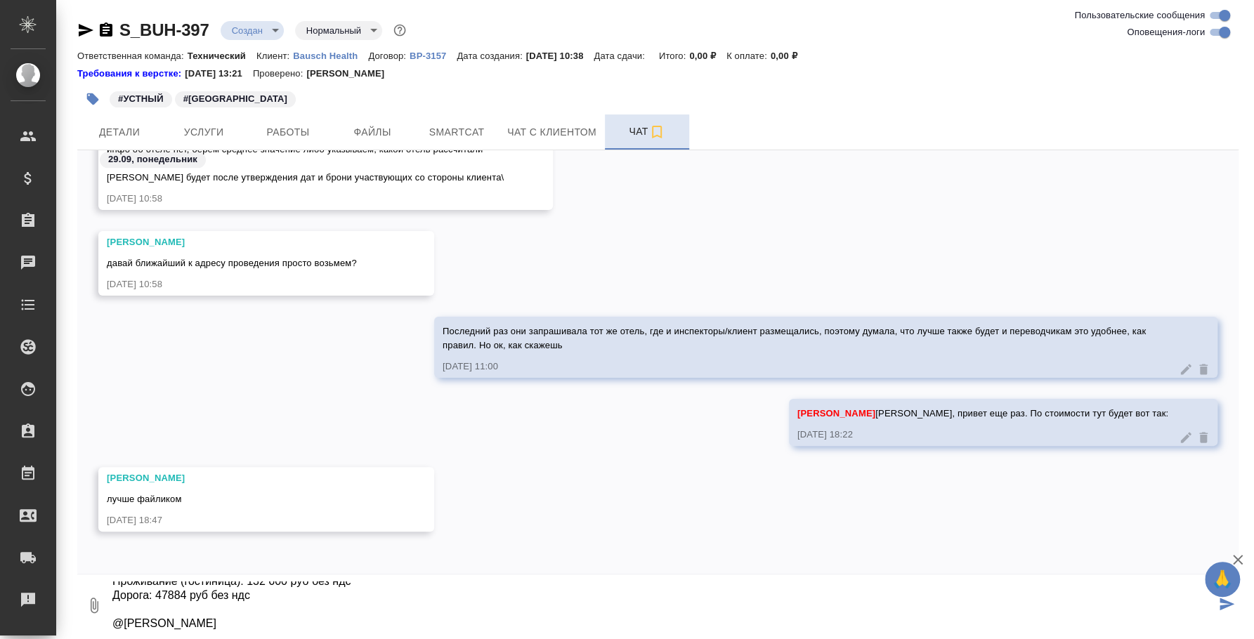
type textarea "Перевод (3 дня): 116 568 руб без ндс Тревел-день (1 день - 3.12): 19 428 руб бе…"
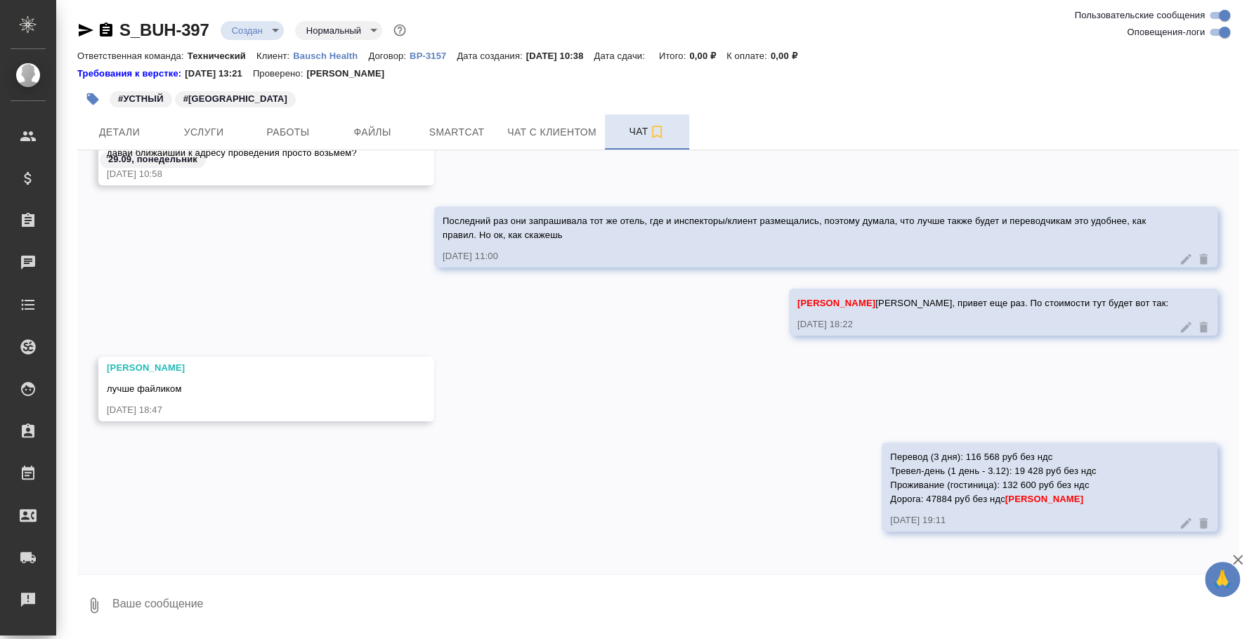
click at [1179, 523] on div at bounding box center [1195, 523] width 32 height 14
click at [1181, 523] on icon at bounding box center [1186, 523] width 11 height 11
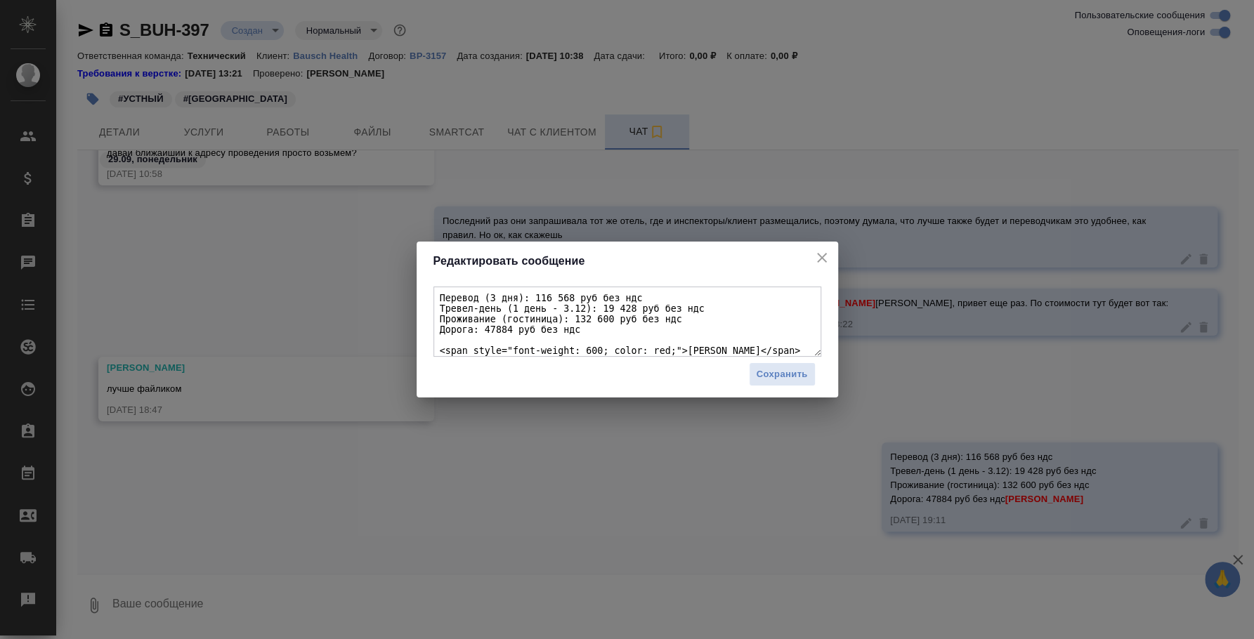
click at [594, 329] on textarea "Перевод (3 дня): 116 568 руб без ндс Тревел-день (1 день - 3.12): 19 428 руб бе…" at bounding box center [627, 322] width 388 height 70
type textarea "Перевод (3 дня): 116 568 руб без ндс Тревел-день (1 день - 3.12): 19 428 руб бе…"
click at [777, 367] on span "Сохранить" at bounding box center [782, 375] width 51 height 16
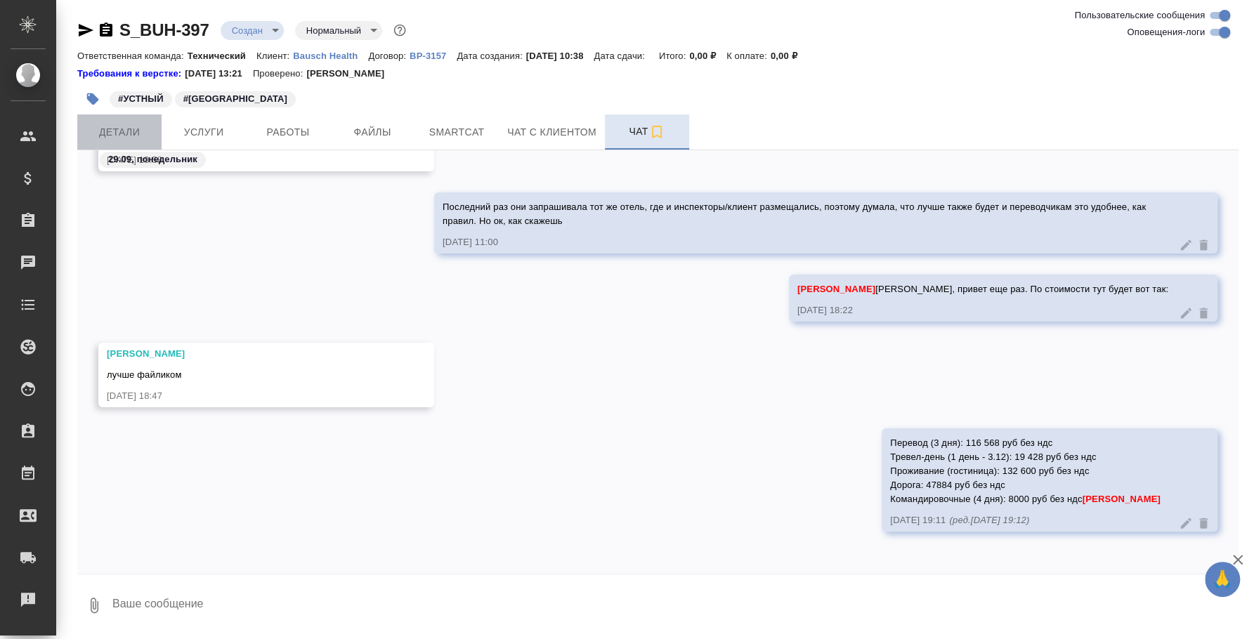
click at [99, 148] on button "Детали" at bounding box center [119, 131] width 84 height 35
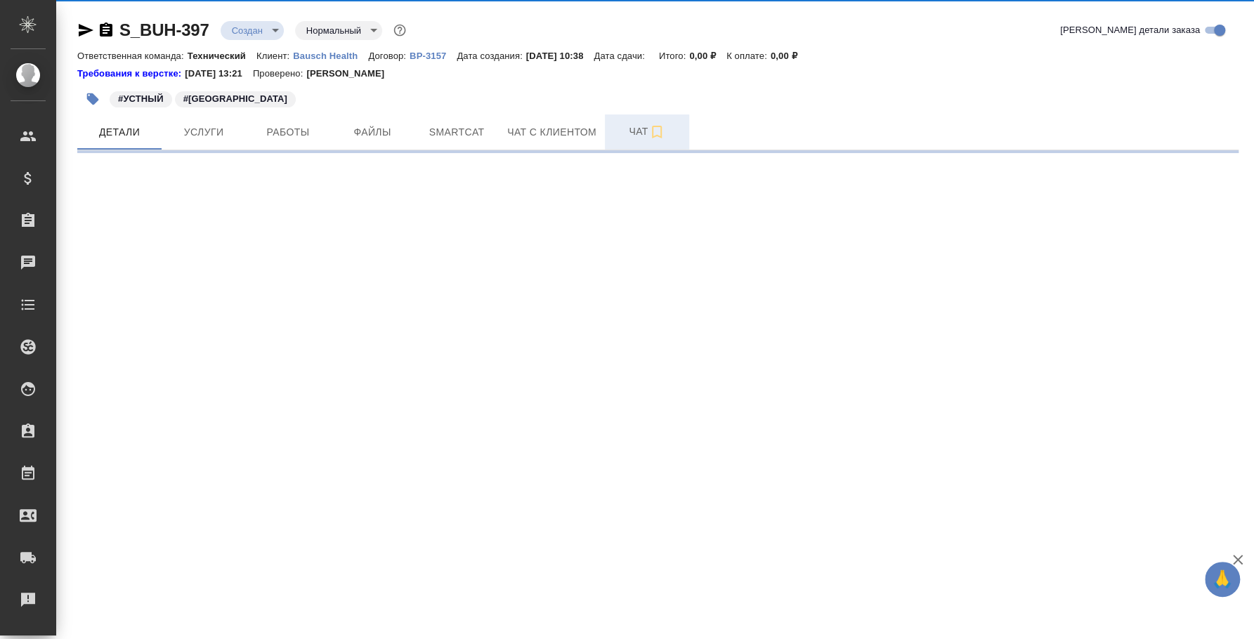
select select "RU"
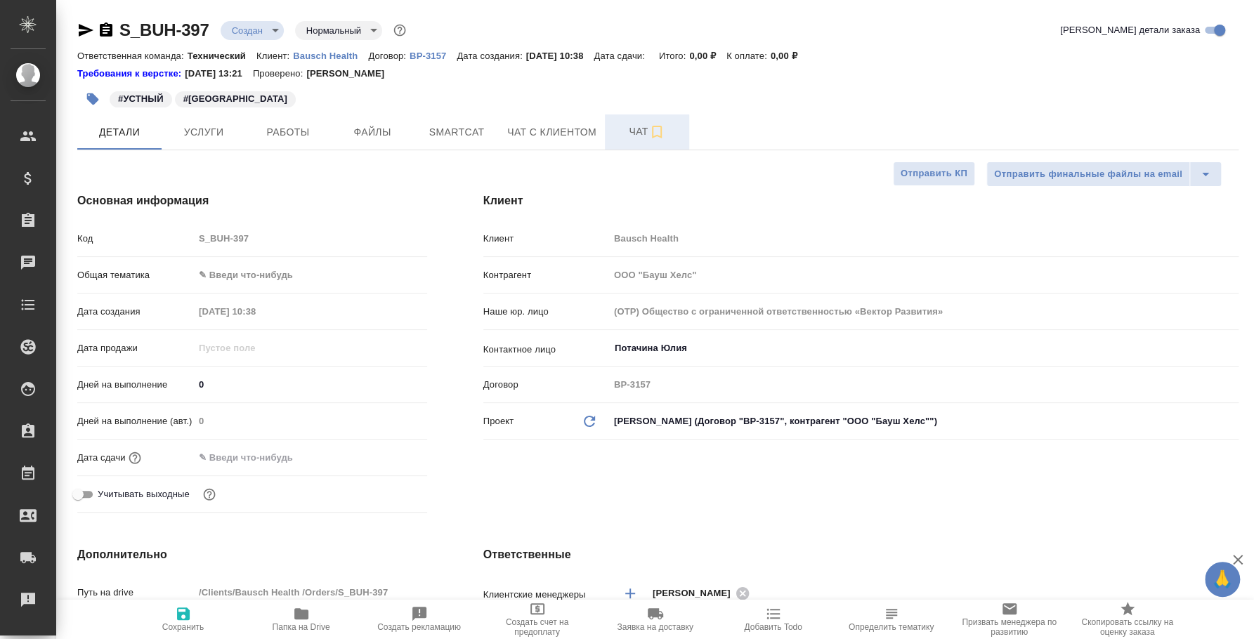
type textarea "x"
click at [622, 130] on span "Чат" at bounding box center [646, 132] width 67 height 18
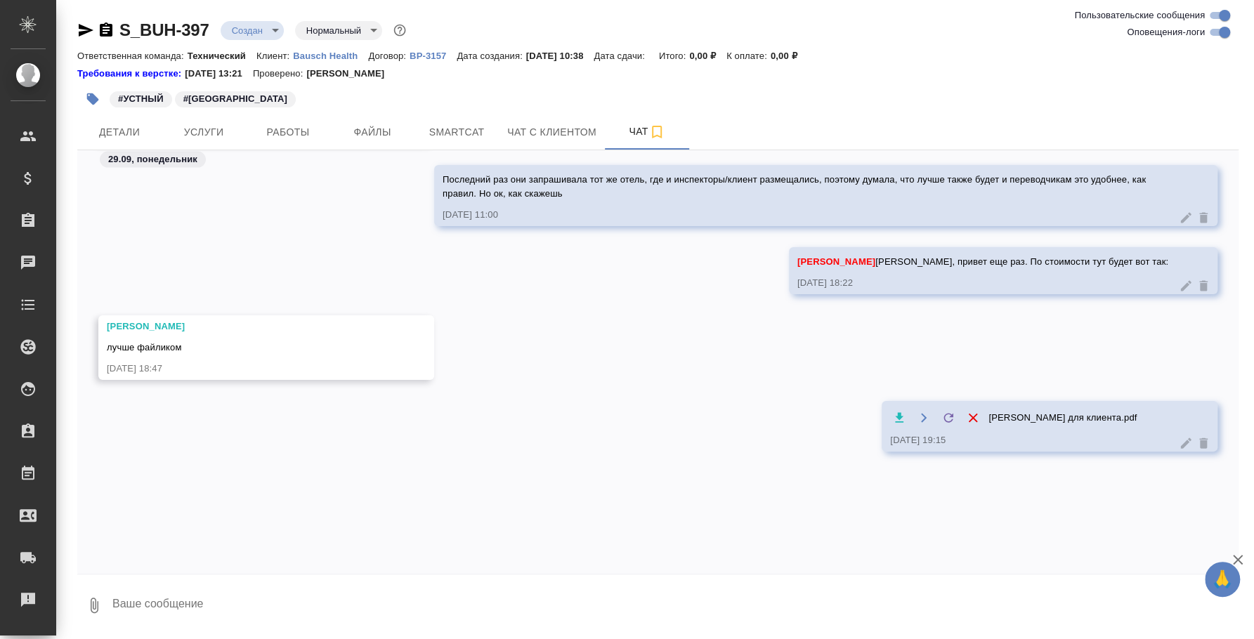
scroll to position [2033, 0]
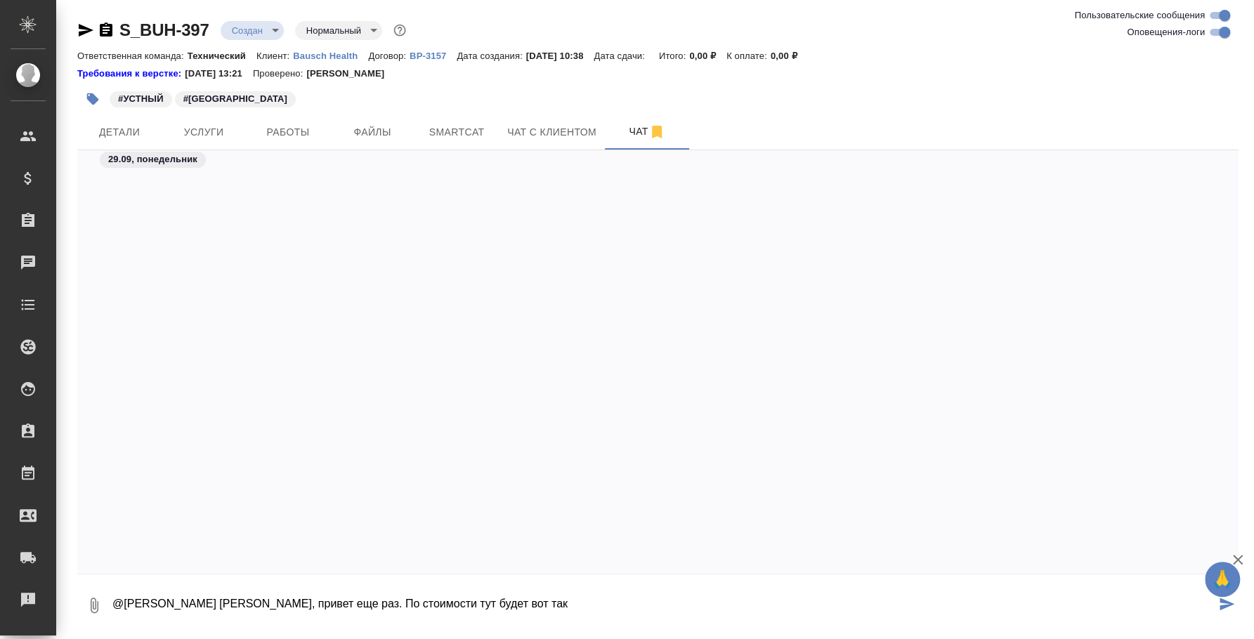
scroll to position [1324, 0]
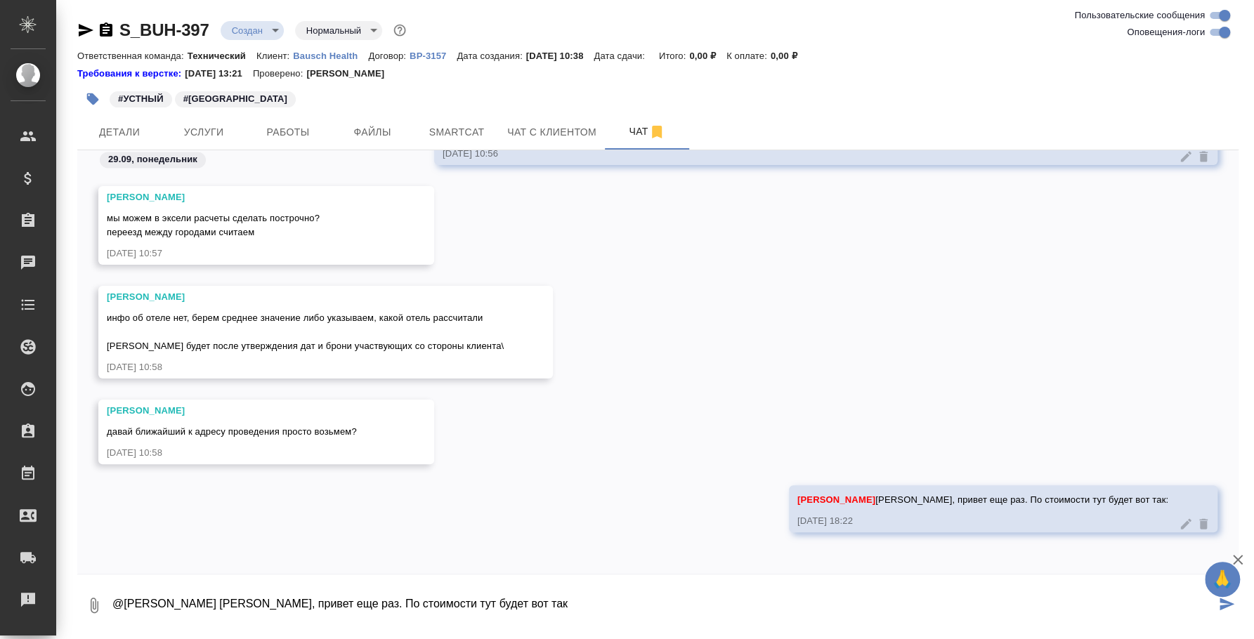
drag, startPoint x: 550, startPoint y: 609, endPoint x: -42, endPoint y: 389, distance: 631.6
click at [0, 389] on html "🙏 .cls-1 fill:#fff; AWATERA Fedotova Irina Клиенты Спецификации Заказы 0 Чаты T…" at bounding box center [627, 319] width 1254 height 639
paste textarea "Перевод (3 дня): Тревел-день (1 день - 3.12): Проживание (гостиница): Дорога:"
click at [252, 610] on textarea "Перевод (3 дня): Тревел-день (1 день - 3.12): Проживание (гостиница): Дорога:" at bounding box center [663, 606] width 1104 height 48
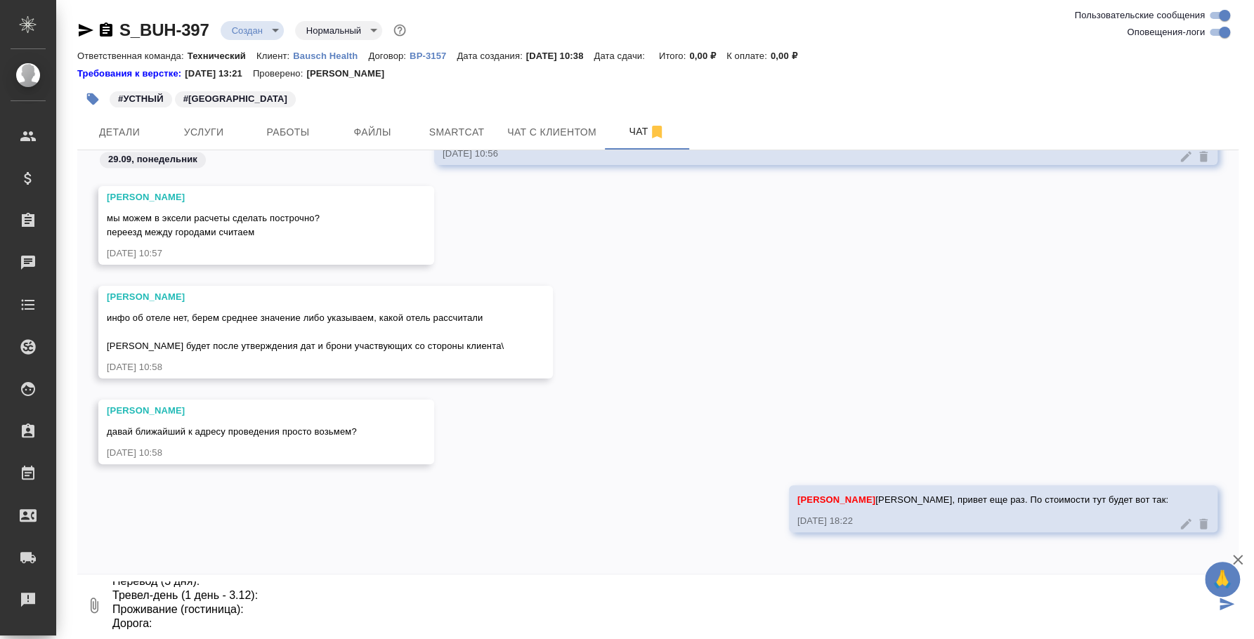
click at [227, 620] on textarea "Перевод (3 дня): Тревел-день (1 день - 3.12): Проживание (гостиница): Дорога:" at bounding box center [663, 606] width 1104 height 48
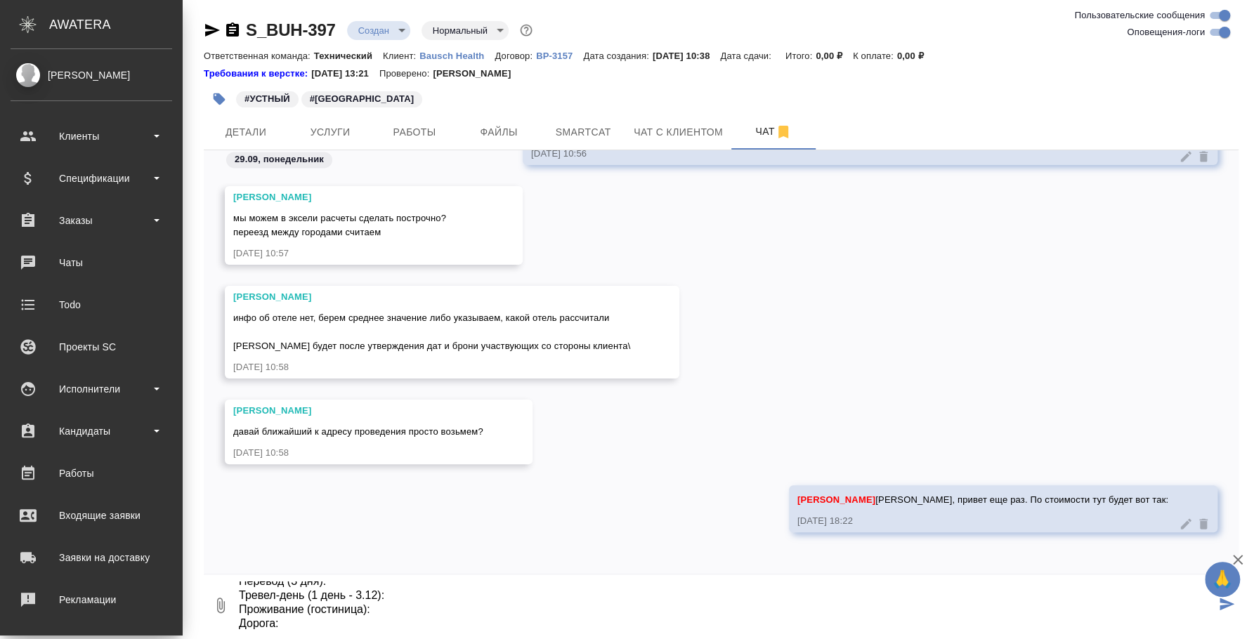
type textarea "Перевод (3 дня): Тревел-день (1 день - 3.12): Проживание (гостиница): Дорога:"
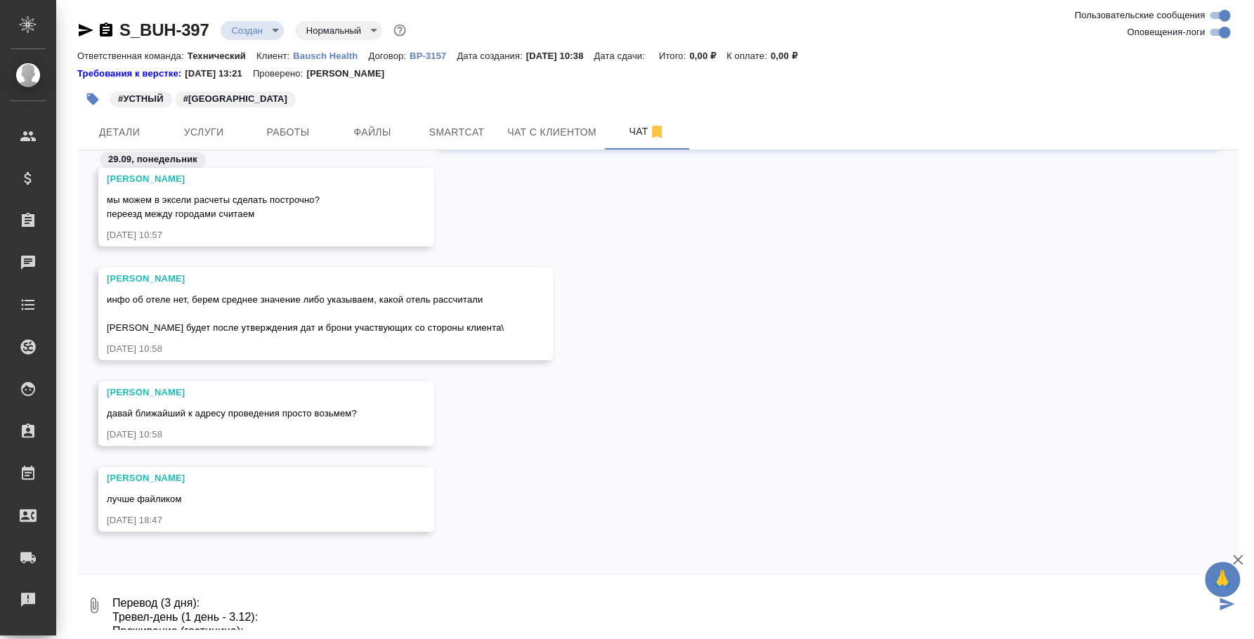
scroll to position [0, 0]
click at [216, 596] on textarea "Перевод (3 дня): Тревел-день (1 день - 3.12): Проживание (гостиница): Дорога:" at bounding box center [663, 606] width 1104 height 48
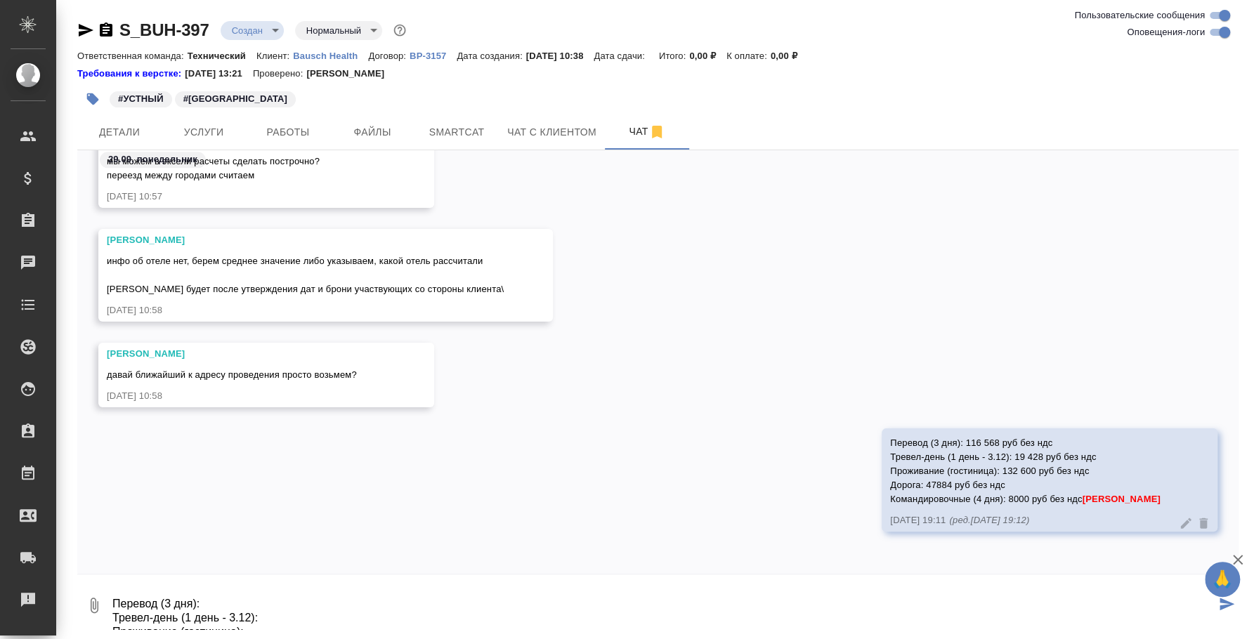
drag, startPoint x: 177, startPoint y: 624, endPoint x: -40, endPoint y: 296, distance: 393.9
click at [0, 296] on html "🙏 .cls-1 fill:#fff; AWATERA Fedotova Irina Клиенты Спецификации Заказы 0 Чаты T…" at bounding box center [627, 319] width 1254 height 639
click at [91, 598] on icon "button" at bounding box center [95, 605] width 8 height 15
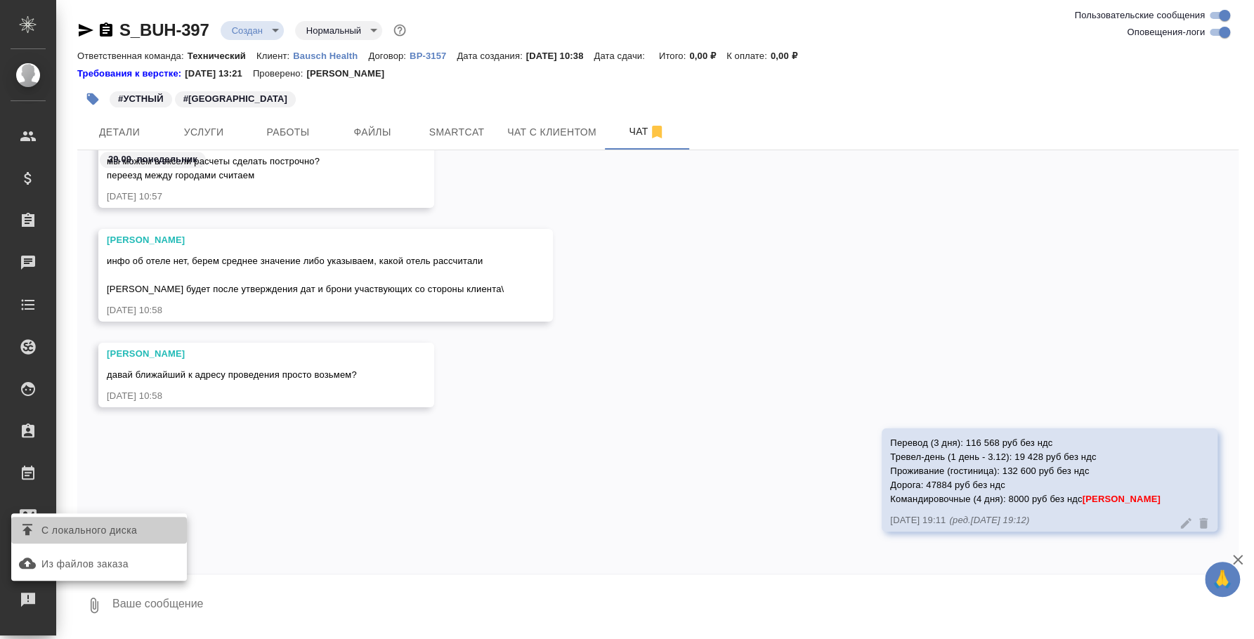
click at [114, 529] on span "С локального диска" at bounding box center [89, 531] width 96 height 18
click at [0, 0] on input "С локального диска" at bounding box center [0, 0] width 0 height 0
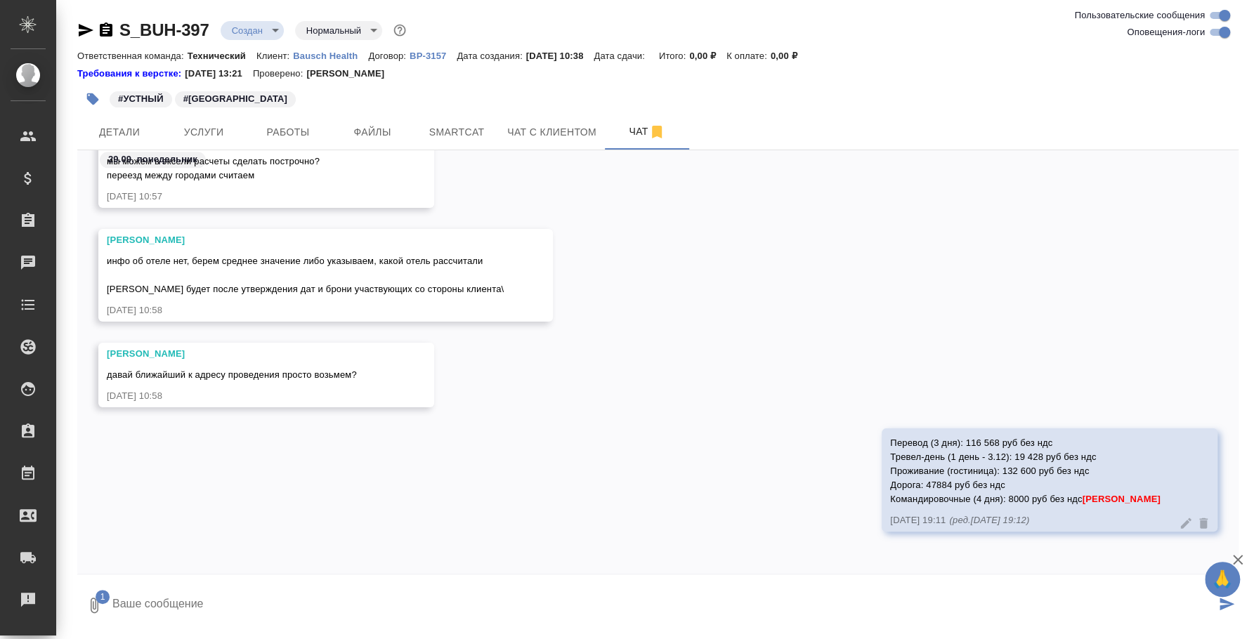
click at [1222, 608] on icon "submit" at bounding box center [1226, 604] width 15 height 13
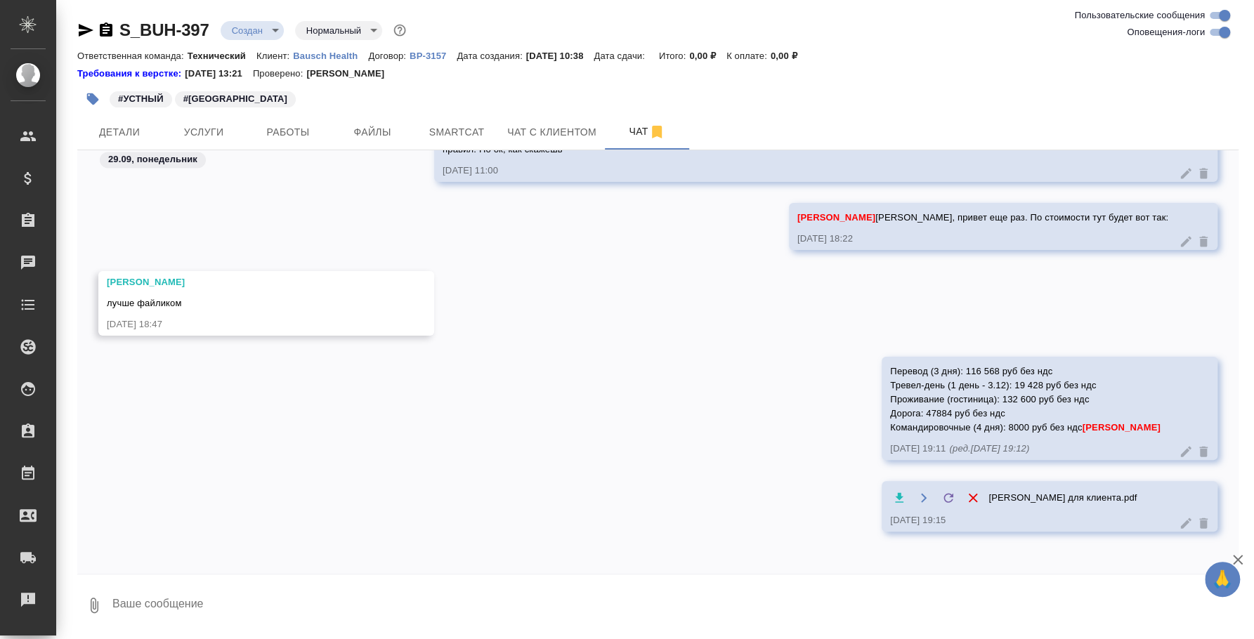
scroll to position [1401, 0]
click at [91, 597] on icon "button" at bounding box center [94, 605] width 17 height 17
click at [100, 537] on span "С локального диска" at bounding box center [89, 531] width 96 height 18
click at [0, 0] on input "С локального диска" at bounding box center [0, 0] width 0 height 0
click at [1222, 606] on icon "submit" at bounding box center [1226, 604] width 15 height 13
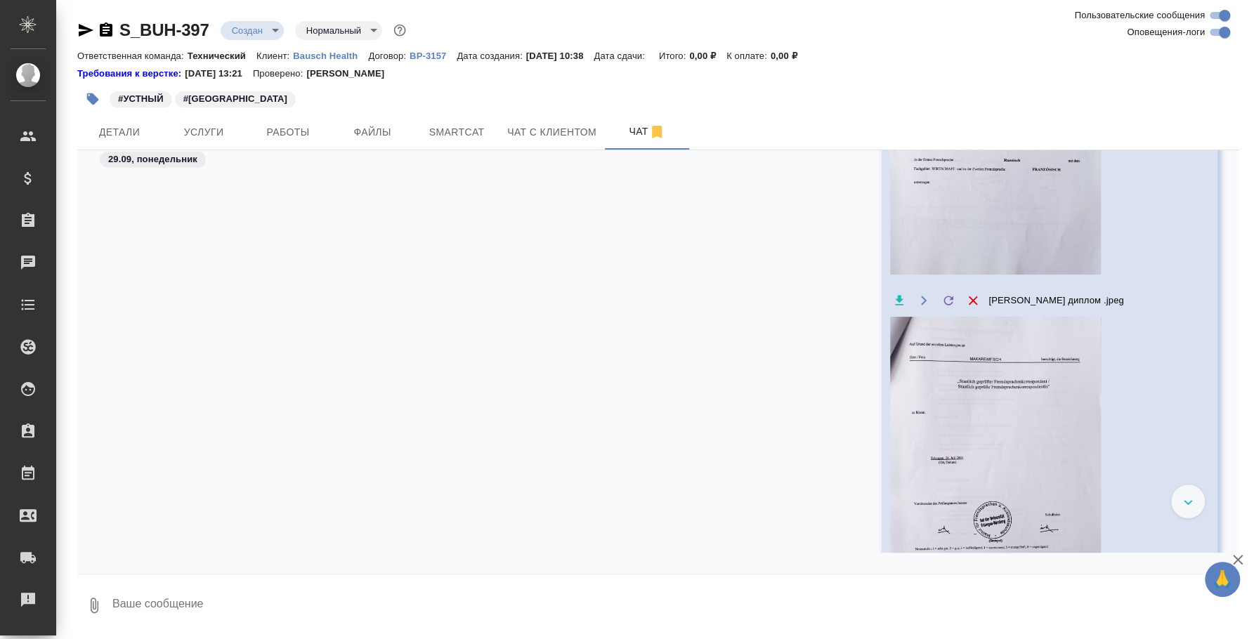
scroll to position [2129, 0]
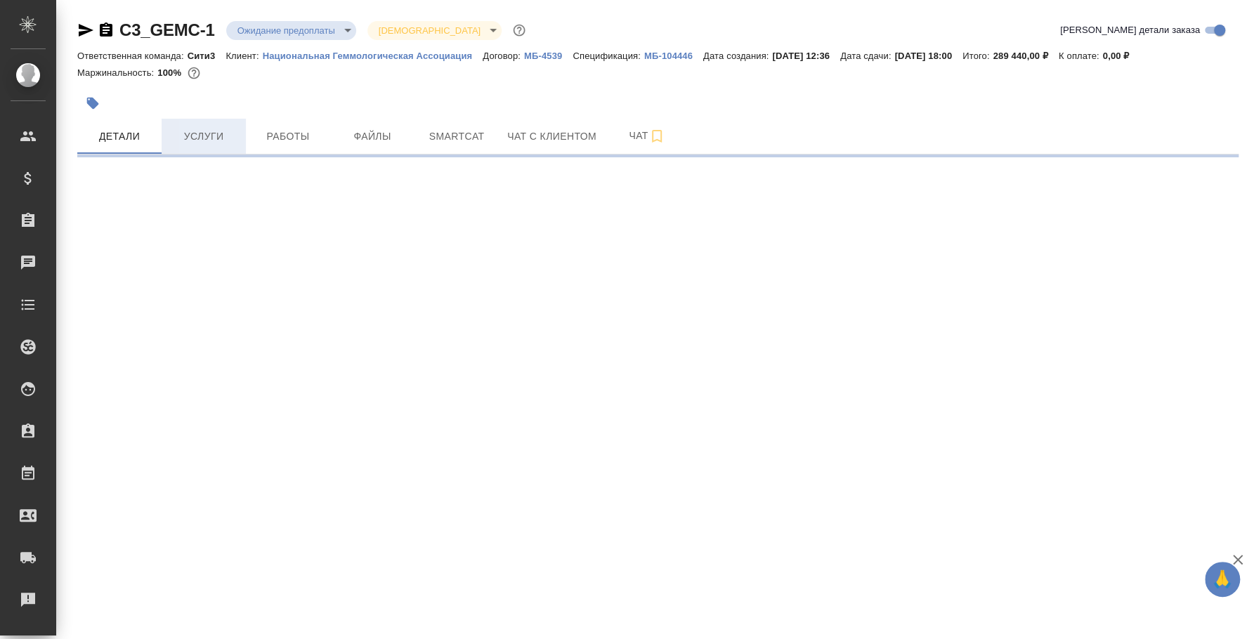
select select "RU"
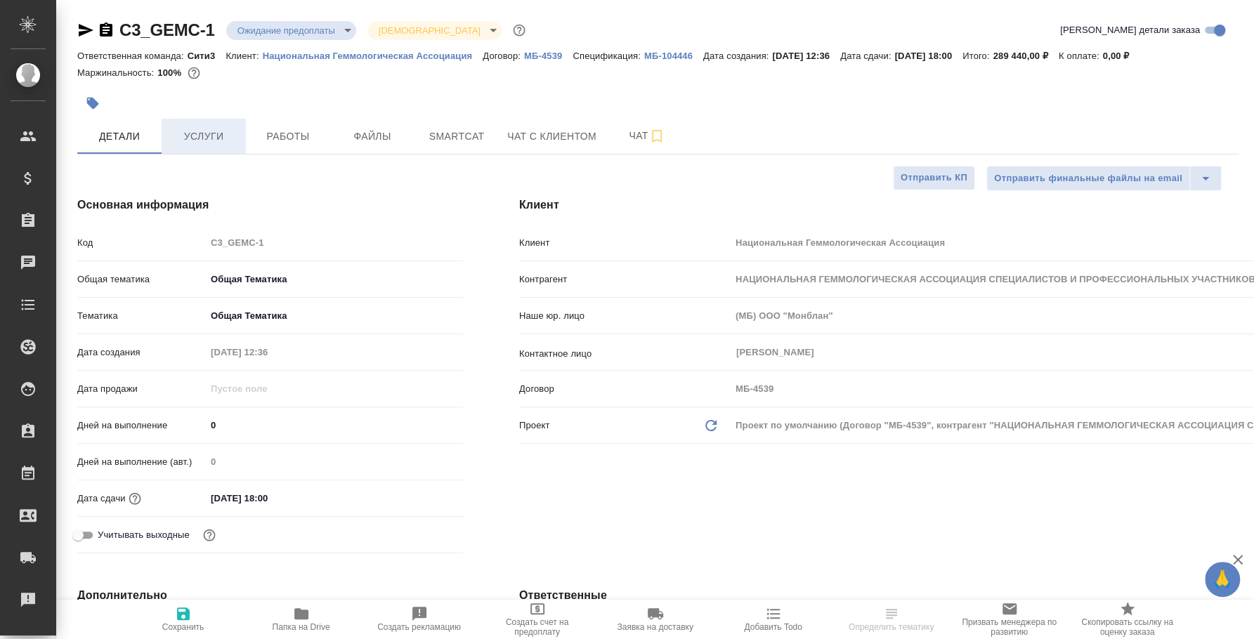
type textarea "x"
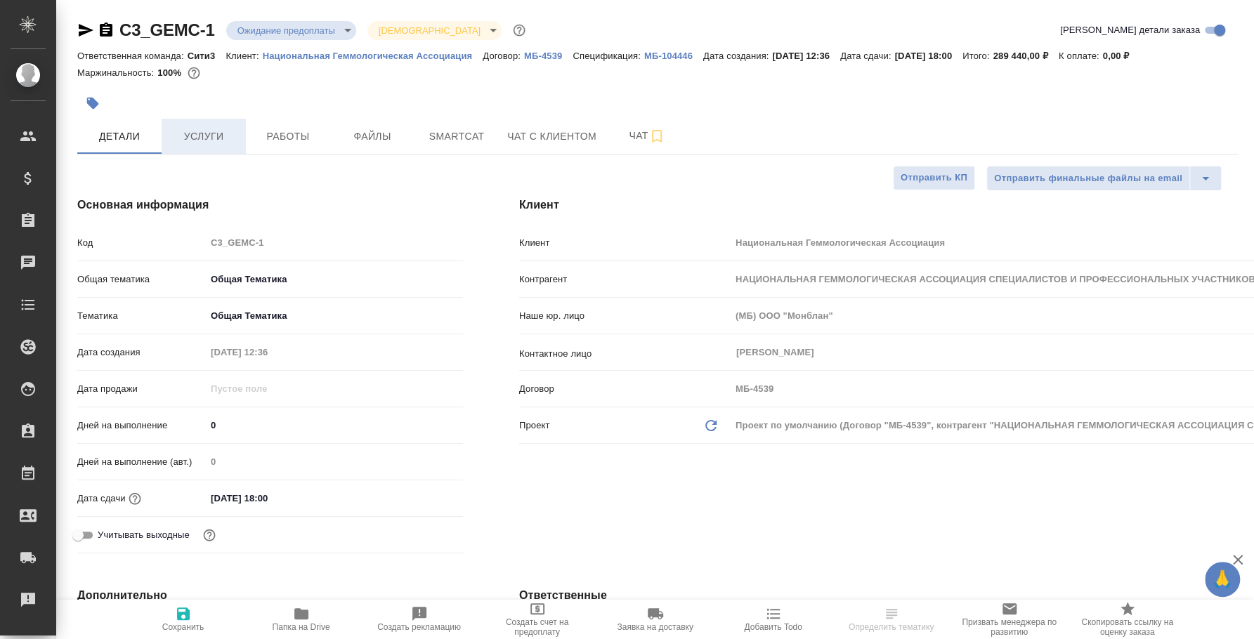
type textarea "x"
click at [203, 146] on button "Услуги" at bounding box center [204, 136] width 84 height 35
type textarea "x"
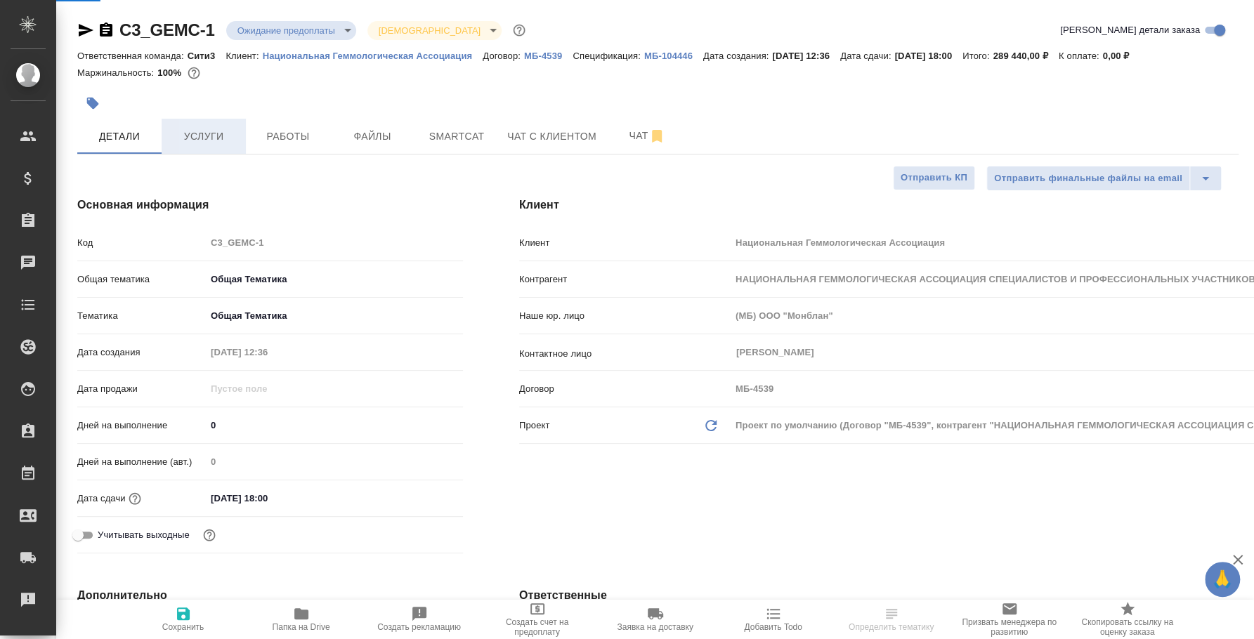
type input "[PERSON_NAME]"
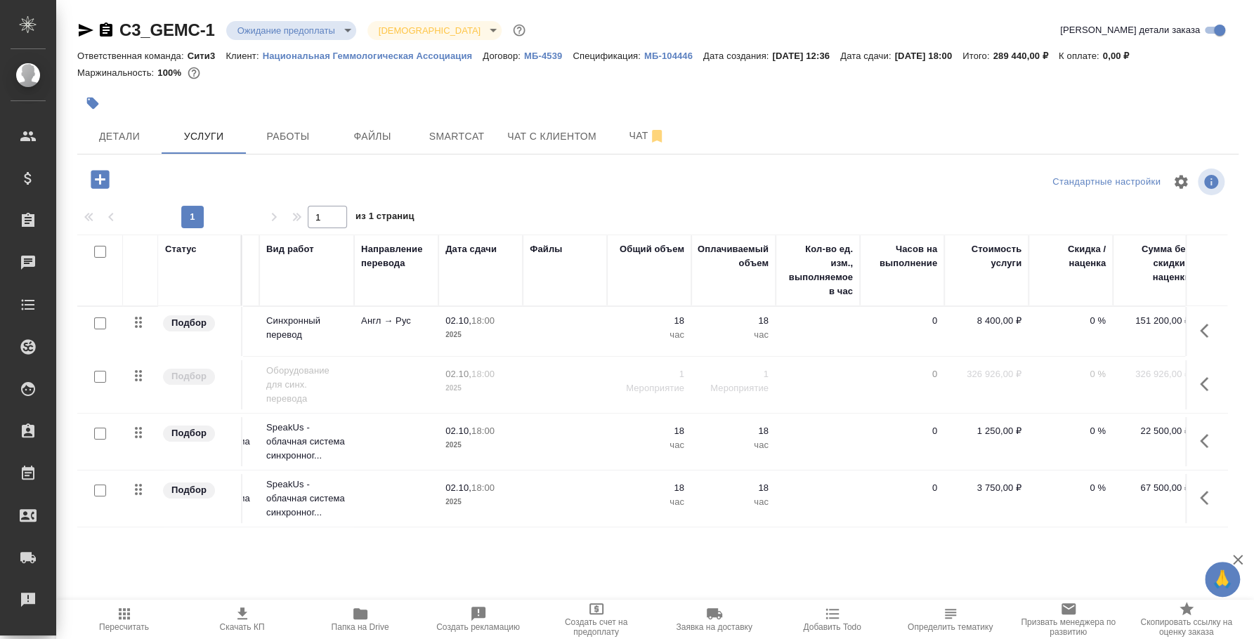
scroll to position [0, 188]
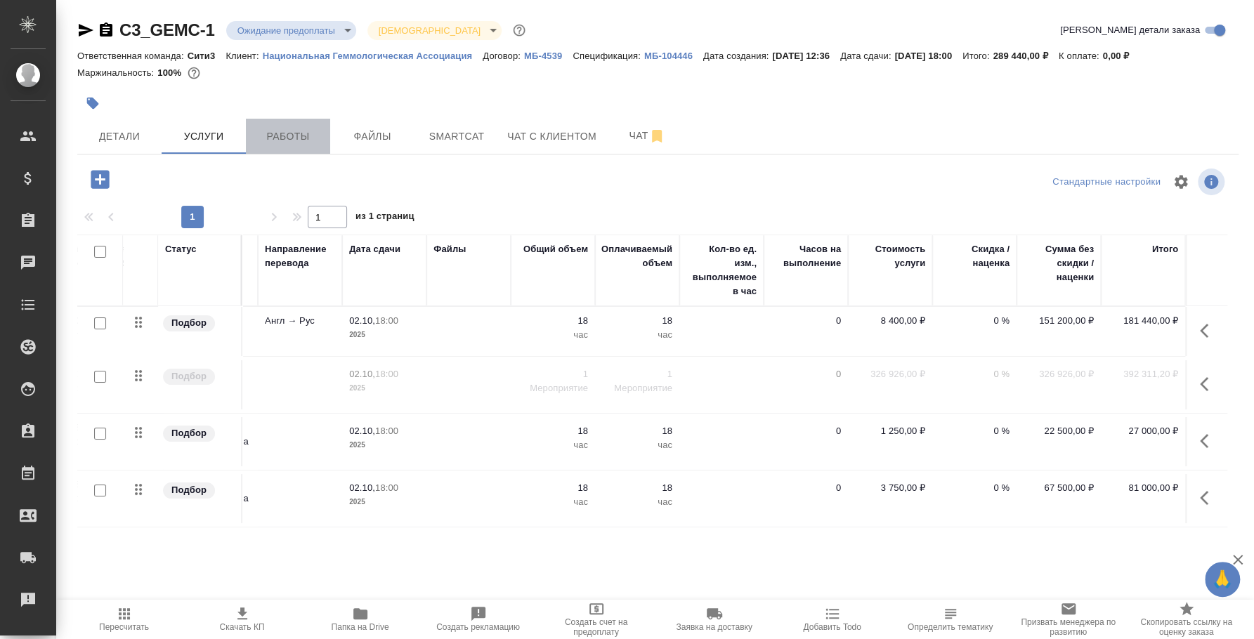
click at [277, 129] on span "Работы" at bounding box center [287, 137] width 67 height 18
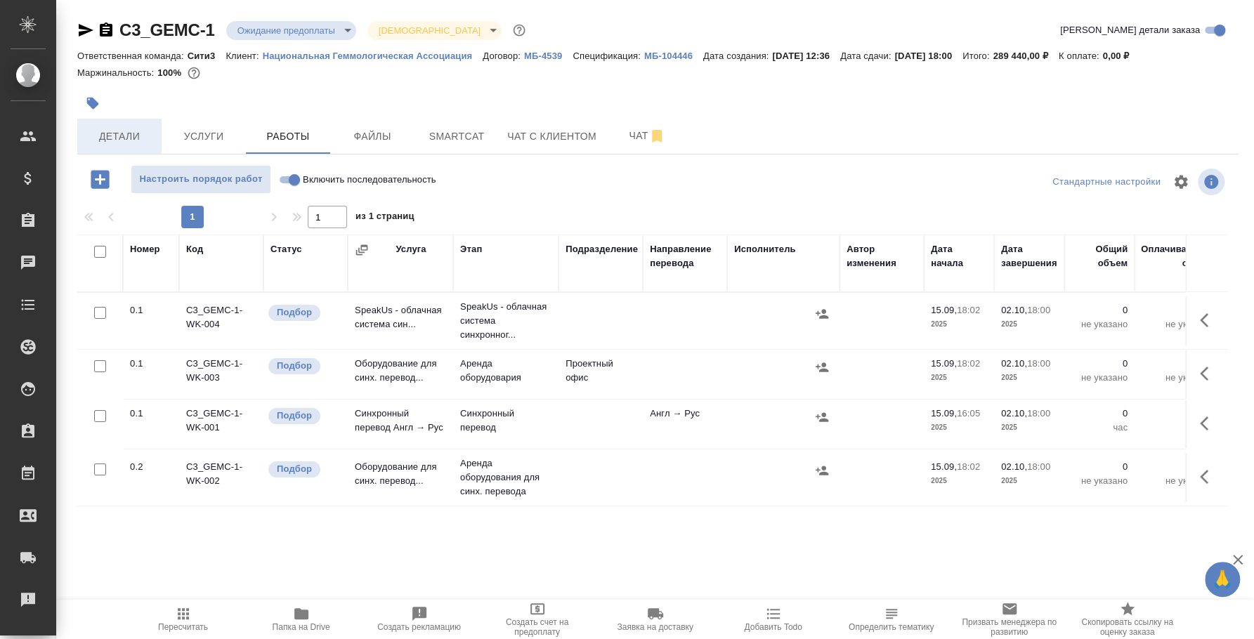
click at [143, 131] on span "Детали" at bounding box center [119, 137] width 67 height 18
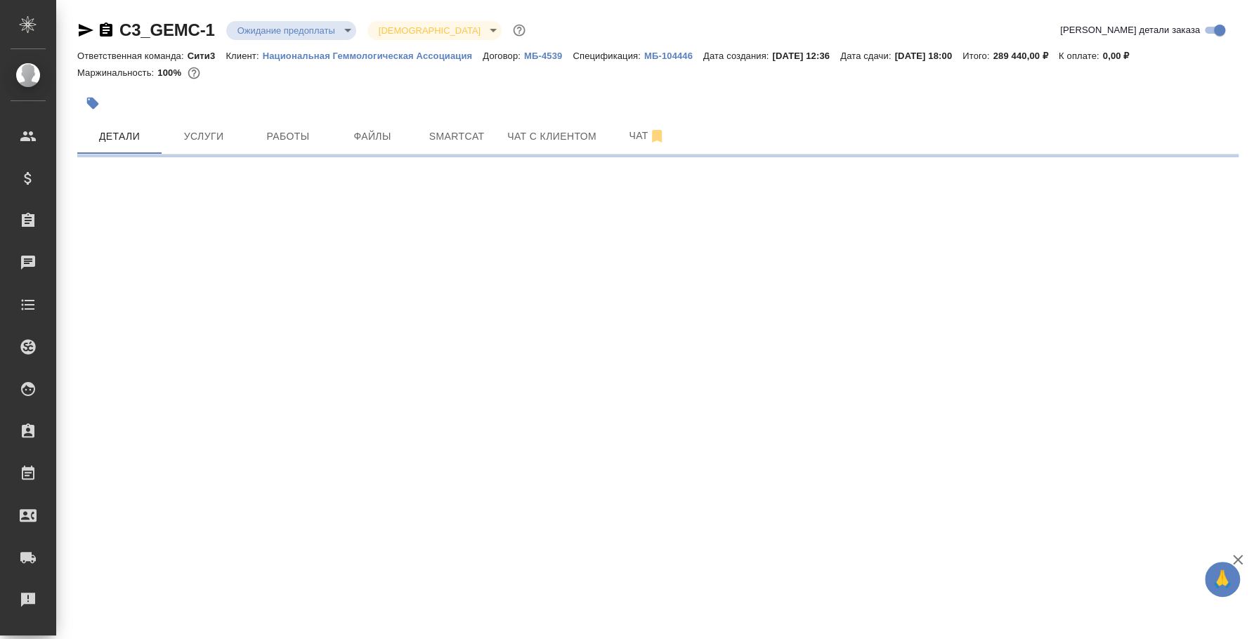
select select "RU"
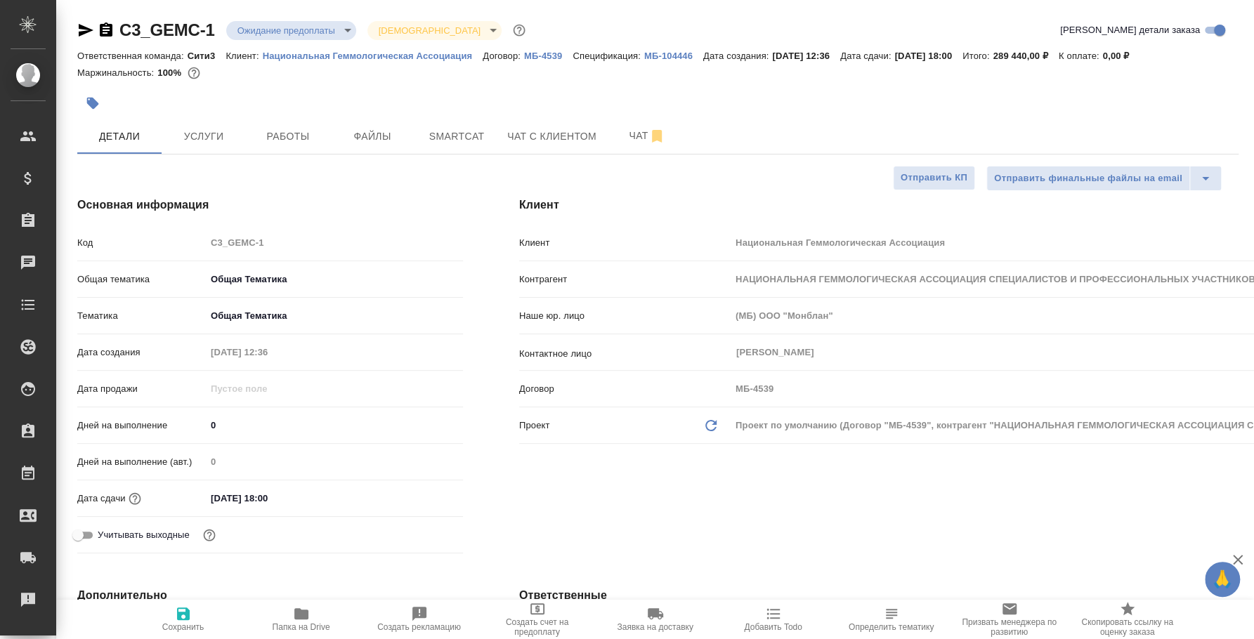
type textarea "x"
click at [204, 136] on span "Услуги" at bounding box center [203, 137] width 67 height 18
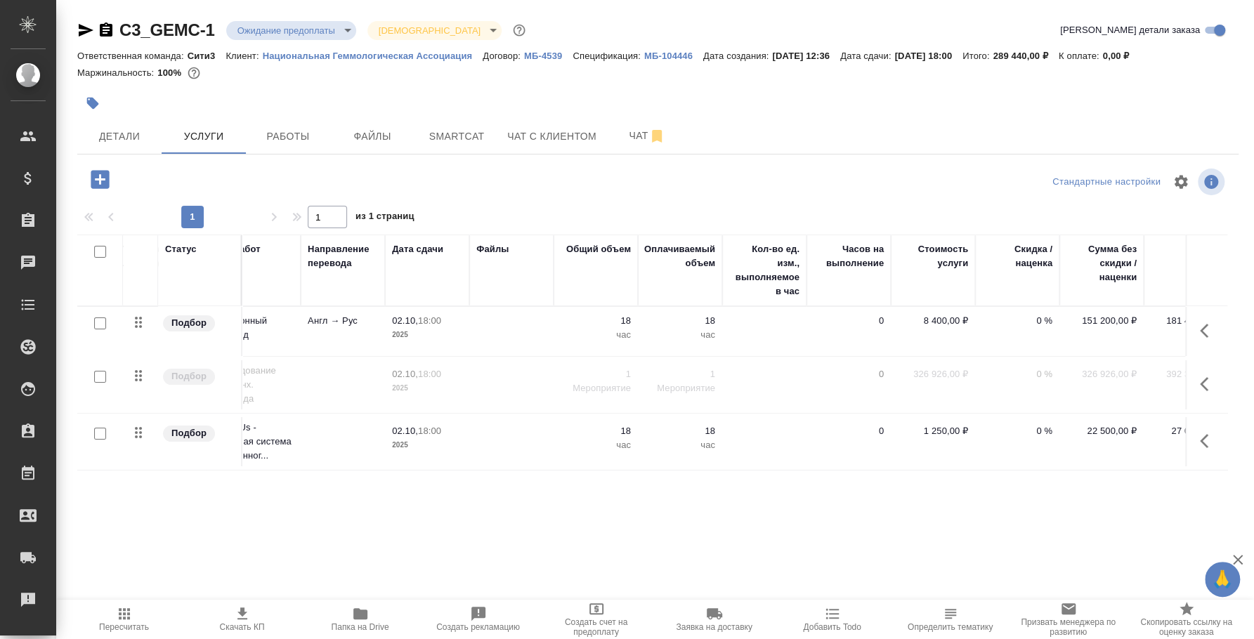
scroll to position [0, 174]
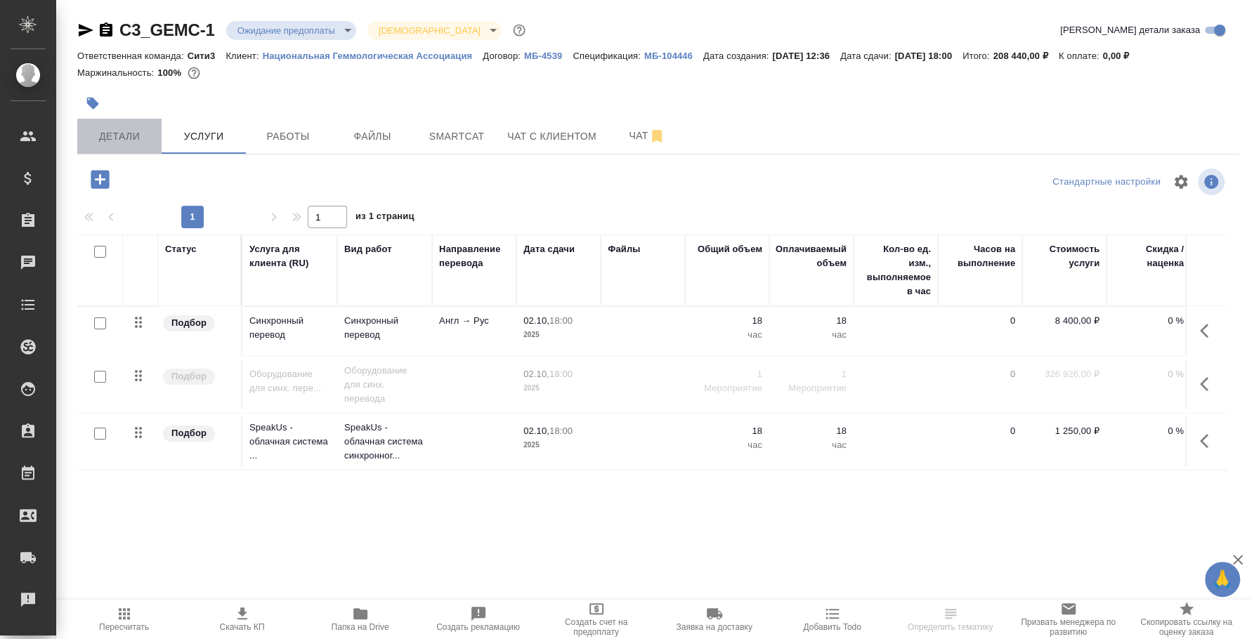
click at [150, 145] on button "Детали" at bounding box center [119, 136] width 84 height 35
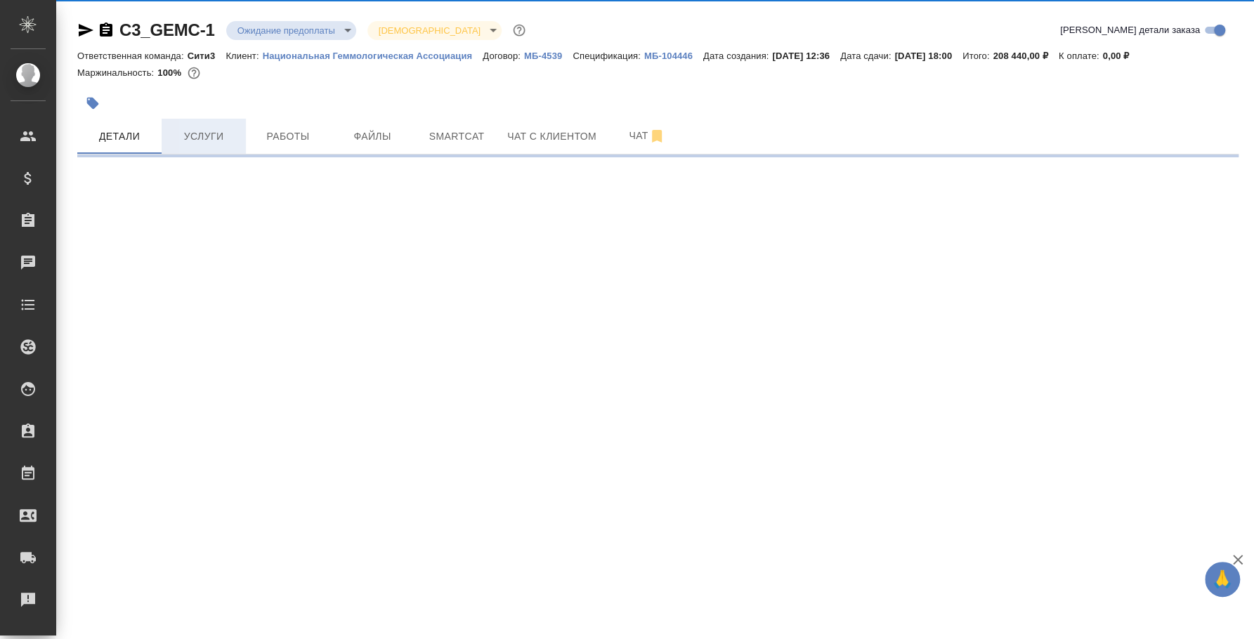
select select "RU"
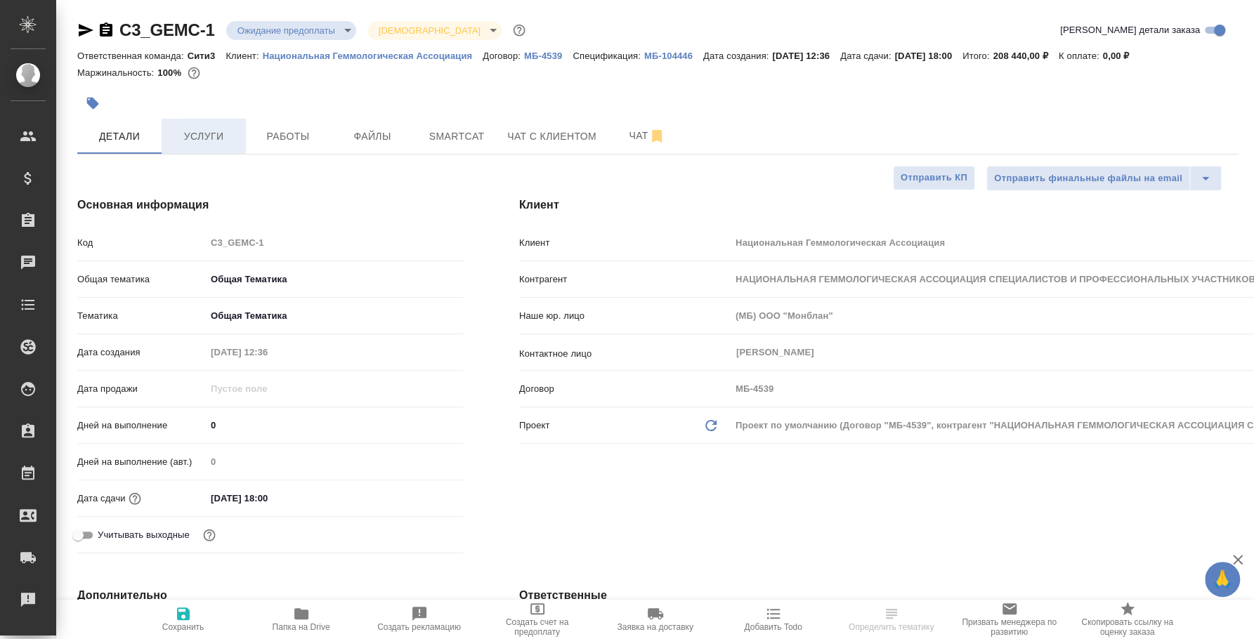
type textarea "x"
click at [195, 144] on span "Услуги" at bounding box center [203, 137] width 67 height 18
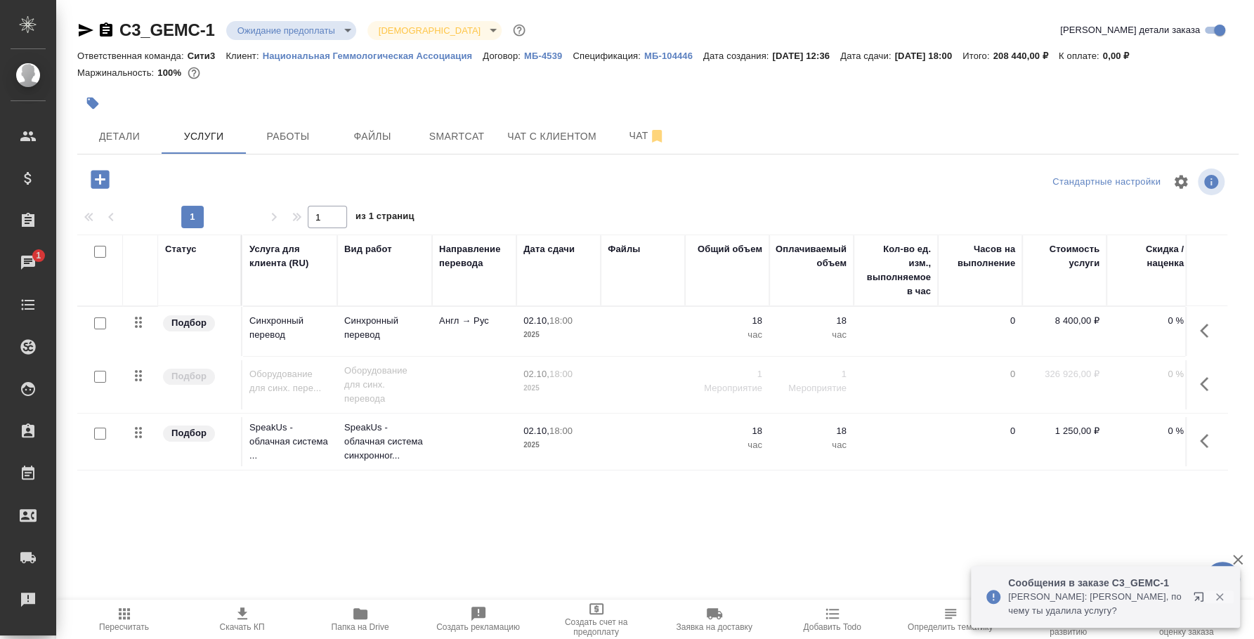
click at [1222, 594] on icon "button" at bounding box center [1219, 598] width 8 height 8
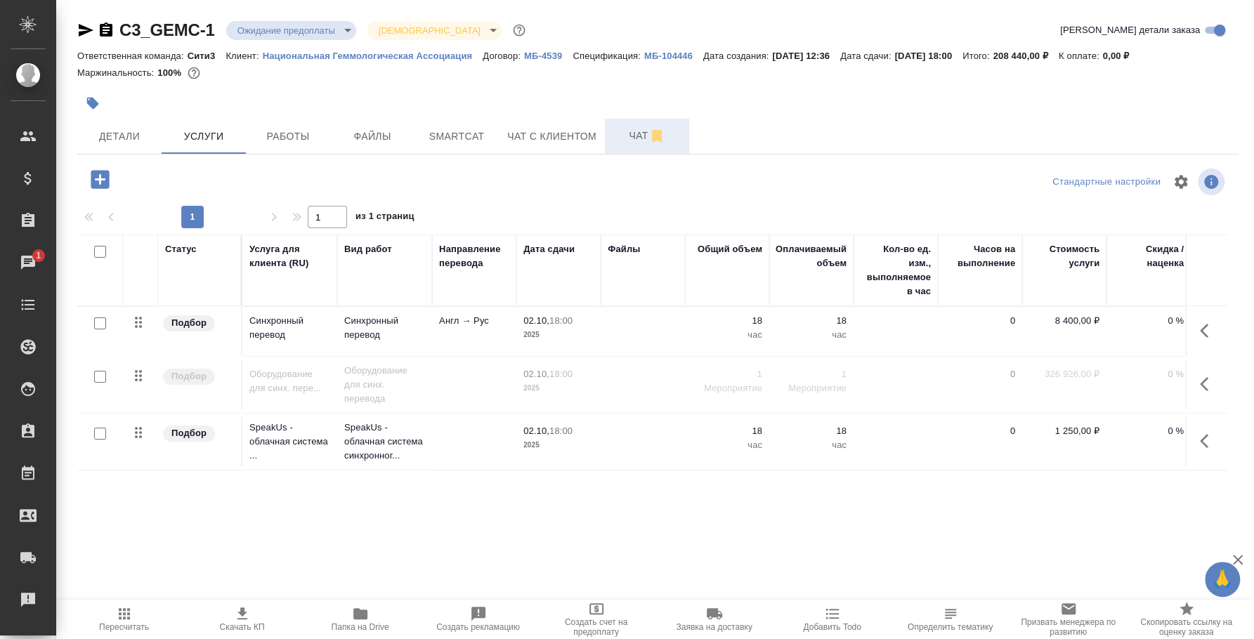
click at [641, 131] on span "Чат" at bounding box center [646, 136] width 67 height 18
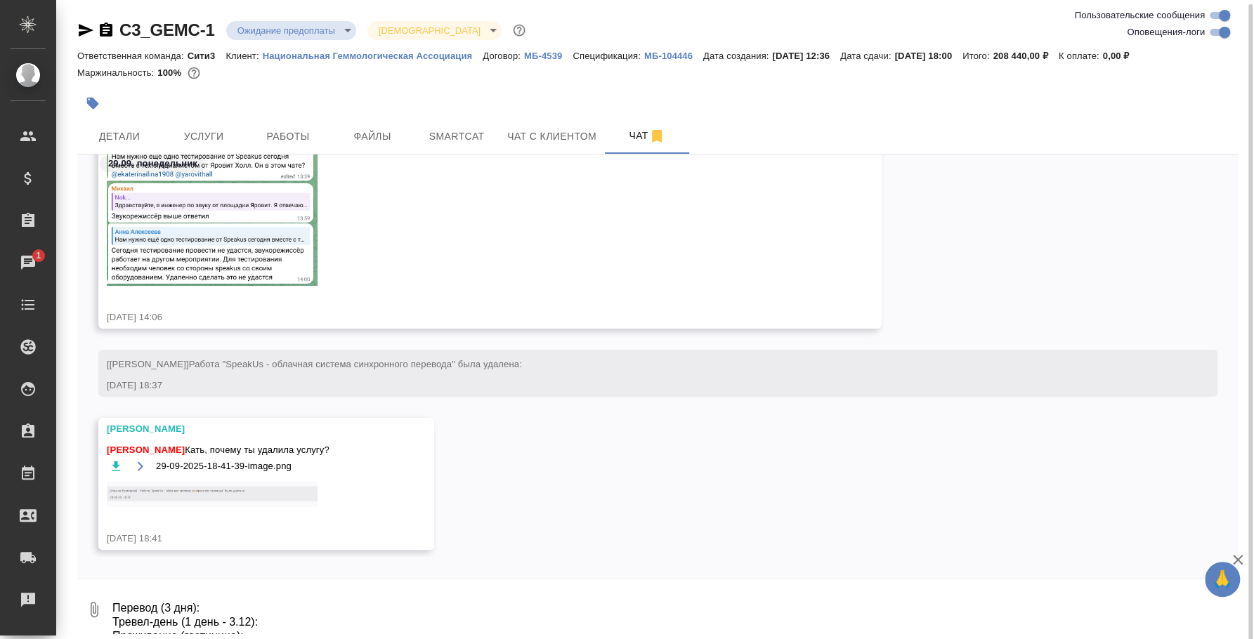
scroll to position [2, 0]
click at [274, 629] on textarea "Перевод (3 дня): Тревел-день (1 день - 3.12): Проживание (гостиница): Дорога:" at bounding box center [674, 608] width 1127 height 48
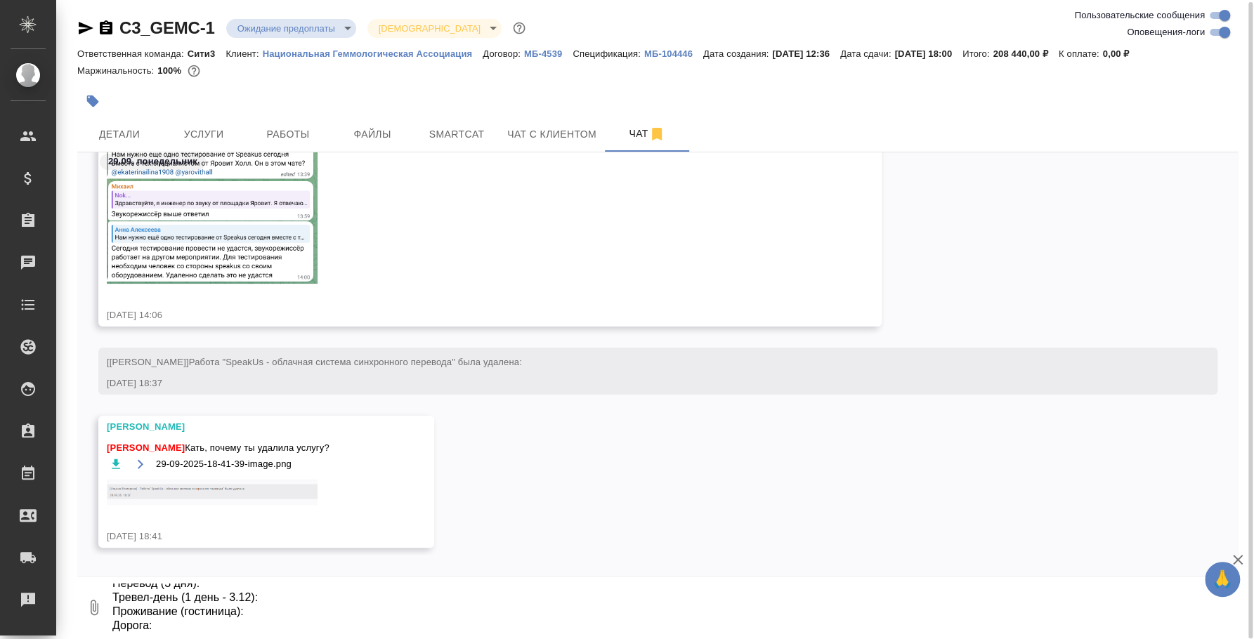
scroll to position [0, 0]
drag, startPoint x: 158, startPoint y: 627, endPoint x: 60, endPoint y: 444, distance: 207.1
click at [60, 444] on div "C3_GEMC-1 Ожидание предоплаты waitingForPrepayment Святая троица holyTrinity От…" at bounding box center [655, 319] width 1198 height 642
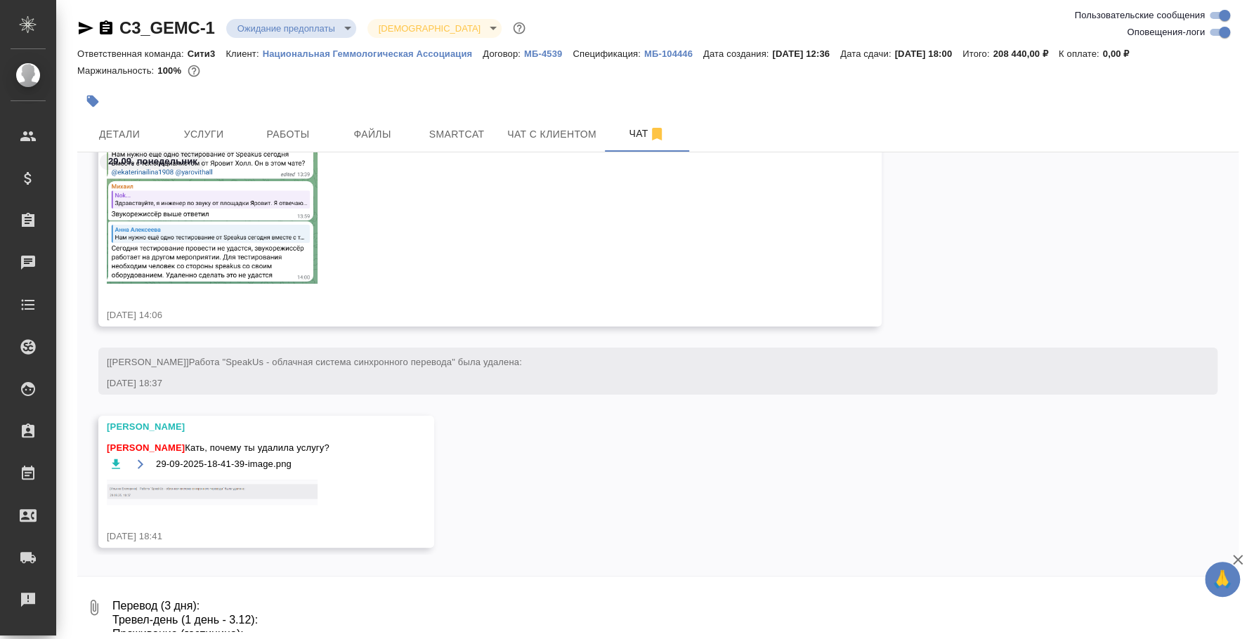
click at [260, 597] on textarea "Перевод (3 дня): Тревел-день (1 день - 3.12): Проживание (гостиница): Дорога:" at bounding box center [674, 608] width 1127 height 48
click at [278, 585] on textarea "Перевод (3 дня): Тревел-день (1 день - 3.12): Проживание (гостиница): Дорога:" at bounding box center [674, 608] width 1127 height 48
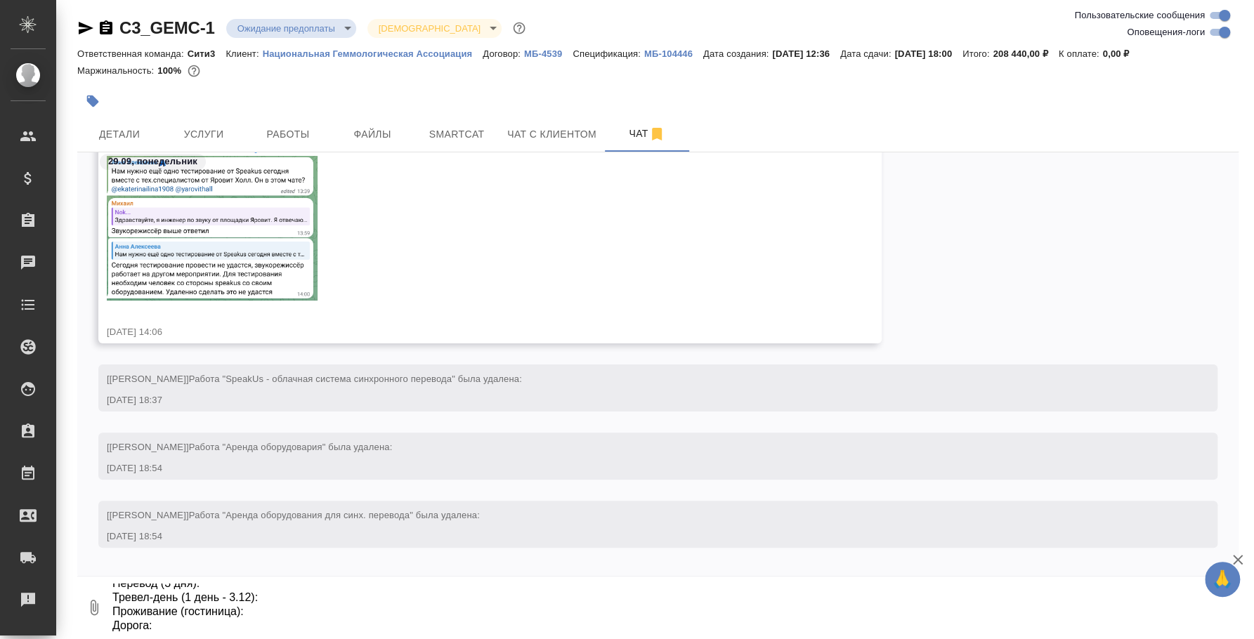
scroll to position [0, 0]
drag, startPoint x: 167, startPoint y: 620, endPoint x: 58, endPoint y: 457, distance: 195.4
click at [62, 464] on div "C3_GEMC-1 Ожидание предоплаты waitingForPrepayment Святая троица holyTrinity От…" at bounding box center [655, 319] width 1198 height 642
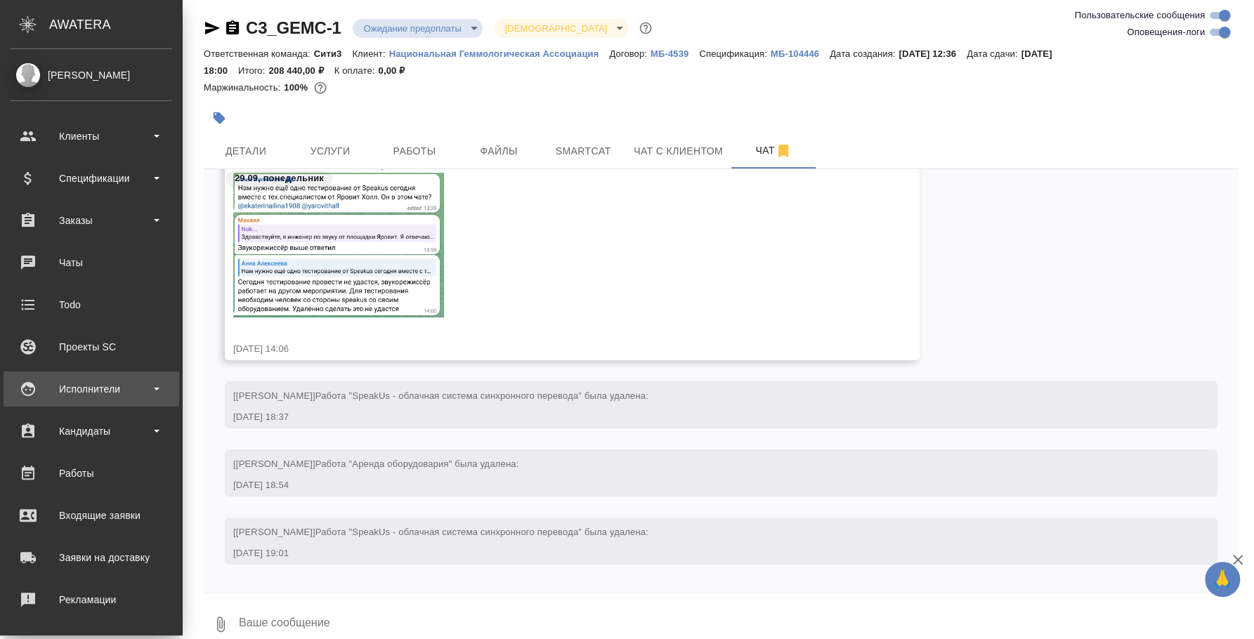
click at [72, 381] on div "Исполнители" at bounding box center [92, 389] width 162 height 21
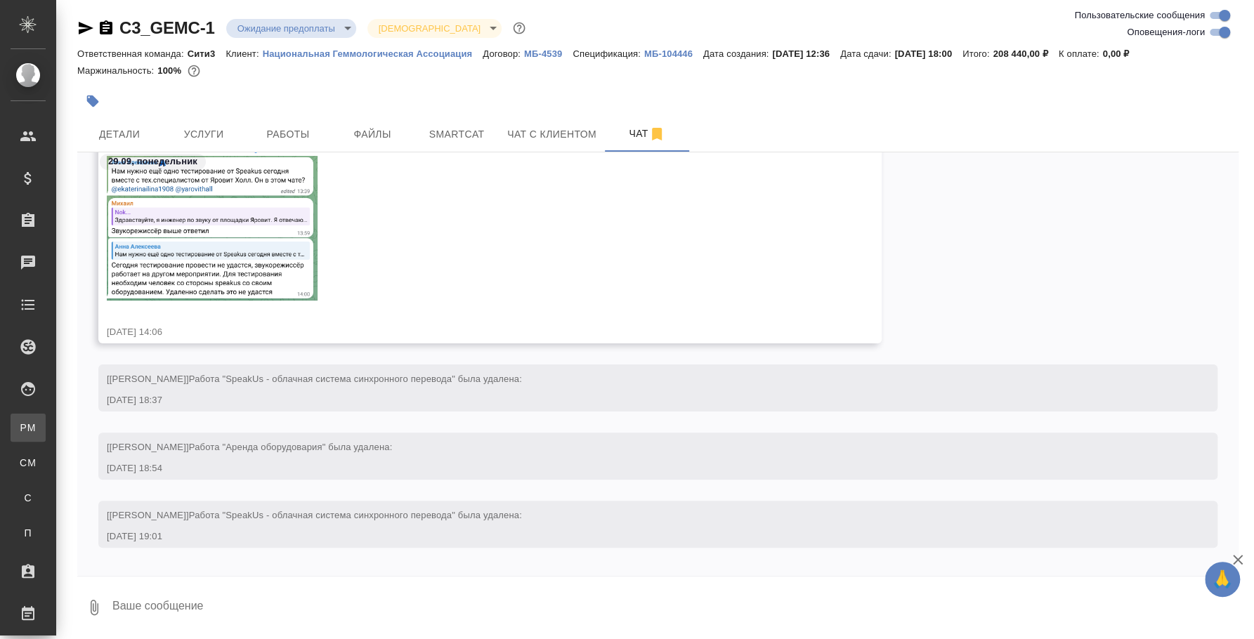
click at [21, 421] on div "Для PM/LQA" at bounding box center [10, 428] width 21 height 14
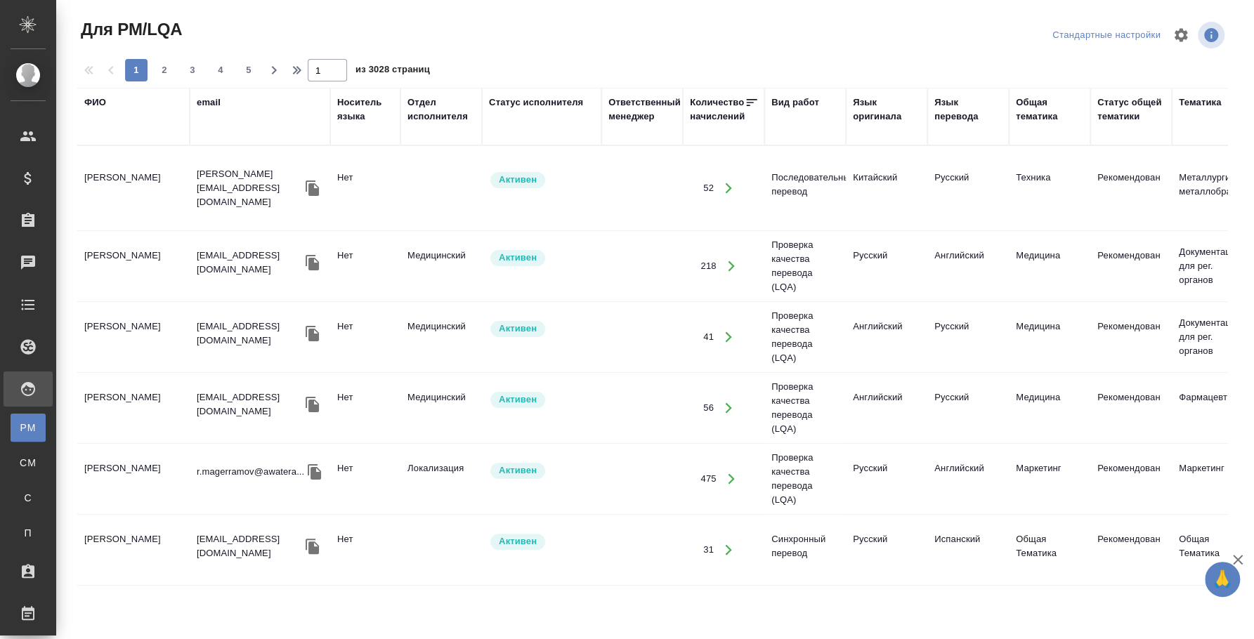
click at [95, 98] on div "ФИО" at bounding box center [95, 103] width 22 height 14
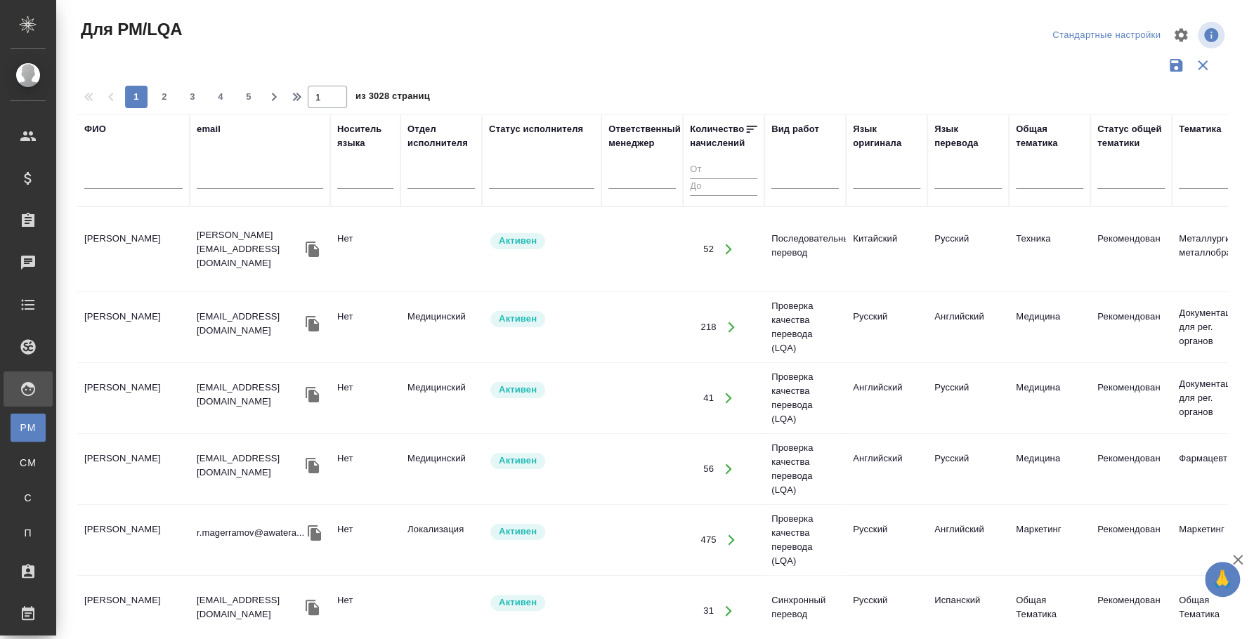
click at [95, 188] on input "text" at bounding box center [133, 180] width 98 height 18
type input "а"
type input "макаревич"
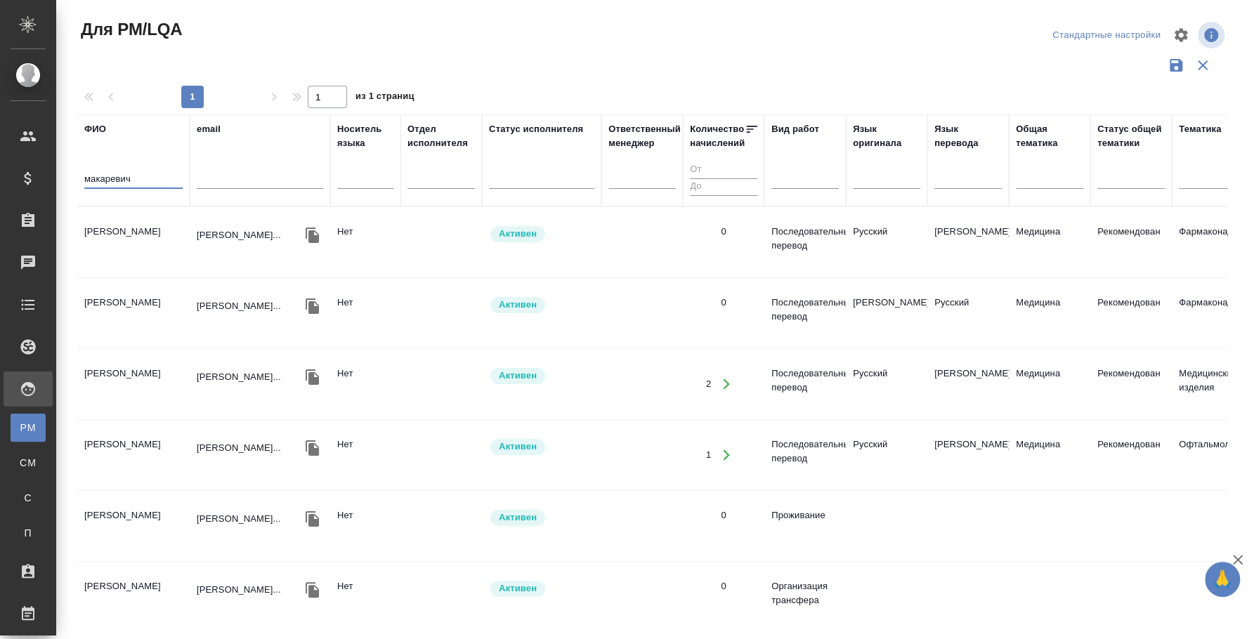
click at [142, 233] on td "[PERSON_NAME]" at bounding box center [133, 242] width 112 height 49
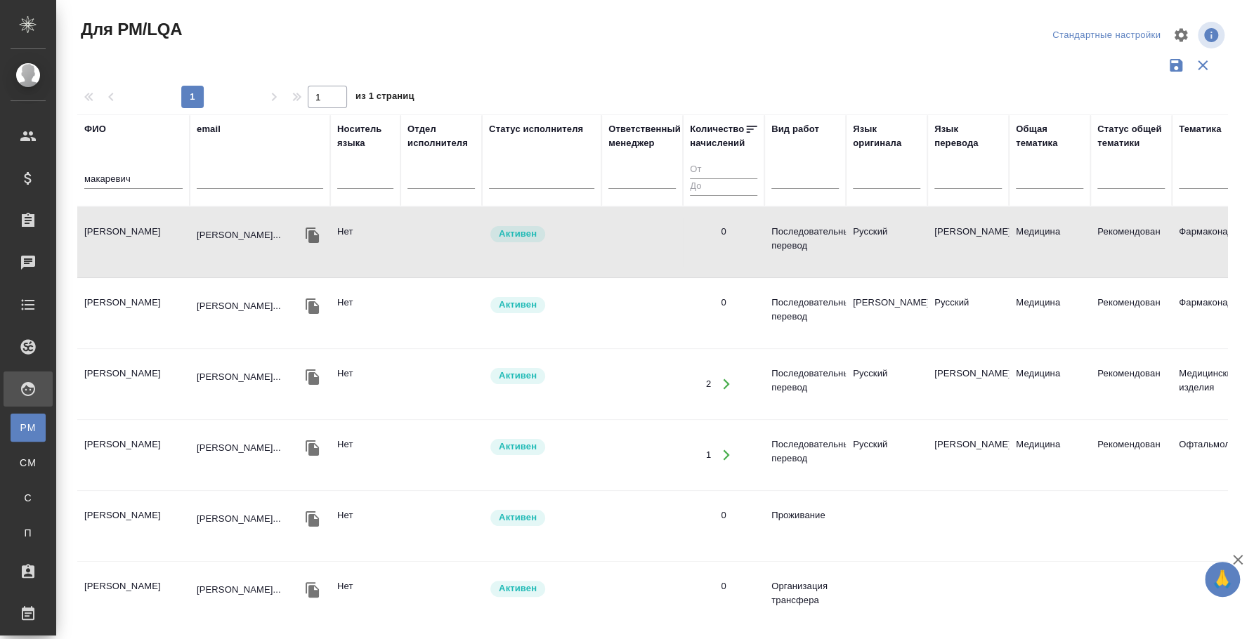
click at [142, 233] on td "[PERSON_NAME]" at bounding box center [133, 242] width 112 height 49
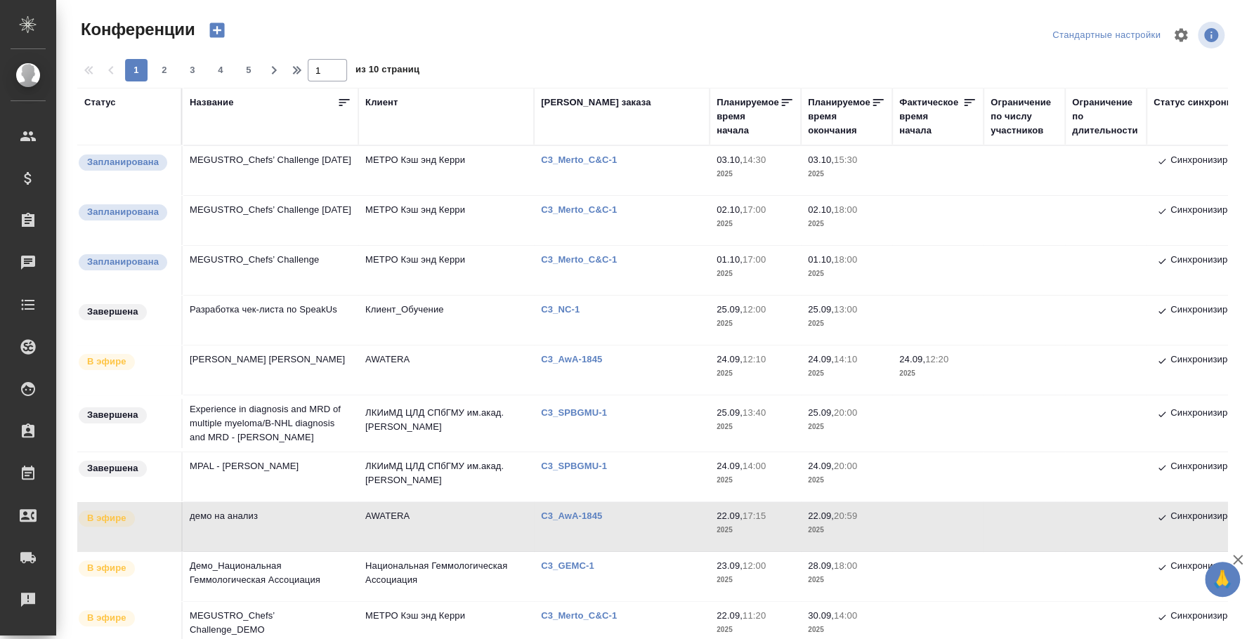
scroll to position [254, 0]
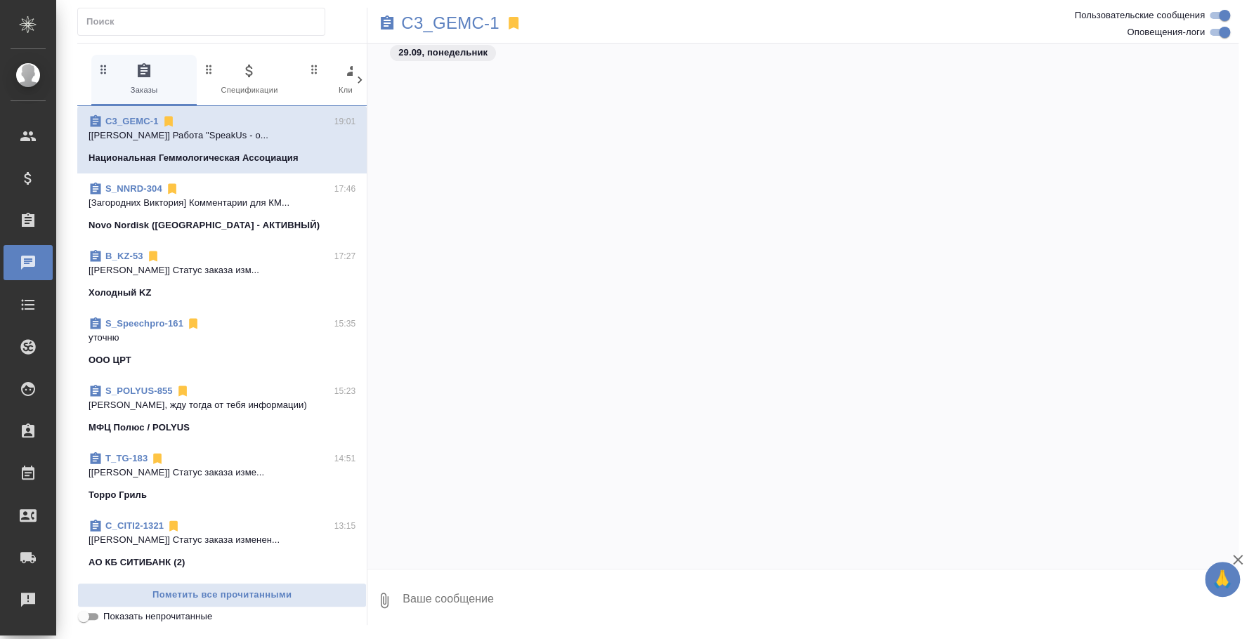
scroll to position [968, 0]
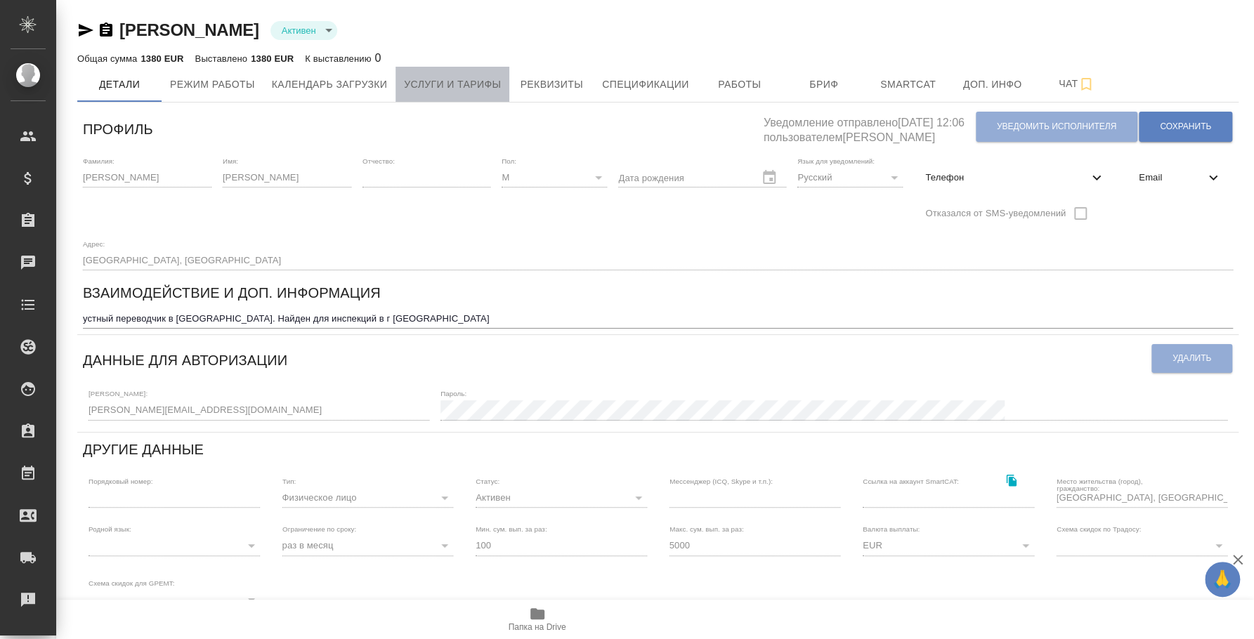
click at [478, 80] on span "Услуги и тарифы" at bounding box center [452, 85] width 97 height 18
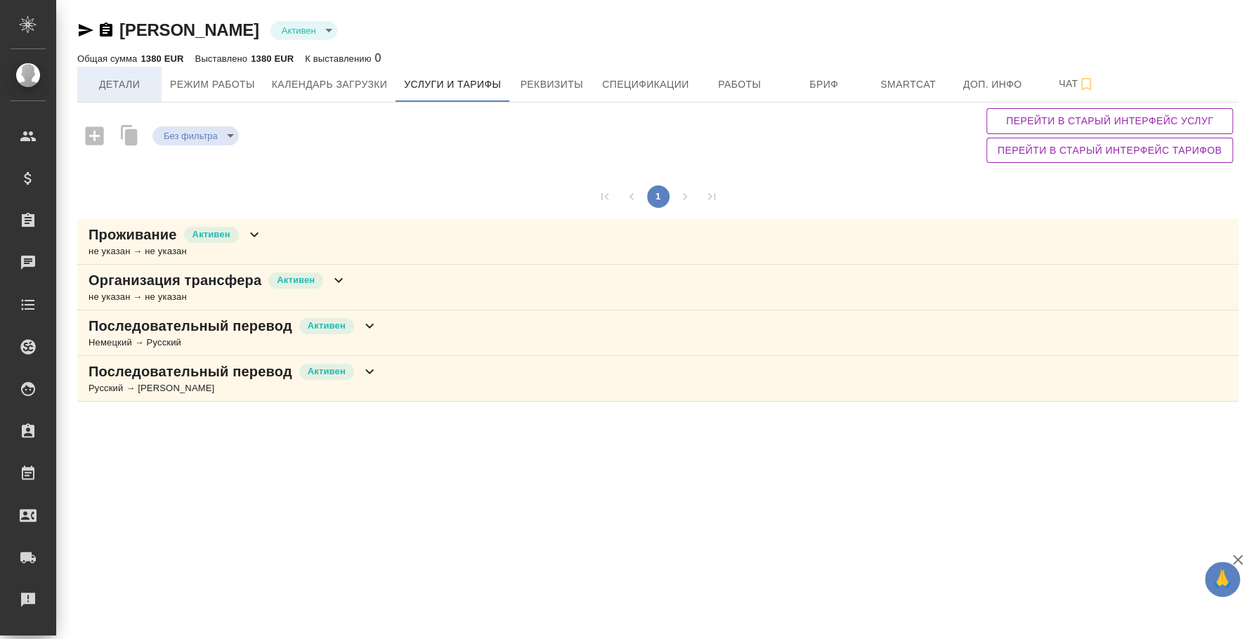
click at [123, 84] on span "Детали" at bounding box center [119, 85] width 67 height 18
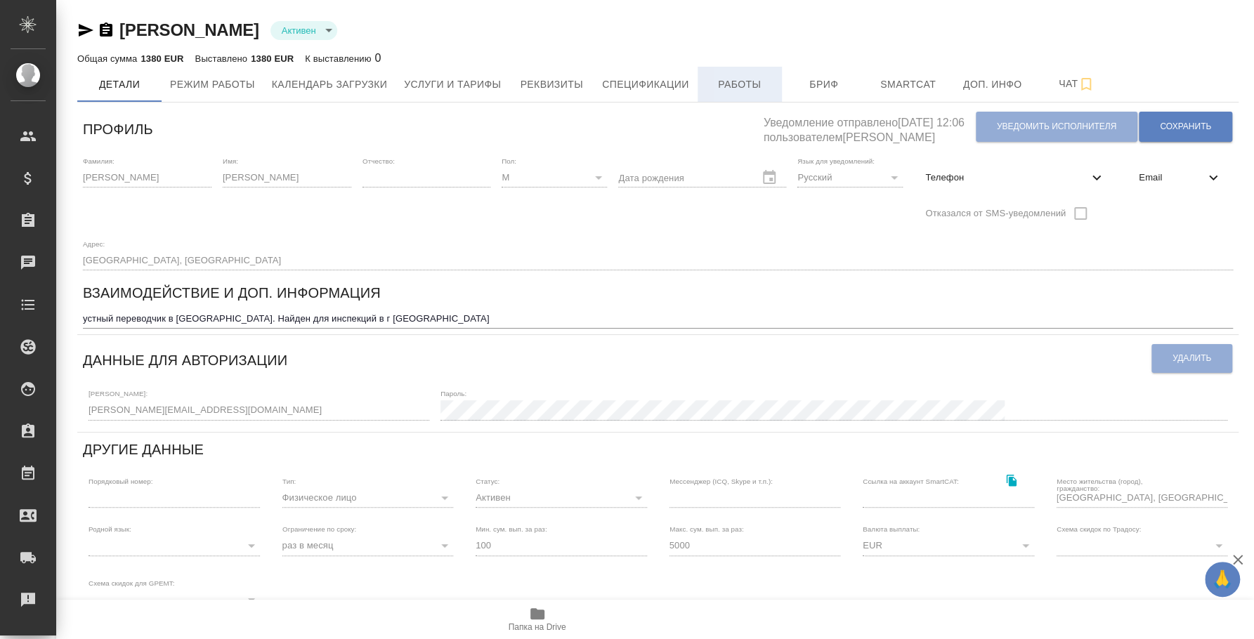
click at [728, 81] on span "Работы" at bounding box center [739, 85] width 67 height 18
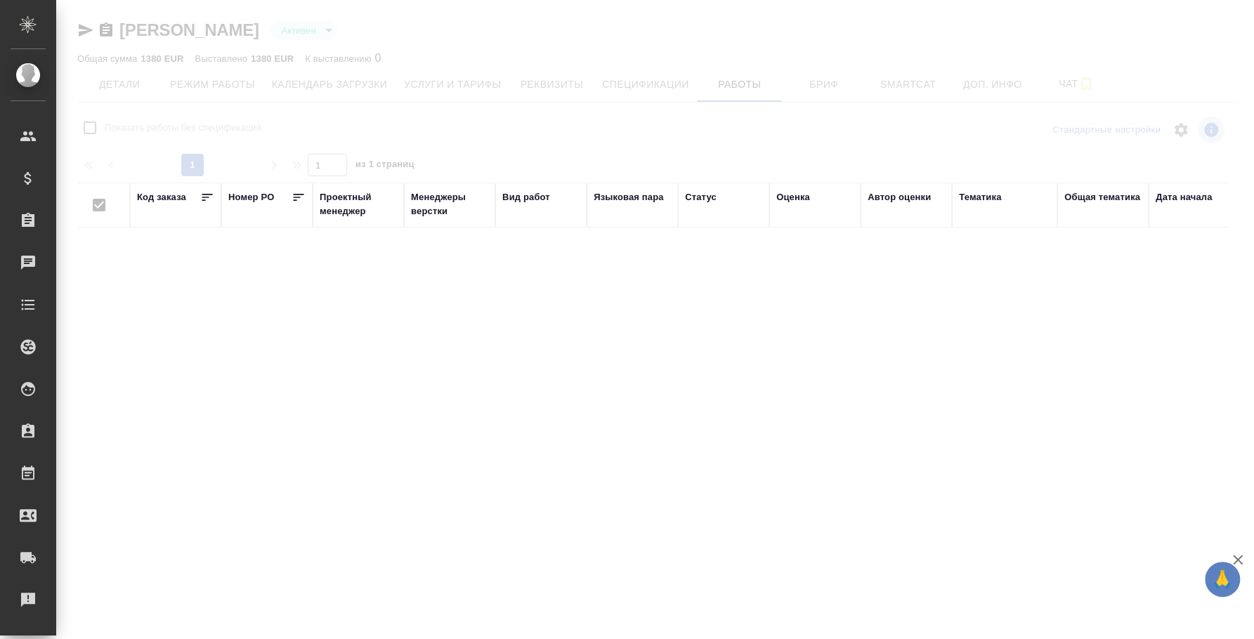
checkbox input "false"
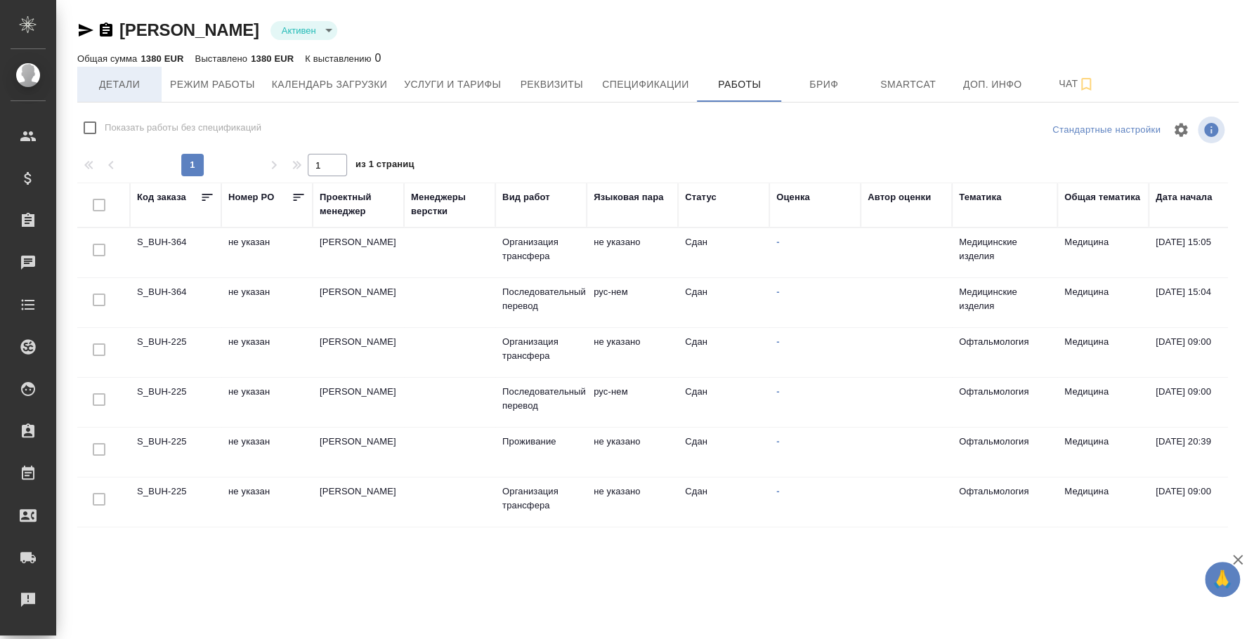
click at [134, 87] on span "Детали" at bounding box center [119, 85] width 67 height 18
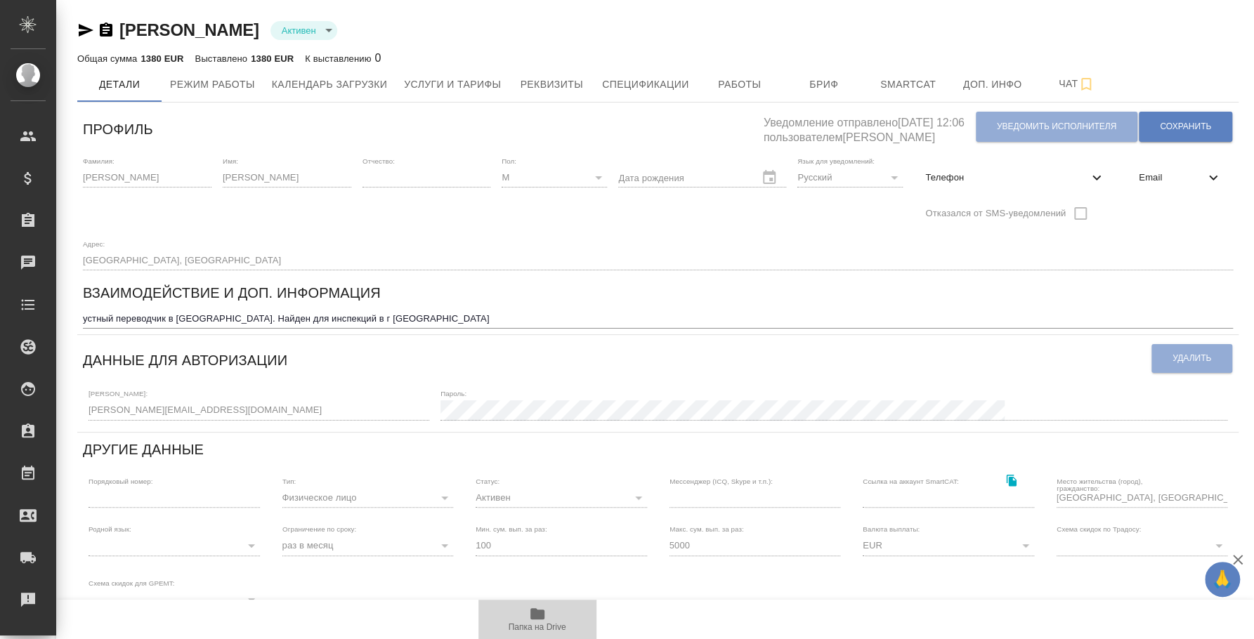
click at [556, 621] on span "Папка на Drive" at bounding box center [537, 618] width 101 height 27
click at [466, 81] on span "Услуги и тарифы" at bounding box center [452, 85] width 97 height 18
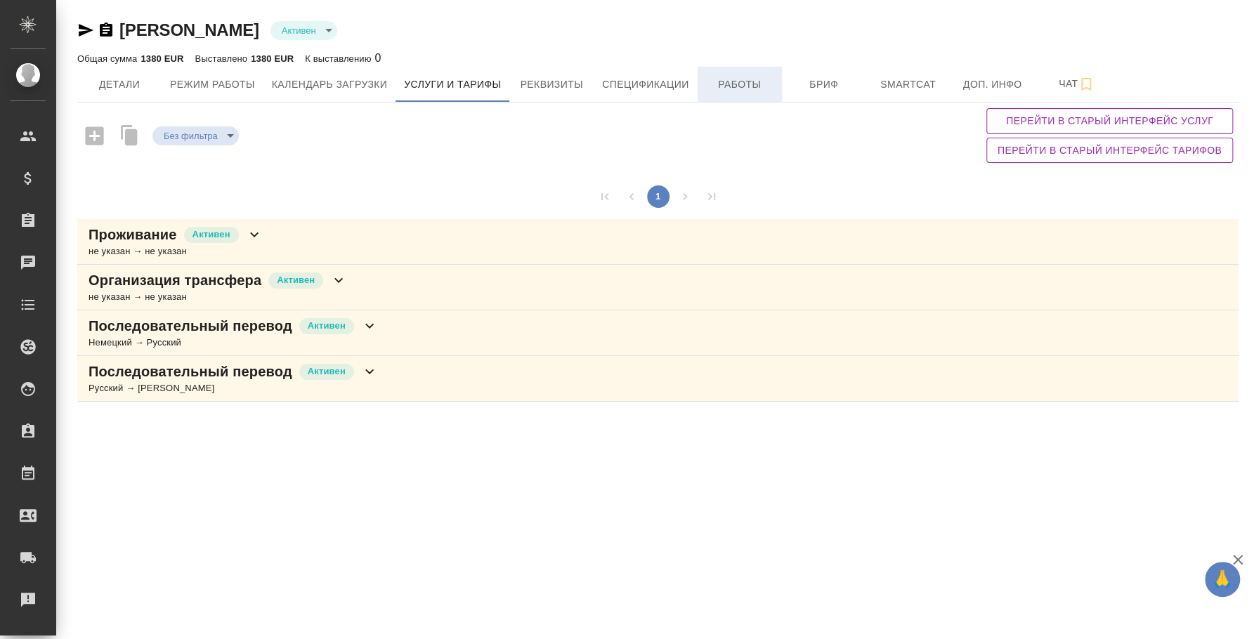
click at [763, 77] on span "Работы" at bounding box center [739, 85] width 67 height 18
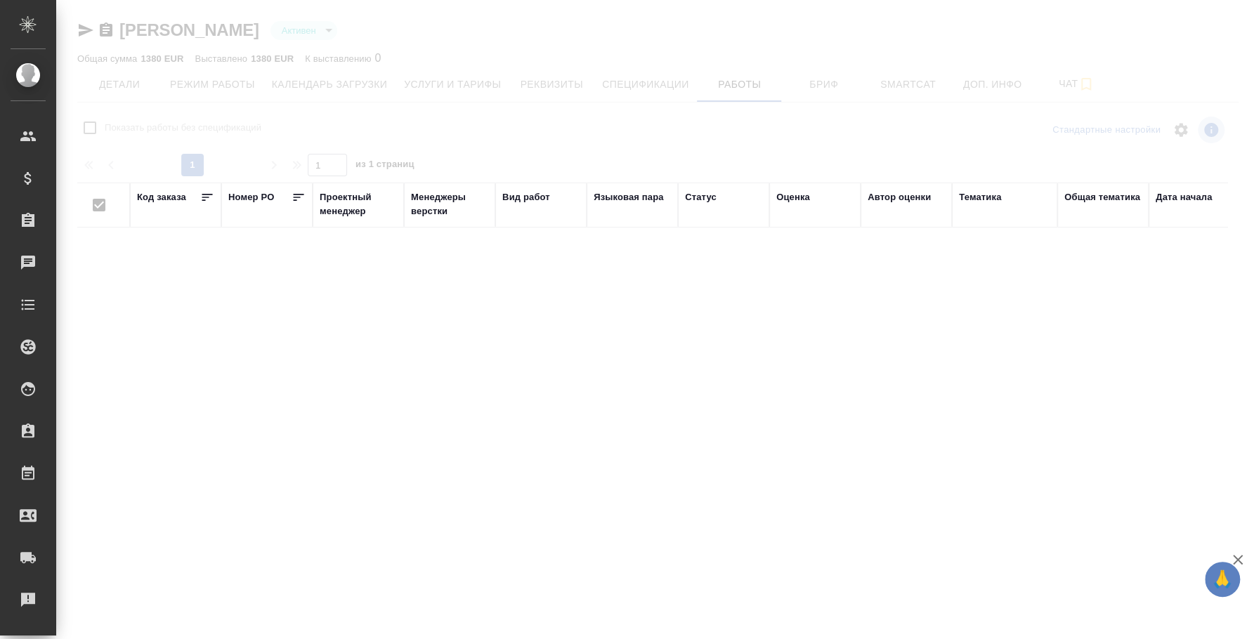
checkbox input "false"
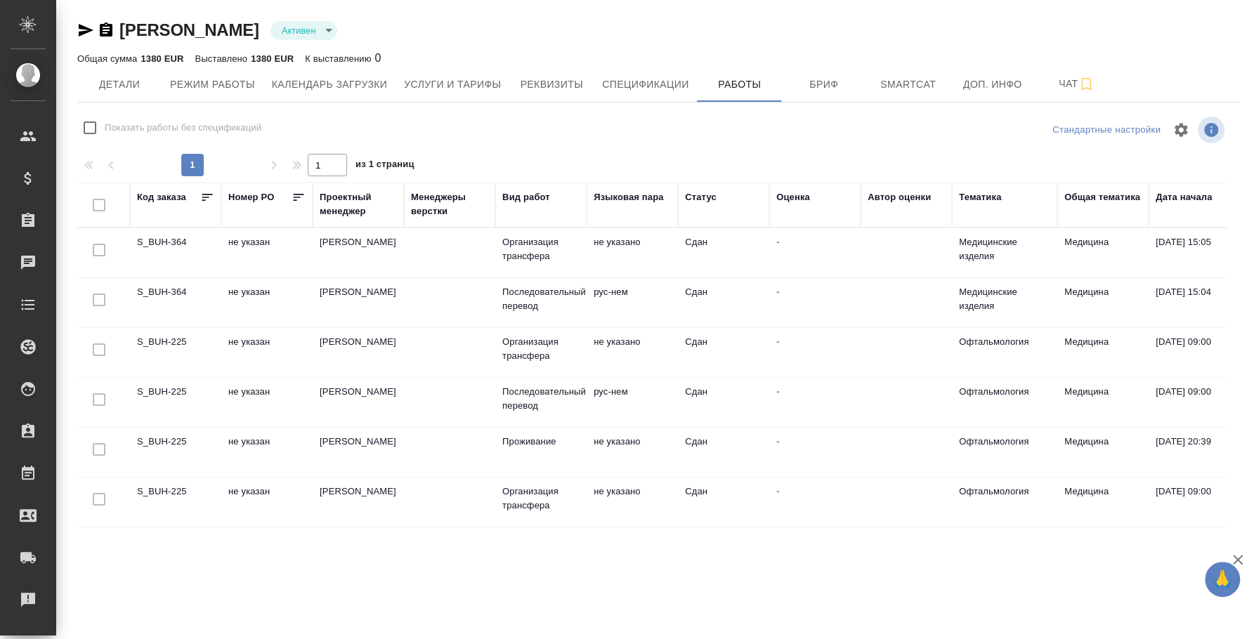
click at [377, 287] on td "[PERSON_NAME]" at bounding box center [358, 302] width 91 height 49
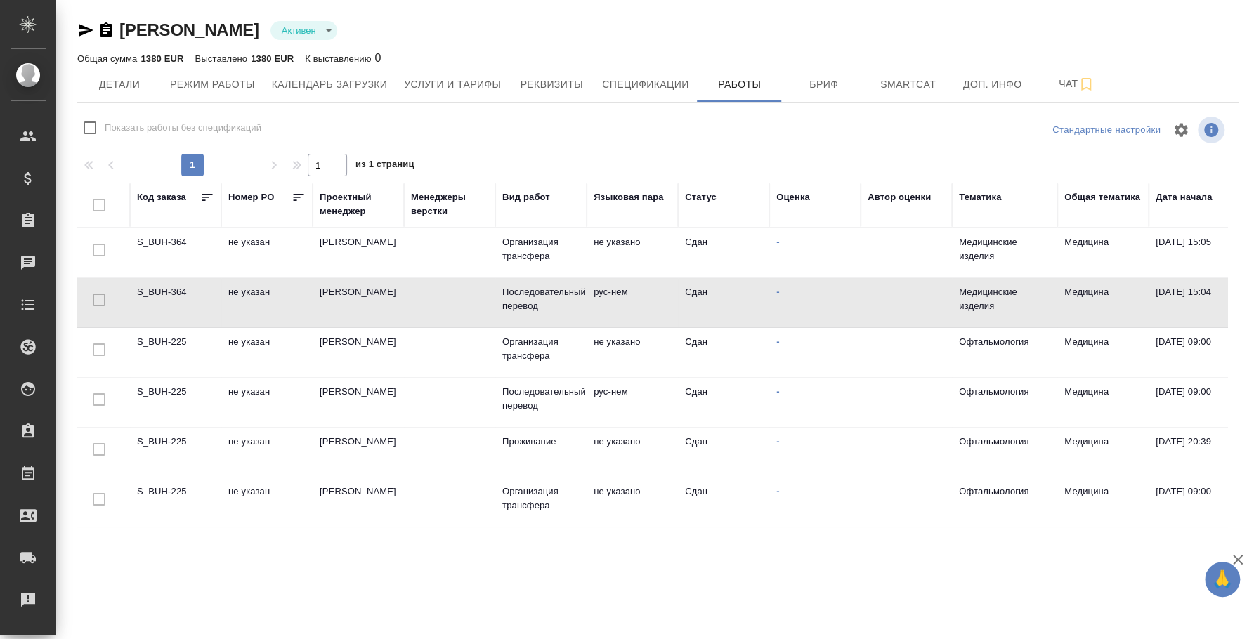
click at [377, 287] on td "[PERSON_NAME]" at bounding box center [358, 302] width 91 height 49
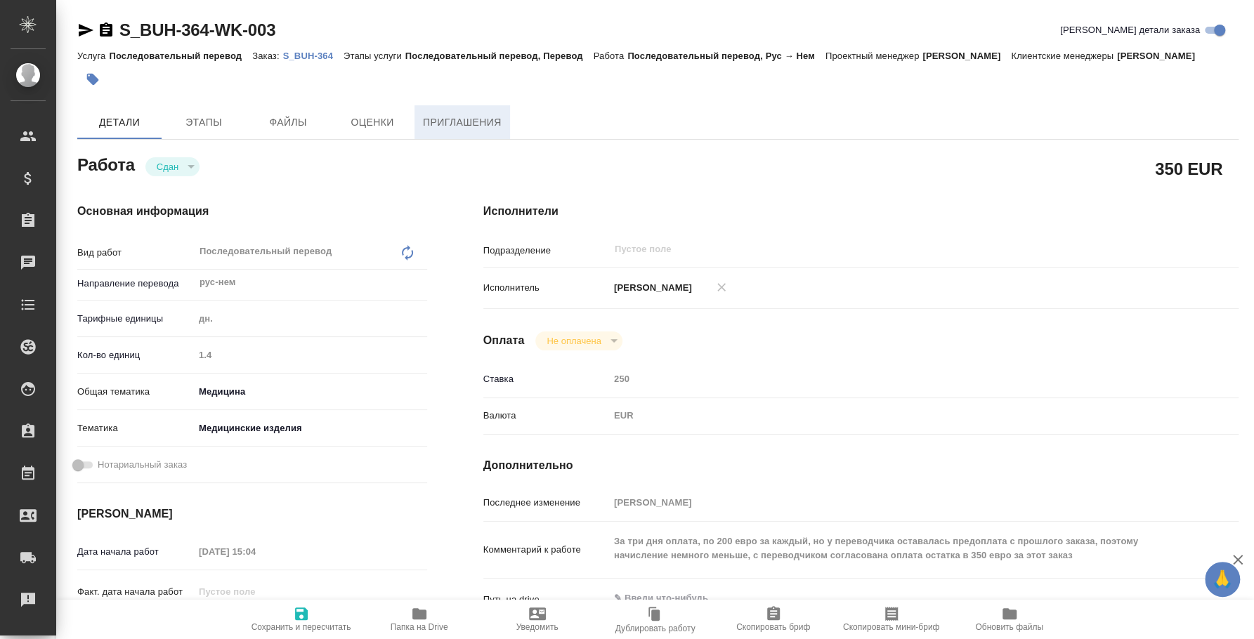
type textarea "x"
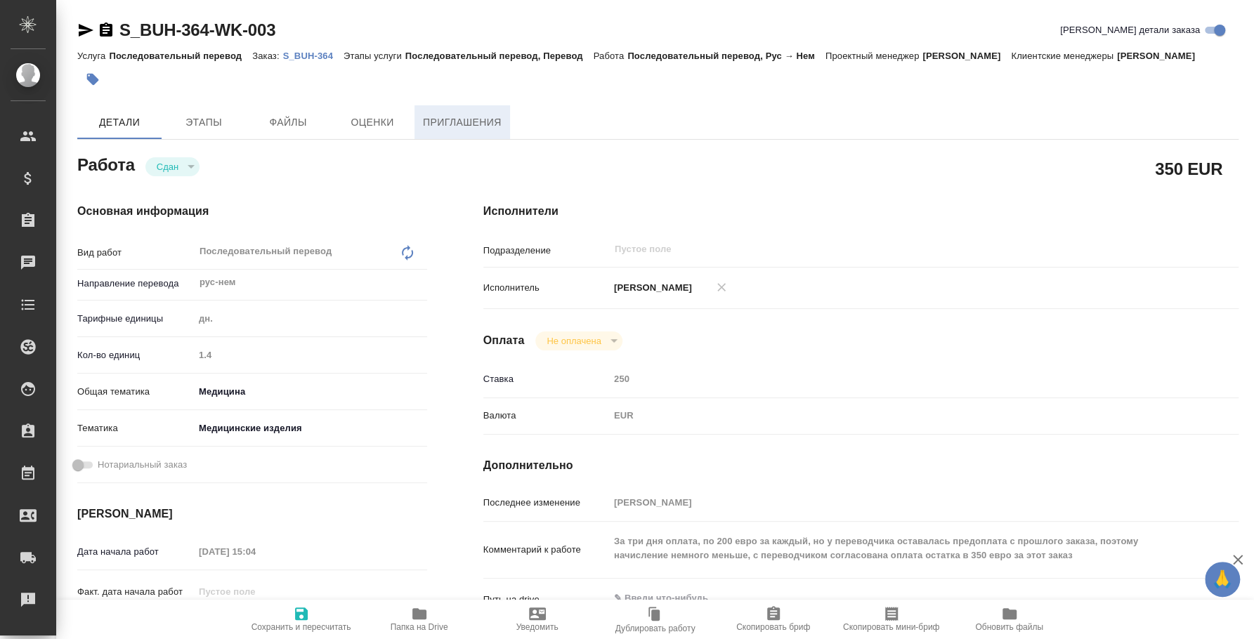
type textarea "x"
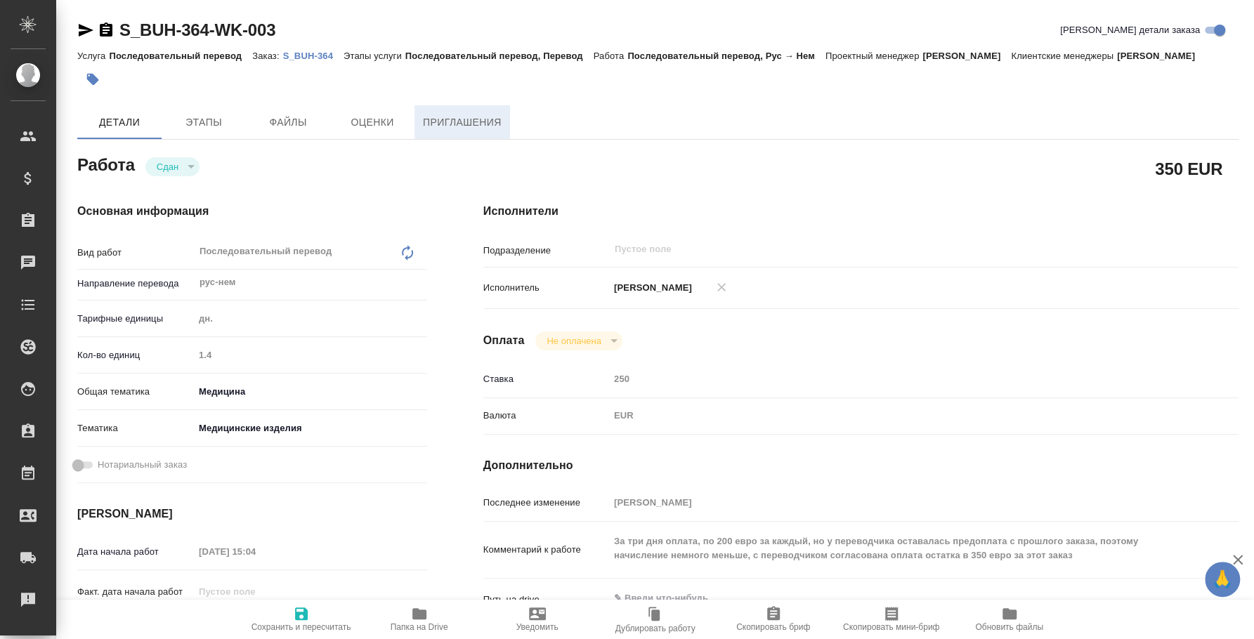
type textarea "x"
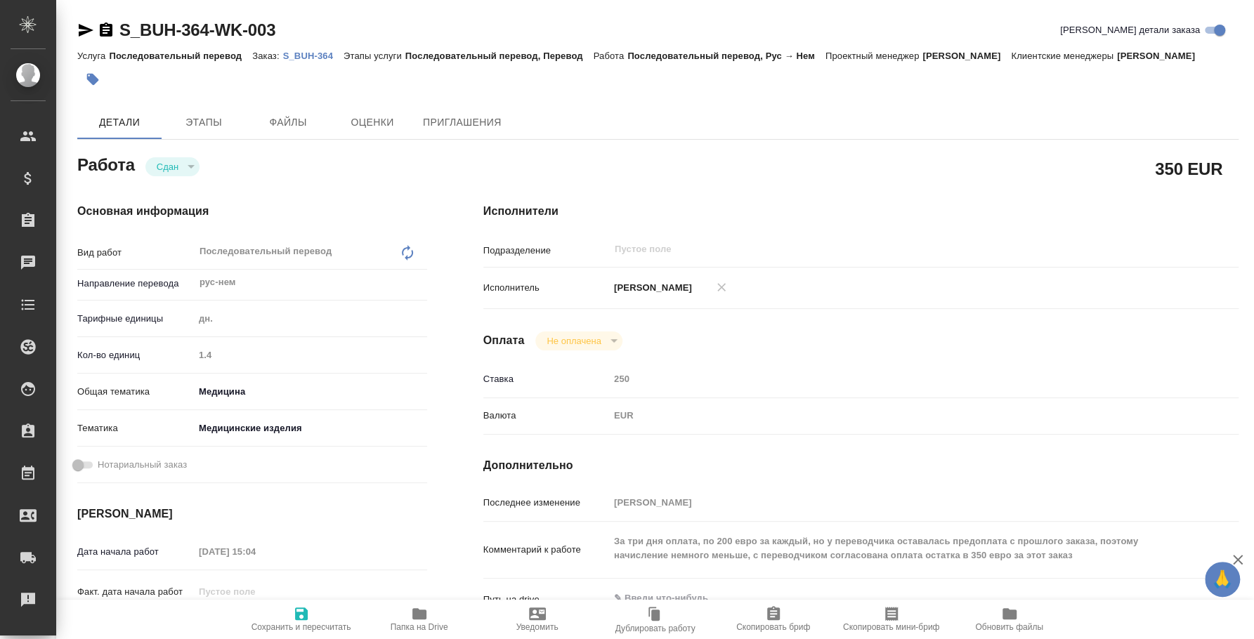
type textarea "x"
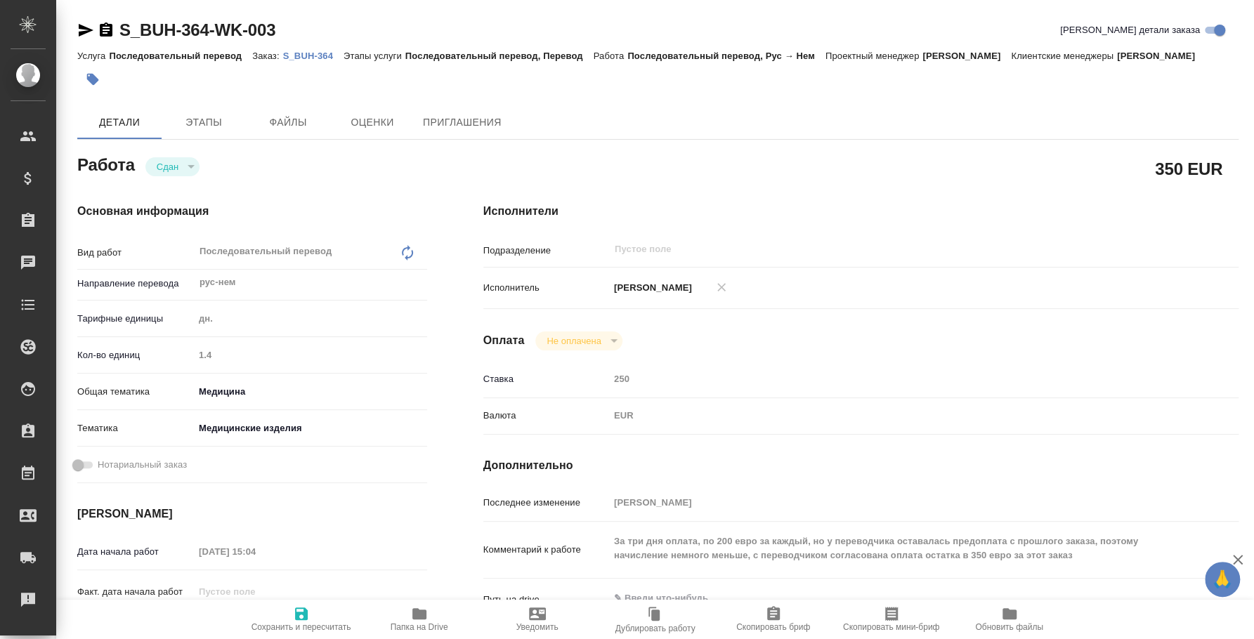
type textarea "x"
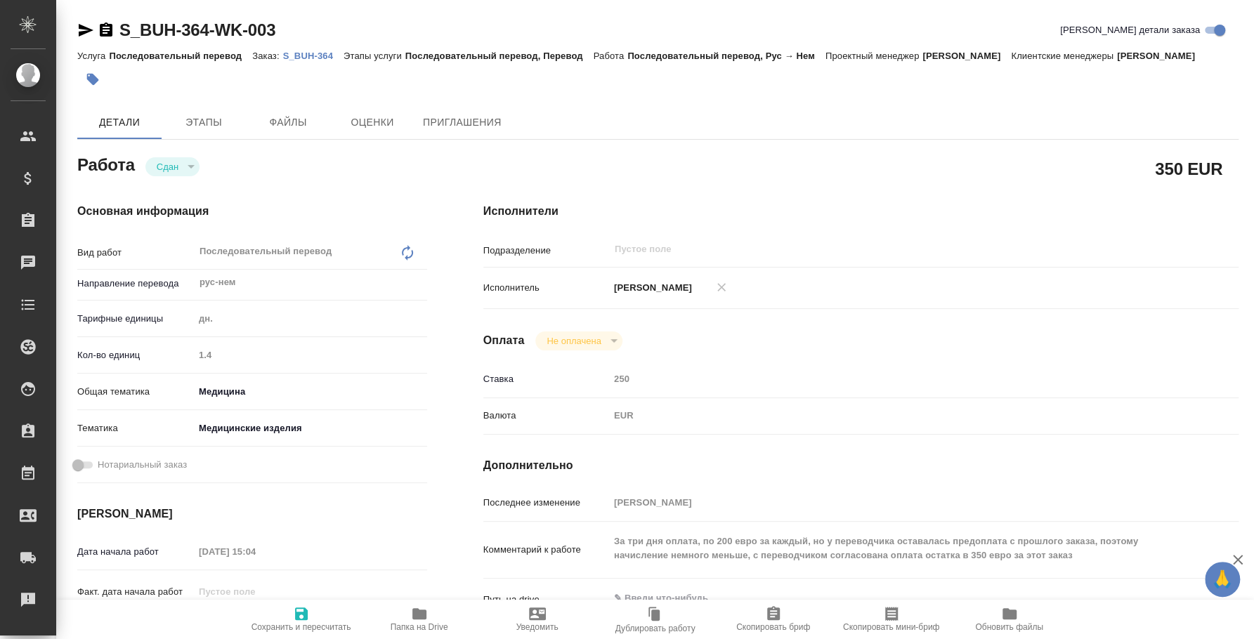
click at [338, 61] on p "S_BUH-364" at bounding box center [313, 56] width 60 height 11
type textarea "x"
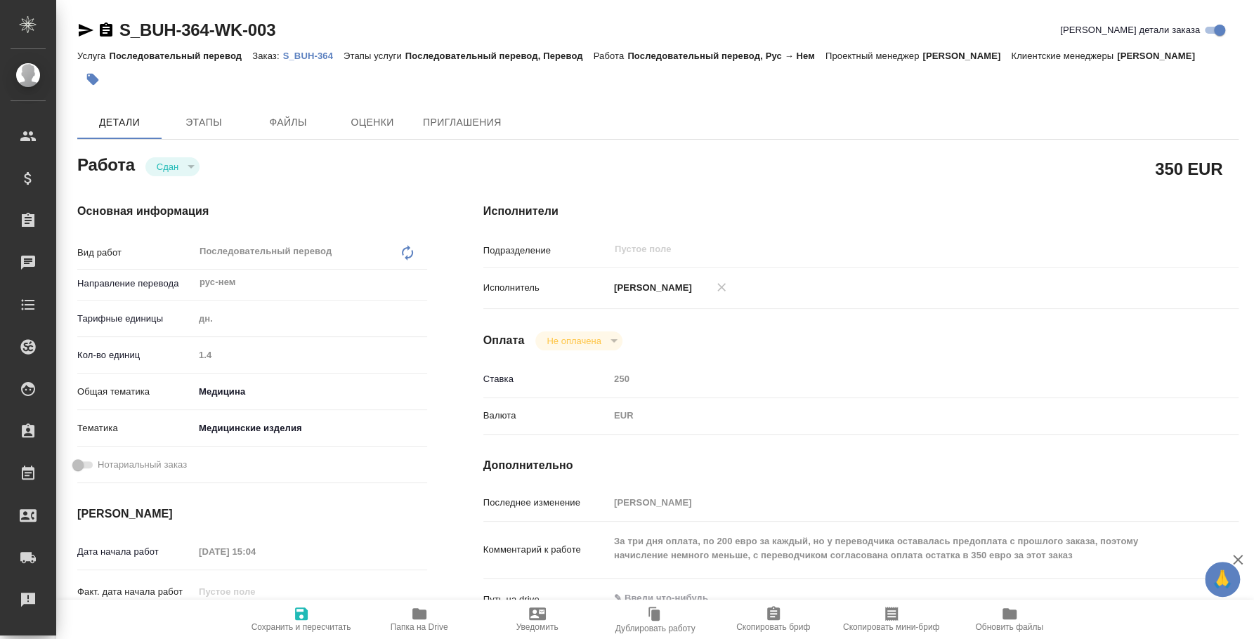
type textarea "x"
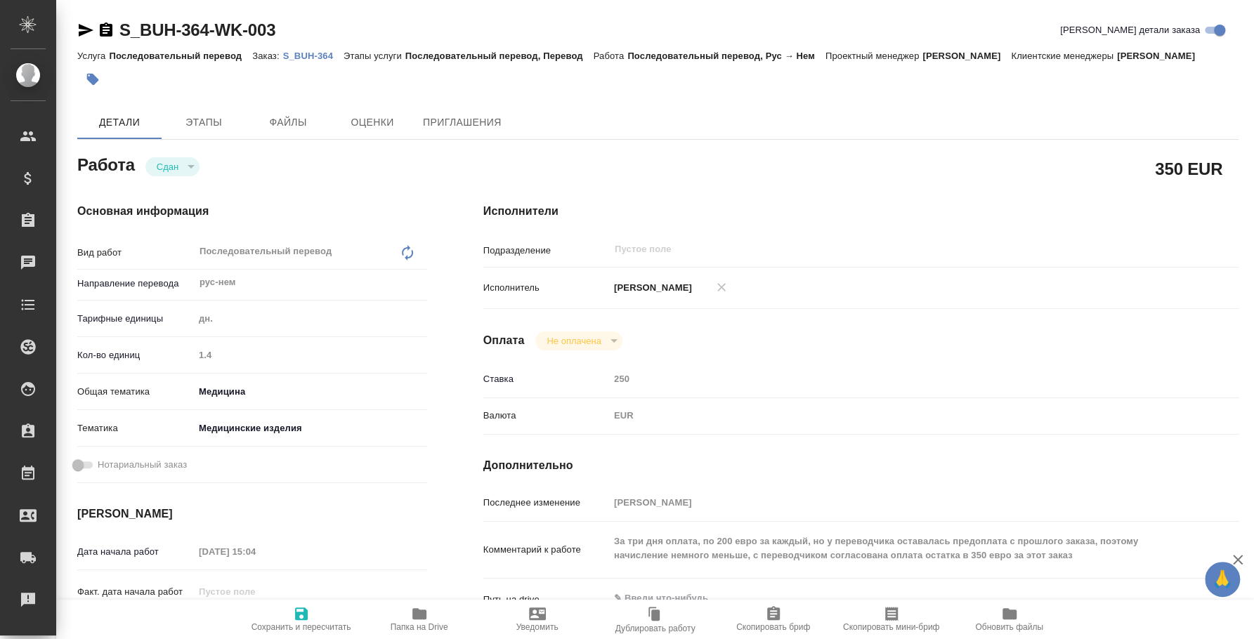
type textarea "x"
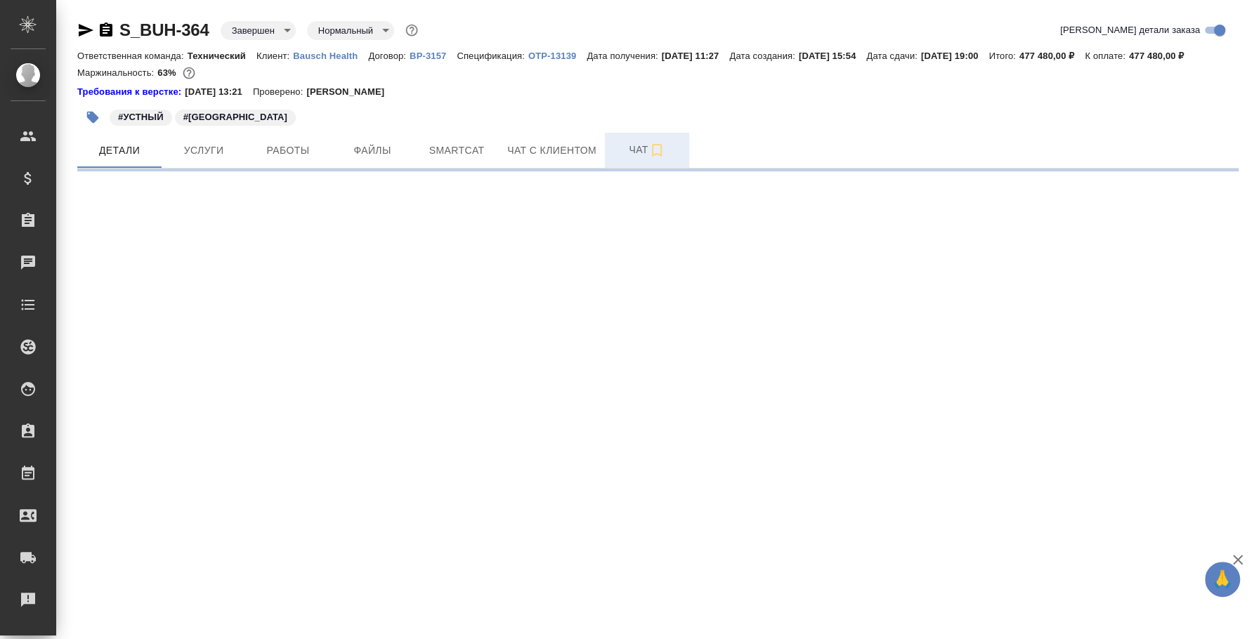
click at [639, 159] on span "Чат" at bounding box center [646, 150] width 67 height 18
select select "RU"
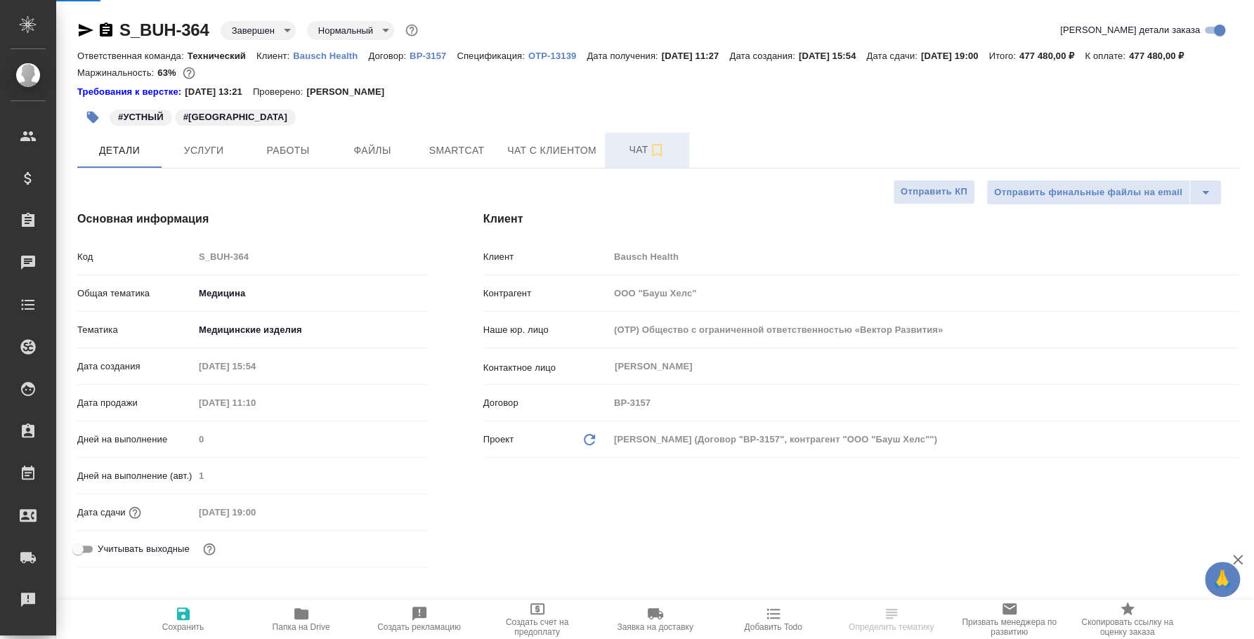
type textarea "x"
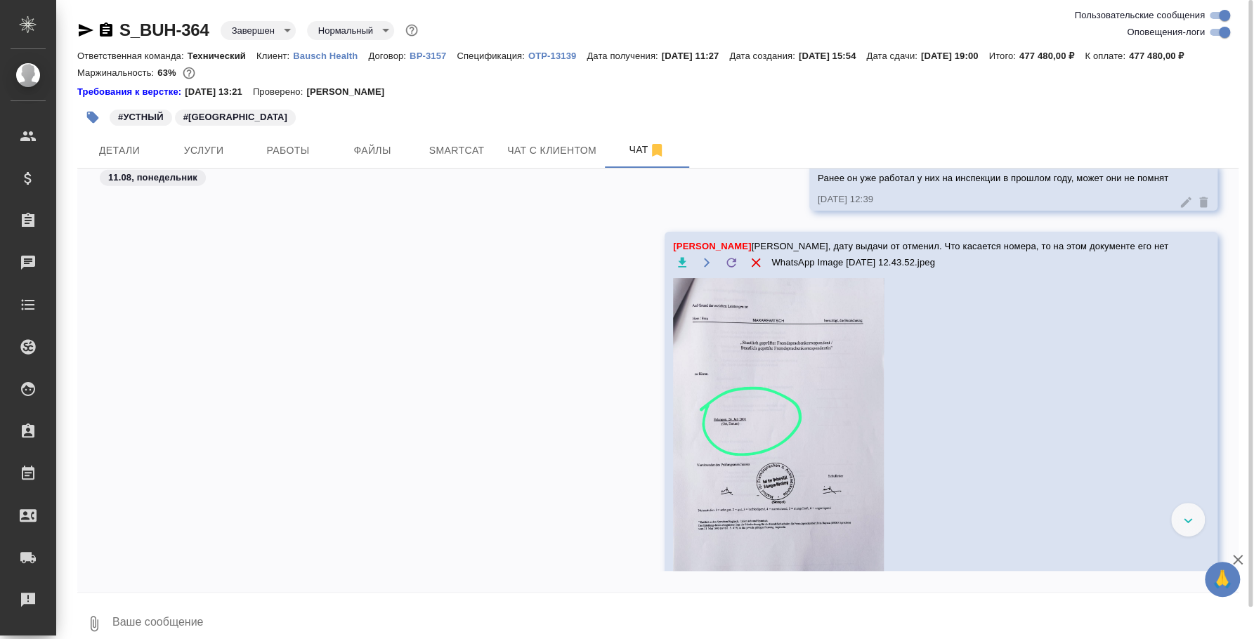
scroll to position [9261, 0]
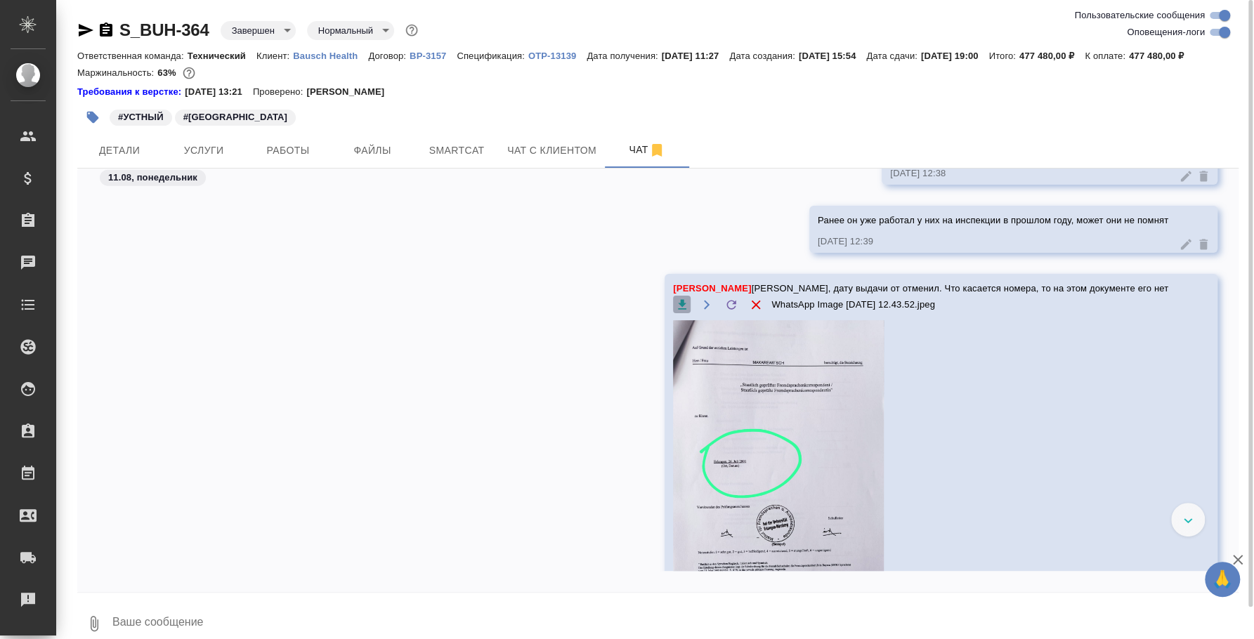
click at [689, 312] on icon "button" at bounding box center [682, 305] width 14 height 14
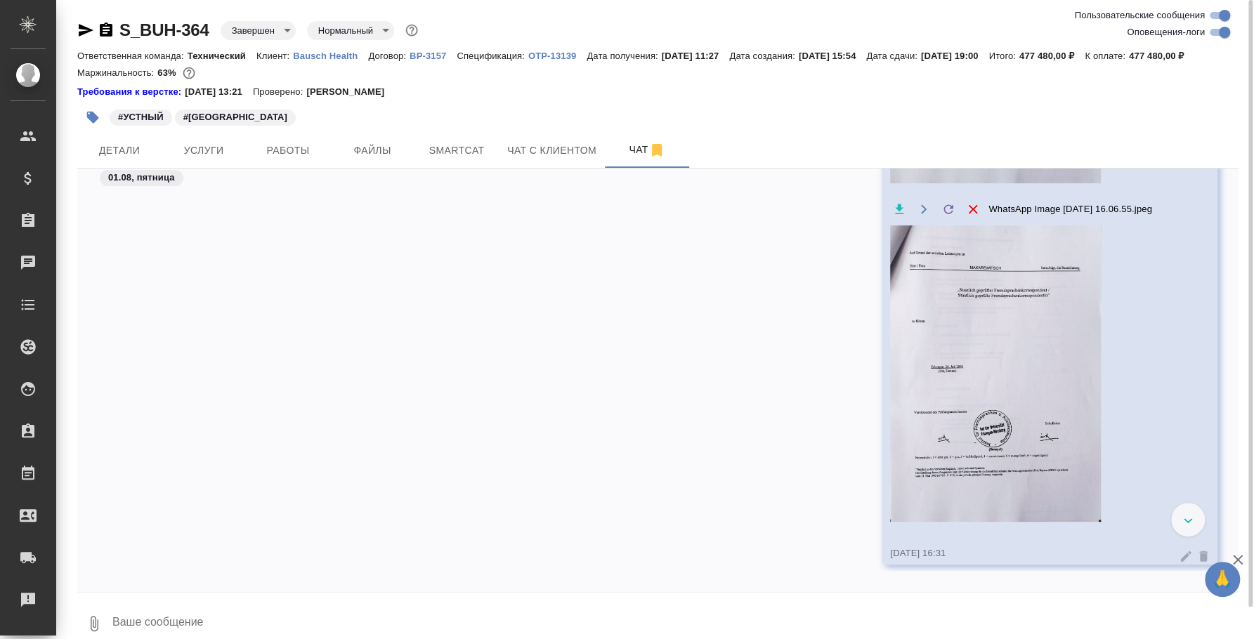
scroll to position [7229, 0]
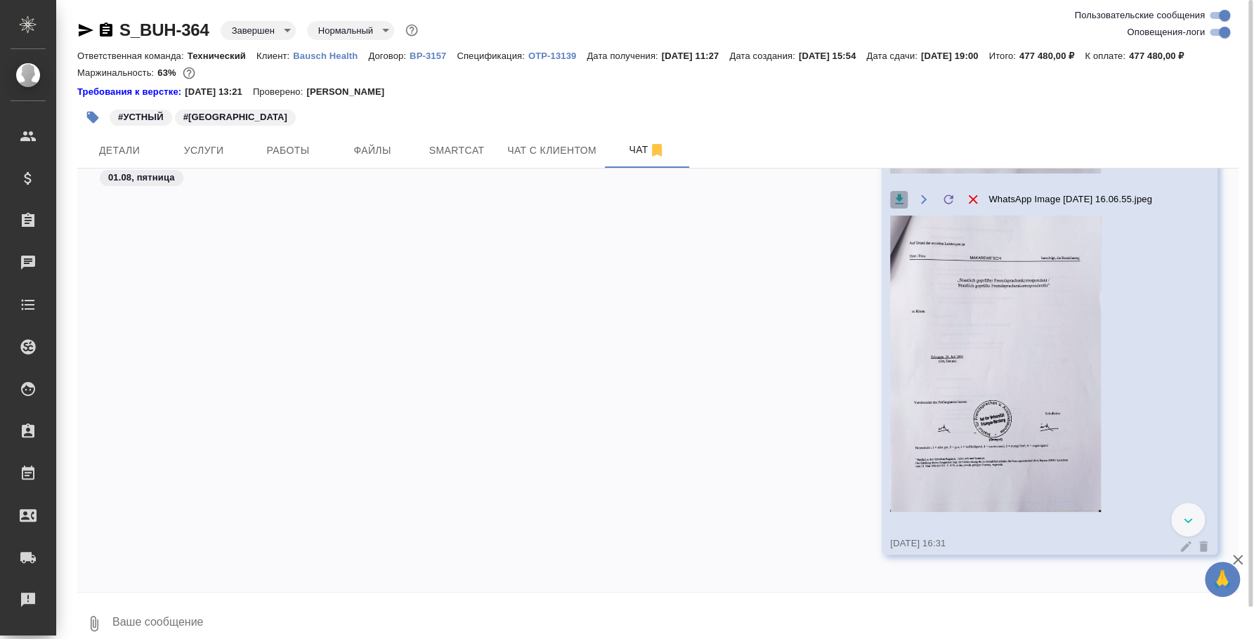
click at [892, 207] on icon "button" at bounding box center [899, 199] width 14 height 14
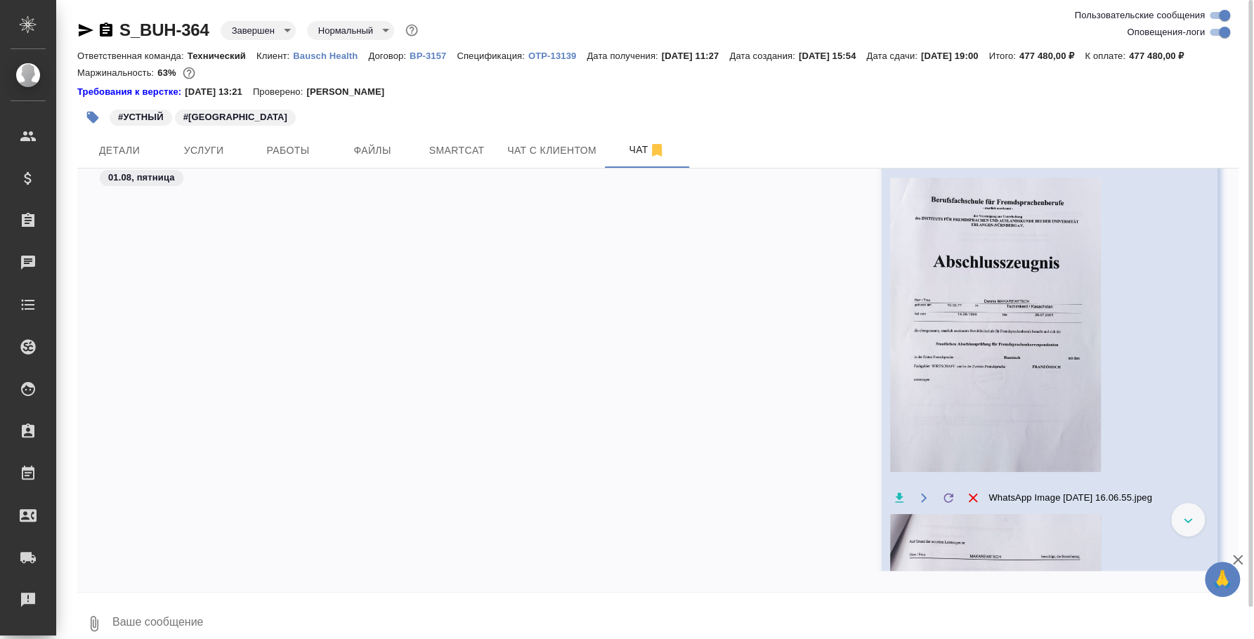
scroll to position [6877, 0]
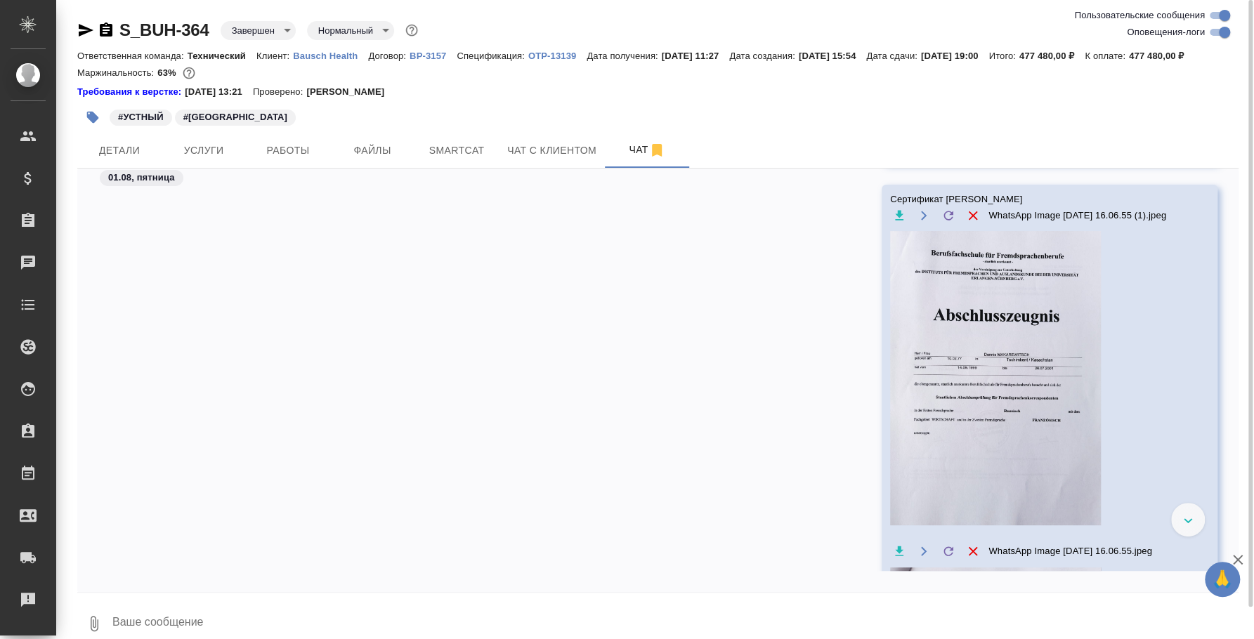
click at [890, 221] on div "Сертификат Дениса WhatsApp Image 2025-08-01 at 16.06.55 (1).jpeg WhatsApp Image…" at bounding box center [1029, 536] width 278 height 689
click at [895, 220] on icon "button" at bounding box center [899, 215] width 8 height 10
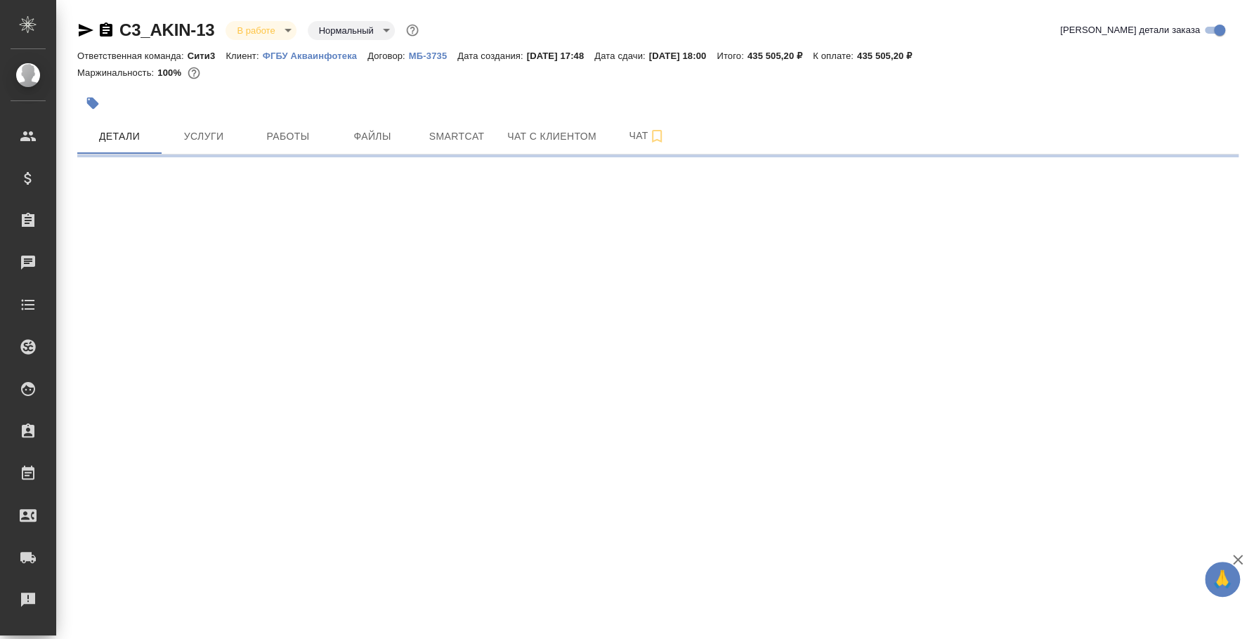
select select "RU"
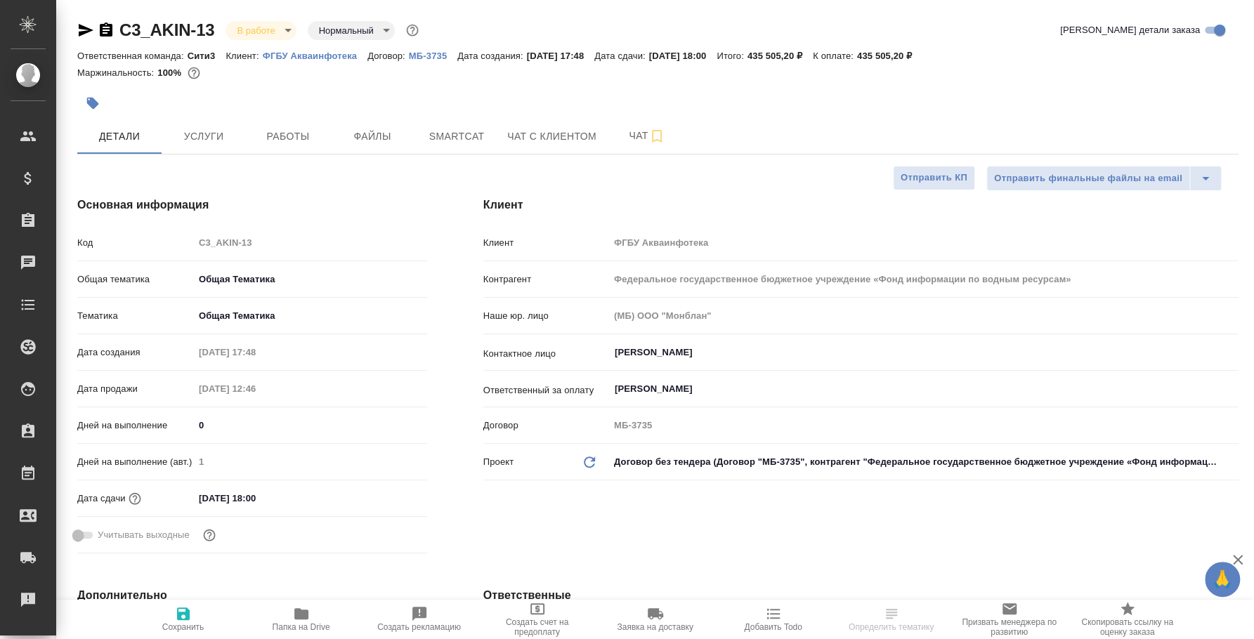
type textarea "x"
type input "[PERSON_NAME]"
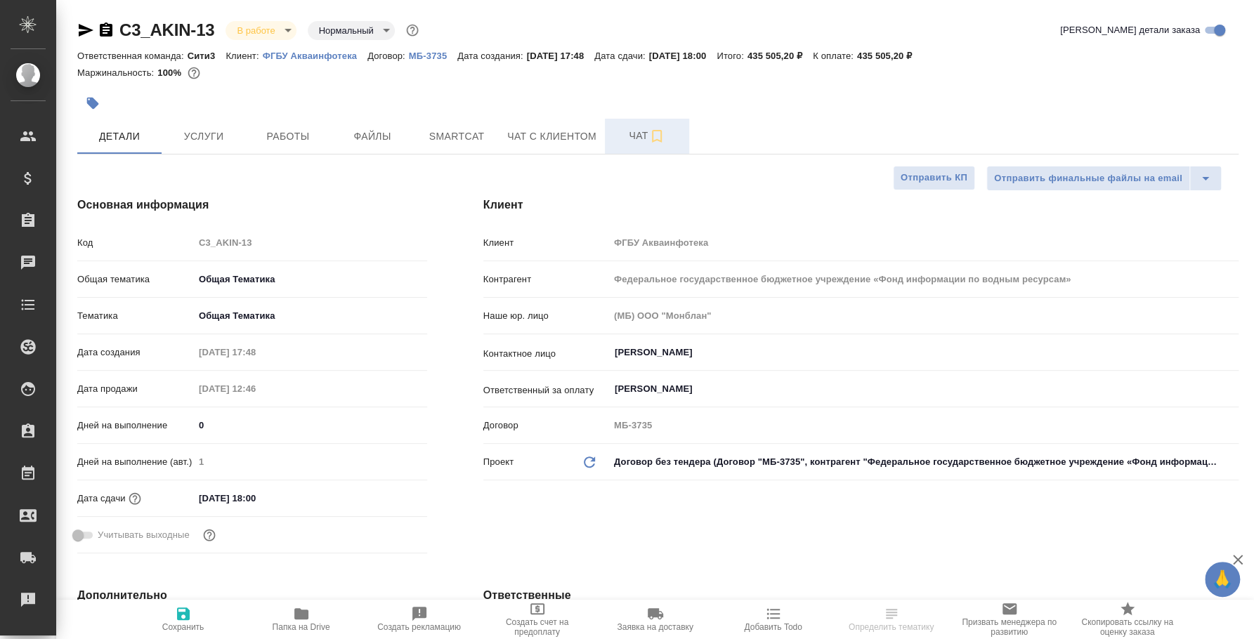
click at [657, 153] on button "Чат" at bounding box center [647, 136] width 84 height 35
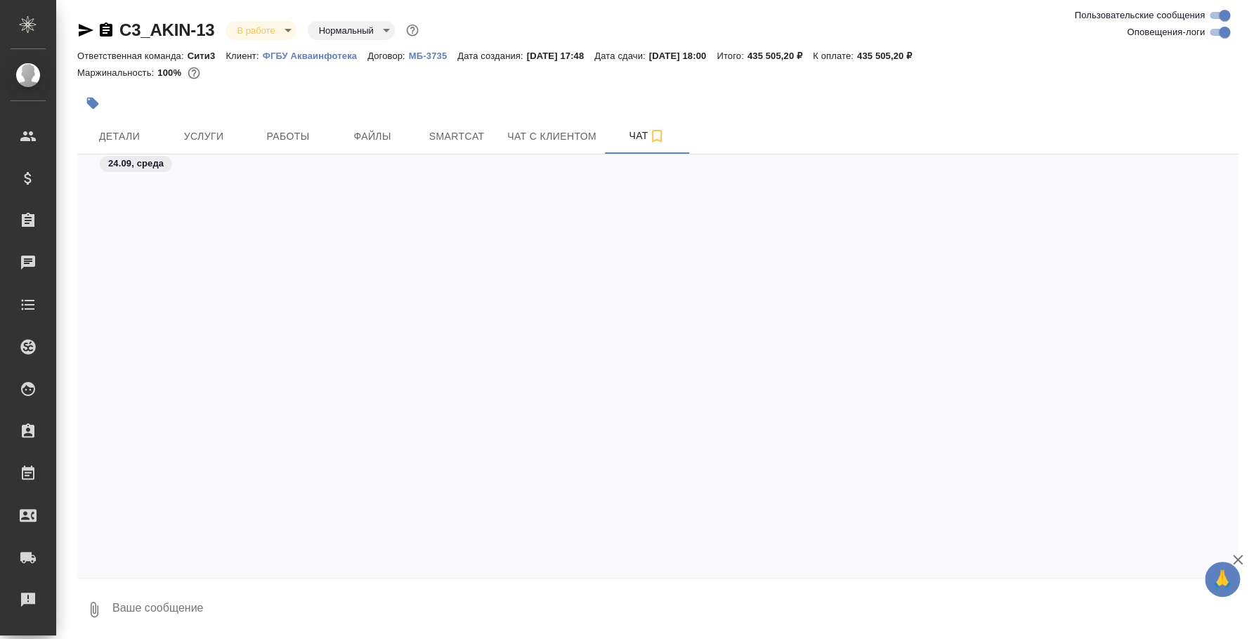
scroll to position [1554, 0]
